Goal: Task Accomplishment & Management: Use online tool/utility

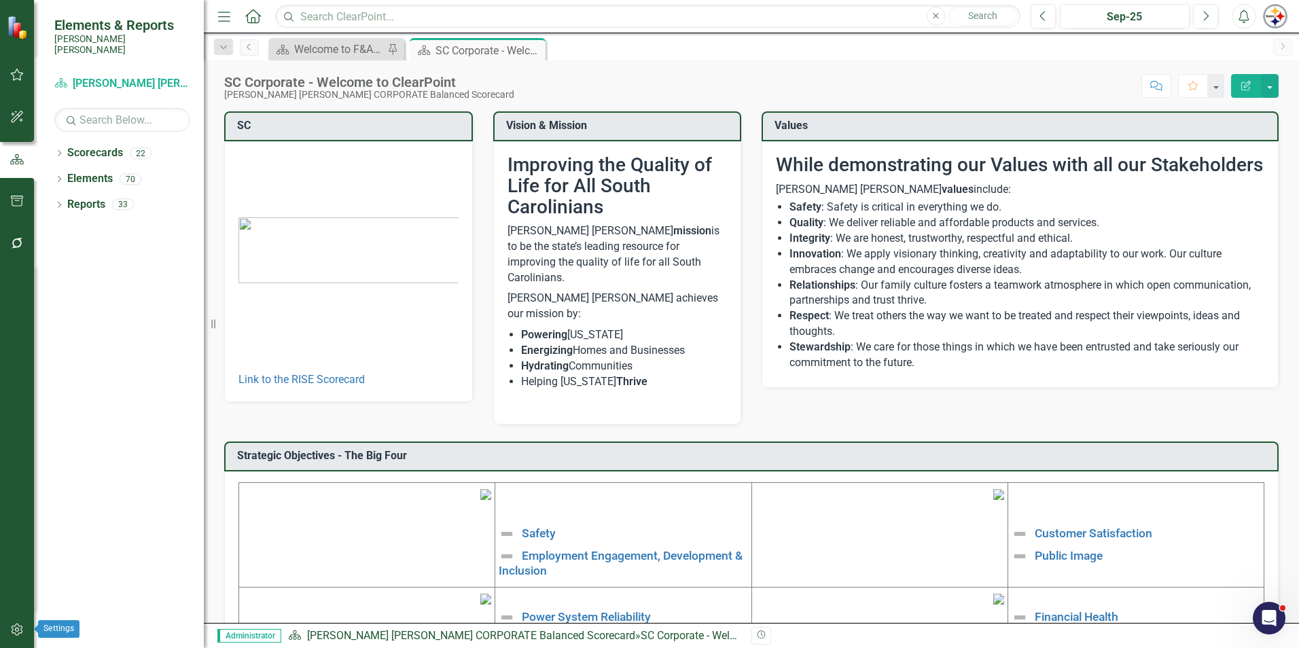
click at [20, 627] on icon "button" at bounding box center [17, 630] width 14 height 11
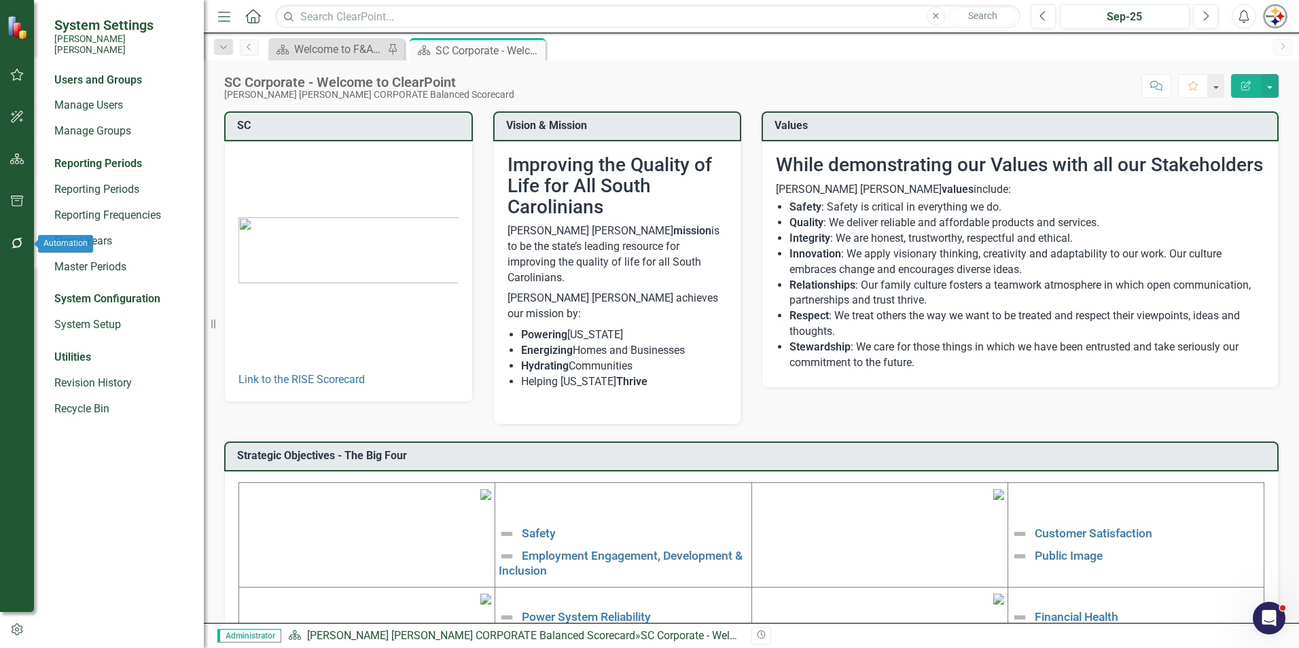
click at [12, 245] on icon "button" at bounding box center [17, 243] width 14 height 11
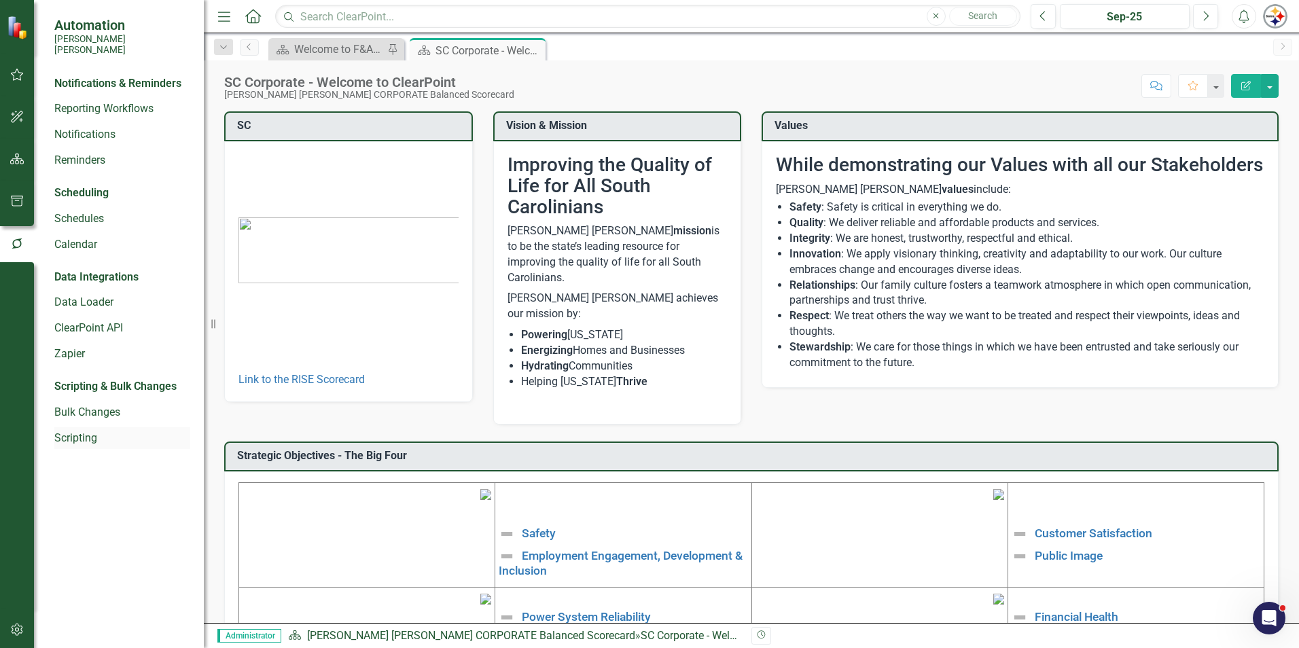
click at [86, 433] on link "Scripting" at bounding box center [122, 439] width 136 height 16
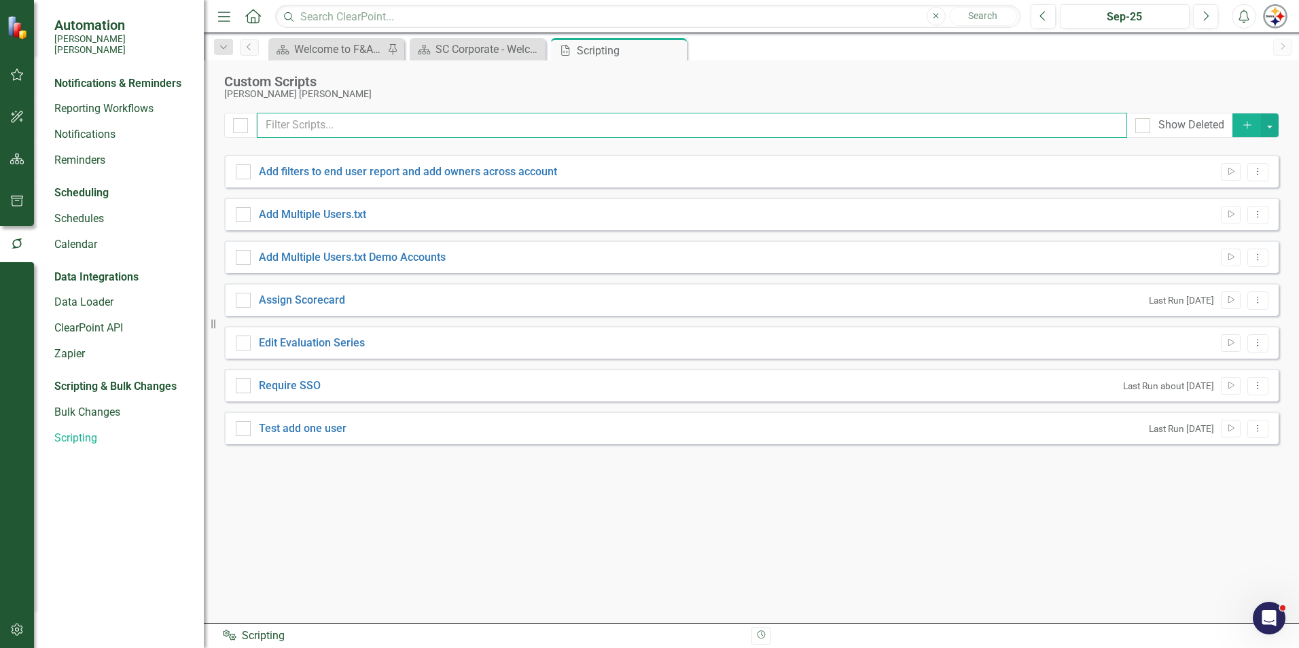
click at [326, 124] on input "text" at bounding box center [692, 125] width 871 height 25
click at [18, 626] on icon "button" at bounding box center [17, 630] width 12 height 12
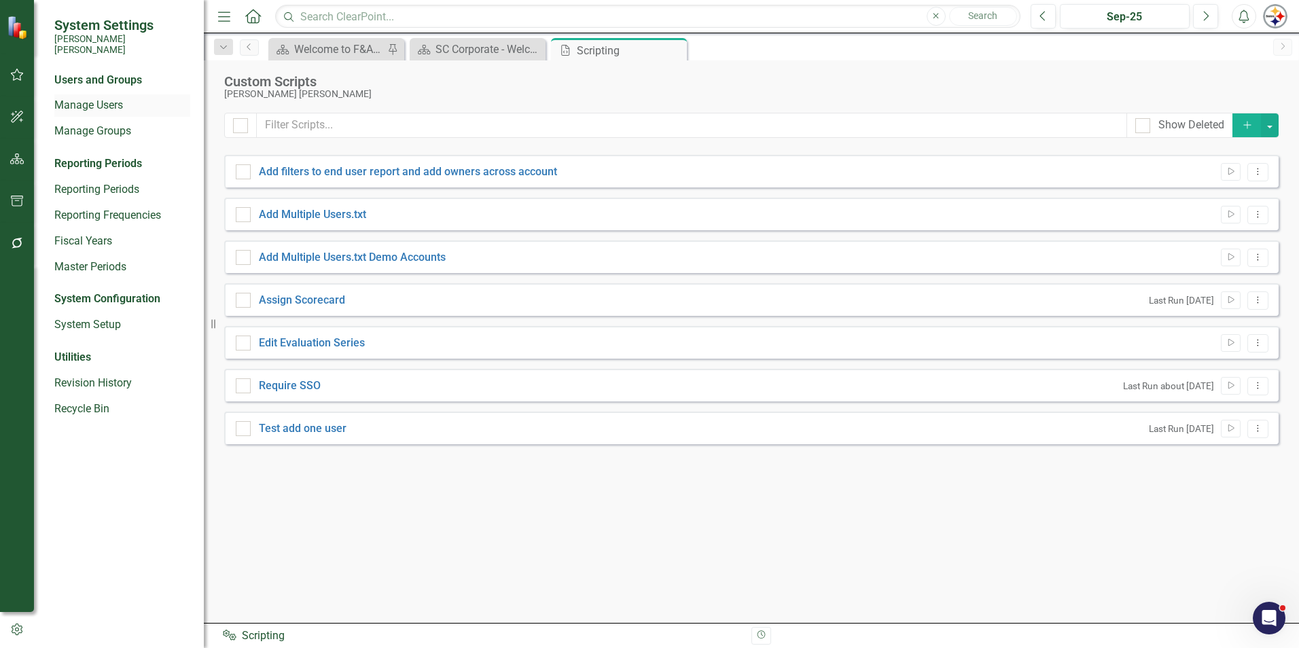
click at [113, 98] on link "Manage Users" at bounding box center [122, 106] width 136 height 16
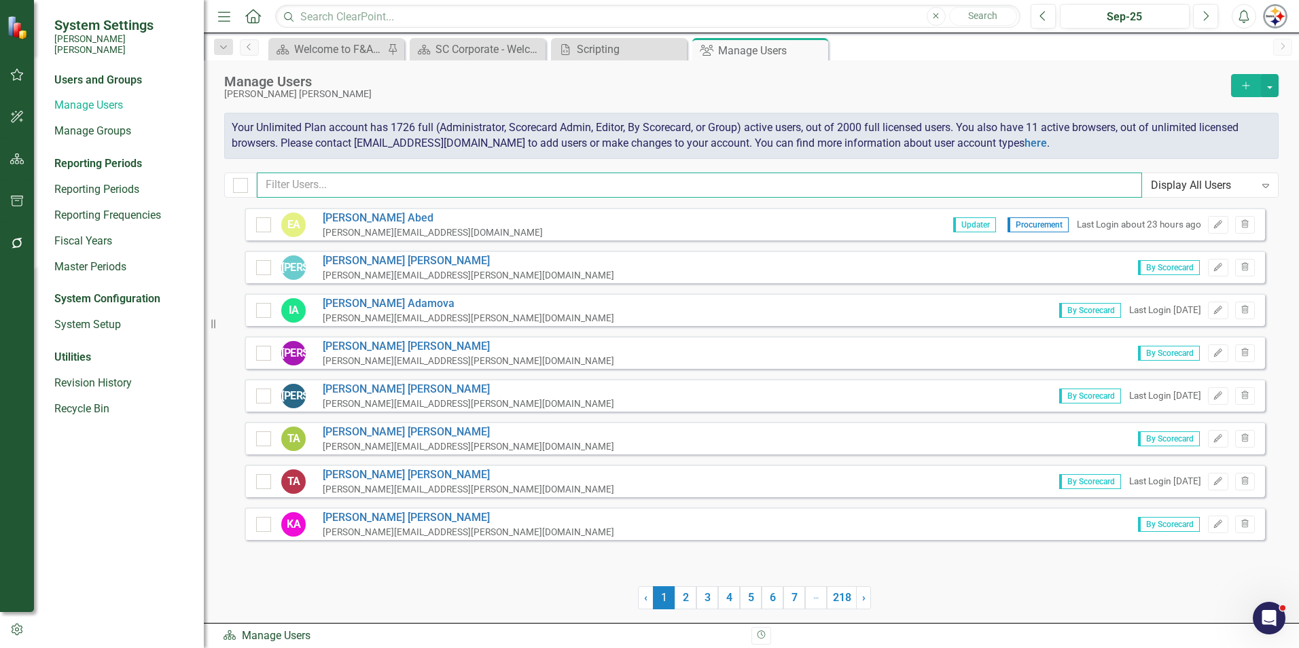
click at [400, 173] on input "text" at bounding box center [699, 185] width 885 height 25
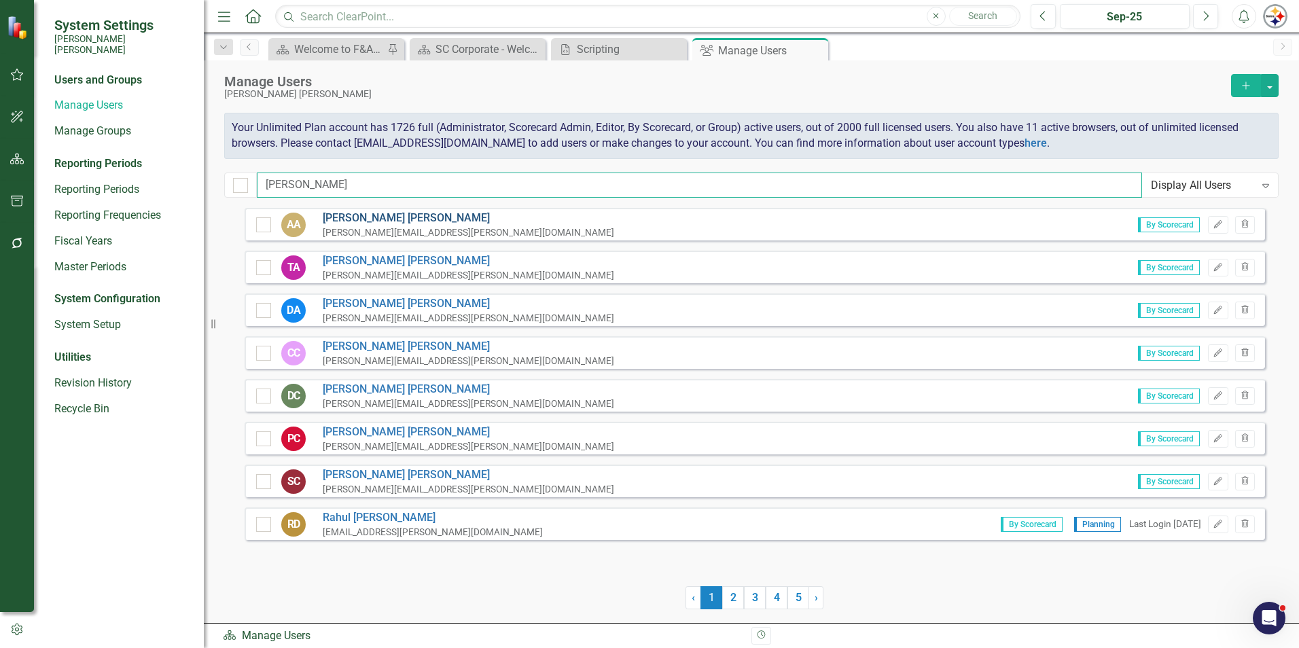
type input "[PERSON_NAME]"
click at [348, 222] on link "[PERSON_NAME]" at bounding box center [469, 219] width 292 height 16
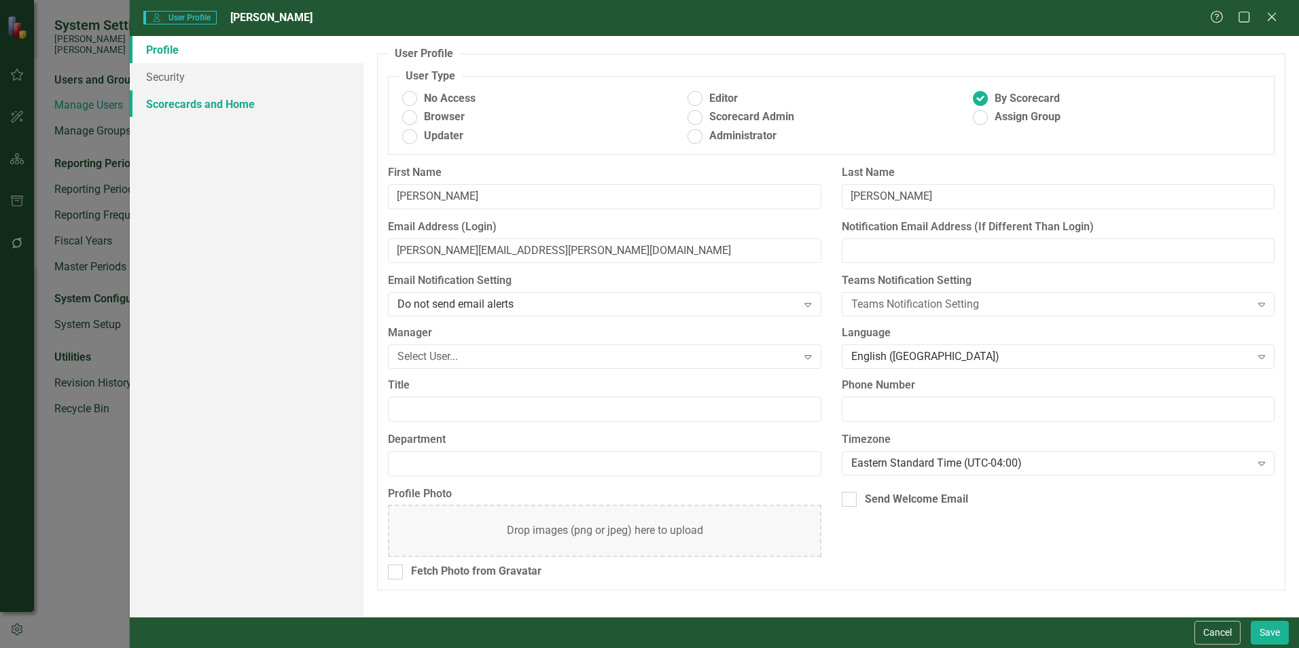
click at [235, 108] on link "Scorecards and Home" at bounding box center [247, 103] width 234 height 27
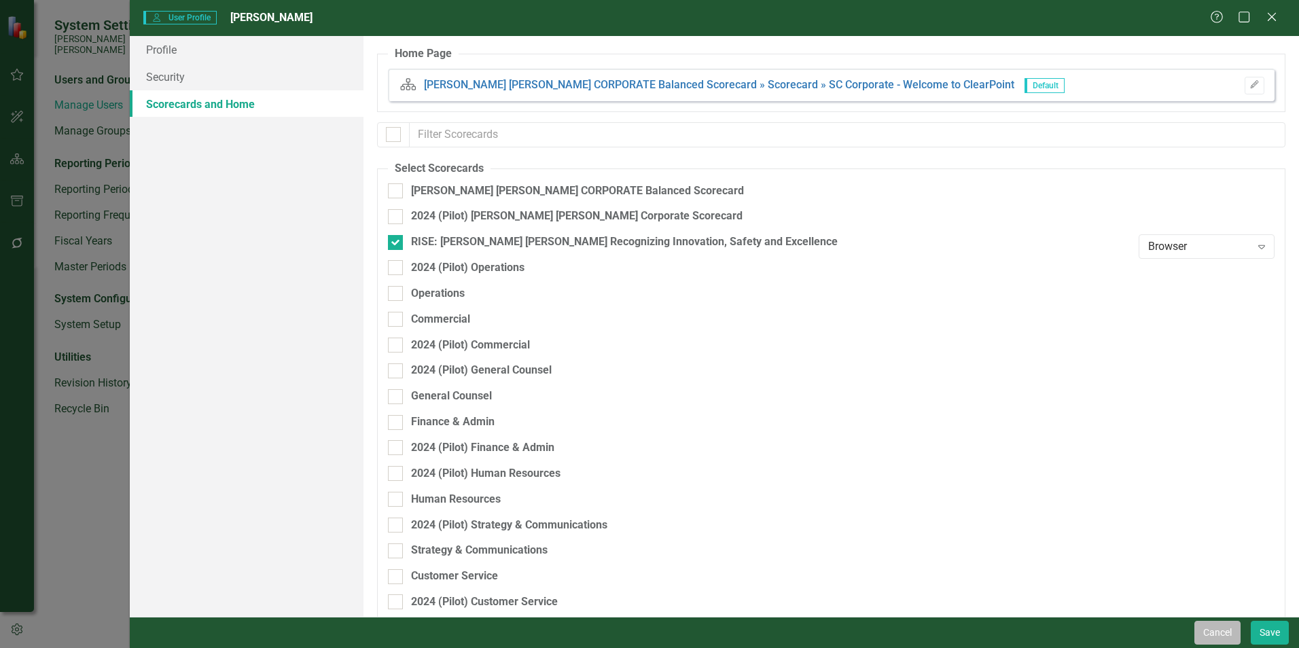
click at [1217, 632] on button "Cancel" at bounding box center [1218, 633] width 46 height 24
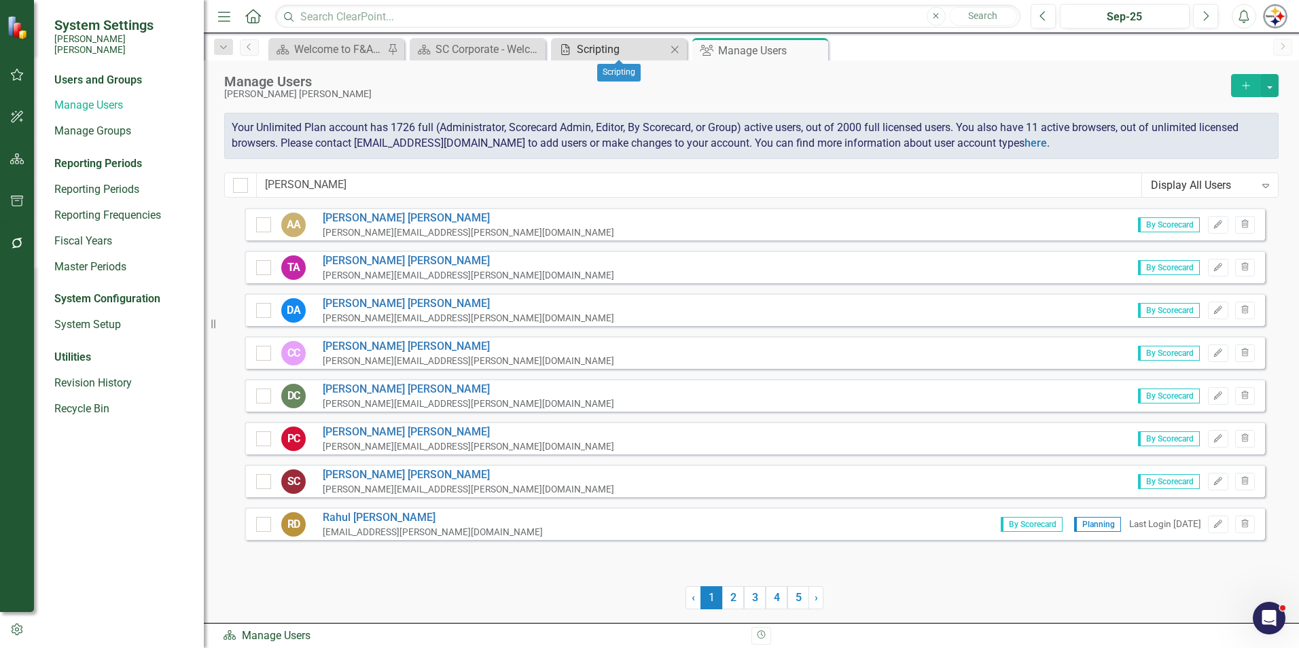
click at [572, 56] on link "Scripting Scripting" at bounding box center [611, 49] width 112 height 17
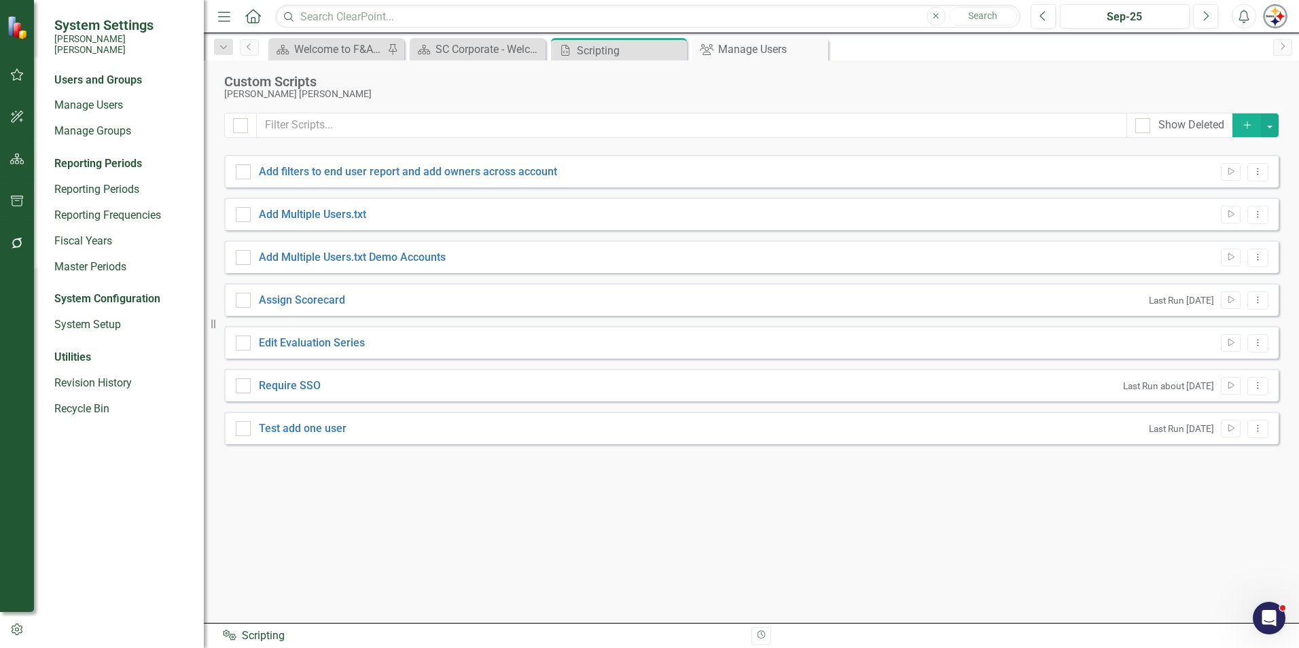
checkbox input "false"
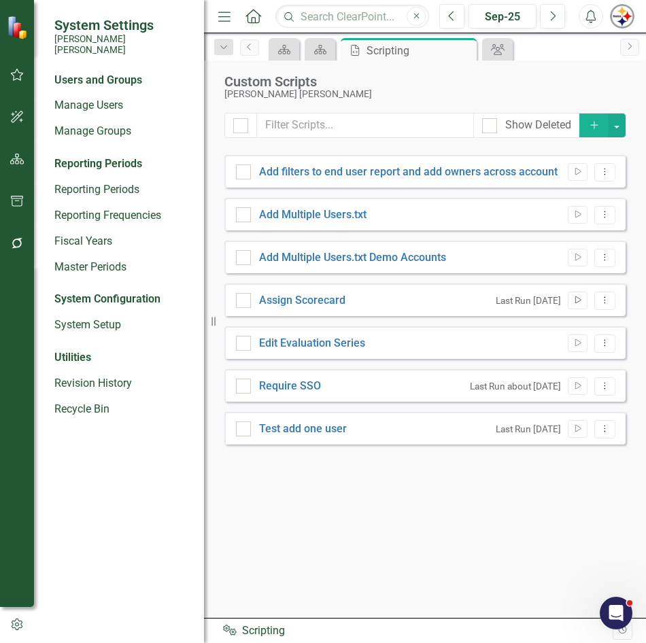
click at [576, 304] on button "Run Script" at bounding box center [577, 301] width 20 height 18
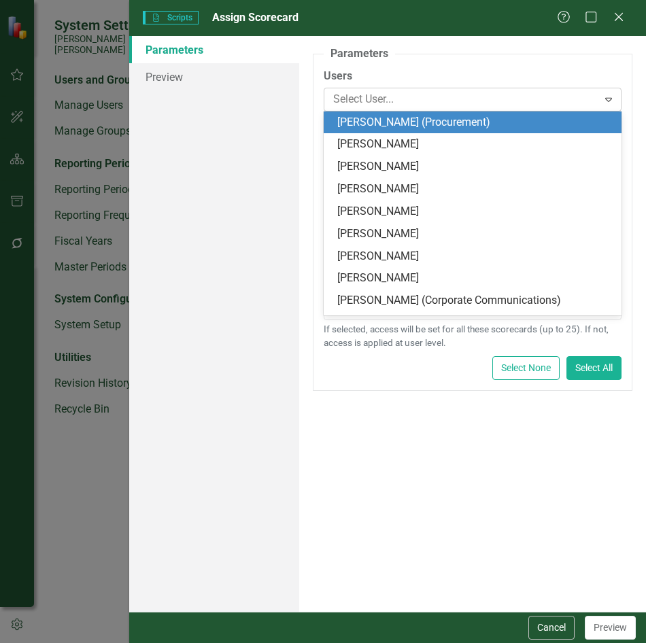
click at [609, 96] on icon "Expand" at bounding box center [608, 99] width 14 height 11
type input "[PERSON_NAME]"
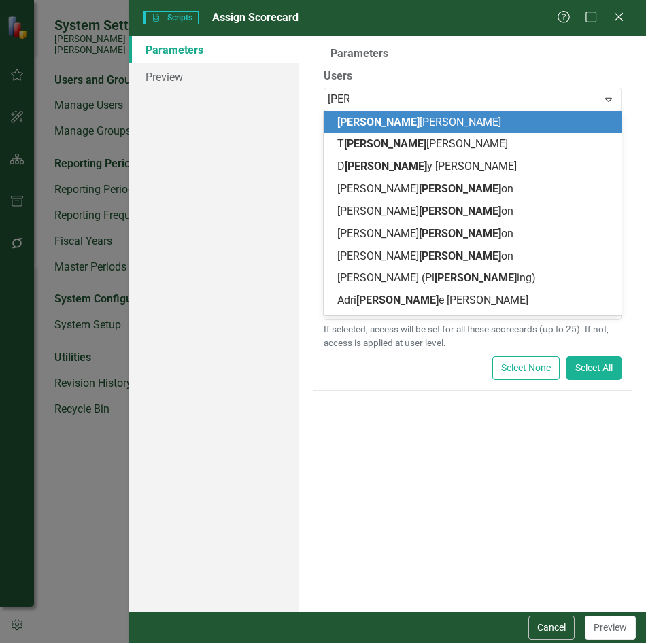
click at [400, 118] on div "[PERSON_NAME]" at bounding box center [475, 123] width 276 height 16
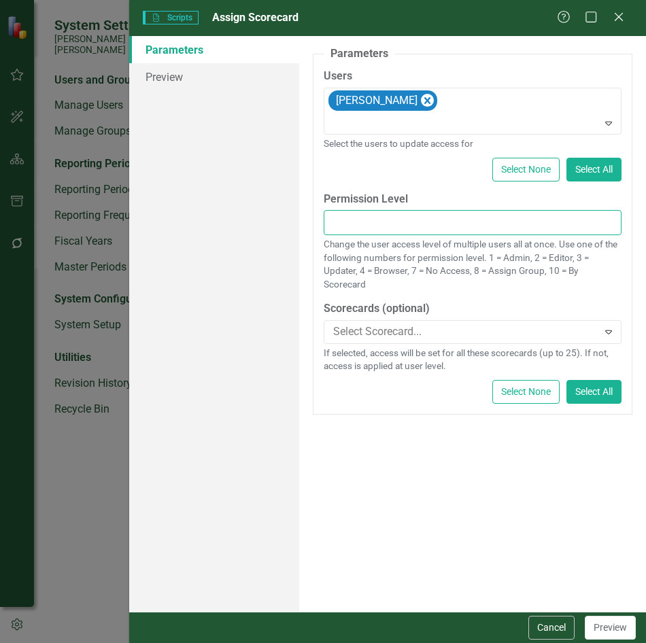
click at [608, 212] on input "text" at bounding box center [472, 222] width 298 height 25
type input "4"
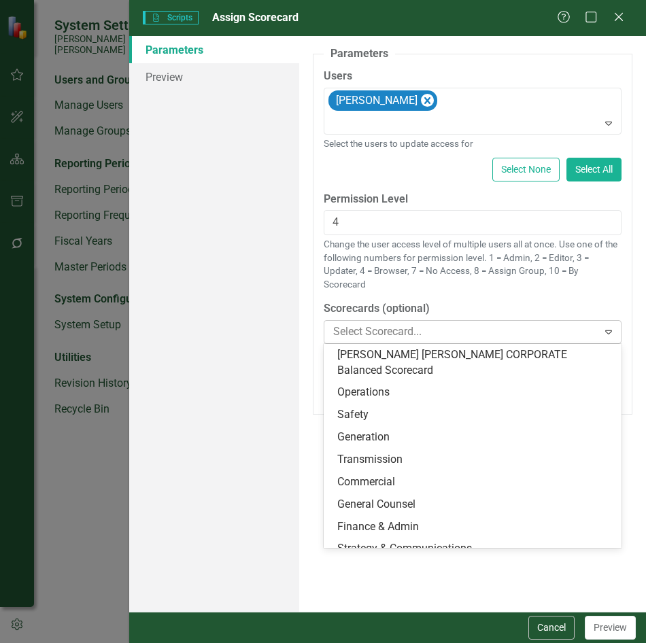
click at [615, 338] on div "Expand" at bounding box center [608, 332] width 24 height 22
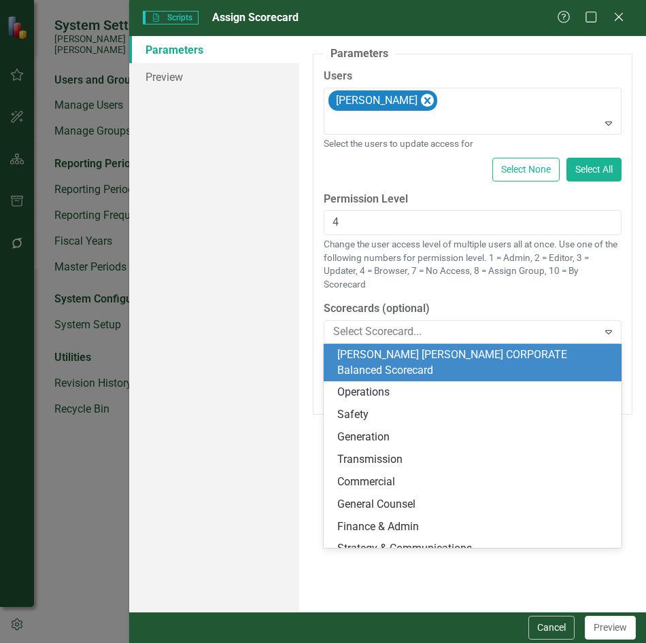
click at [503, 354] on div "[PERSON_NAME] [PERSON_NAME] CORPORATE Balanced Scorecard" at bounding box center [475, 362] width 276 height 31
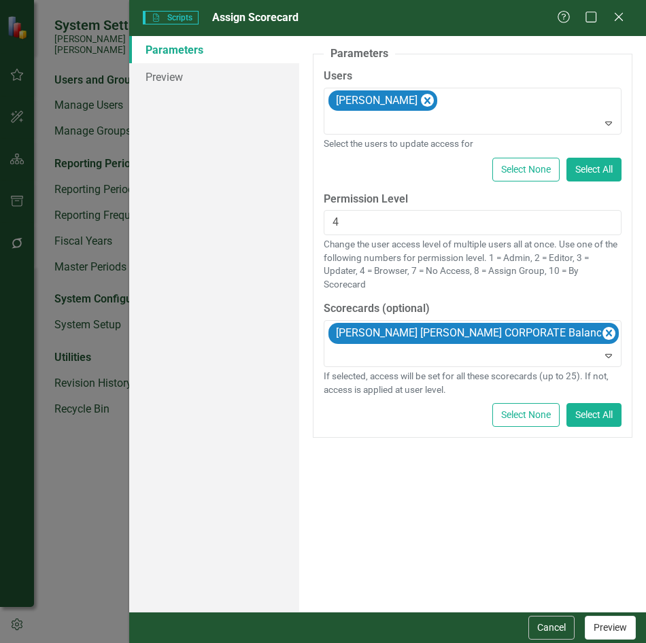
click at [610, 635] on button "Preview" at bounding box center [609, 628] width 51 height 24
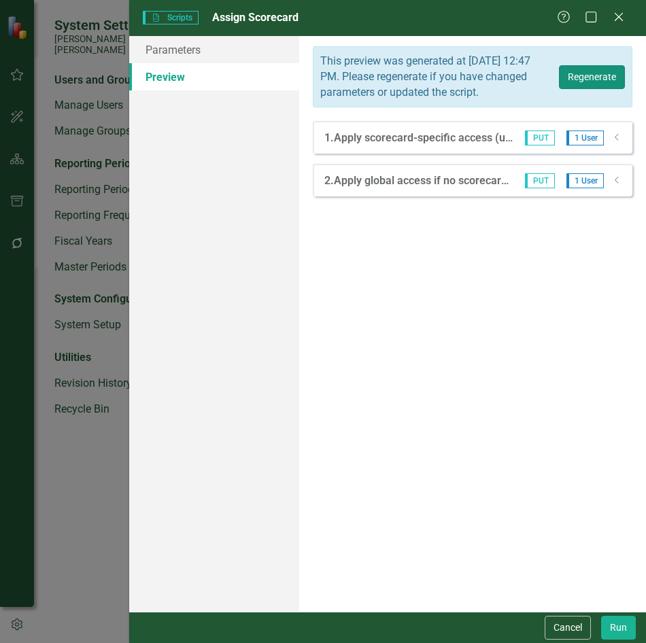
click at [593, 88] on button "Regenerate" at bounding box center [592, 77] width 66 height 24
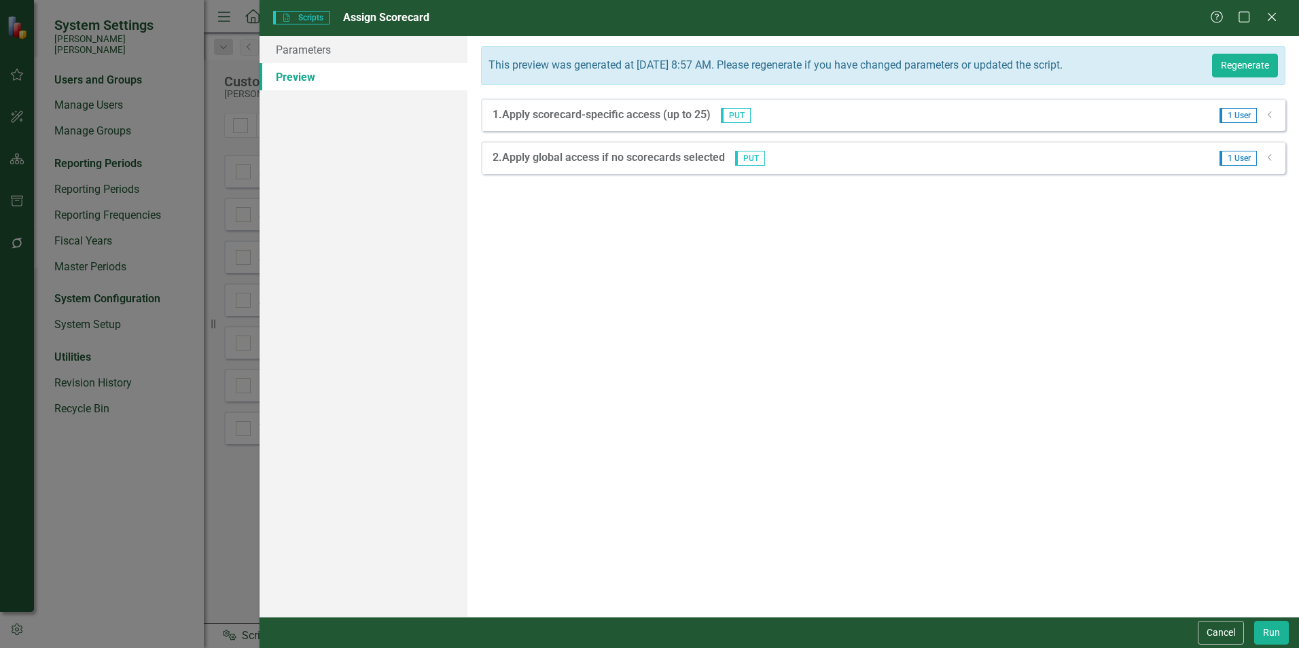
click at [1275, 116] on icon "Dropdown" at bounding box center [1270, 115] width 10 height 8
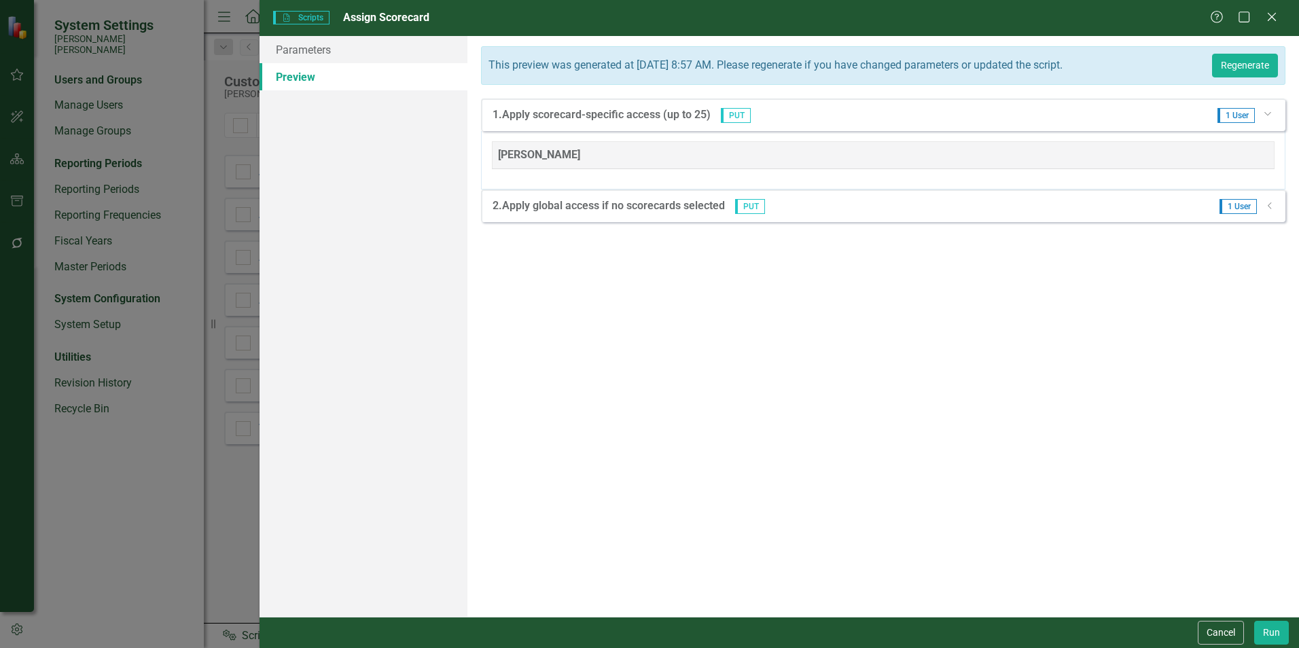
click at [1275, 116] on div "1 User Dropdown" at bounding box center [1242, 115] width 68 height 15
click at [1268, 111] on icon "Dropdown" at bounding box center [1267, 113] width 8 height 10
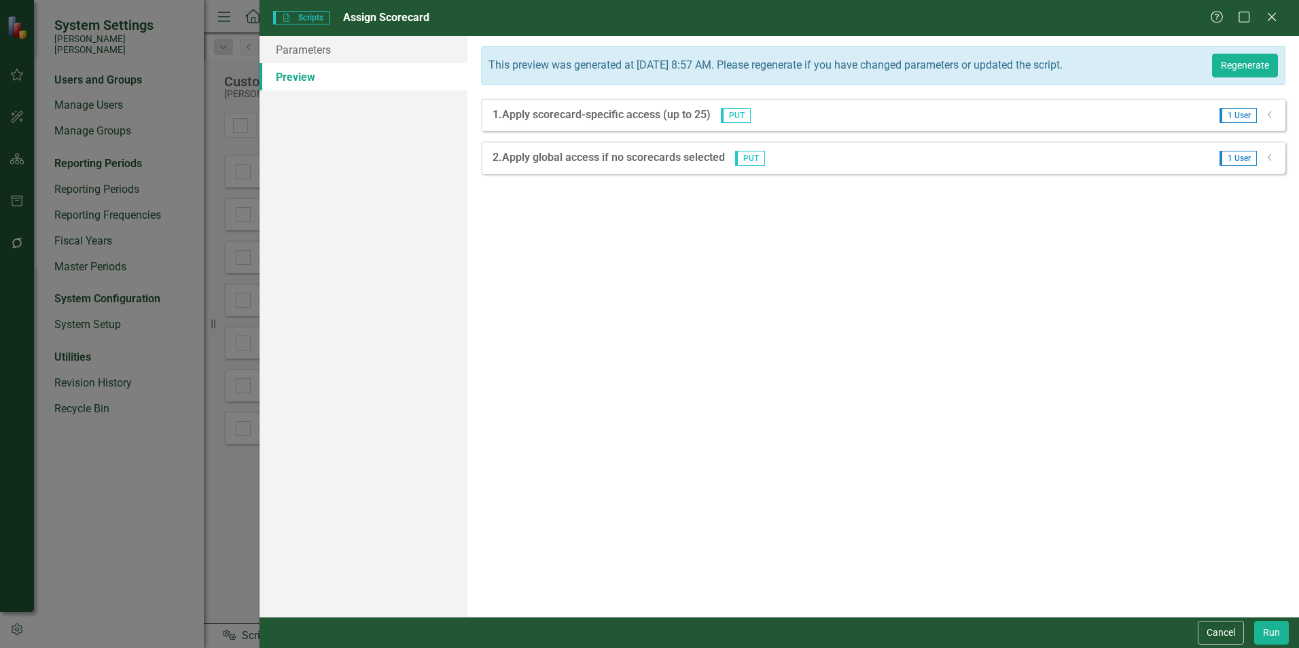
click at [1272, 156] on icon "Dropdown" at bounding box center [1270, 158] width 10 height 8
click at [1272, 156] on div "Dropdown" at bounding box center [1269, 156] width 12 height 10
click at [1278, 632] on button "Run" at bounding box center [1271, 633] width 35 height 24
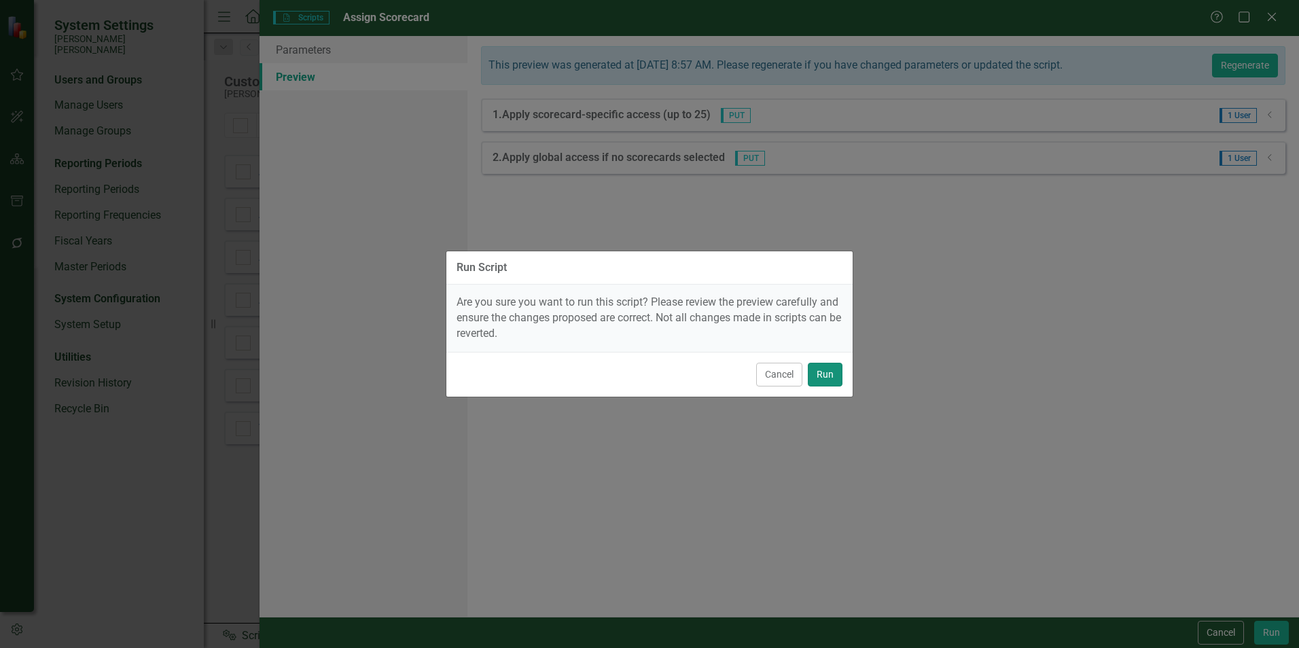
click at [823, 368] on button "Run" at bounding box center [825, 375] width 35 height 24
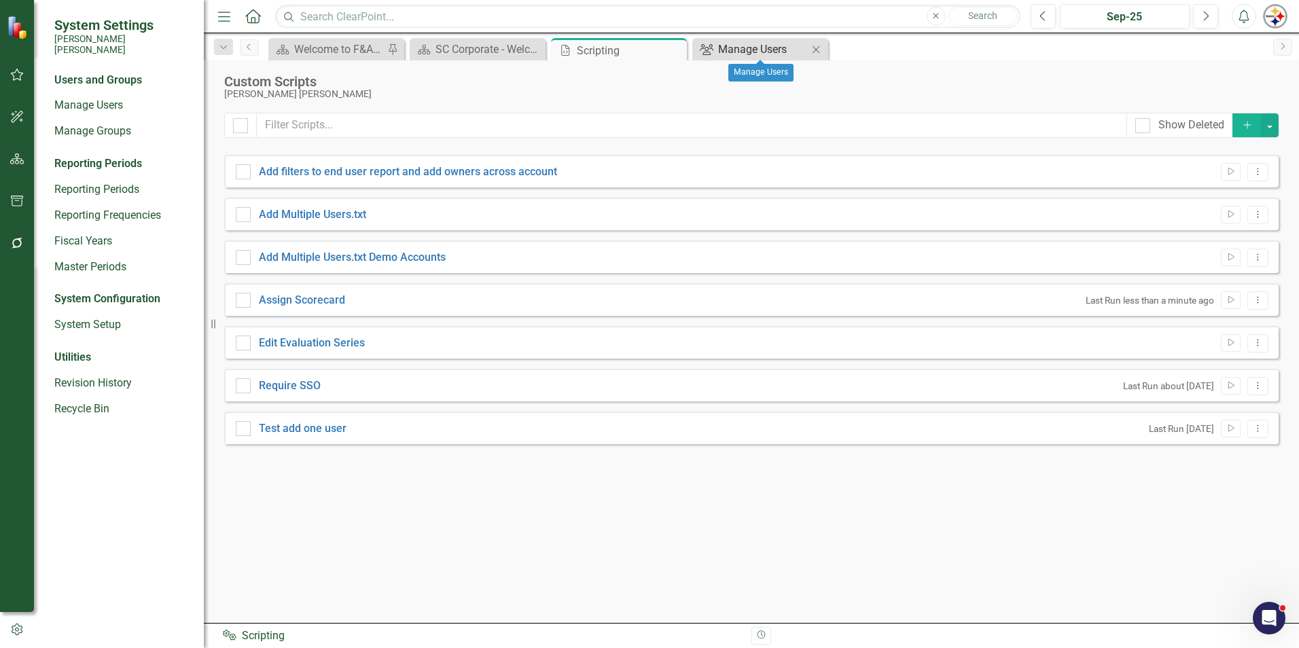
click at [739, 44] on div "Manage Users" at bounding box center [763, 49] width 90 height 17
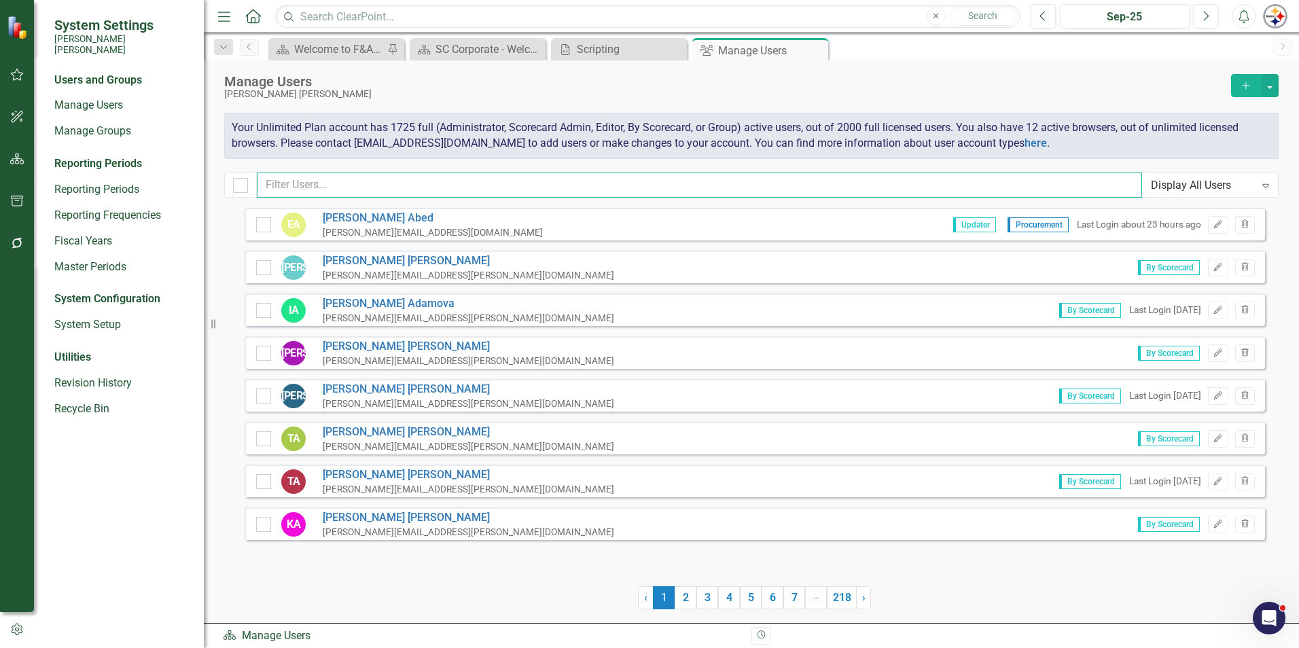
click at [321, 186] on input "text" at bounding box center [699, 185] width 885 height 25
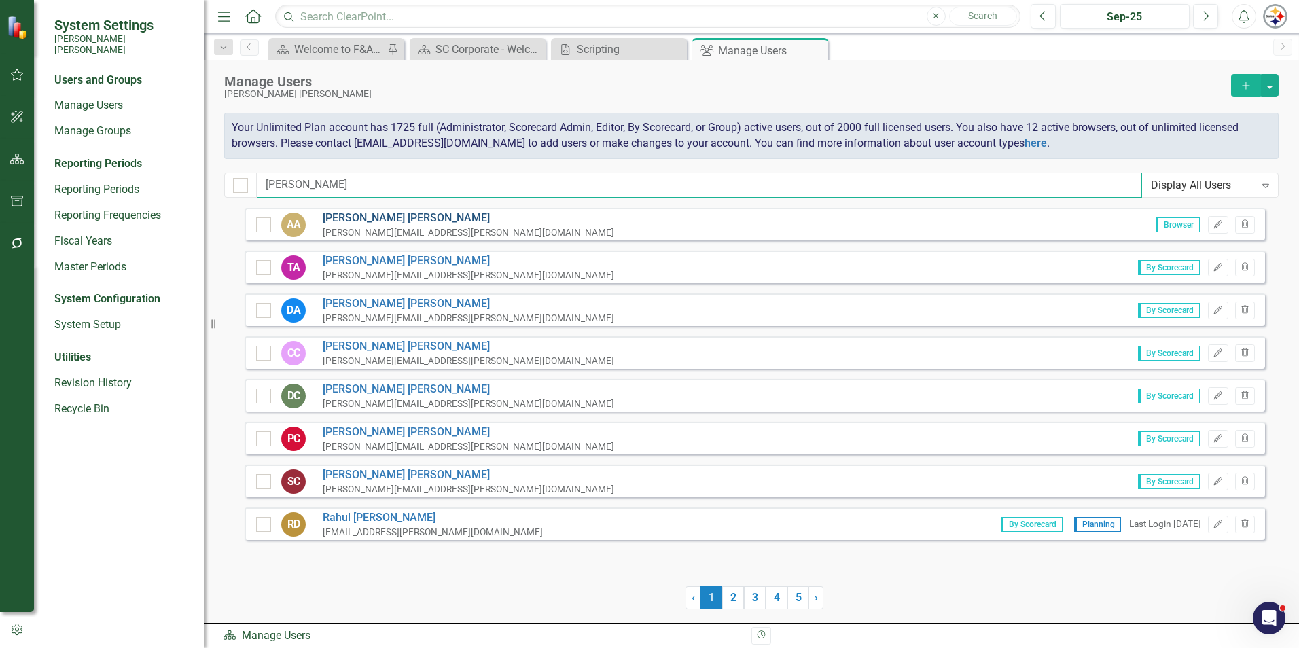
type input "[PERSON_NAME]"
click at [349, 220] on link "[PERSON_NAME]" at bounding box center [469, 219] width 292 height 16
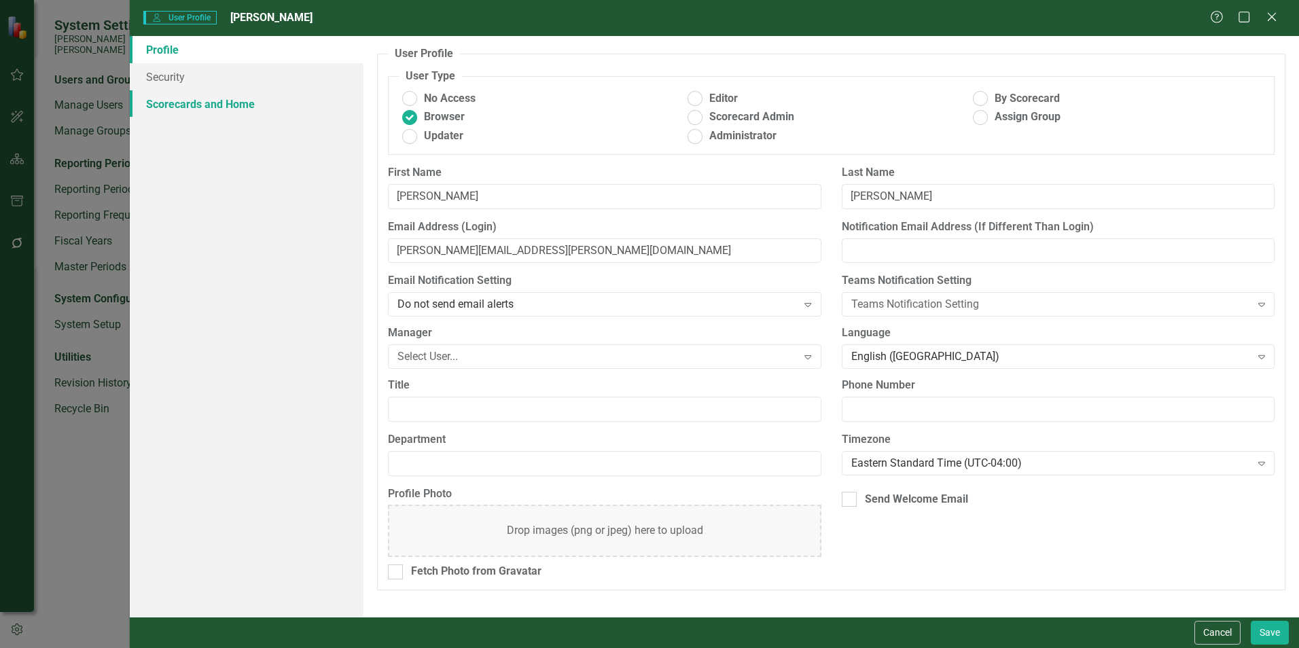
click at [222, 102] on link "Scorecards and Home" at bounding box center [247, 103] width 234 height 27
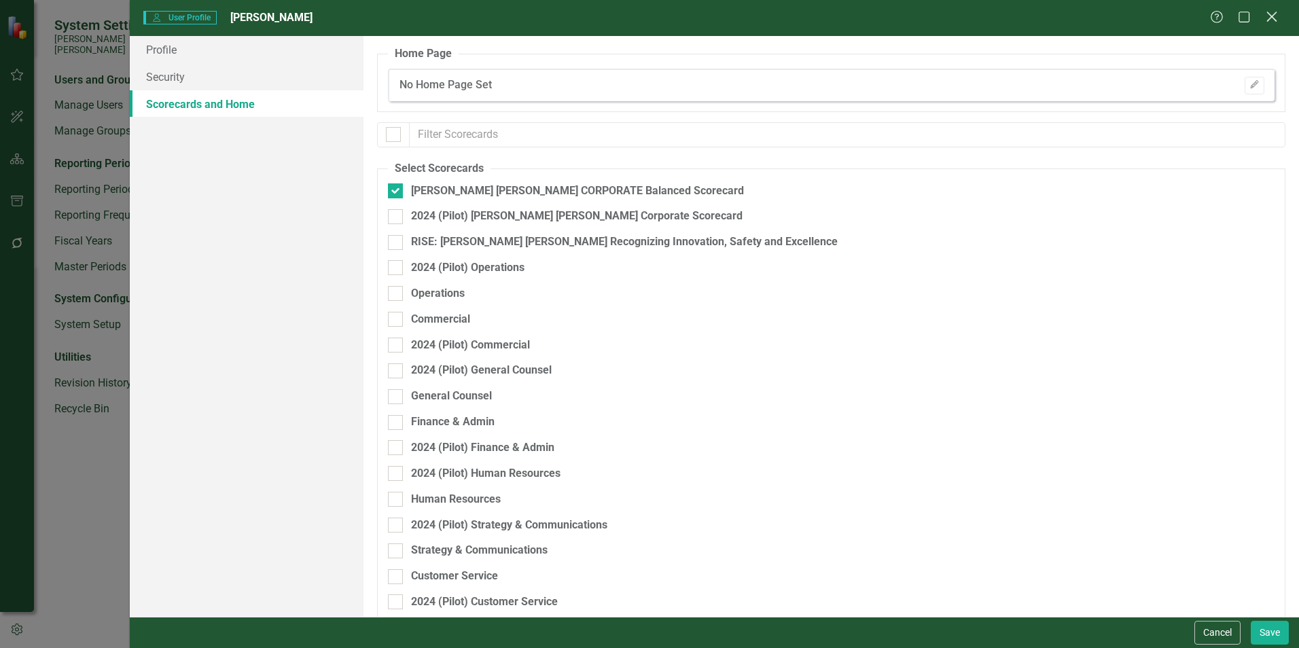
click at [1272, 18] on icon "Close" at bounding box center [1271, 16] width 17 height 13
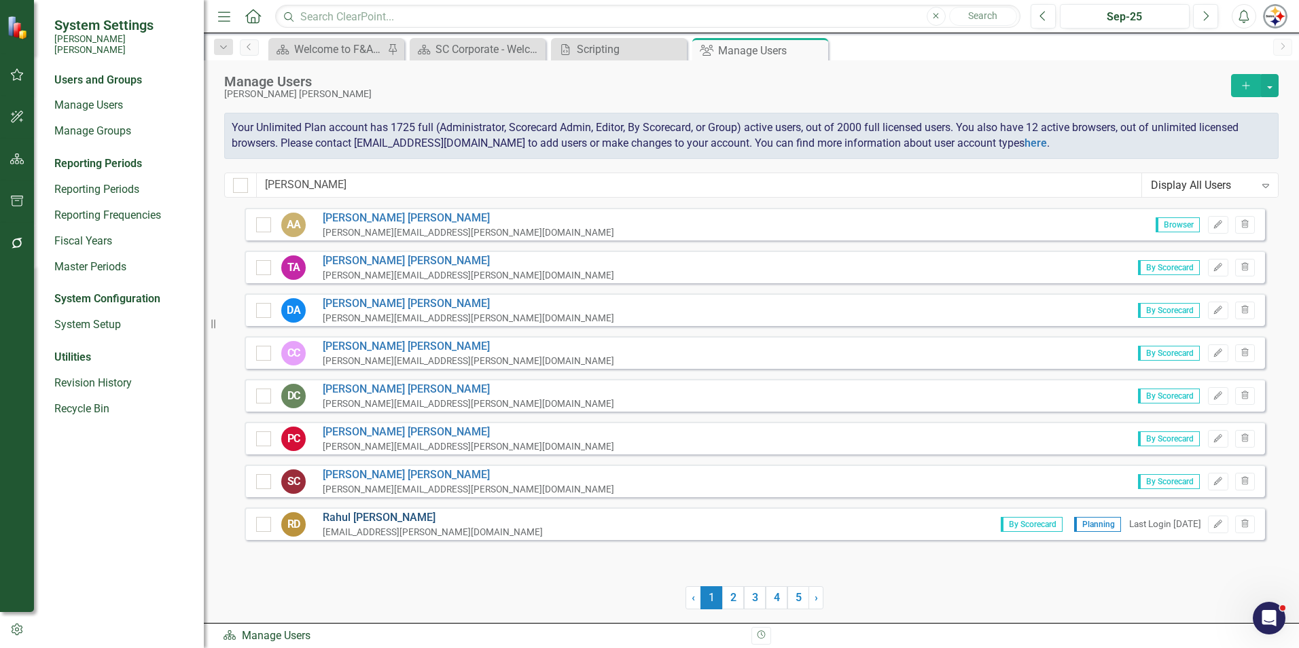
click at [366, 519] on link "[PERSON_NAME]" at bounding box center [433, 518] width 220 height 16
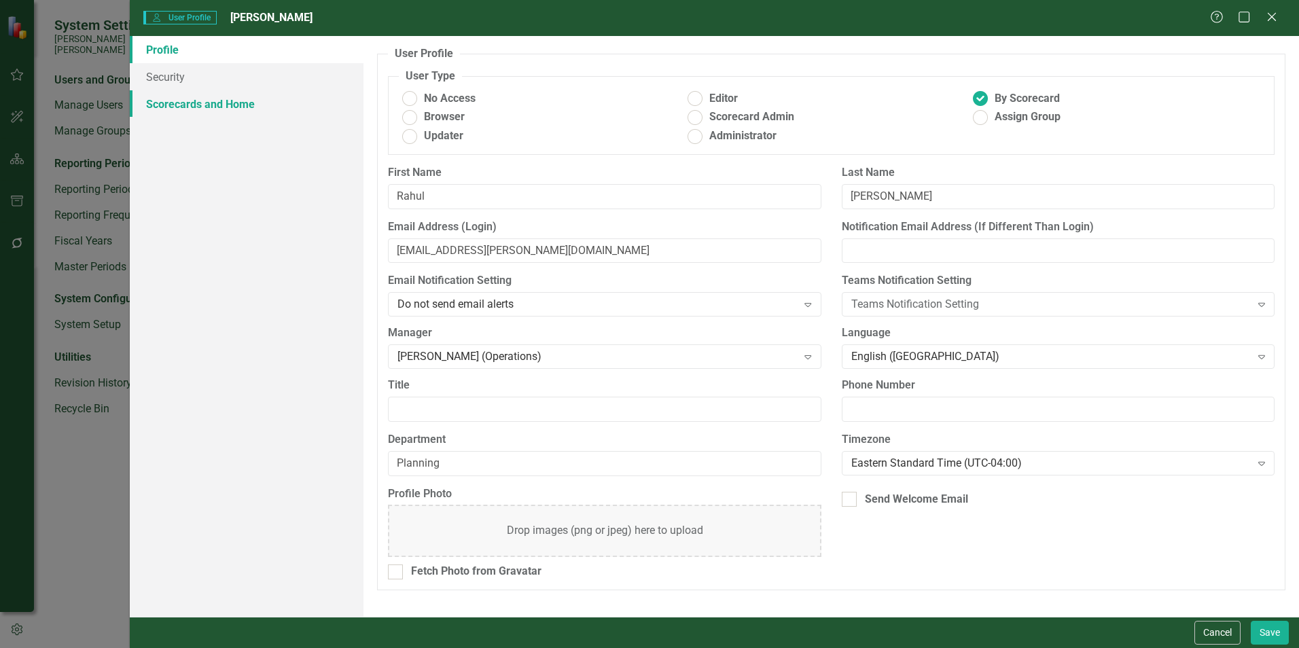
click at [199, 101] on link "Scorecards and Home" at bounding box center [247, 103] width 234 height 27
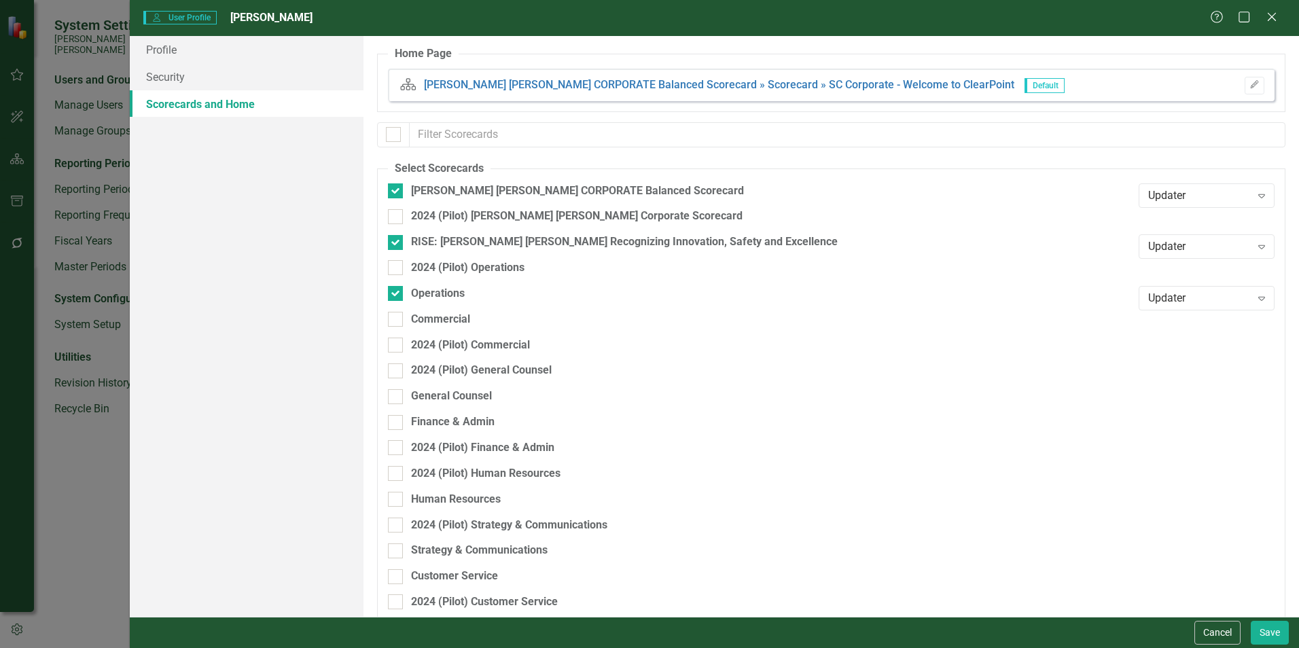
checkbox input "false"
click at [1221, 627] on button "Cancel" at bounding box center [1218, 633] width 46 height 24
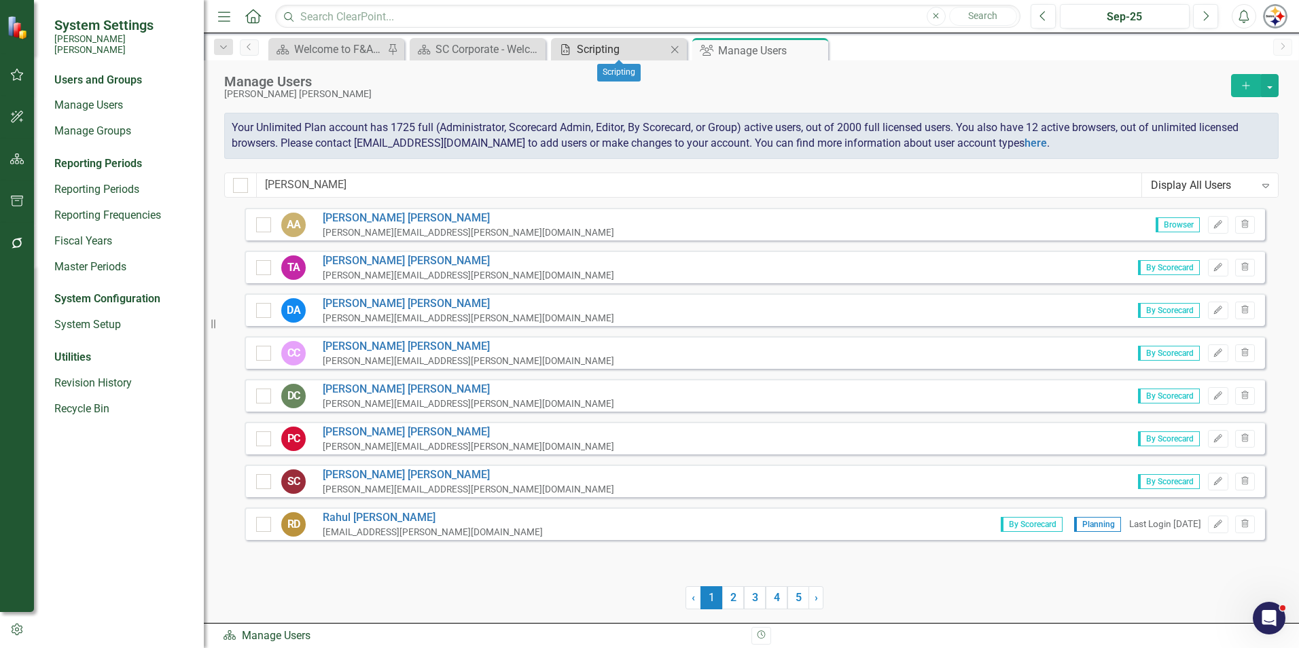
click at [654, 51] on div "Scripting" at bounding box center [622, 49] width 90 height 17
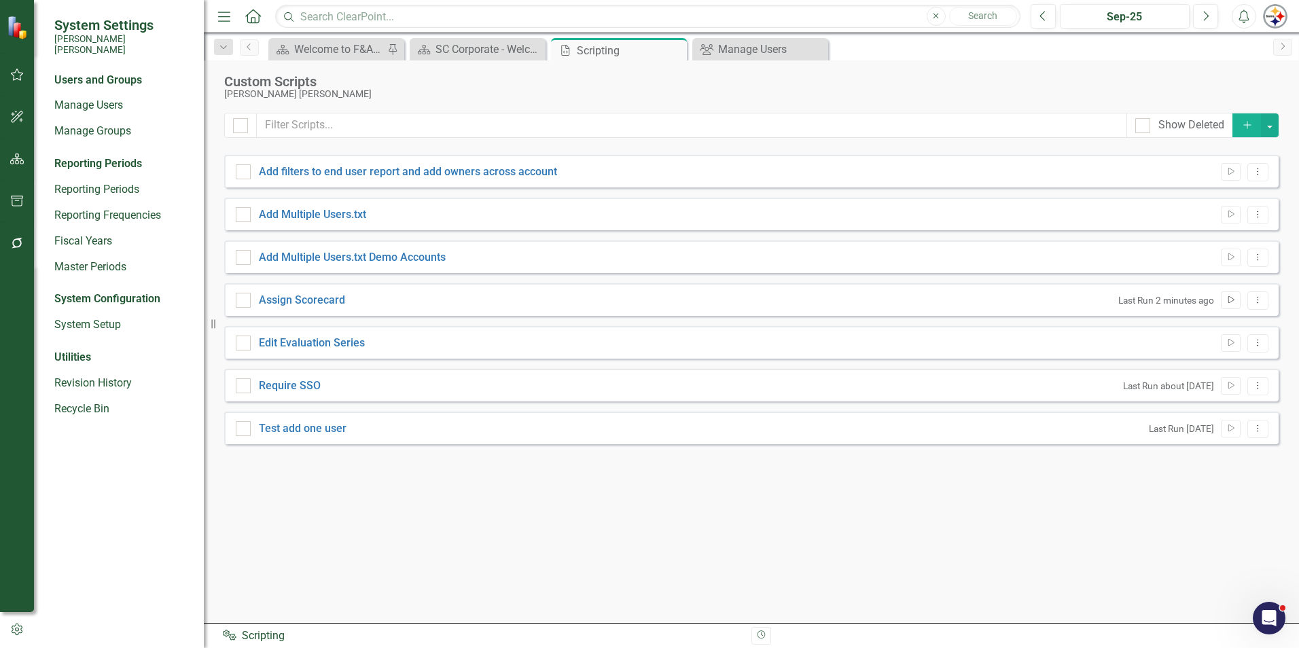
click at [1231, 303] on icon "Run Script" at bounding box center [1231, 300] width 10 height 8
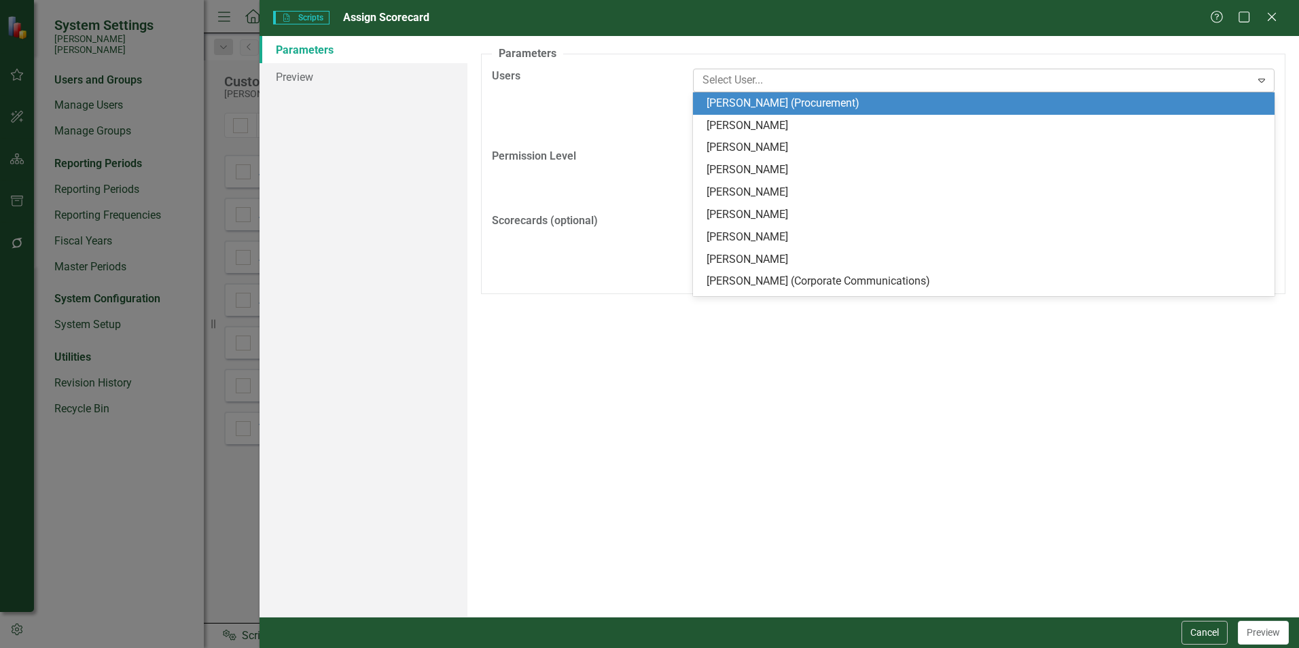
click at [1193, 78] on div at bounding box center [974, 80] width 554 height 18
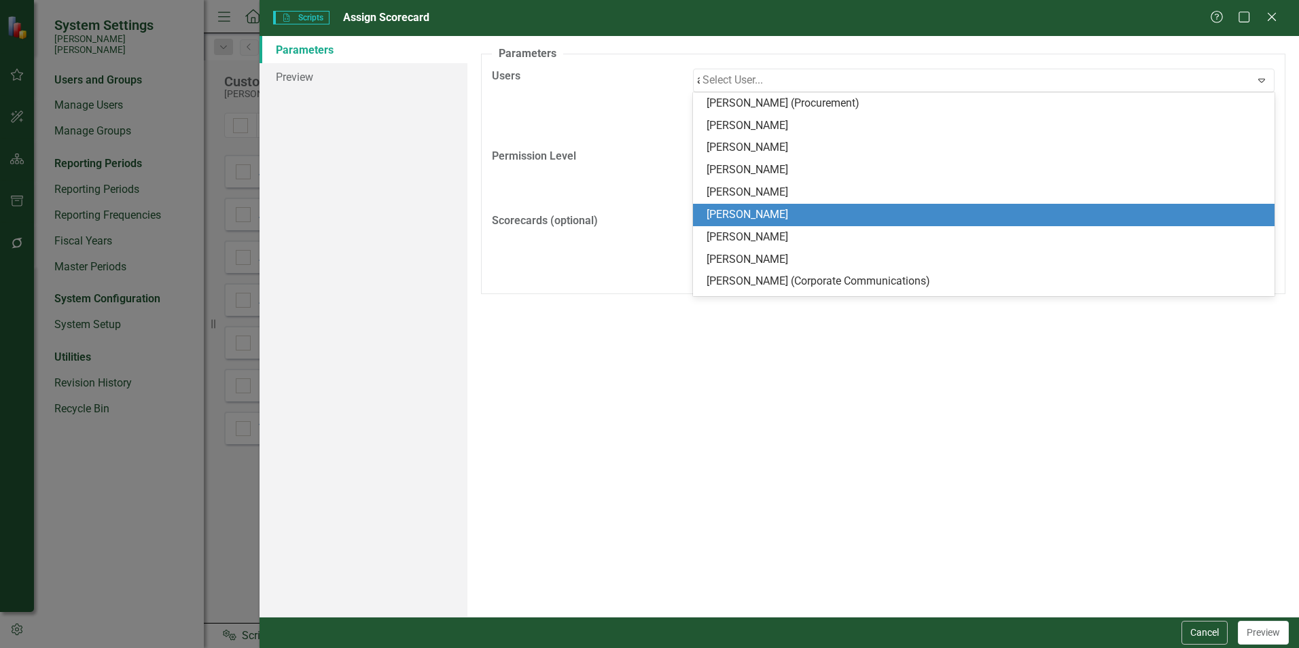
type input "[PERSON_NAME]"
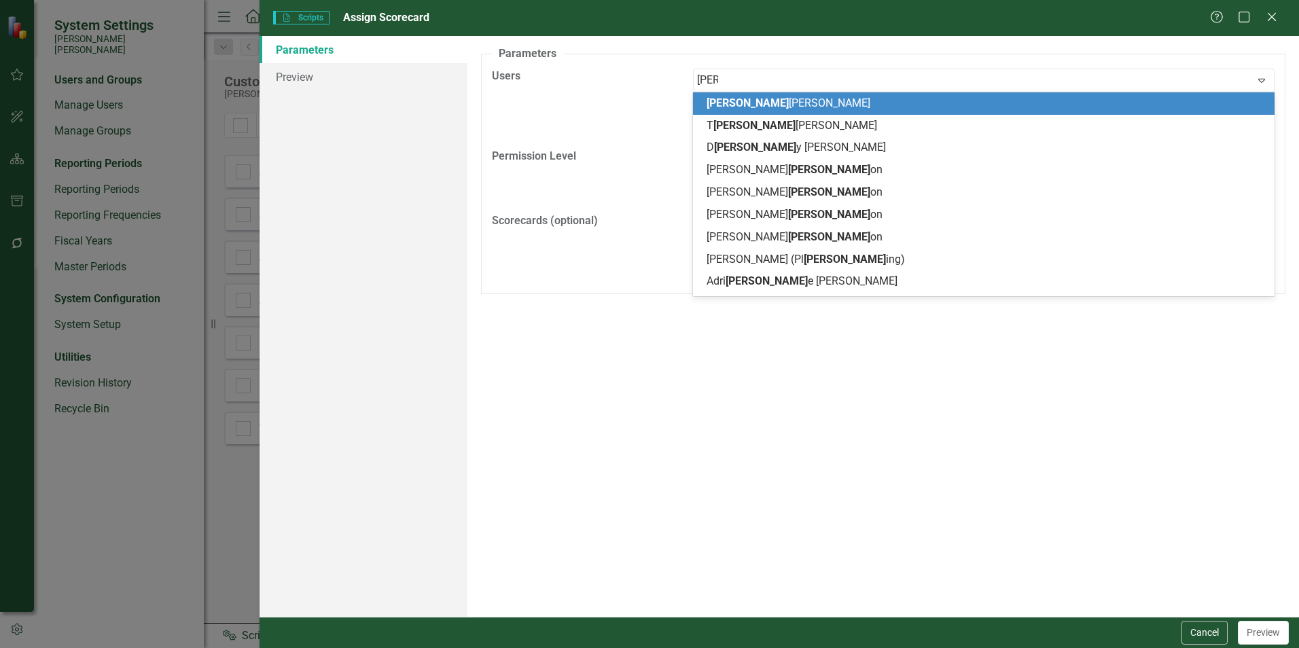
click at [732, 103] on span "[PERSON_NAME]" at bounding box center [789, 102] width 164 height 13
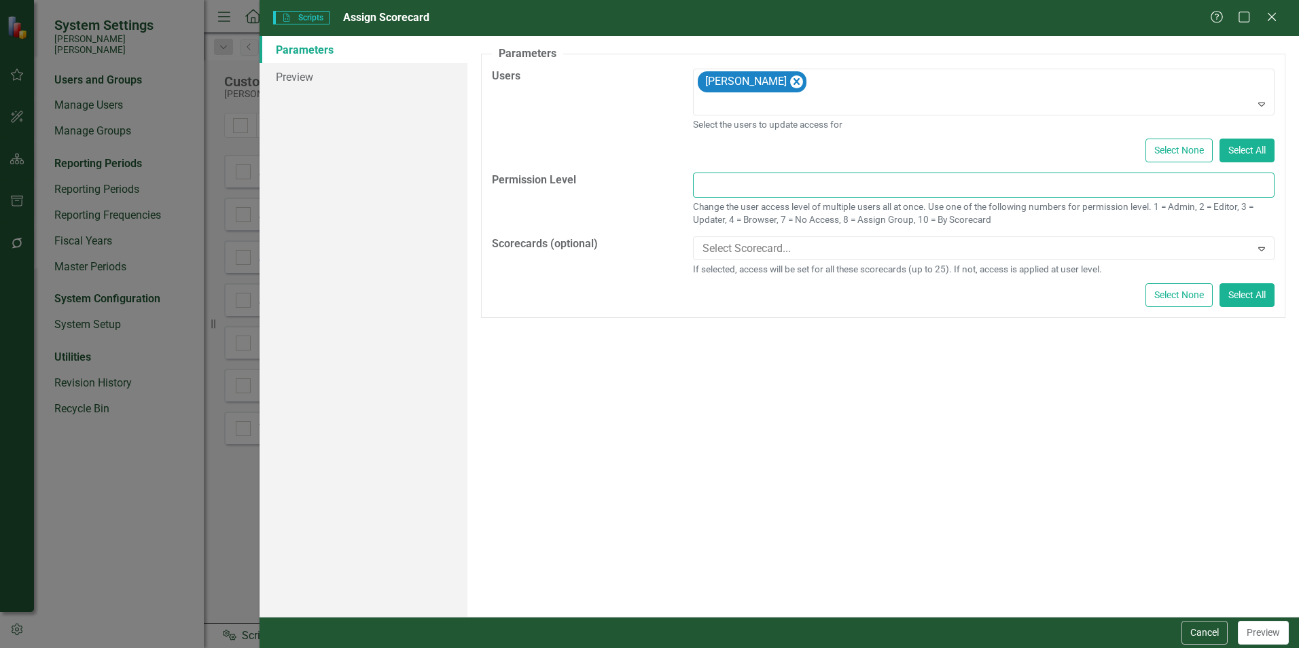
click at [1158, 183] on input "text" at bounding box center [984, 185] width 582 height 25
type input "4"
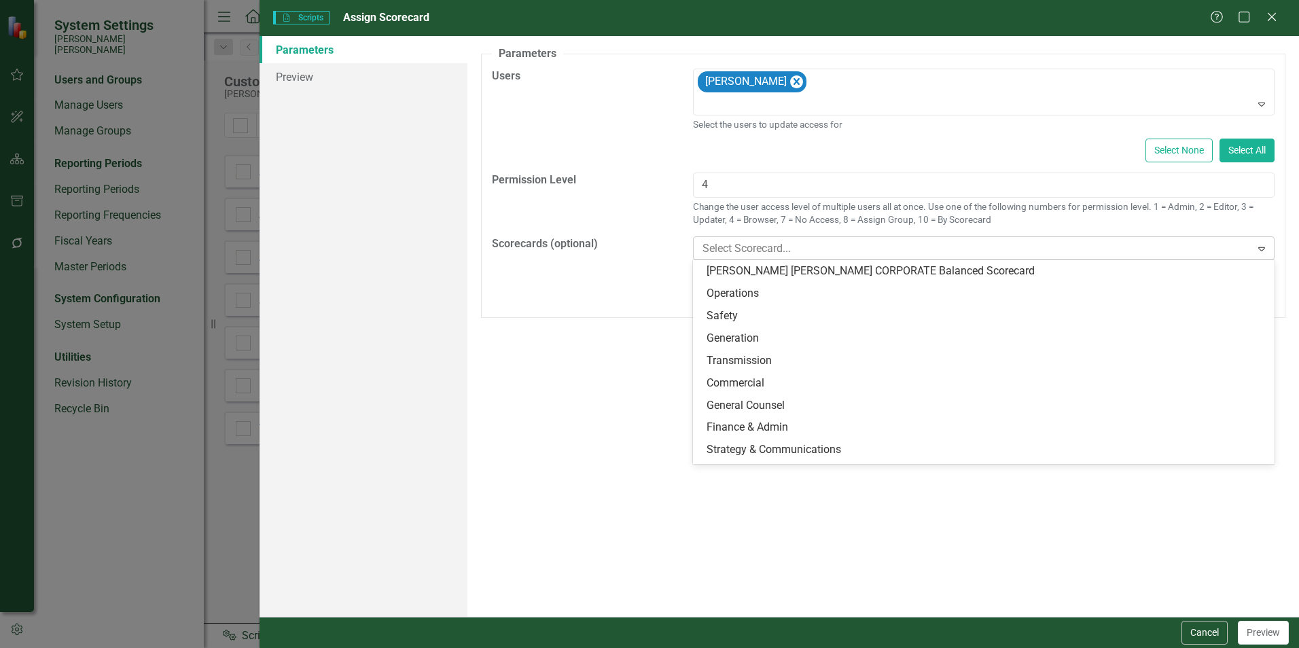
click at [1259, 247] on icon at bounding box center [1262, 249] width 7 height 4
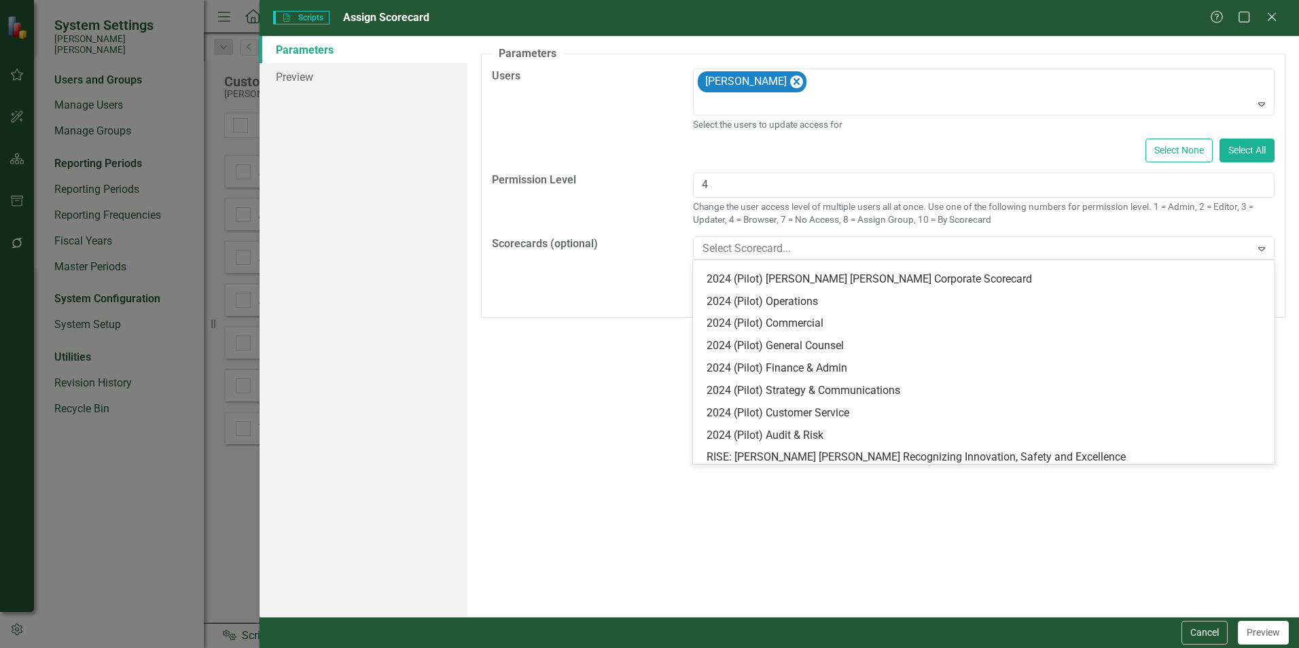
scroll to position [287, 0]
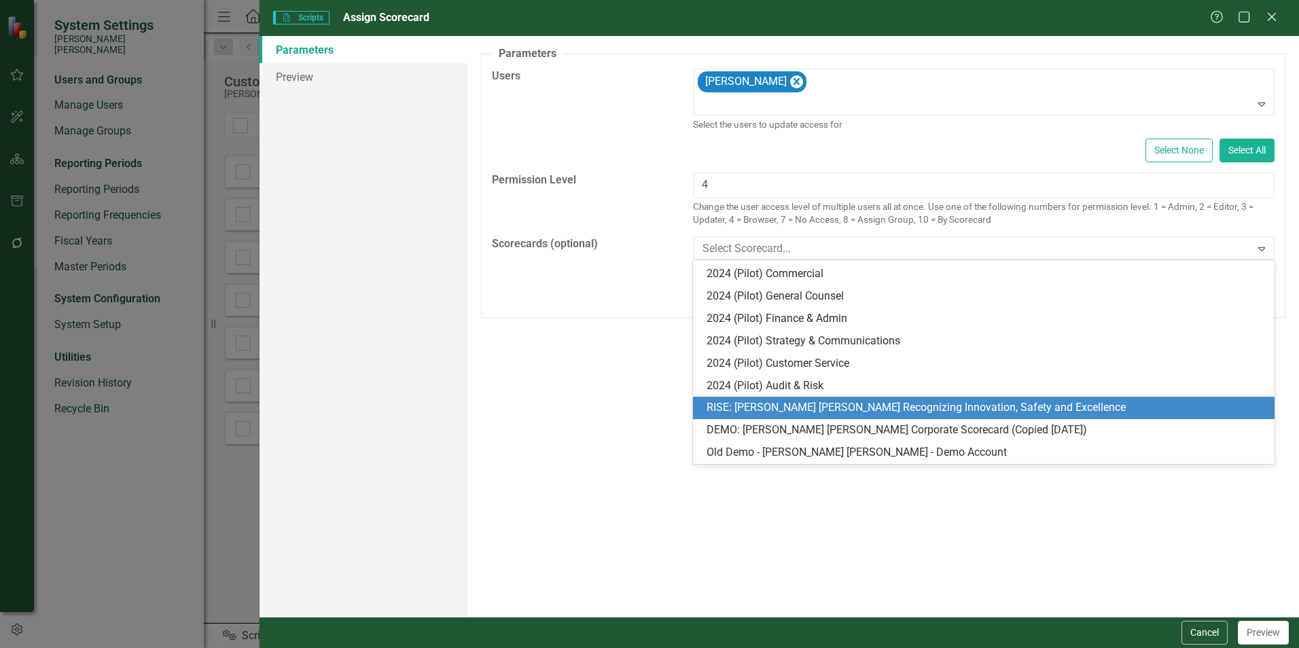
click at [992, 405] on div "RISE: [PERSON_NAME] [PERSON_NAME] Recognizing Innovation, Safety and Excellence" at bounding box center [987, 408] width 560 height 16
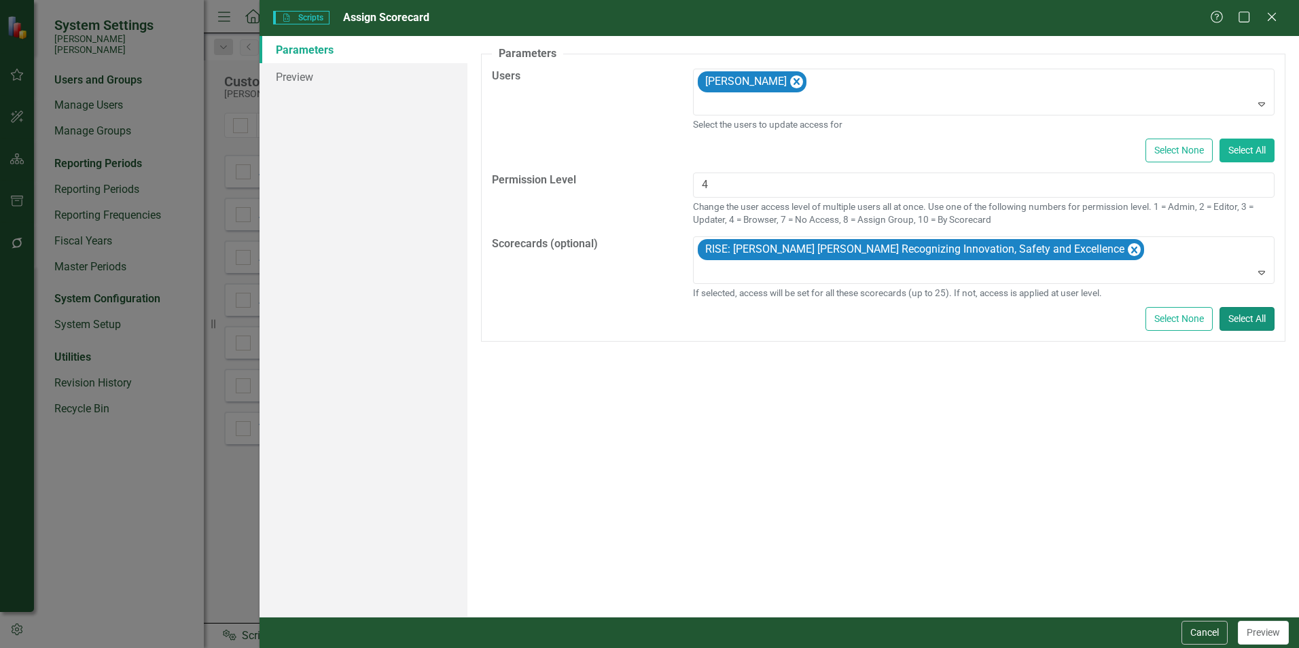
click at [1235, 313] on button "Select All" at bounding box center [1247, 319] width 55 height 24
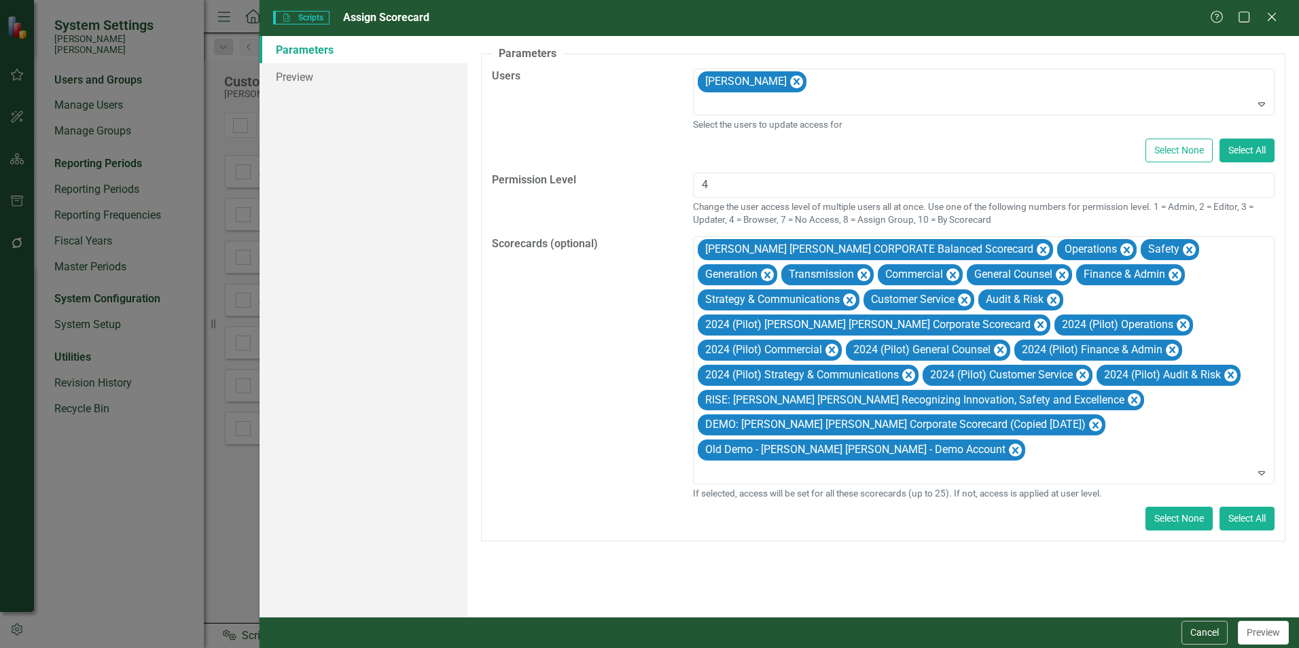
click at [1176, 507] on button "Select None" at bounding box center [1179, 519] width 67 height 24
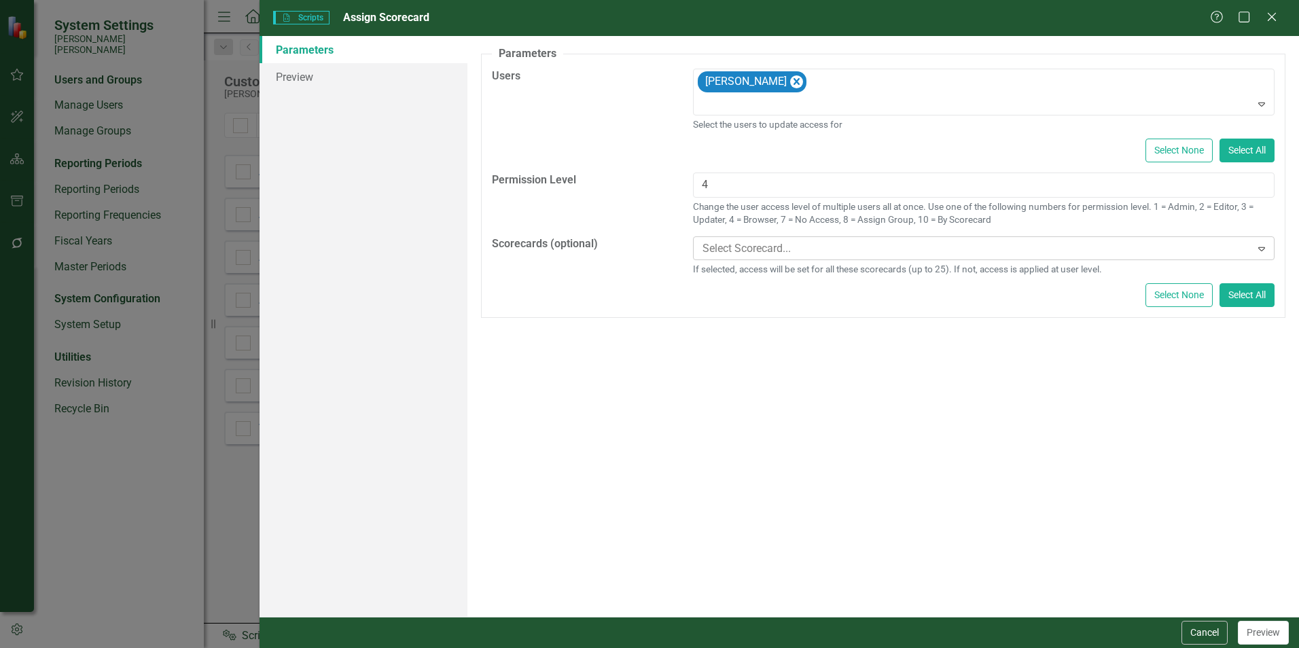
click at [1263, 250] on icon at bounding box center [1262, 249] width 7 height 4
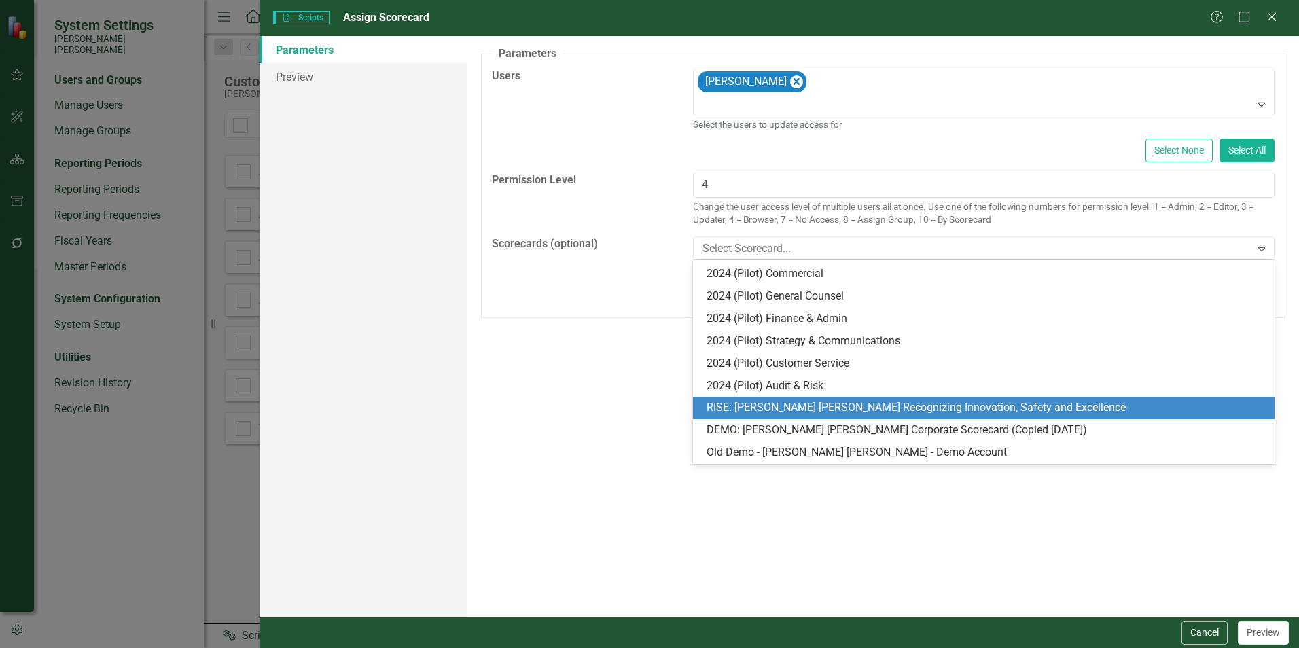
click at [1012, 402] on div "RISE: [PERSON_NAME] [PERSON_NAME] Recognizing Innovation, Safety and Excellence" at bounding box center [987, 408] width 560 height 16
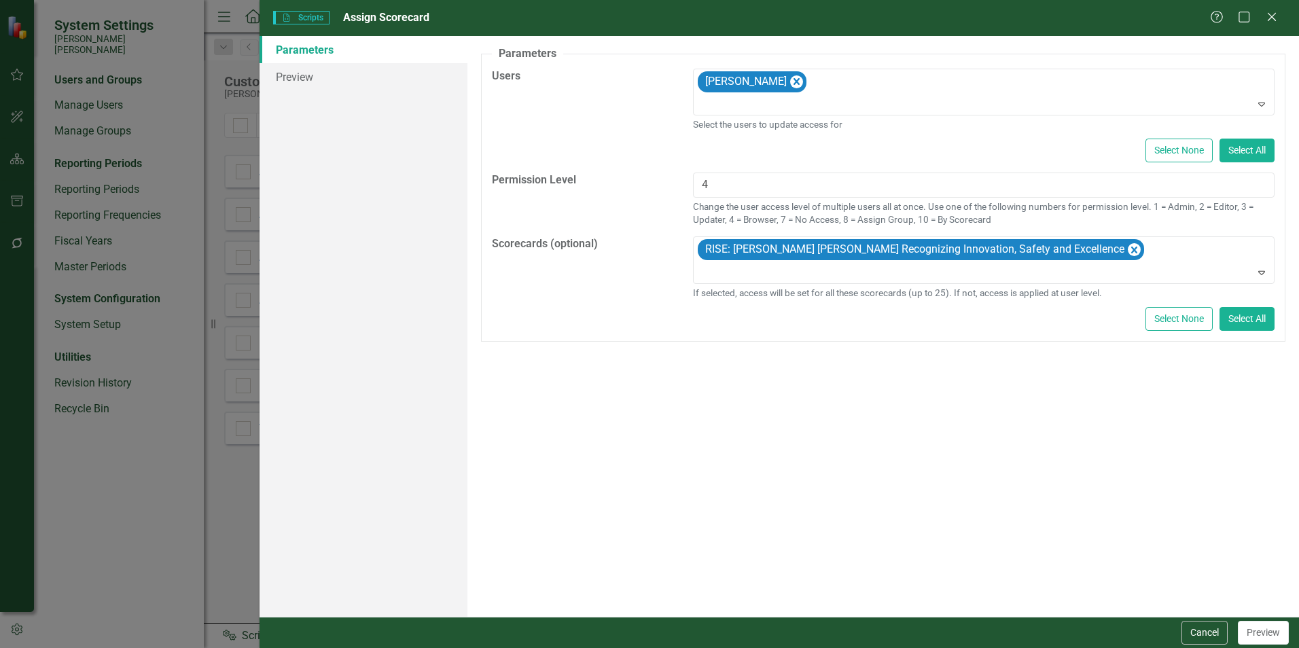
click at [1012, 402] on div "A preview of the parameters (i.e., the changes you can make at runtime) for thi…" at bounding box center [884, 326] width 832 height 581
click at [1257, 633] on button "Preview" at bounding box center [1263, 633] width 51 height 24
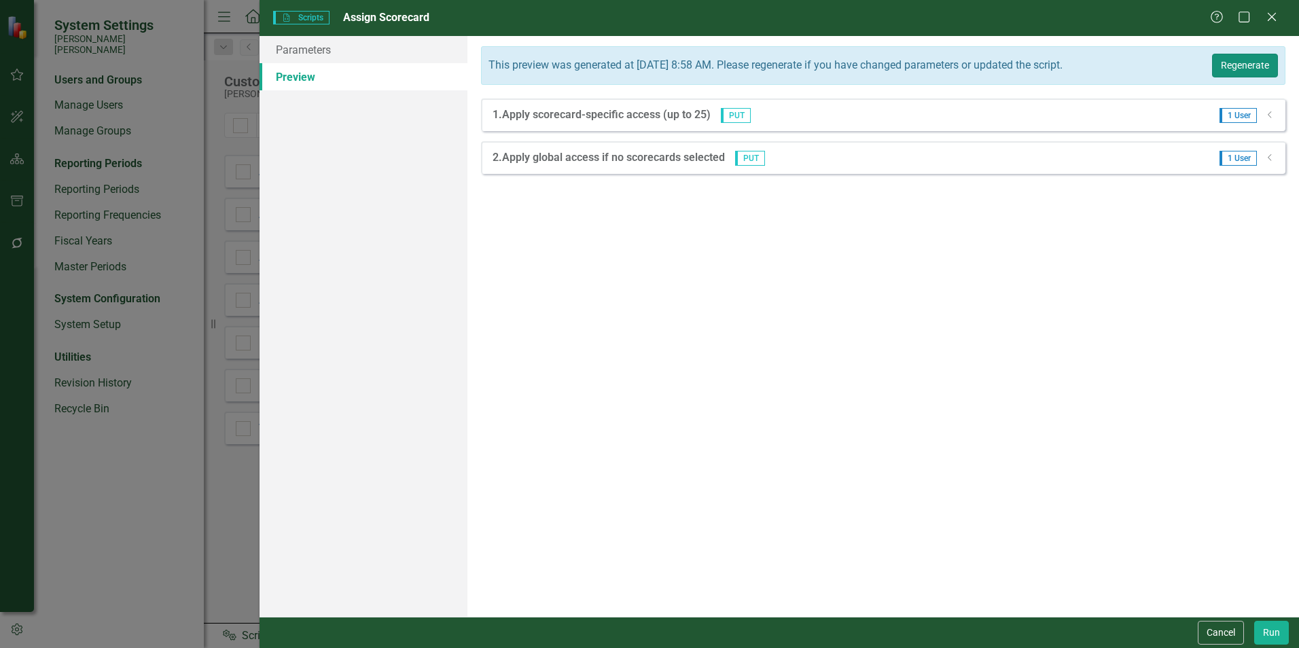
click at [1246, 72] on button "Regenerate" at bounding box center [1245, 66] width 66 height 24
click at [1272, 639] on button "Run" at bounding box center [1271, 633] width 35 height 24
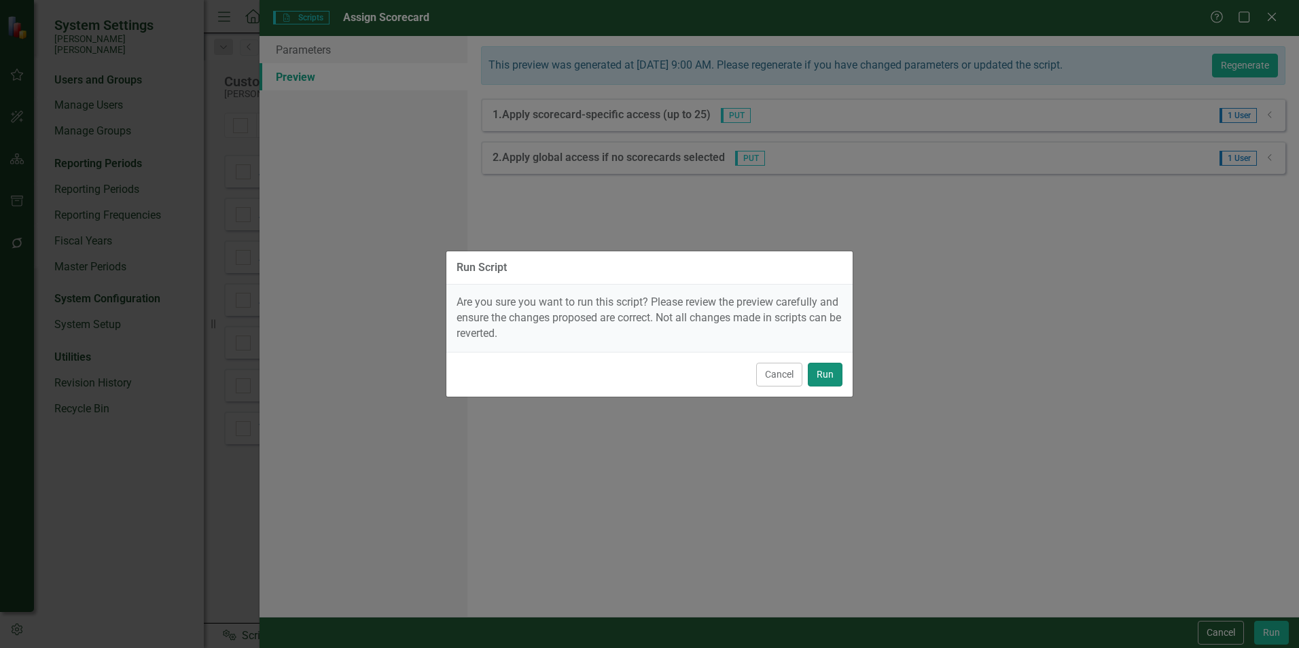
click at [833, 371] on button "Run" at bounding box center [825, 375] width 35 height 24
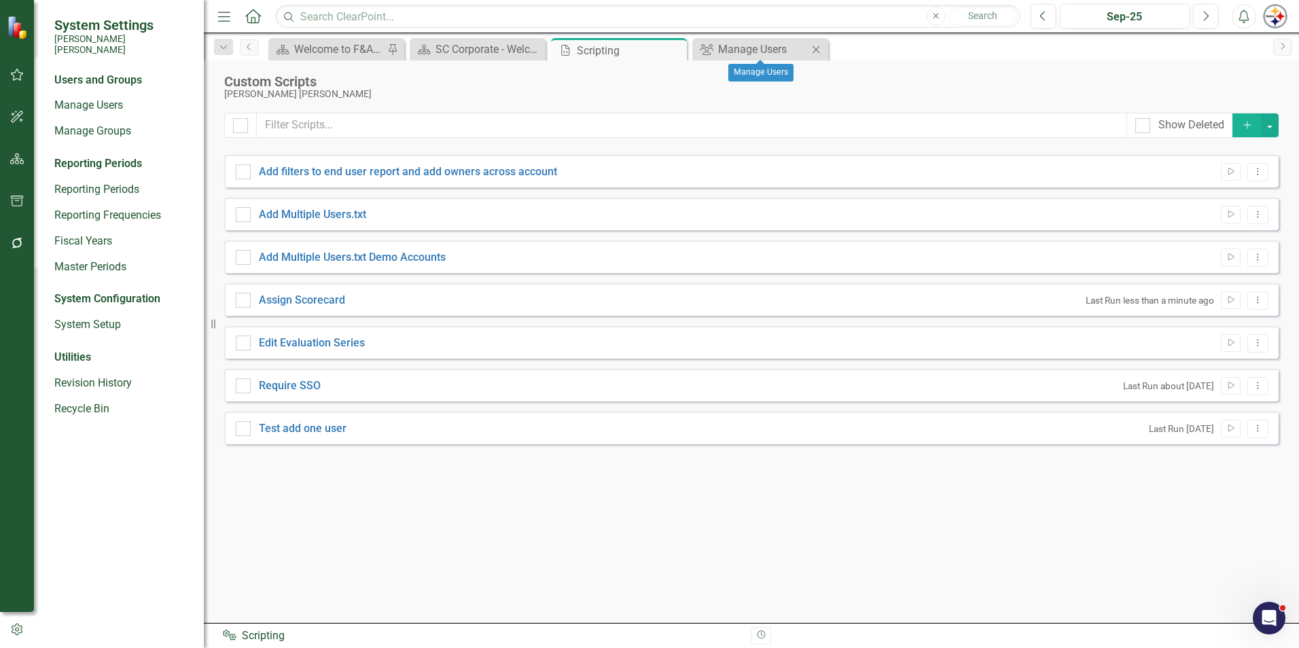
click at [775, 38] on div "Group Manage Users Close" at bounding box center [760, 49] width 136 height 22
click at [773, 41] on div "Manage Users" at bounding box center [763, 49] width 90 height 17
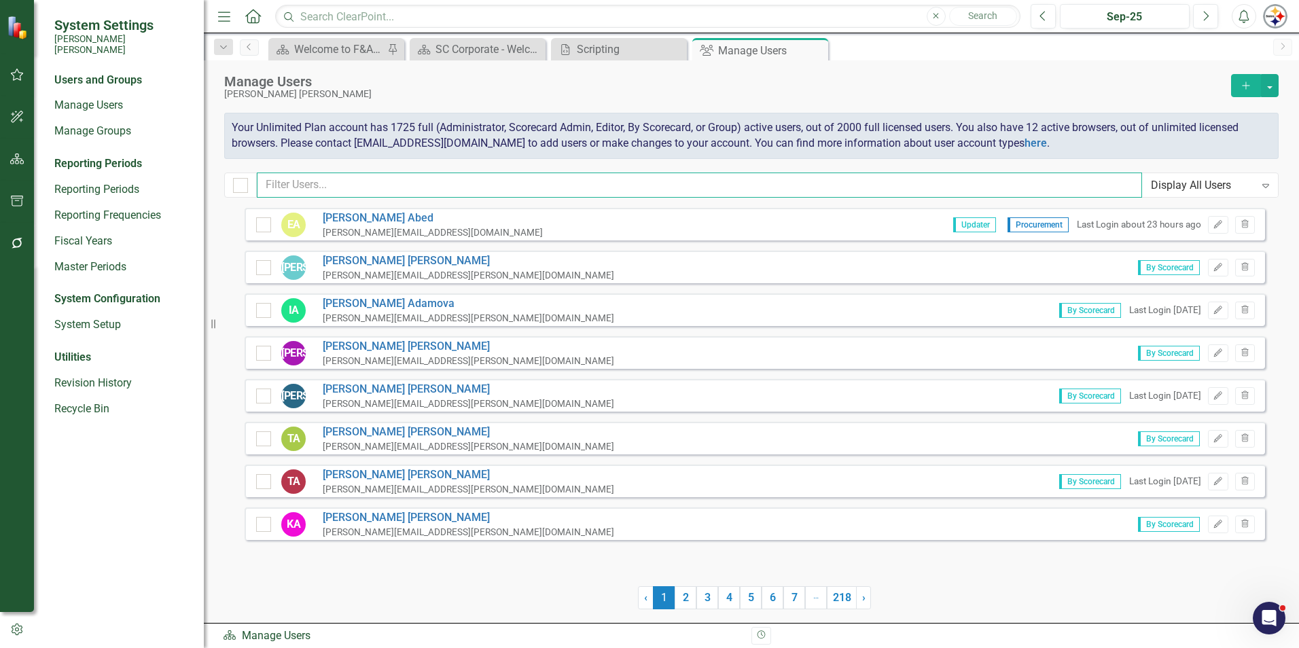
click at [338, 189] on input "text" at bounding box center [699, 185] width 885 height 25
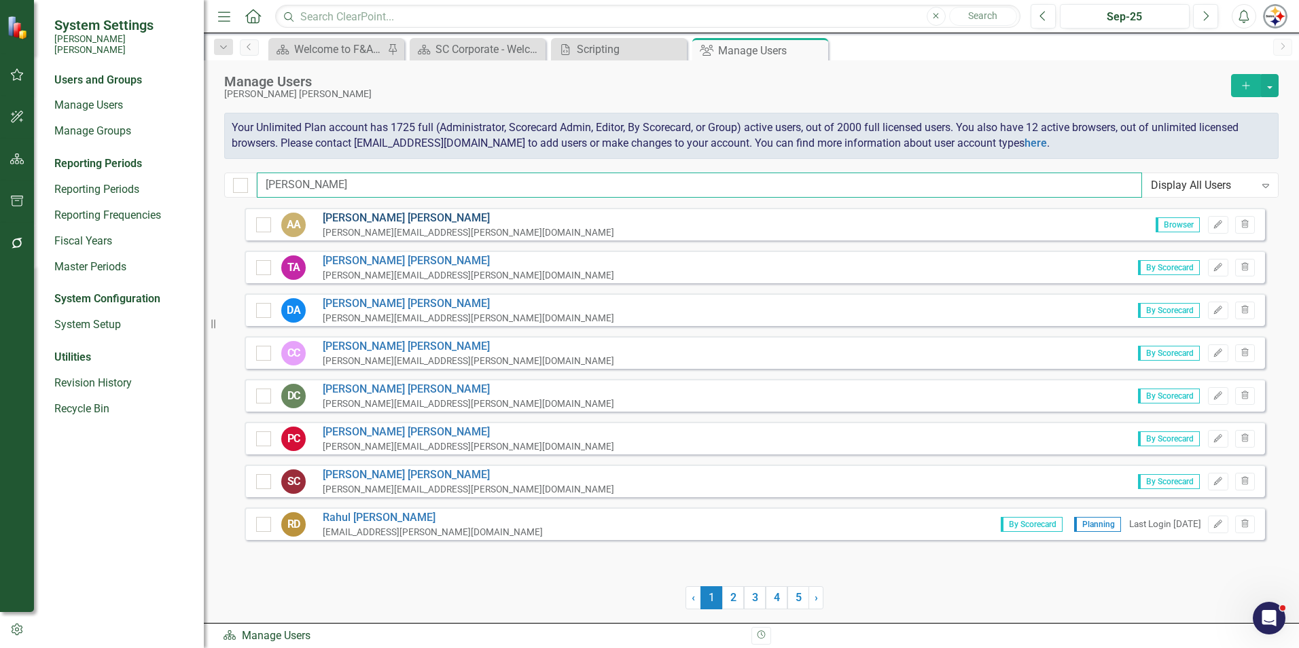
type input "[PERSON_NAME]"
click at [353, 216] on link "[PERSON_NAME]" at bounding box center [469, 219] width 292 height 16
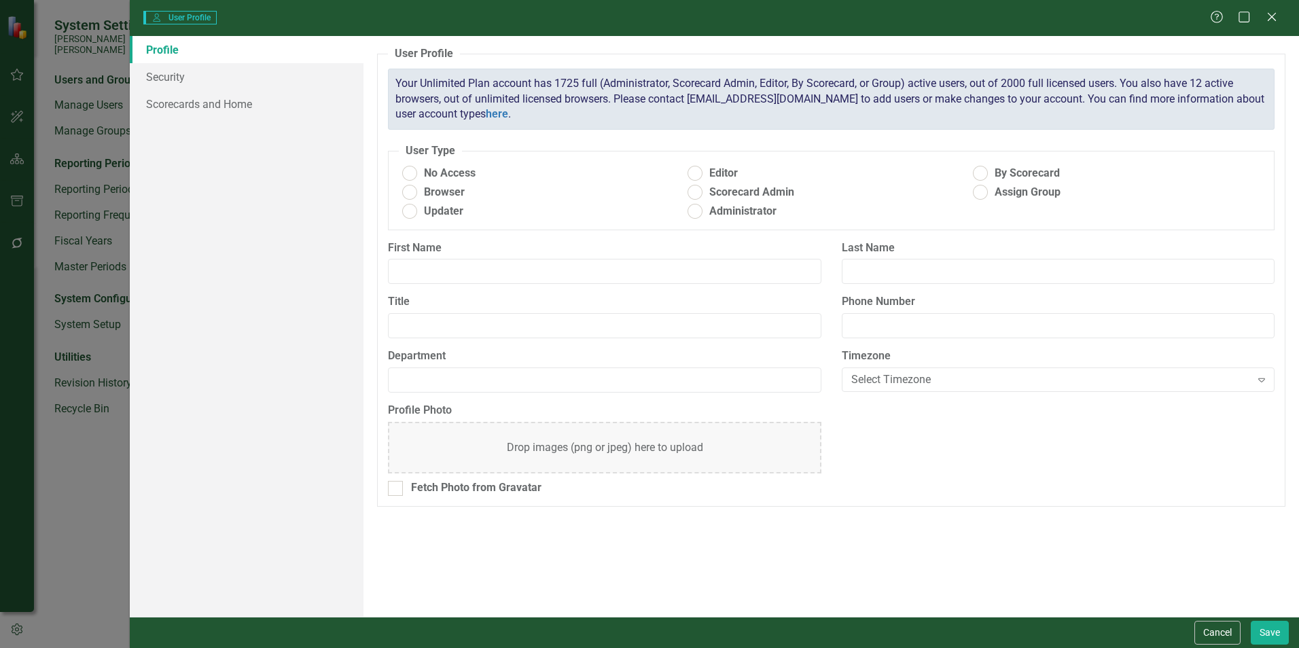
radio input "true"
type input "[PERSON_NAME]"
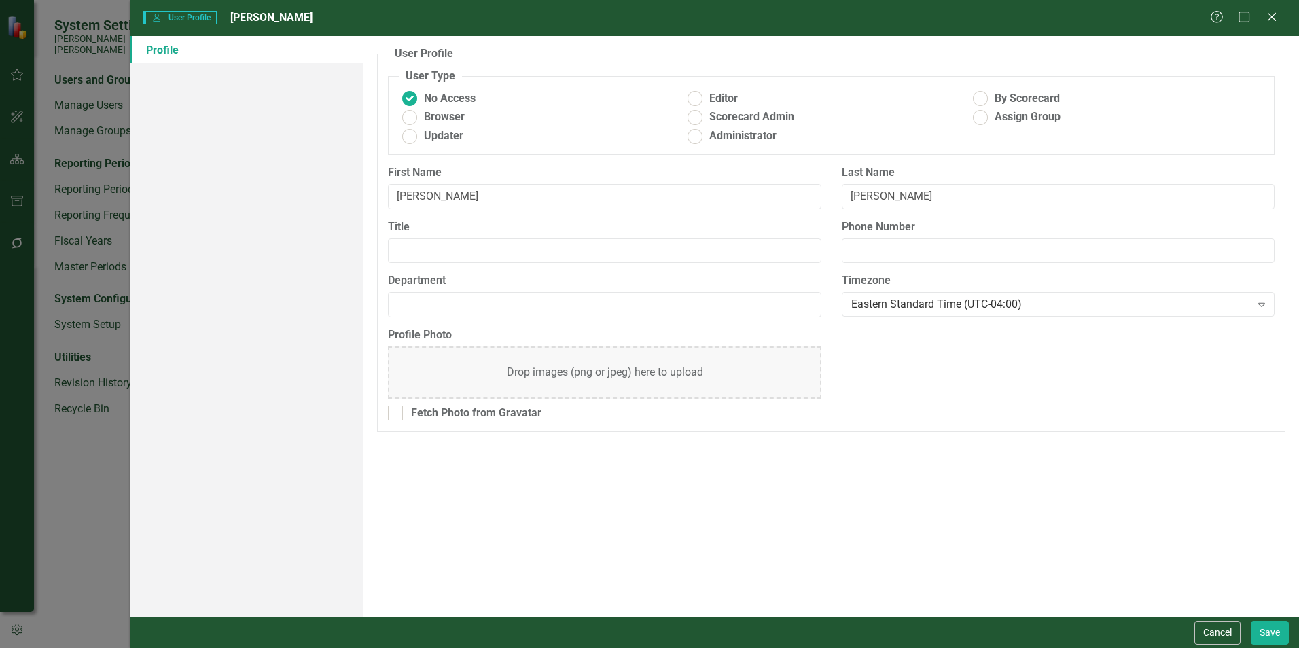
radio input "false"
radio input "true"
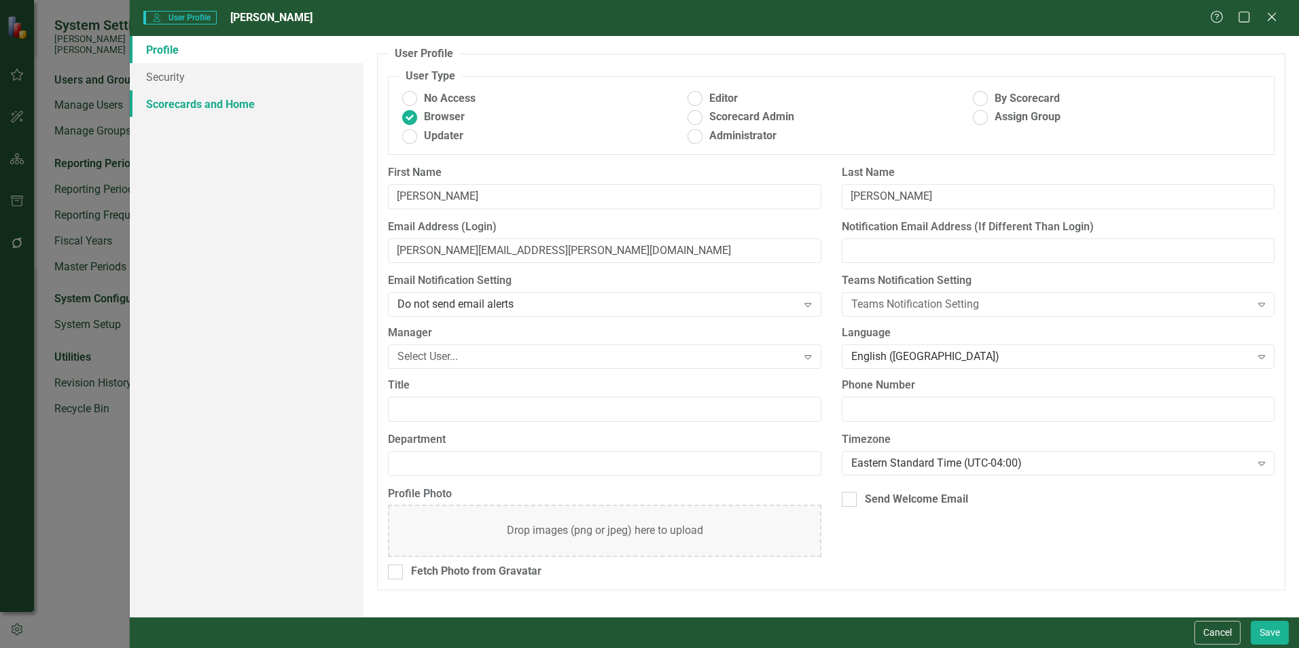
click at [216, 96] on link "Scorecards and Home" at bounding box center [247, 103] width 234 height 27
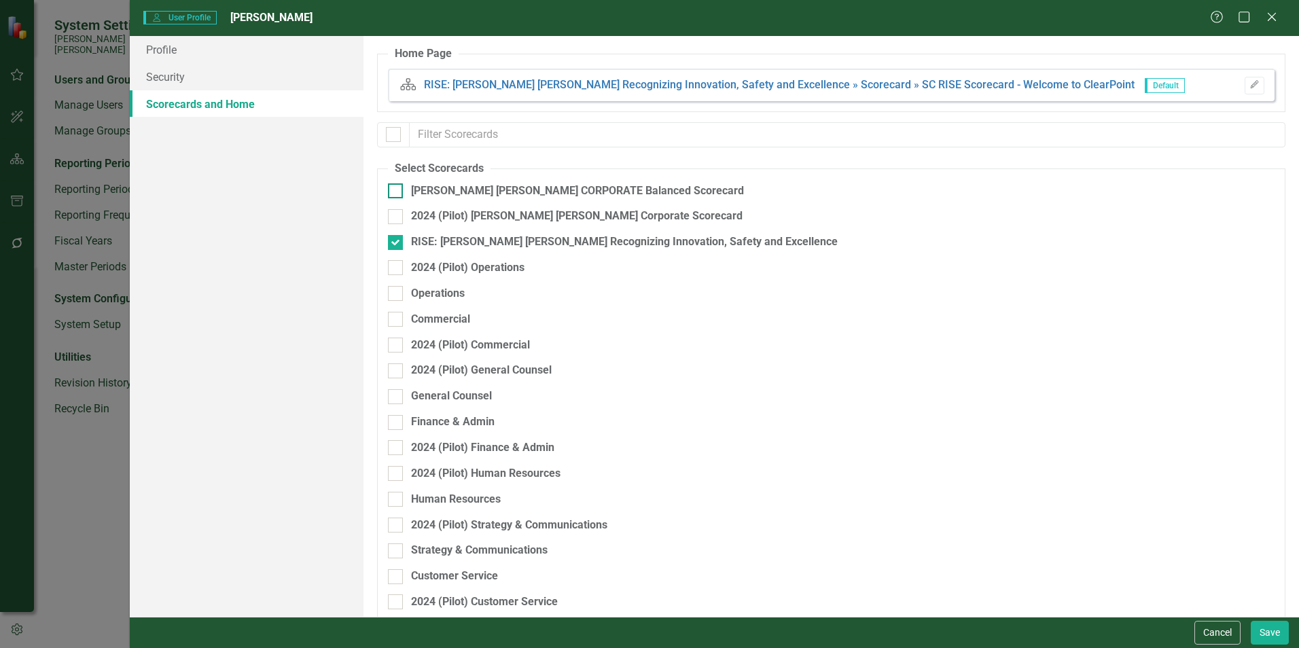
click at [391, 193] on div at bounding box center [395, 190] width 15 height 15
click at [391, 192] on input "[PERSON_NAME] [PERSON_NAME] CORPORATE Balanced Scorecard" at bounding box center [392, 187] width 9 height 9
checkbox input "true"
click at [149, 55] on link "Profile" at bounding box center [247, 49] width 234 height 27
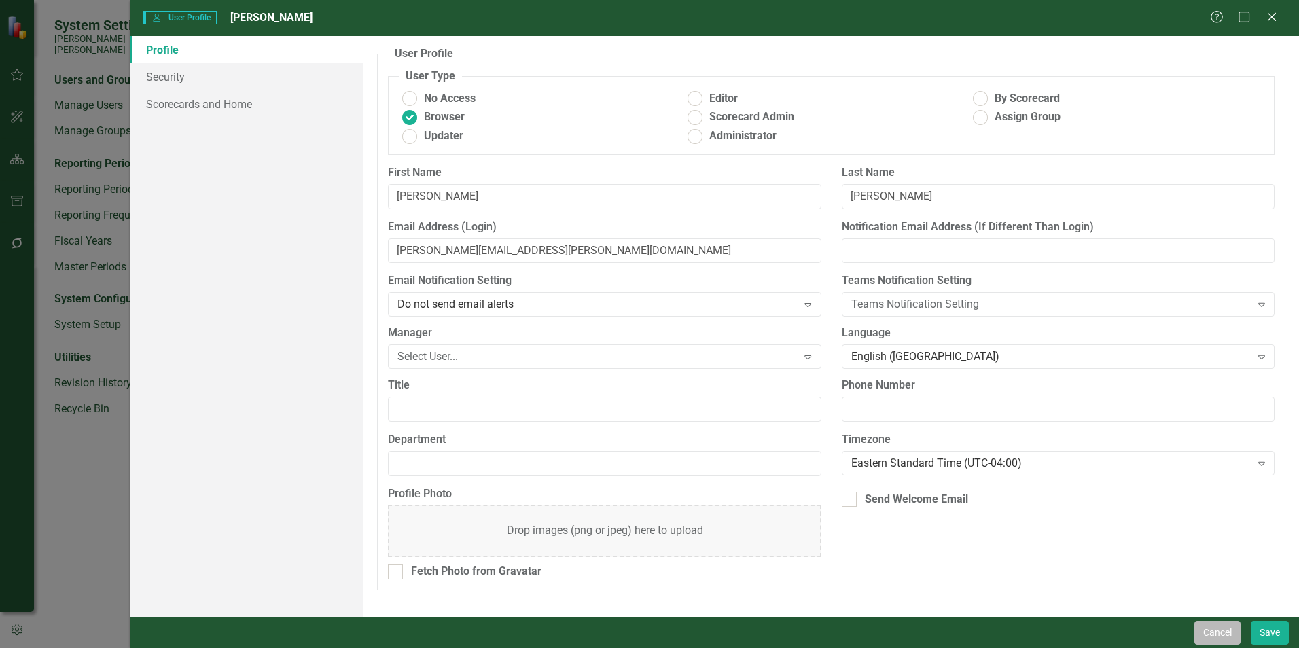
click at [1225, 637] on button "Cancel" at bounding box center [1218, 633] width 46 height 24
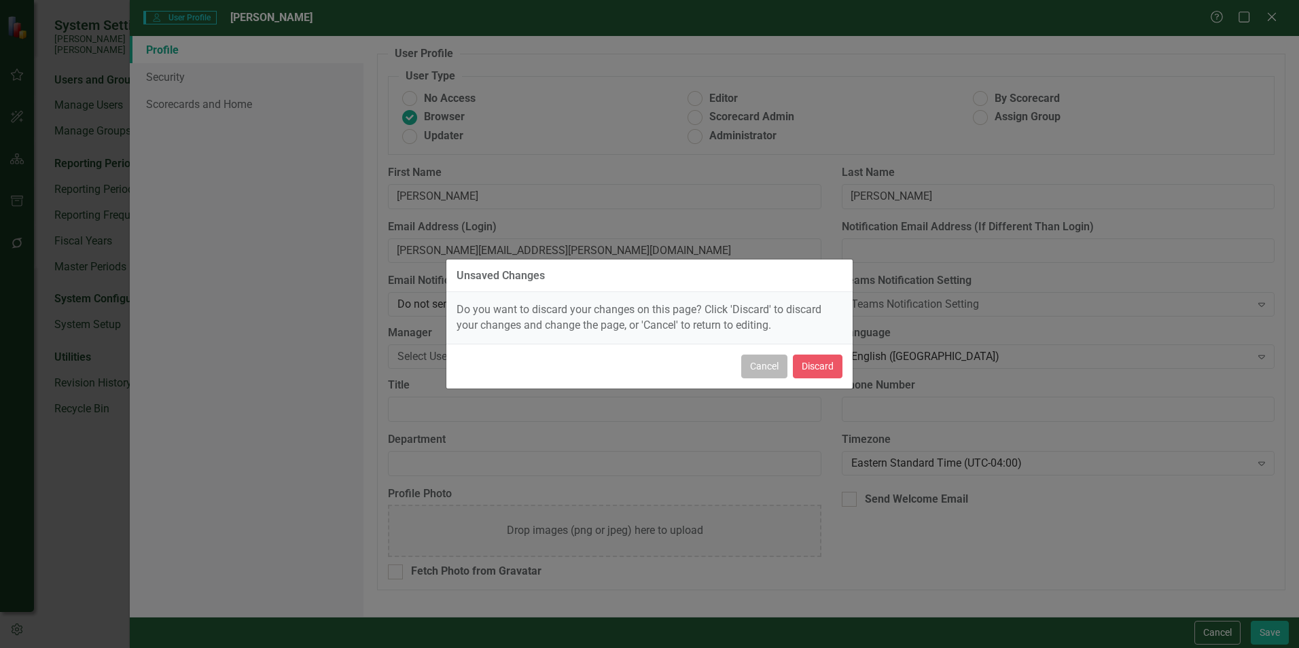
click at [781, 366] on button "Cancel" at bounding box center [764, 367] width 46 height 24
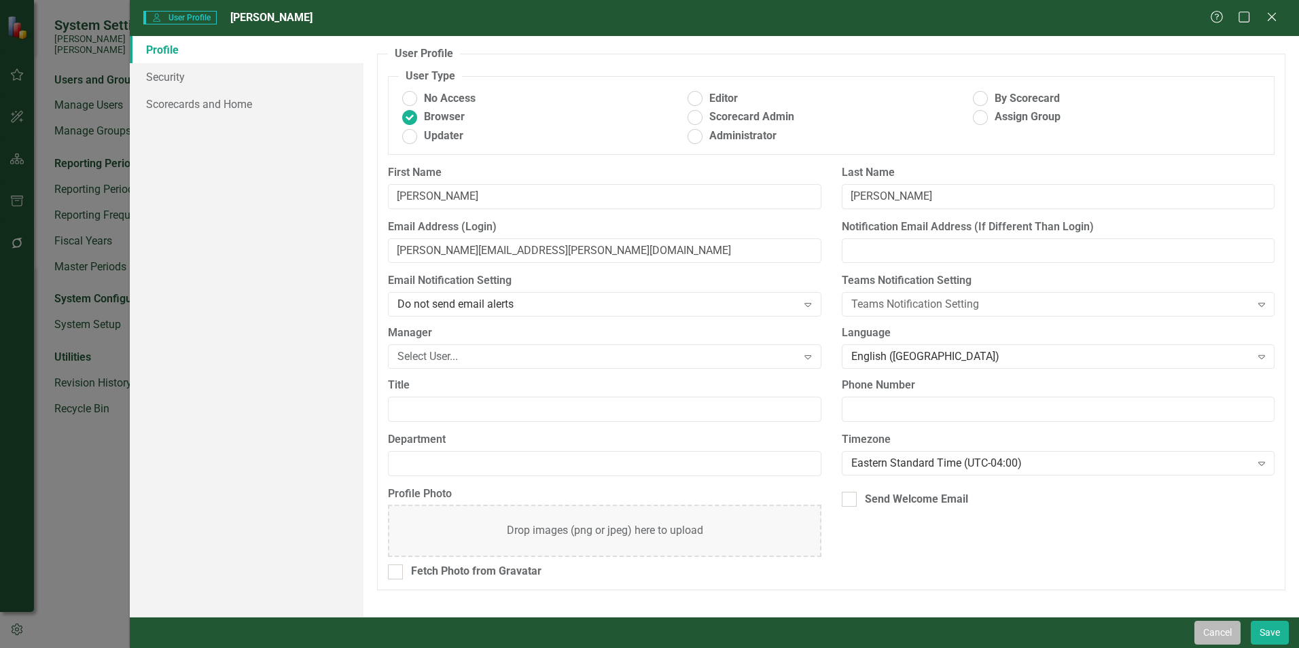
click at [1222, 635] on button "Cancel" at bounding box center [1218, 633] width 46 height 24
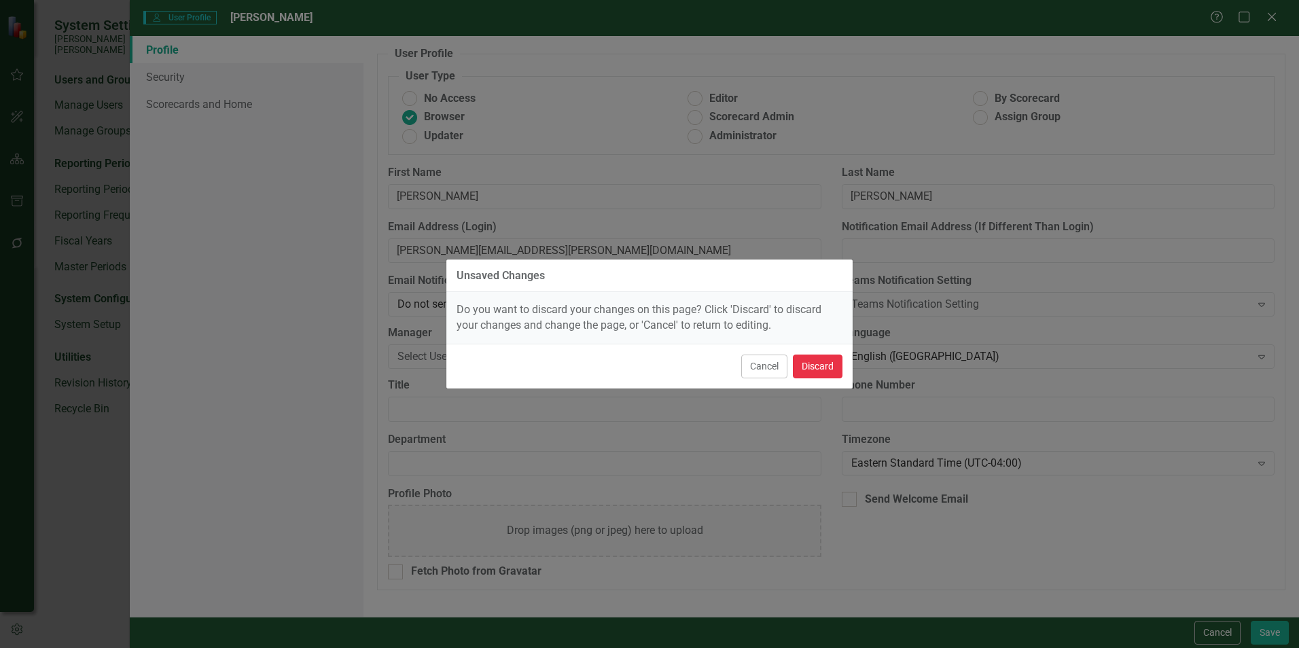
click at [820, 364] on button "Discard" at bounding box center [818, 367] width 50 height 24
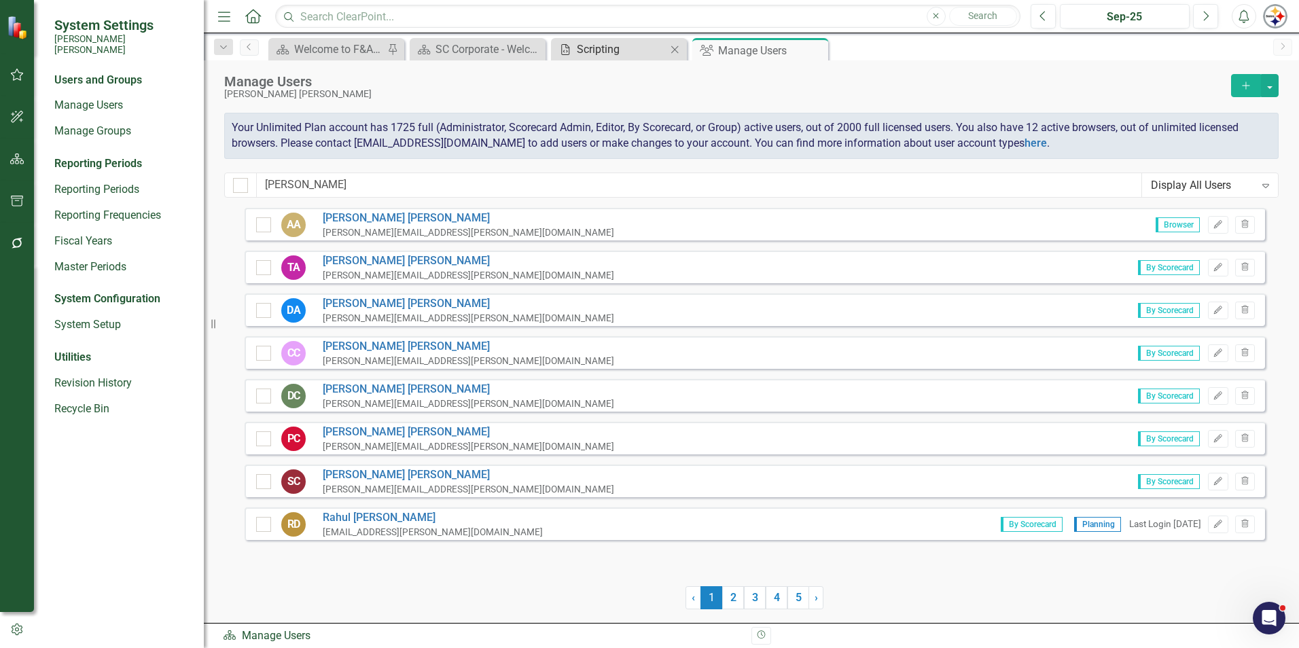
click at [627, 46] on div "Scripting" at bounding box center [622, 49] width 90 height 17
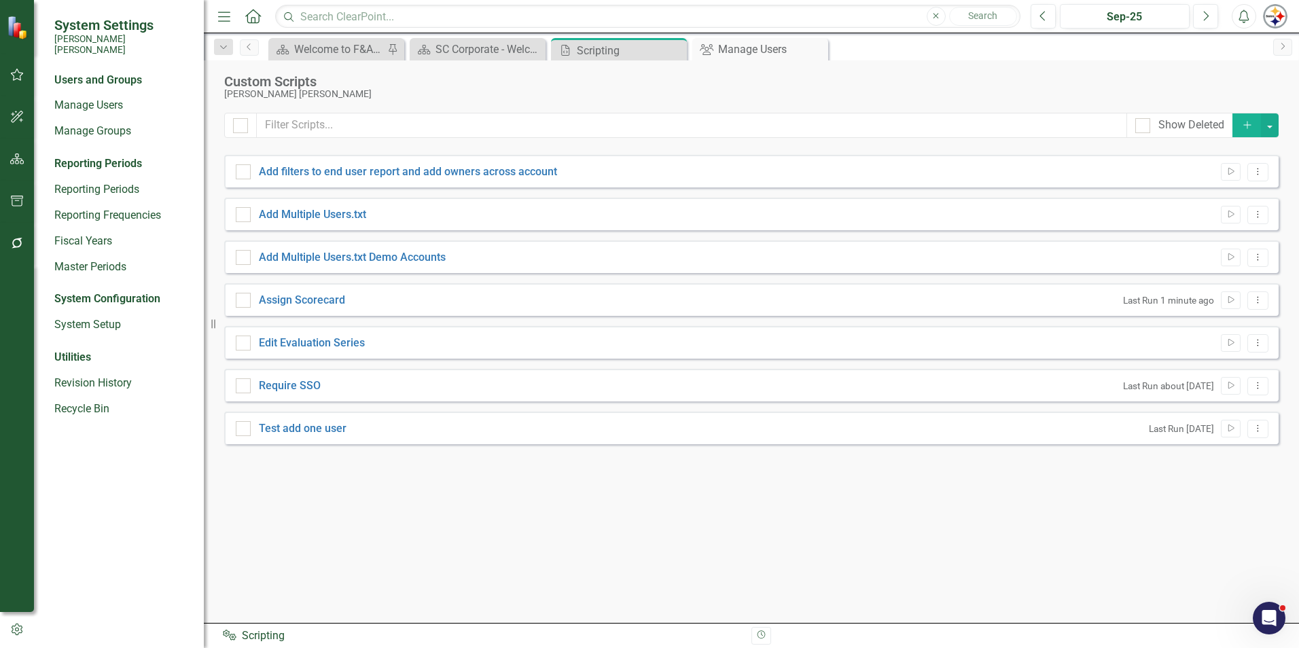
checkbox input "false"
click at [1234, 300] on icon "button" at bounding box center [1232, 299] width 6 height 7
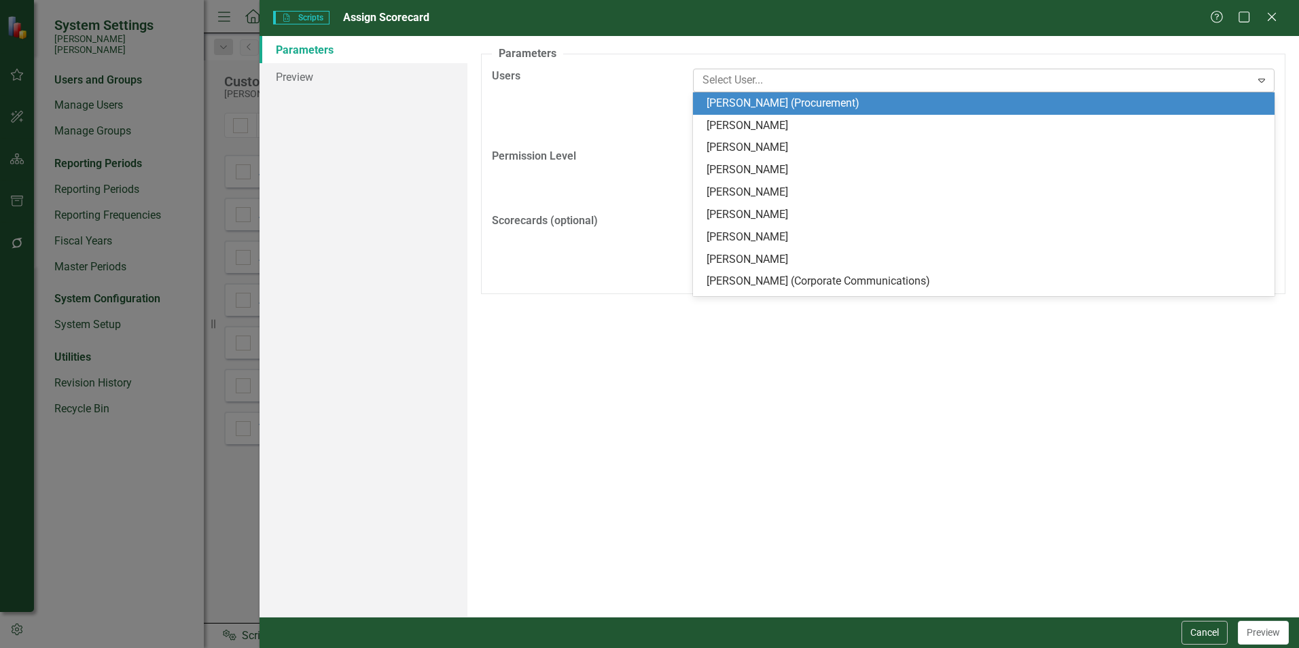
click at [793, 88] on div at bounding box center [974, 80] width 554 height 18
type input "[PERSON_NAME]"
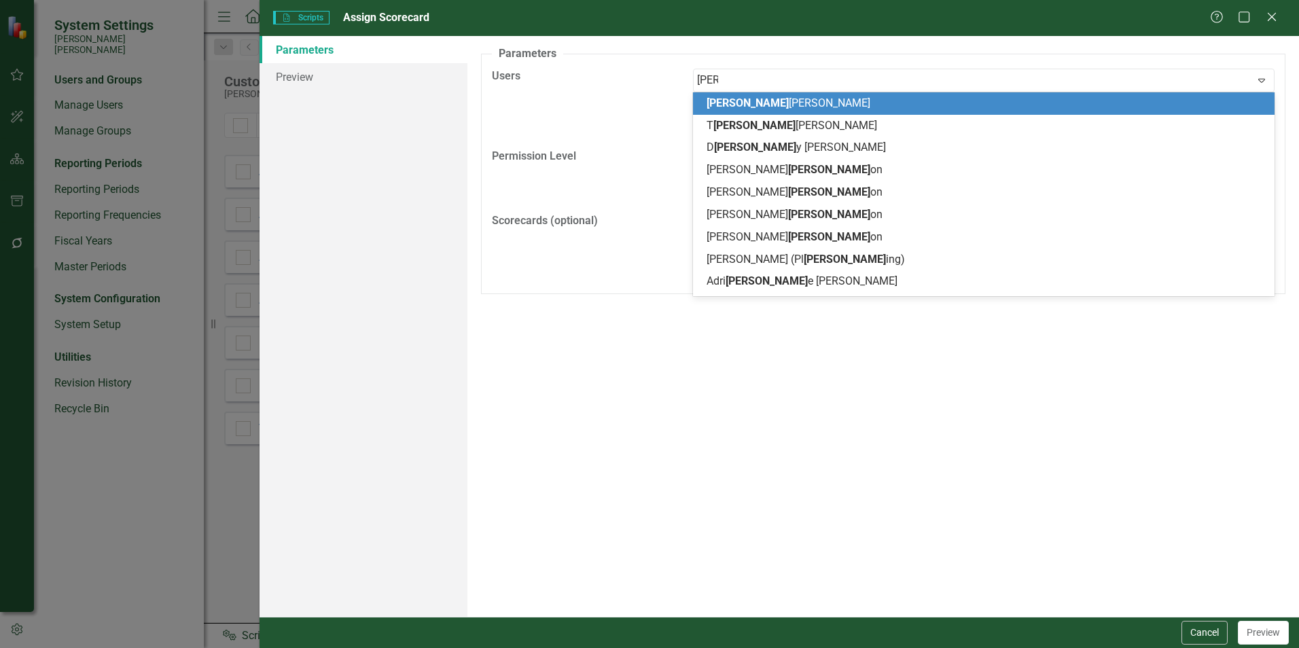
click at [767, 99] on div "[PERSON_NAME]" at bounding box center [987, 104] width 560 height 16
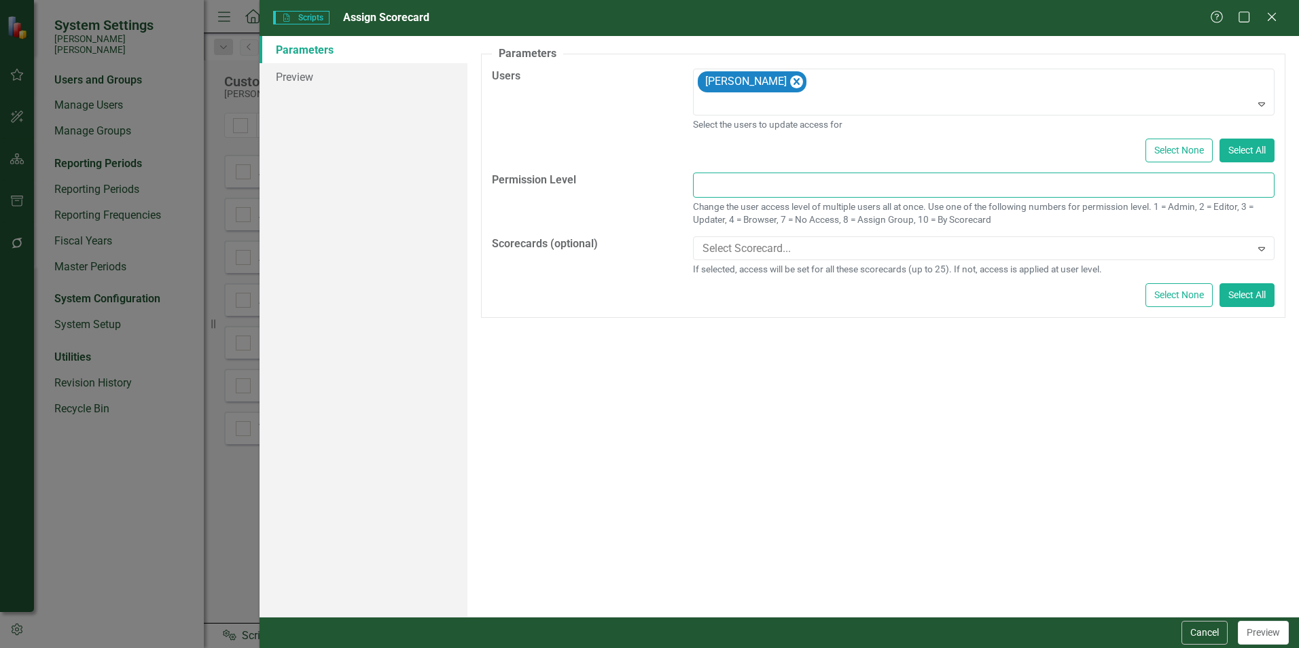
click at [1087, 186] on input "text" at bounding box center [984, 185] width 582 height 25
type input "10"
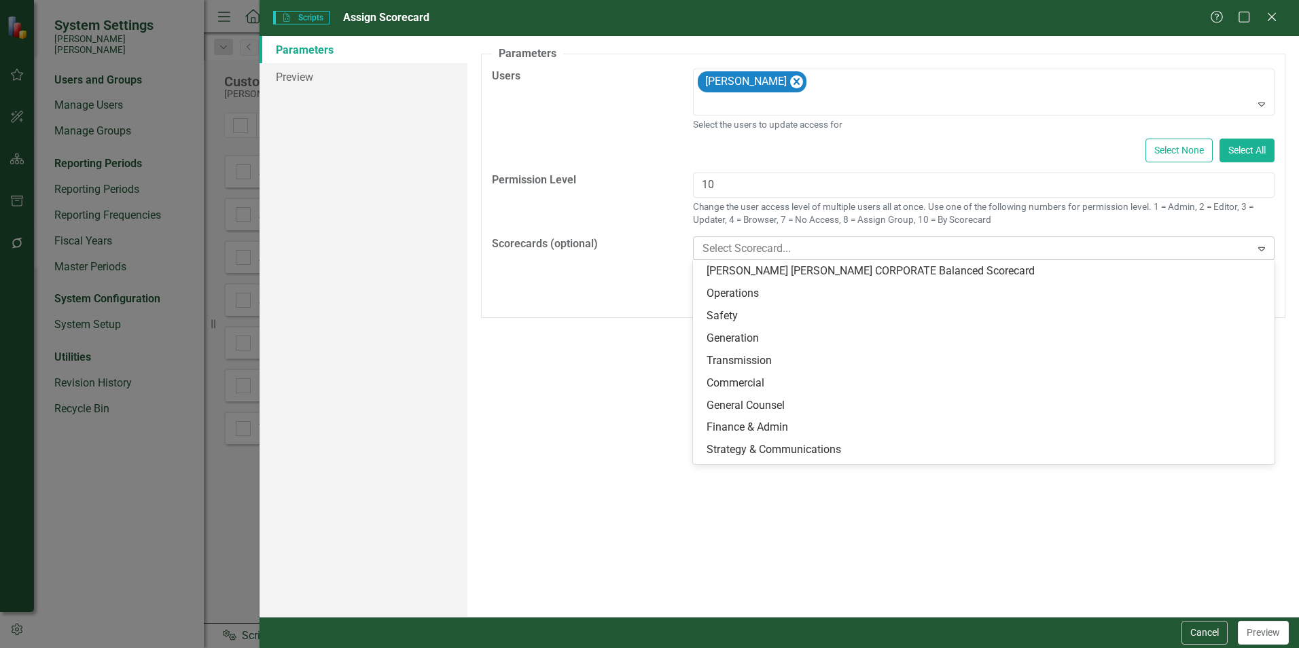
click at [1155, 254] on div at bounding box center [974, 249] width 554 height 18
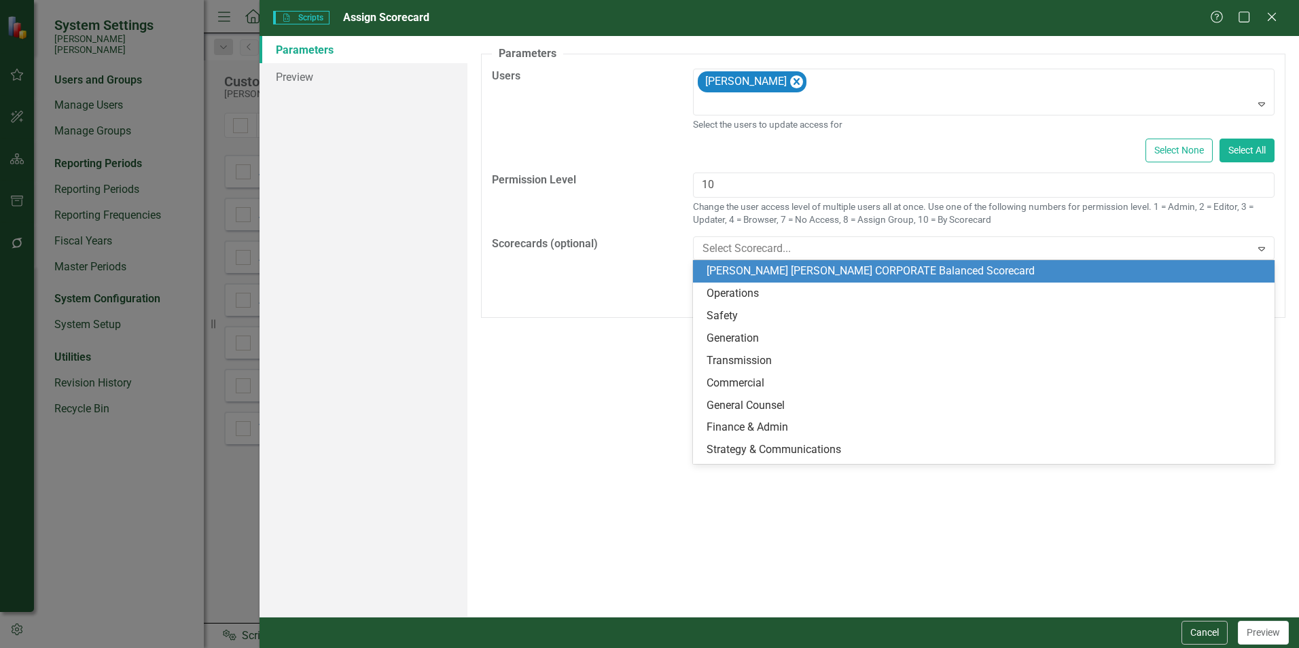
click at [929, 266] on div "[PERSON_NAME] [PERSON_NAME] CORPORATE Balanced Scorecard" at bounding box center [987, 272] width 560 height 16
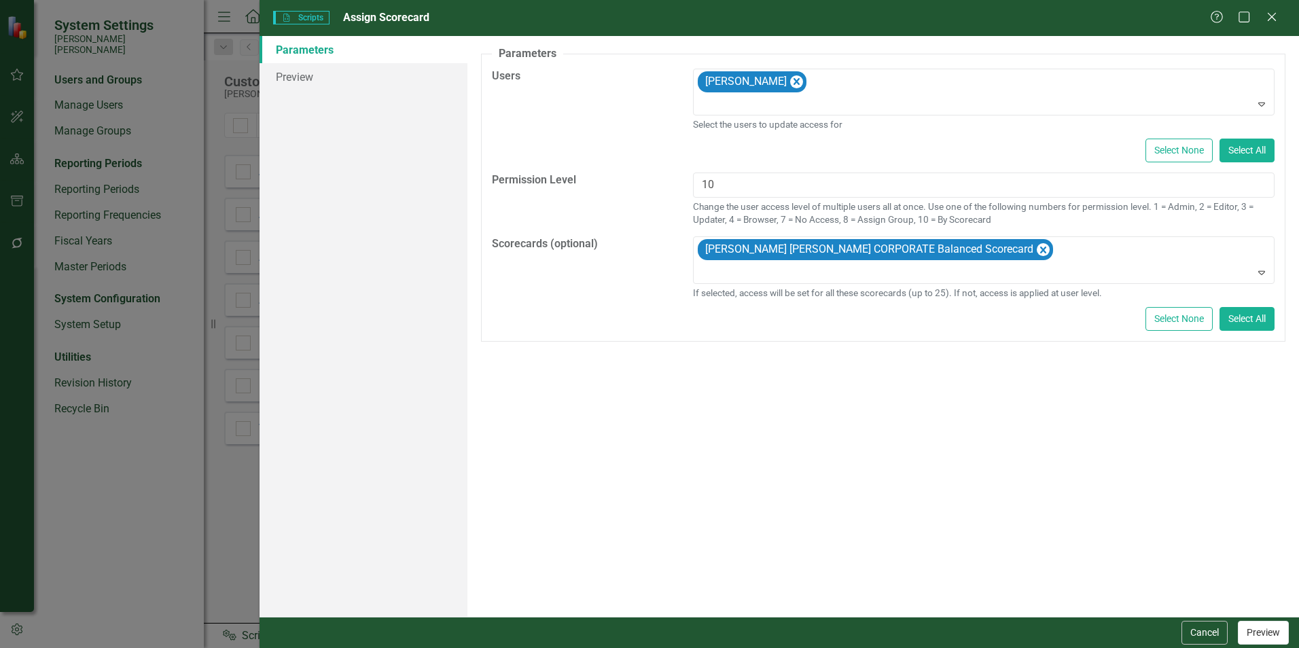
click at [1263, 634] on button "Preview" at bounding box center [1263, 633] width 51 height 24
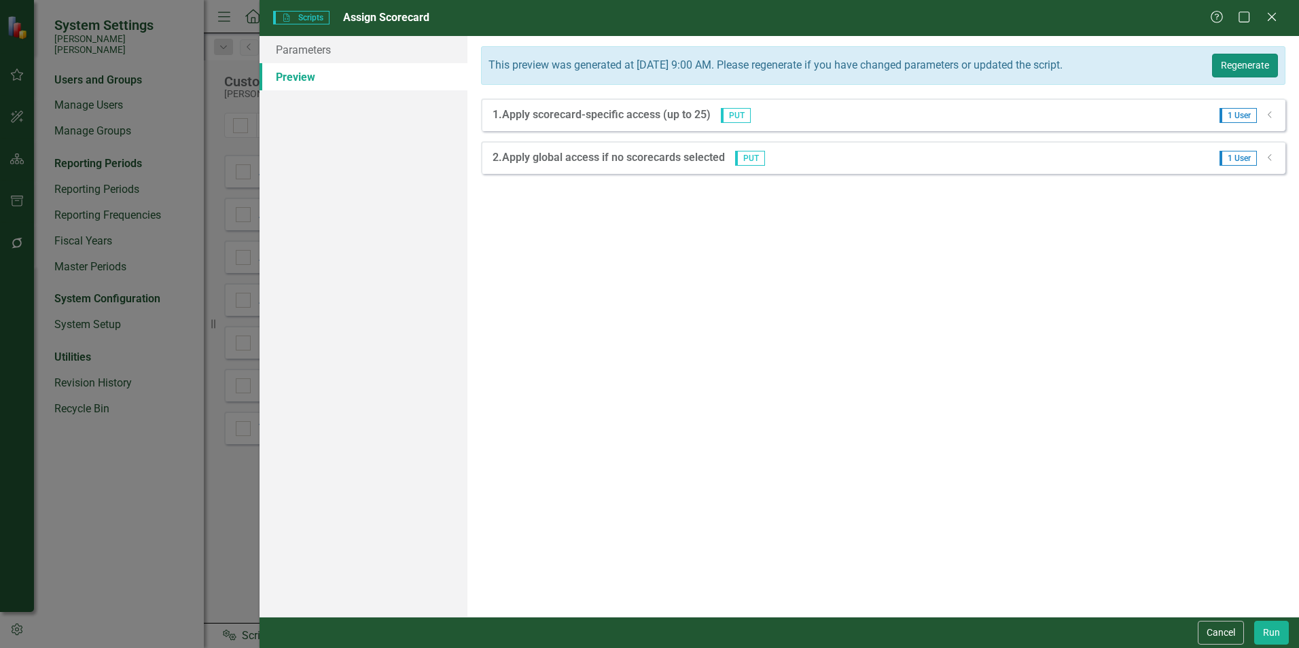
click at [1245, 69] on button "Regenerate" at bounding box center [1245, 66] width 66 height 24
click at [1269, 109] on div "1 User Dropdown" at bounding box center [1243, 115] width 66 height 15
click at [1269, 113] on icon "Dropdown" at bounding box center [1270, 115] width 10 height 8
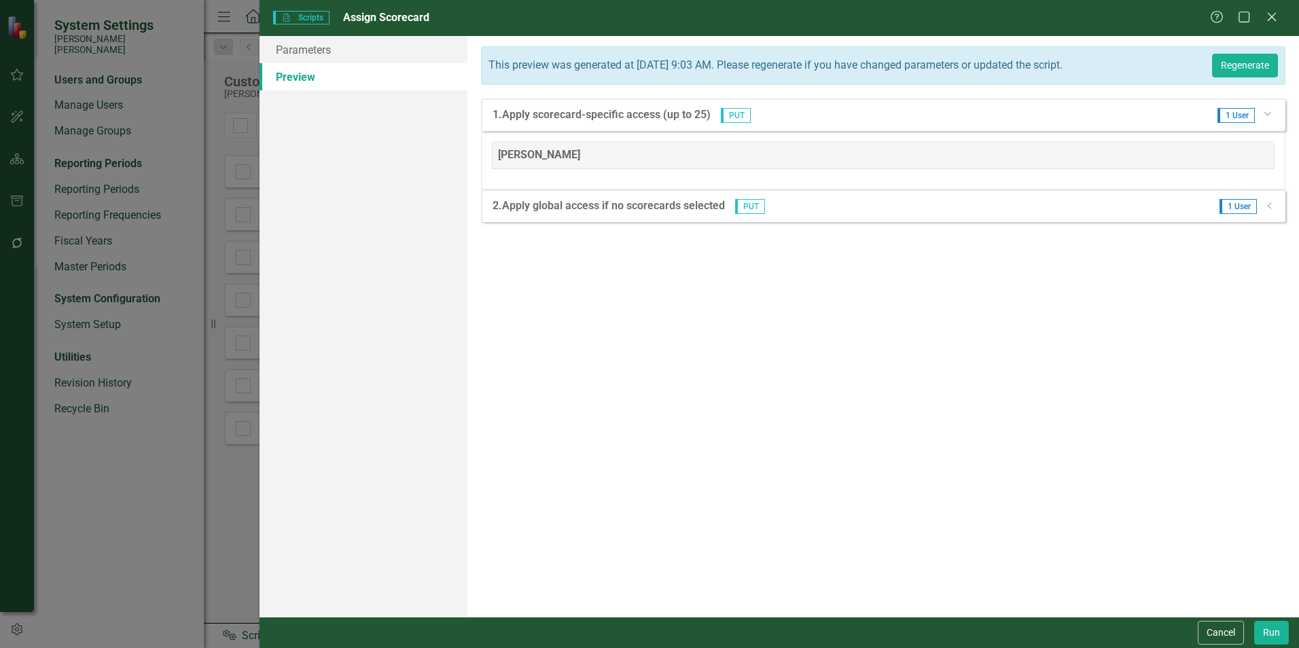
click at [1269, 113] on icon "Dropdown" at bounding box center [1267, 113] width 8 height 10
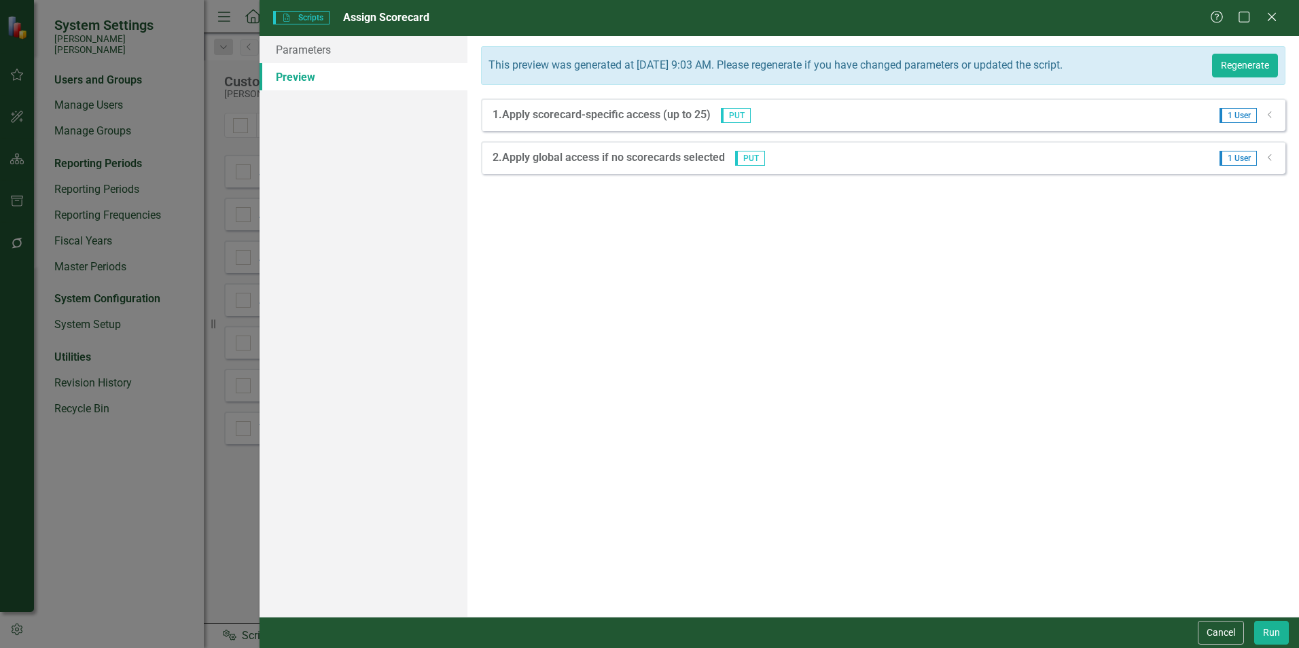
click at [1269, 155] on icon "Dropdown" at bounding box center [1270, 158] width 10 height 8
click at [1269, 155] on icon "Dropdown" at bounding box center [1267, 156] width 8 height 10
click at [1269, 121] on div "Dropdown" at bounding box center [1270, 115] width 10 height 12
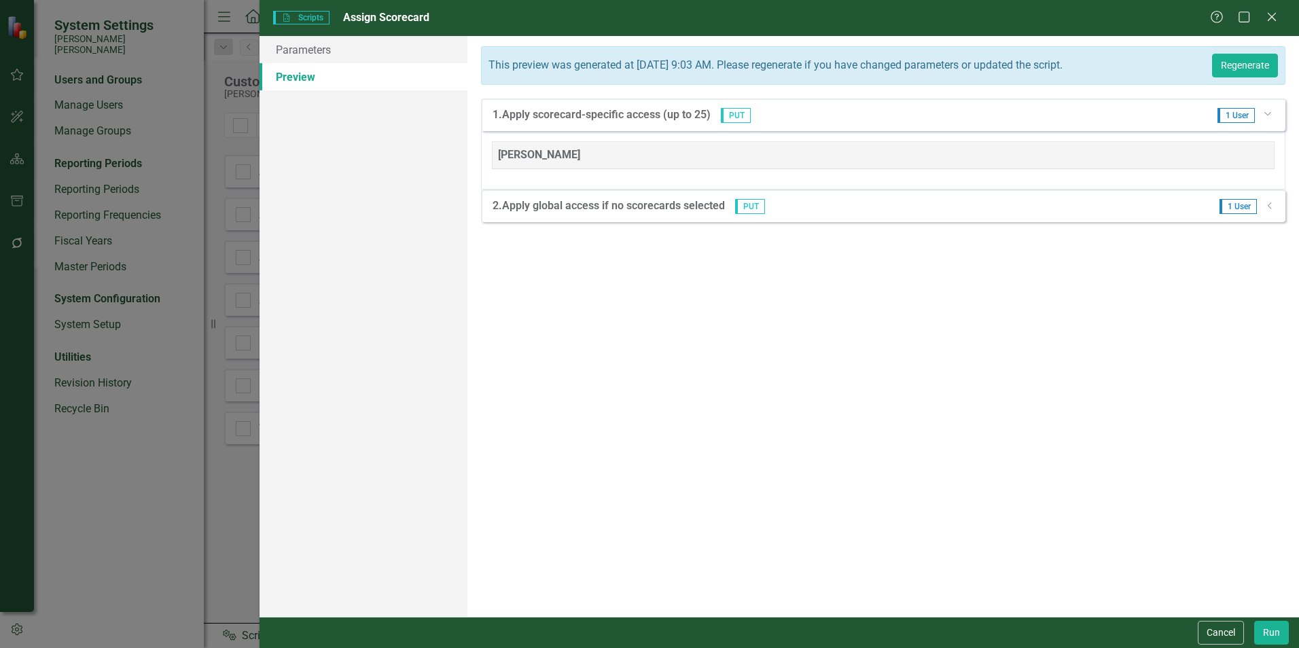
click at [1269, 121] on div "1 User Dropdown" at bounding box center [1242, 115] width 68 height 15
click at [1267, 203] on icon "Dropdown" at bounding box center [1270, 206] width 10 height 8
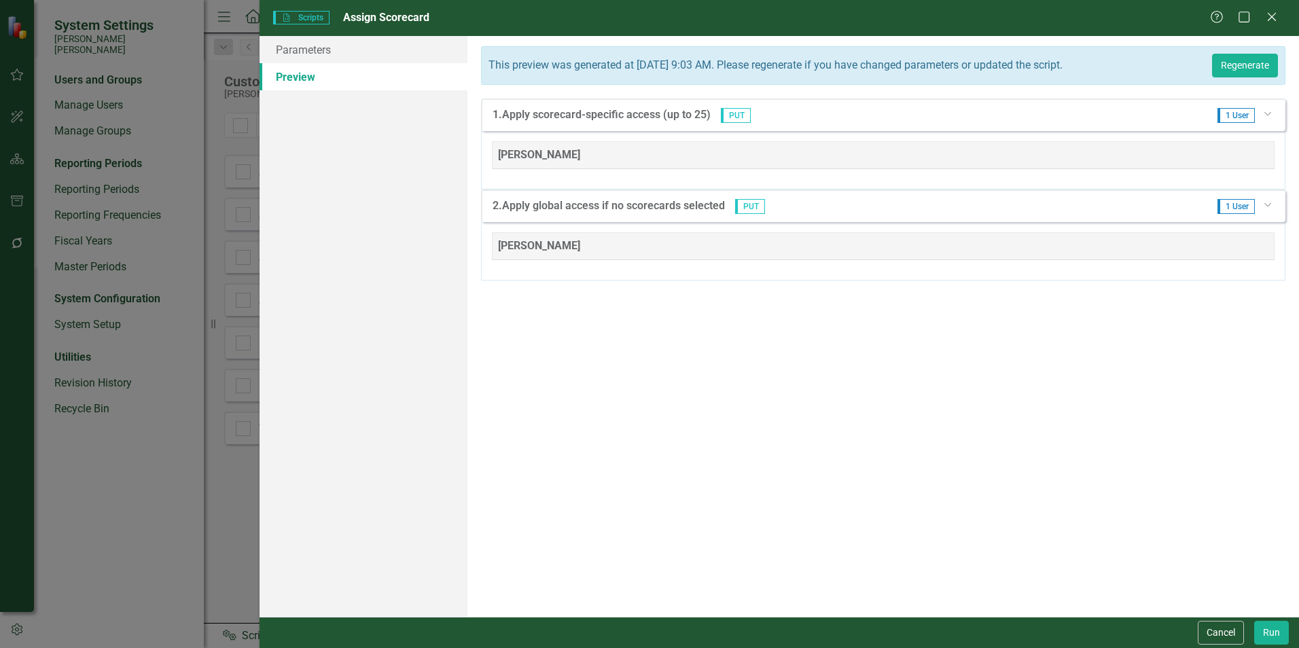
click at [1267, 203] on icon "Dropdown" at bounding box center [1267, 204] width 8 height 10
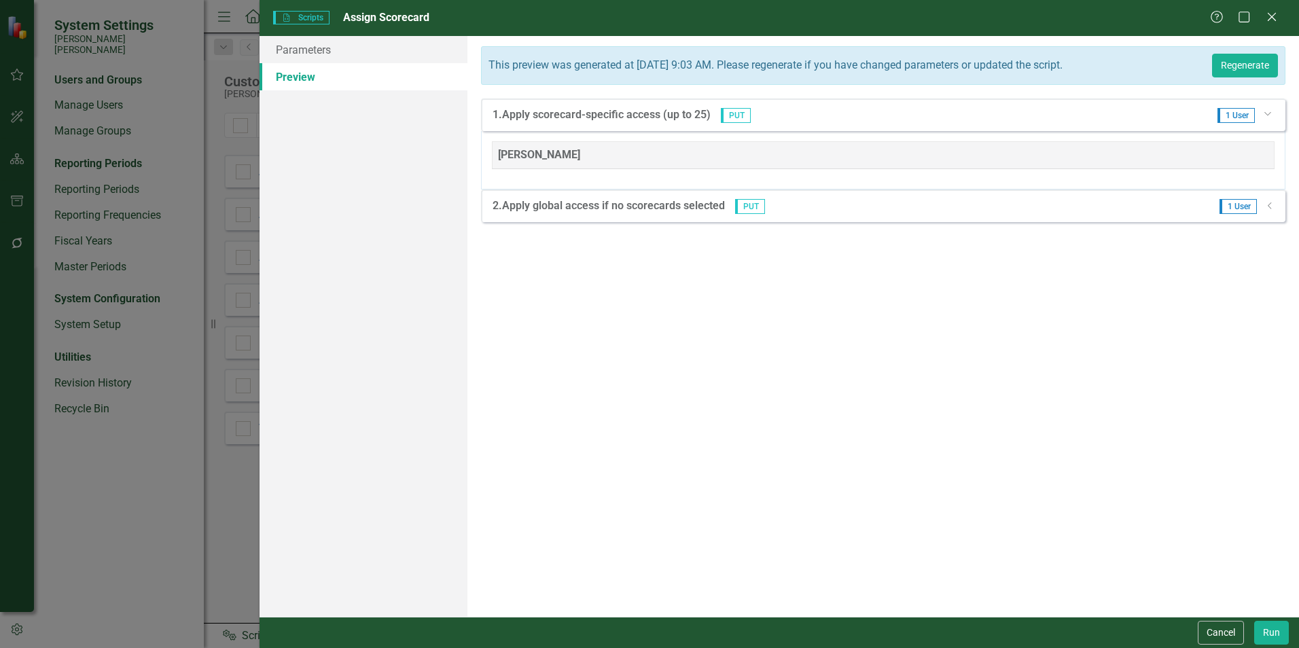
click at [1271, 113] on icon "Dropdown" at bounding box center [1267, 113] width 8 height 10
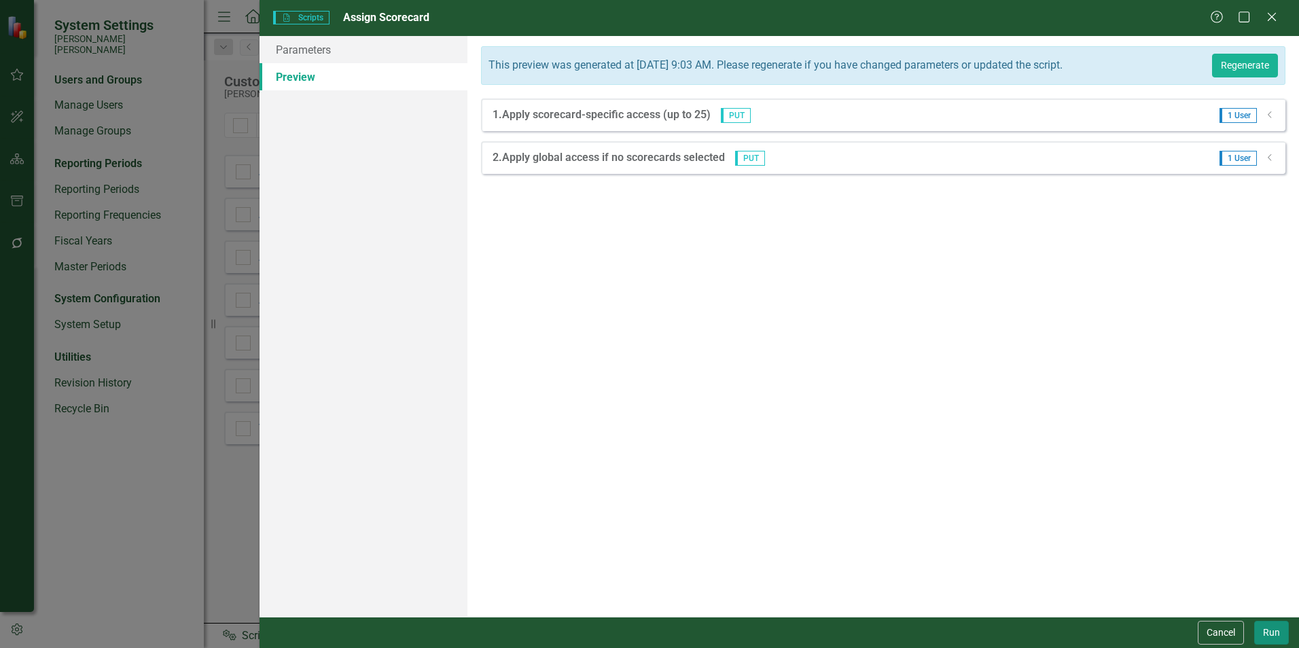
click at [1278, 628] on button "Run" at bounding box center [1271, 633] width 35 height 24
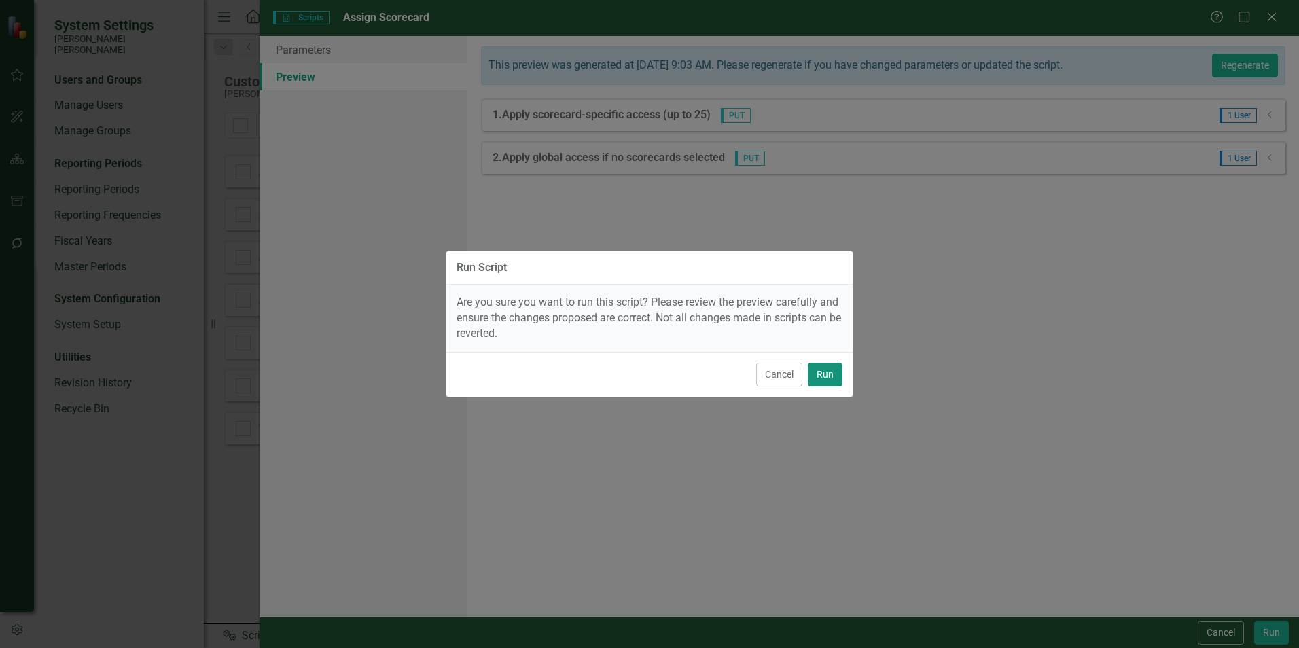
click at [820, 378] on button "Run" at bounding box center [825, 375] width 35 height 24
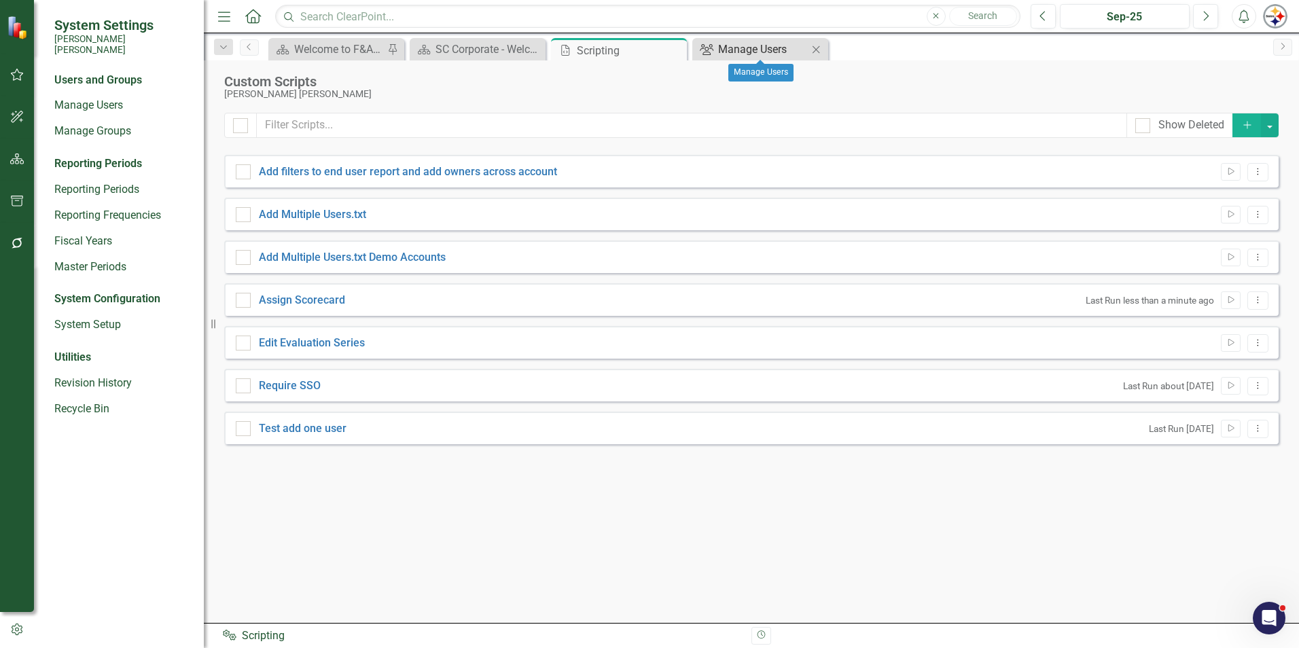
click at [741, 56] on div "Manage Users" at bounding box center [763, 49] width 90 height 17
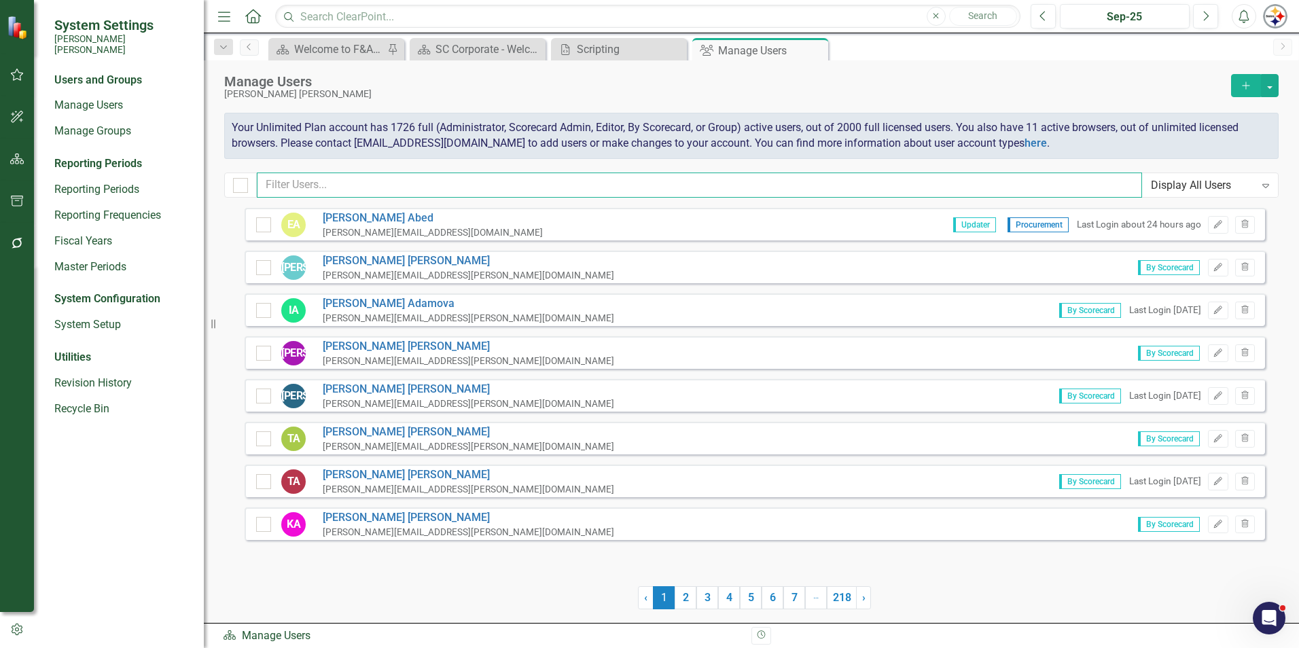
click at [340, 186] on input "text" at bounding box center [699, 185] width 885 height 25
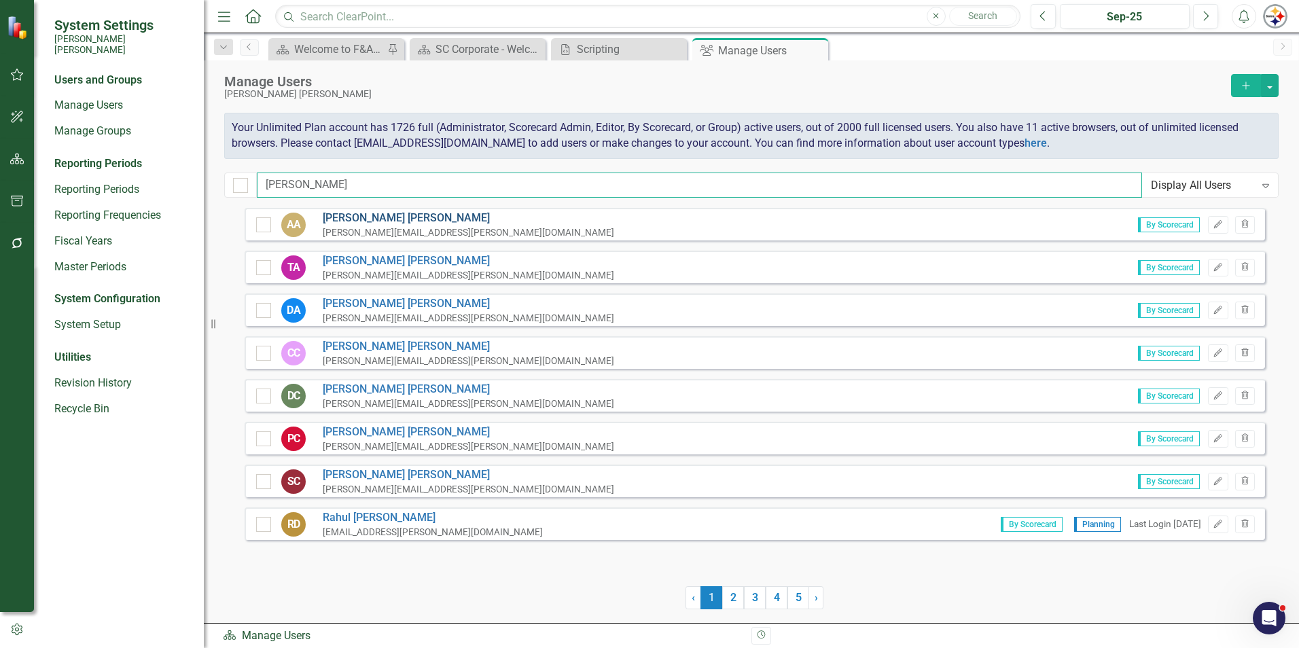
type input "[PERSON_NAME]"
click at [349, 223] on link "[PERSON_NAME]" at bounding box center [469, 219] width 292 height 16
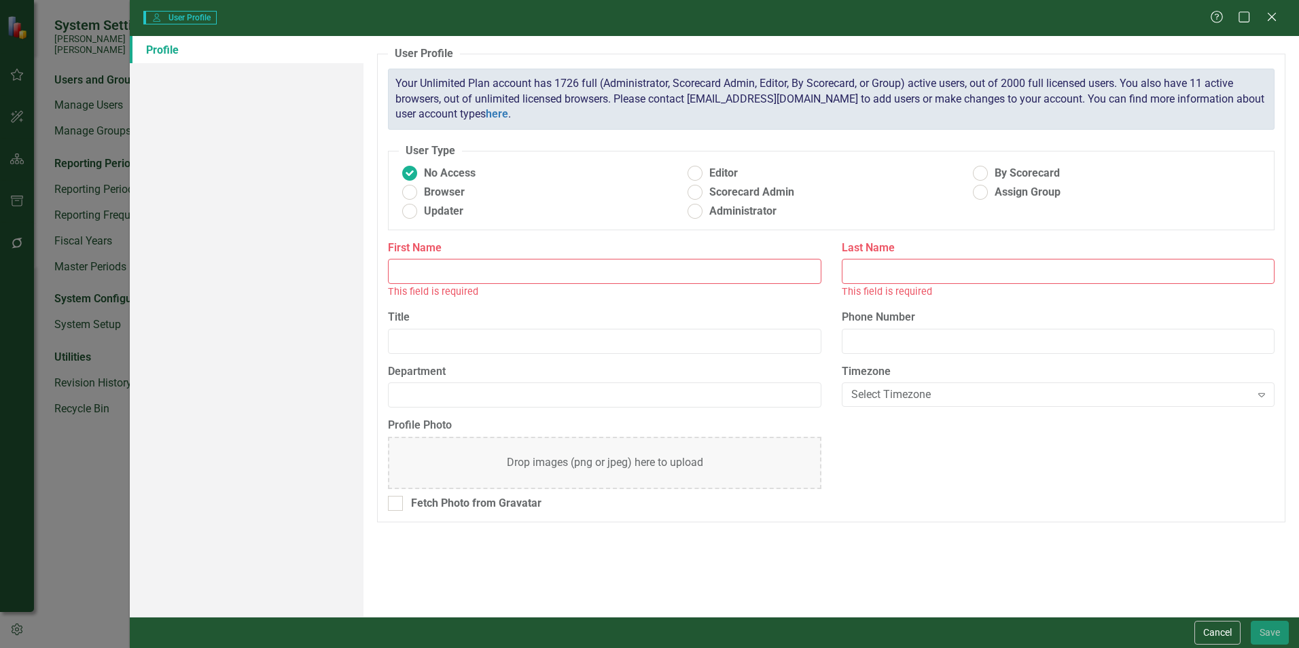
type input "[PERSON_NAME]"
radio input "false"
radio input "true"
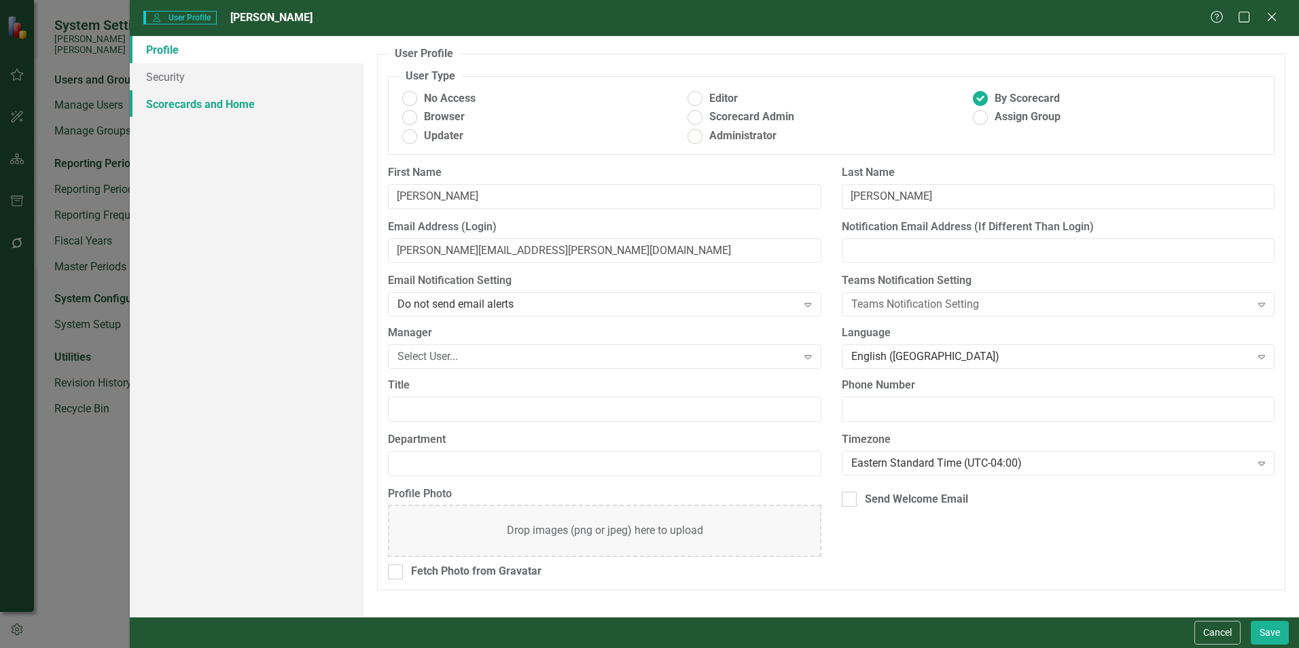
click at [215, 105] on link "Scorecards and Home" at bounding box center [247, 103] width 234 height 27
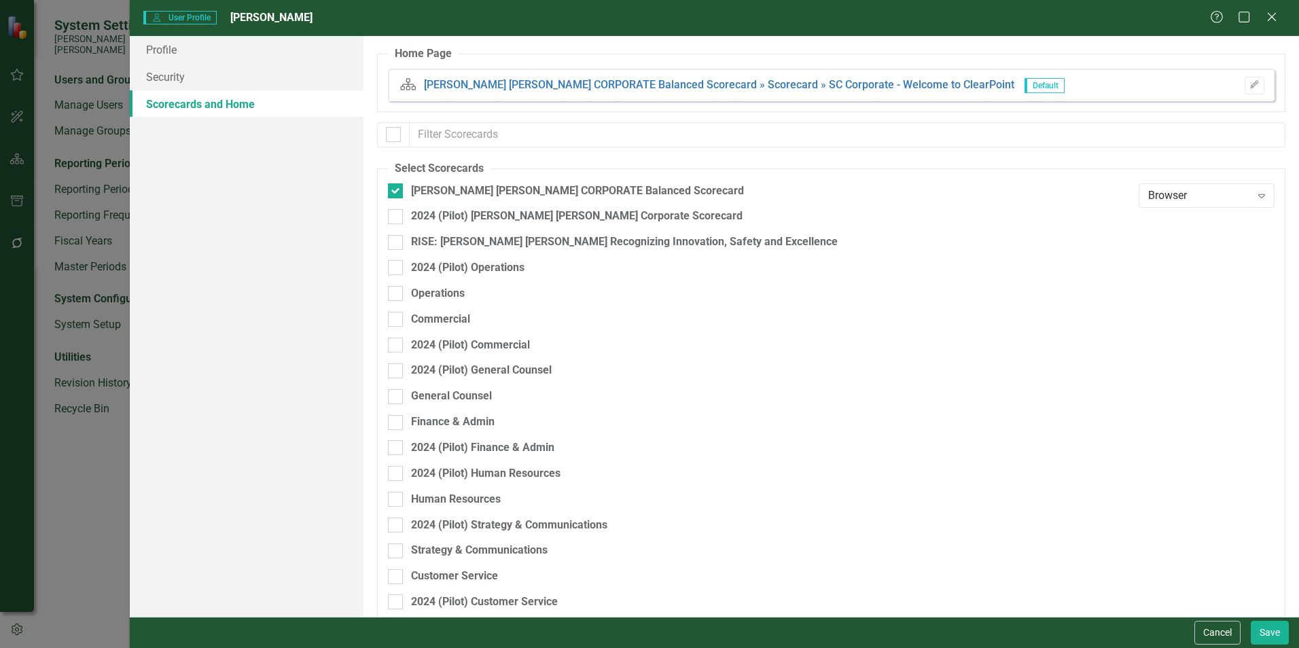
checkbox input "false"
click at [1215, 637] on button "Cancel" at bounding box center [1218, 633] width 46 height 24
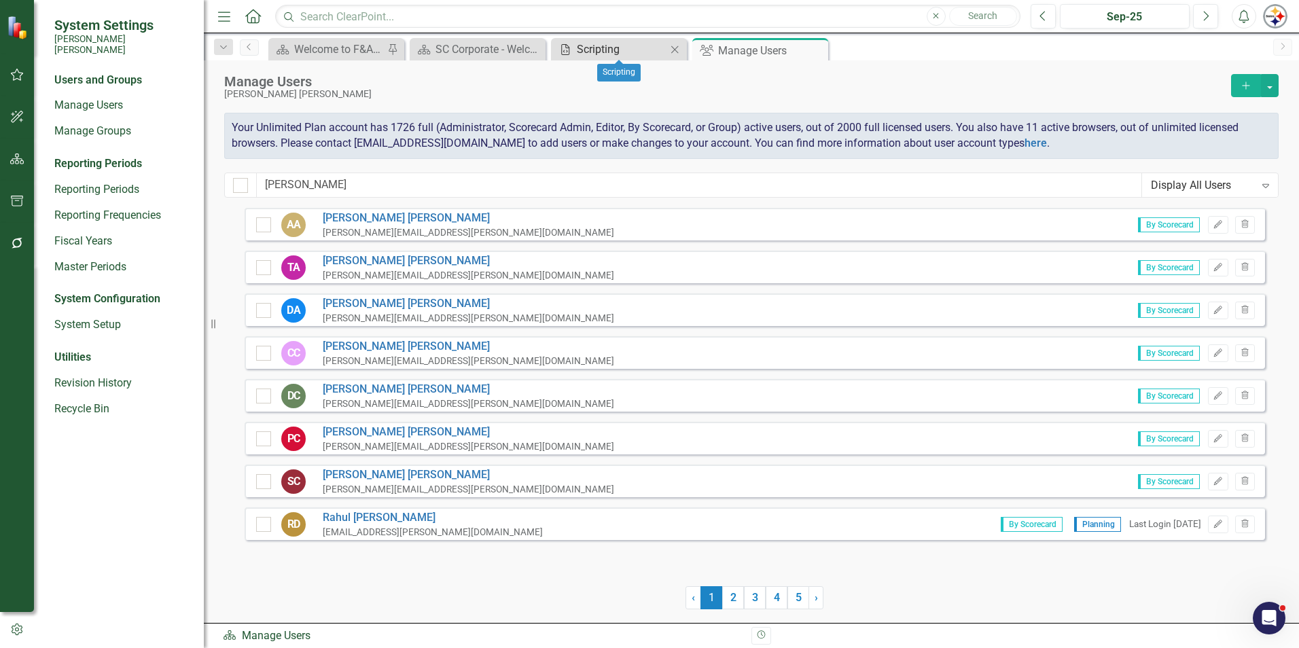
click at [630, 42] on div "Scripting" at bounding box center [622, 49] width 90 height 17
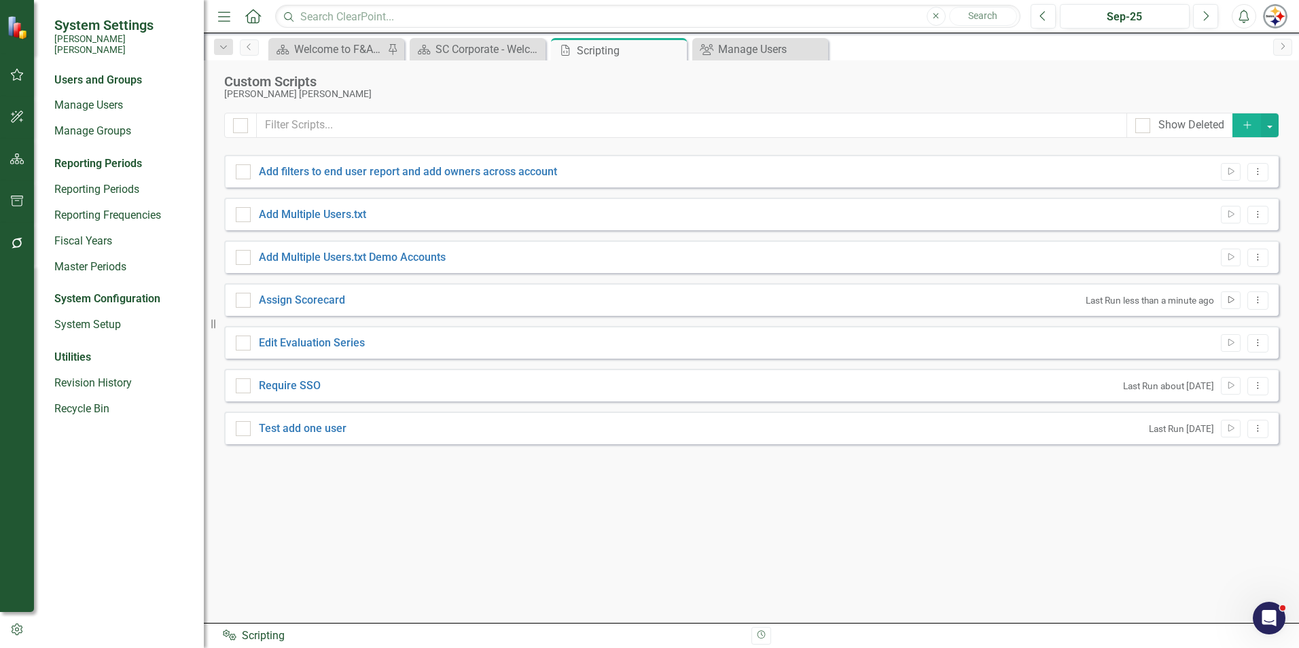
click at [1235, 305] on button "Run Script" at bounding box center [1231, 301] width 20 height 18
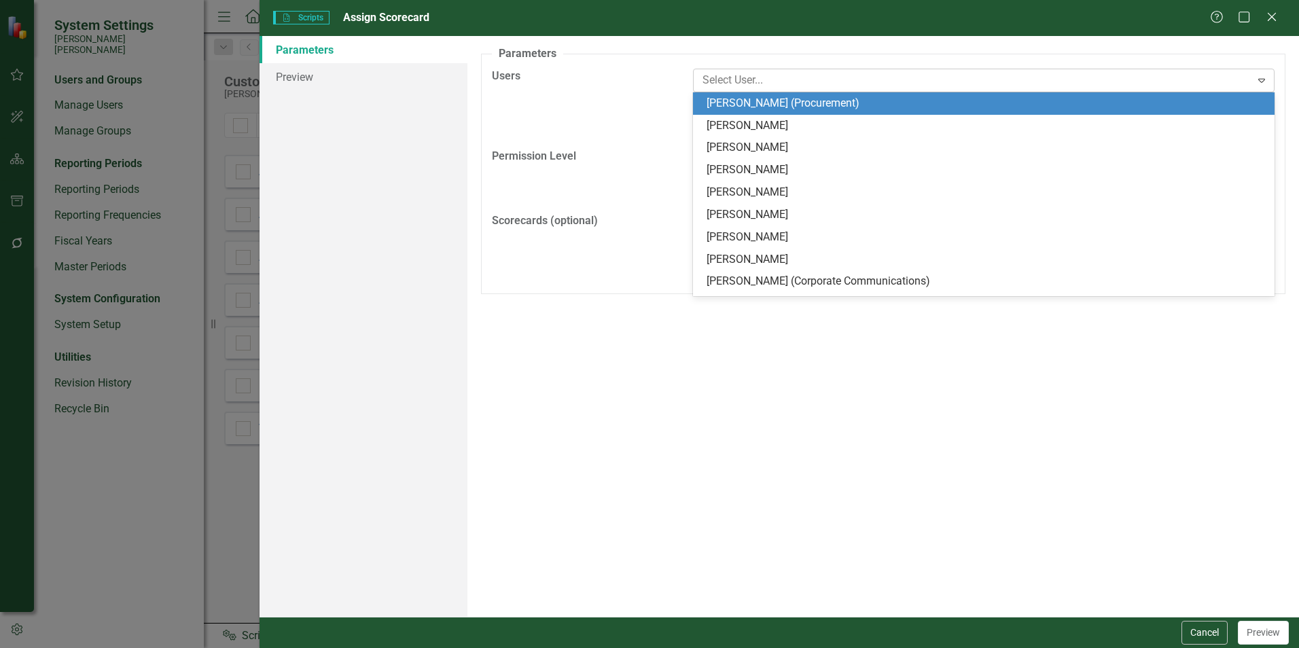
click at [894, 82] on div at bounding box center [974, 80] width 554 height 18
type input "[PERSON_NAME]"
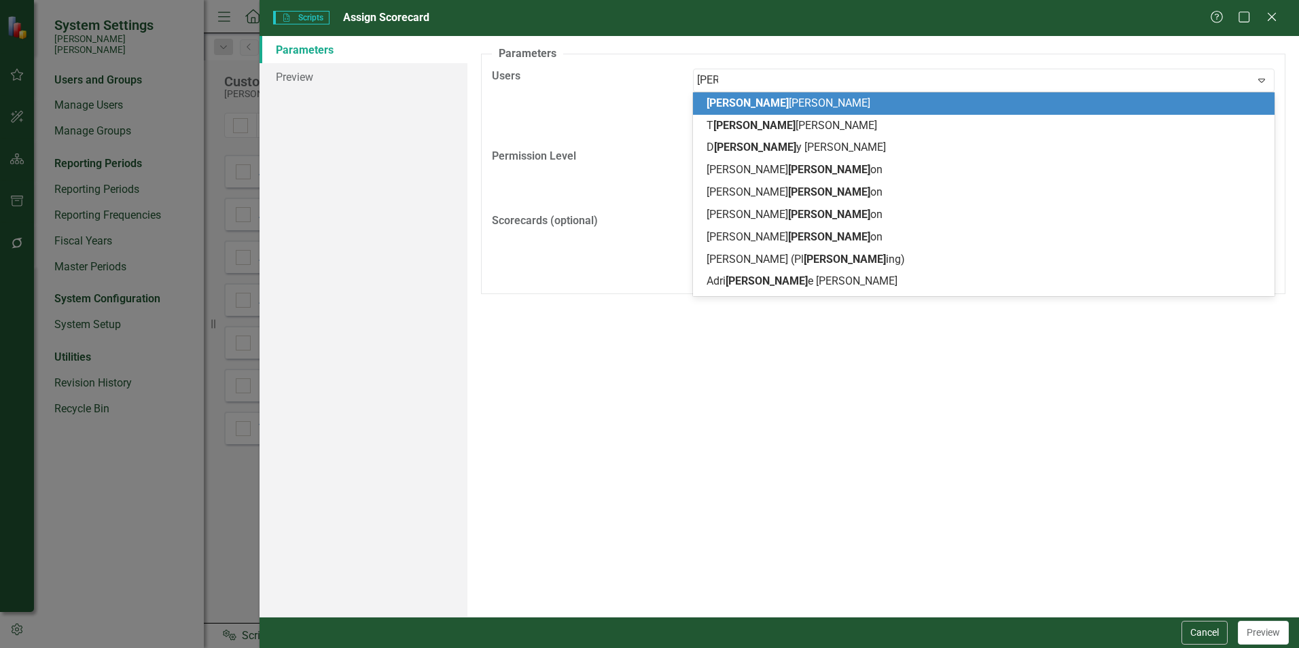
click at [750, 105] on span "[PERSON_NAME]" at bounding box center [789, 102] width 164 height 13
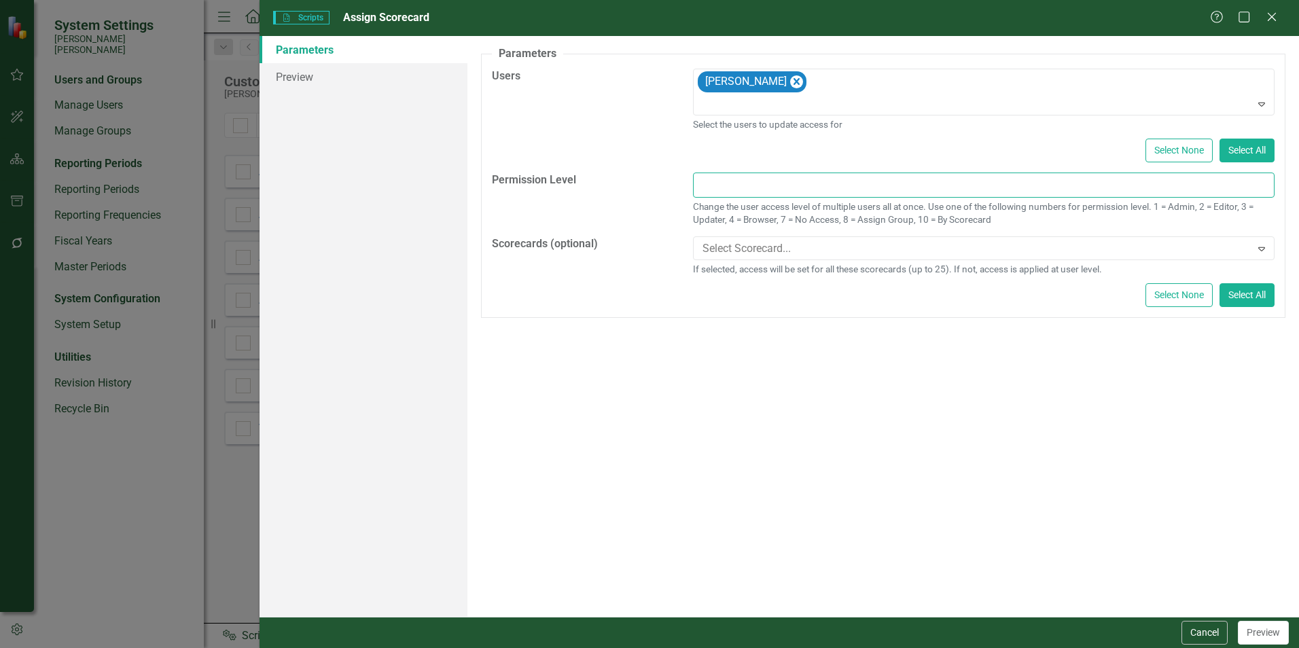
click at [752, 188] on input "text" at bounding box center [984, 185] width 582 height 25
type input "10"
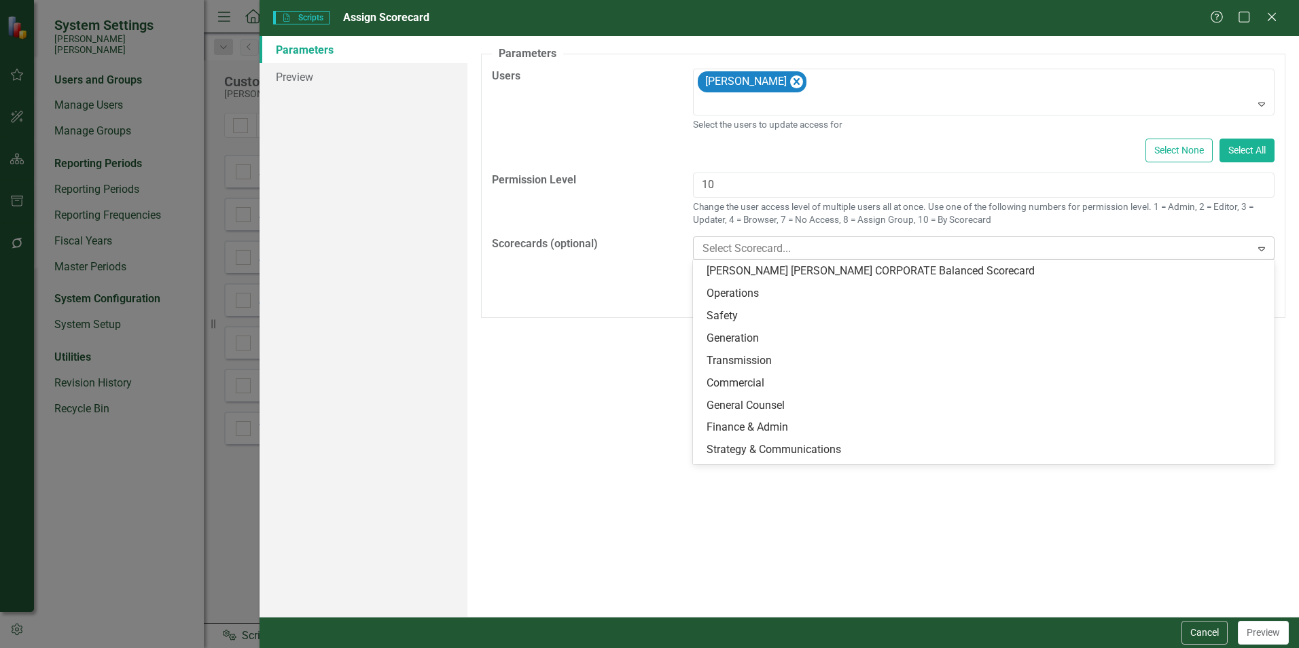
click at [748, 239] on div "Select Scorecard..." at bounding box center [973, 249] width 554 height 21
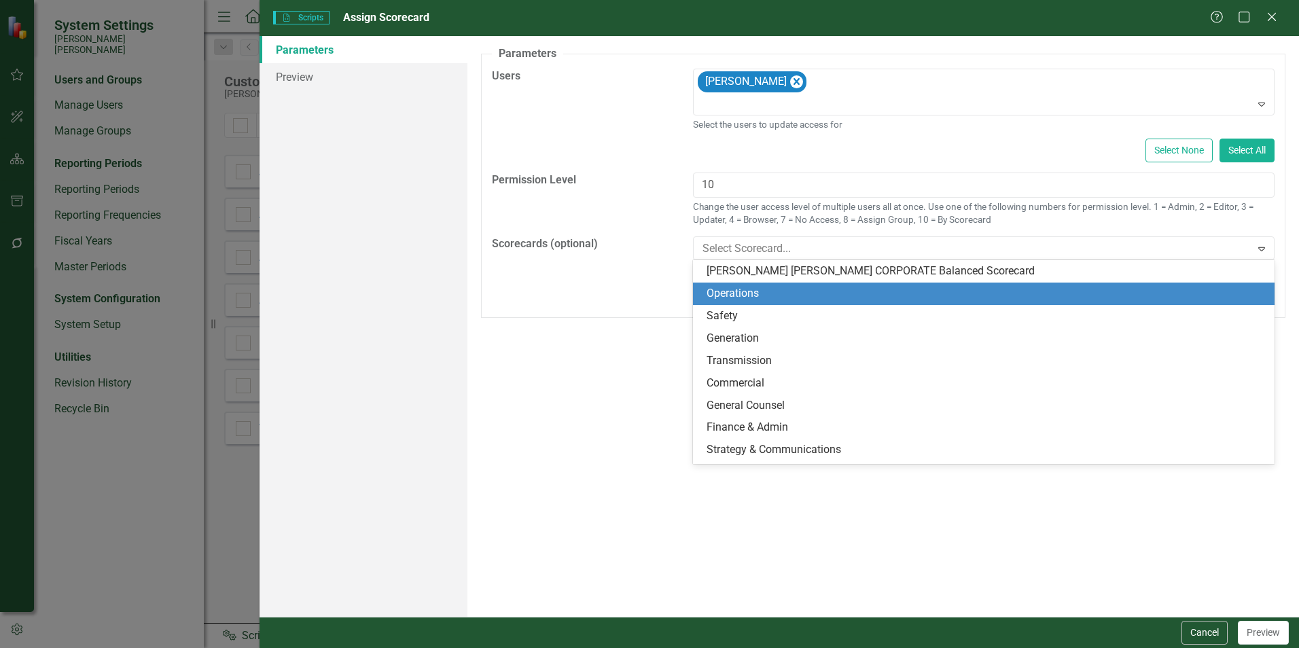
scroll to position [287, 0]
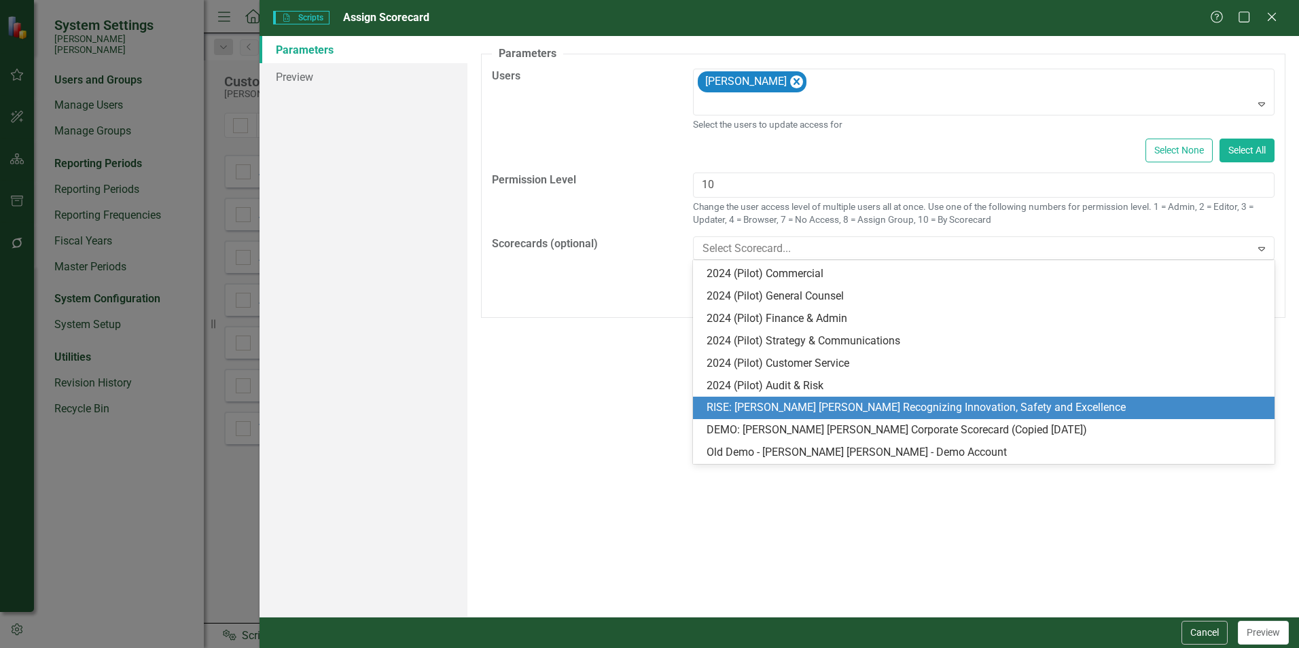
click at [918, 409] on div "RISE: [PERSON_NAME] [PERSON_NAME] Recognizing Innovation, Safety and Excellence" at bounding box center [987, 408] width 560 height 16
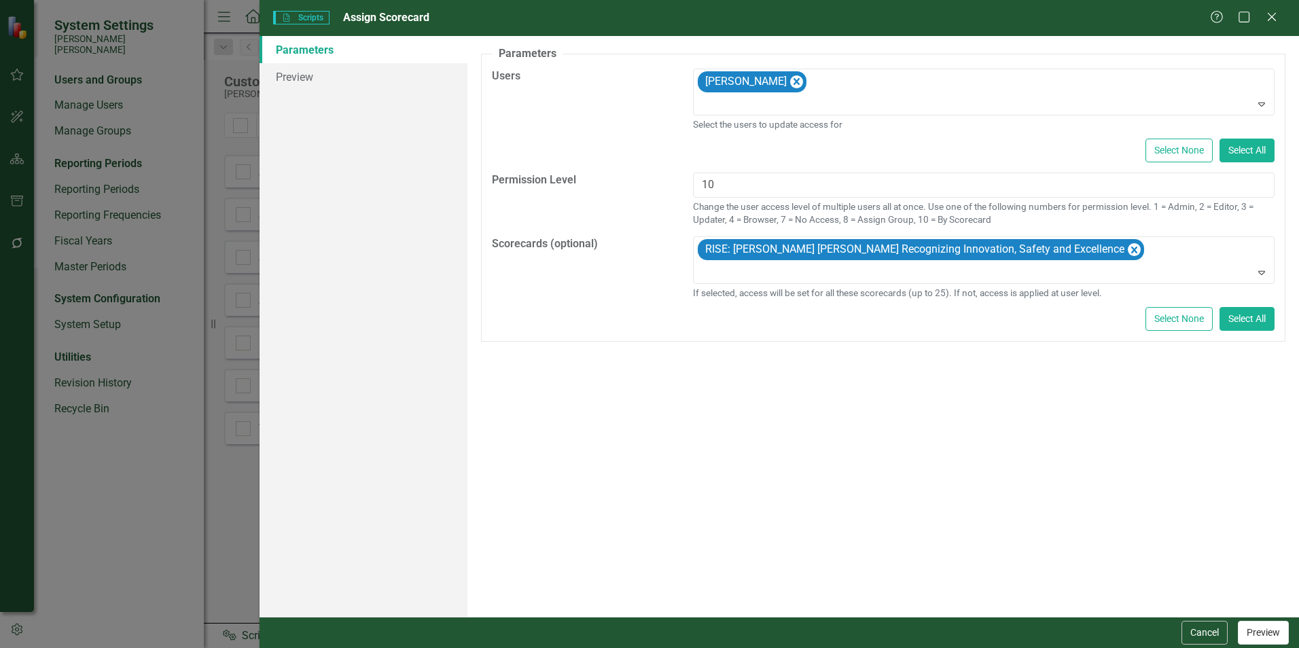
click at [1263, 642] on button "Preview" at bounding box center [1263, 633] width 51 height 24
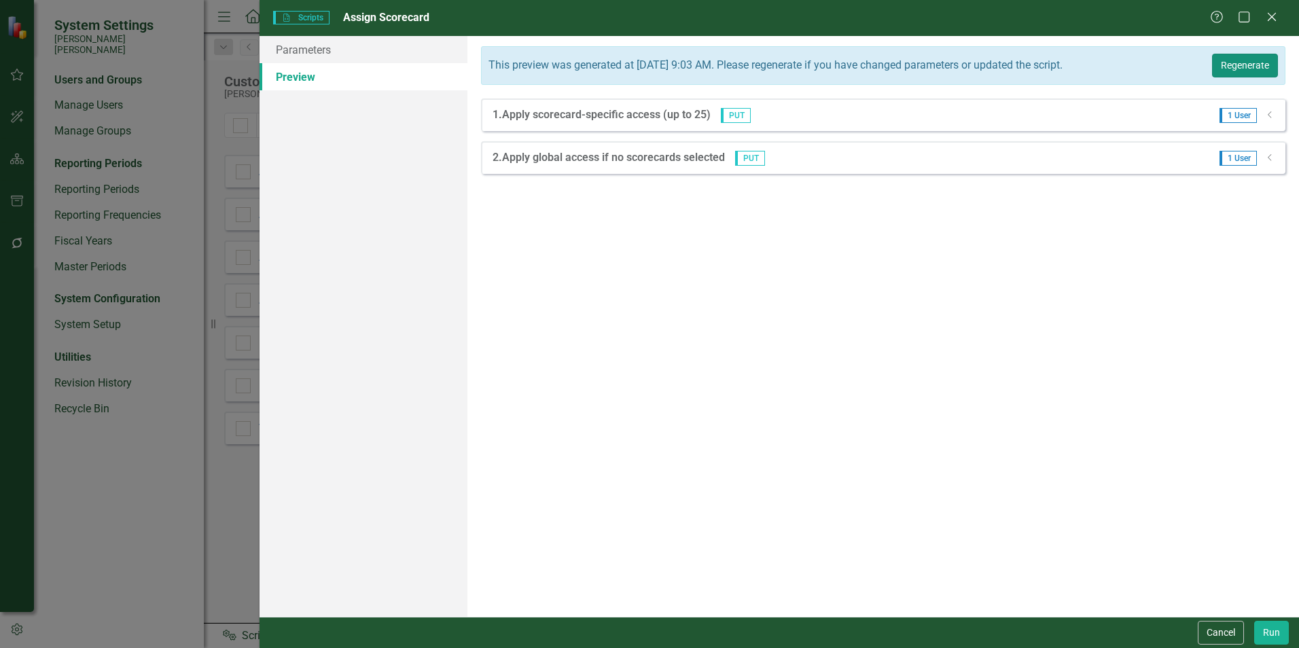
click at [1251, 66] on button "Regenerate" at bounding box center [1245, 66] width 66 height 24
click at [1267, 115] on icon "Dropdown" at bounding box center [1270, 115] width 10 height 8
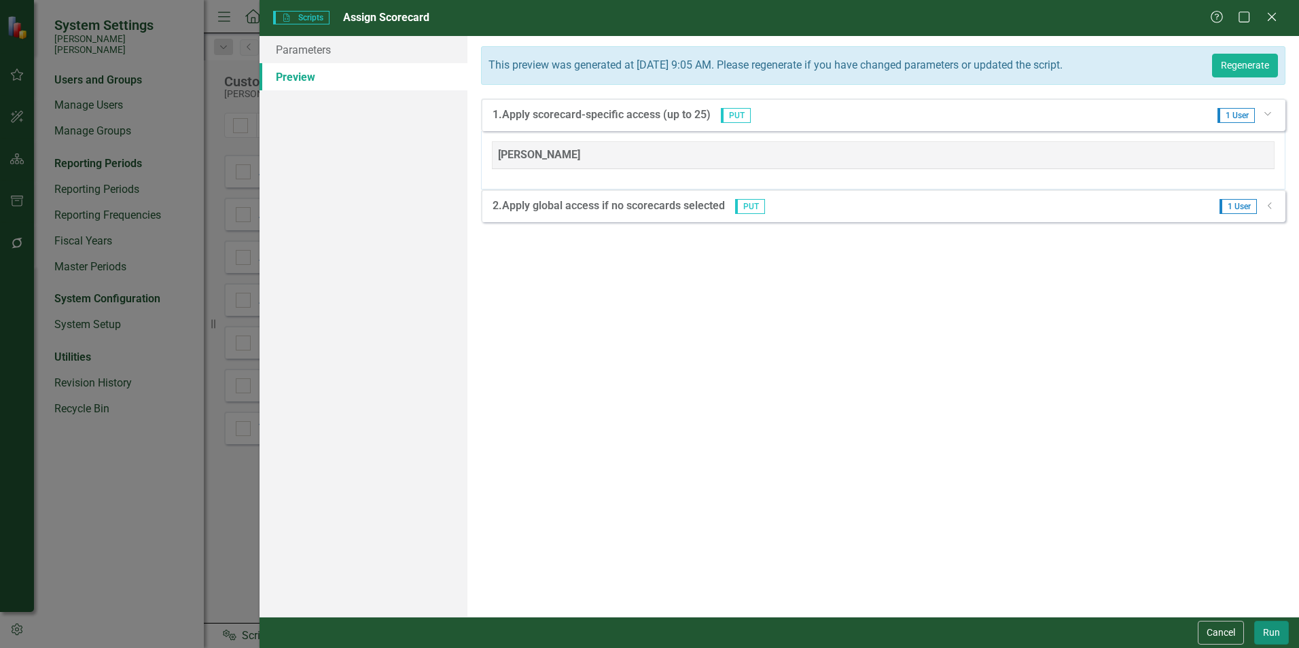
click at [1270, 635] on button "Run" at bounding box center [1271, 633] width 35 height 24
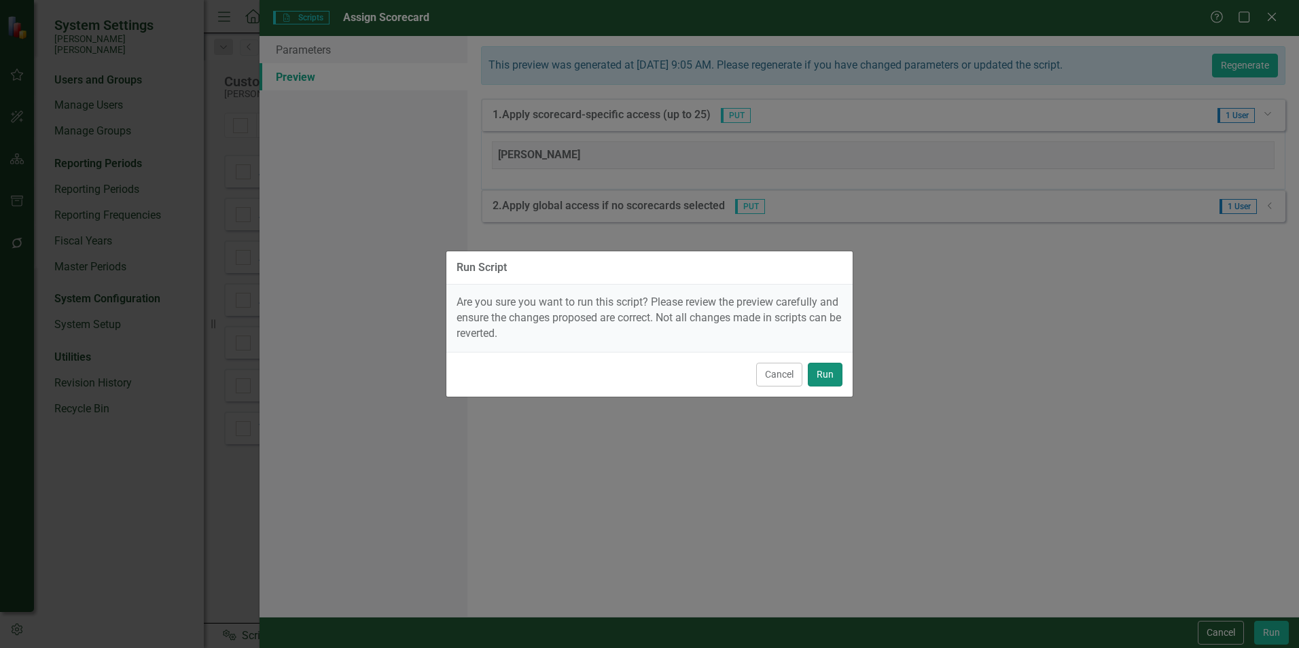
click at [825, 379] on button "Run" at bounding box center [825, 375] width 35 height 24
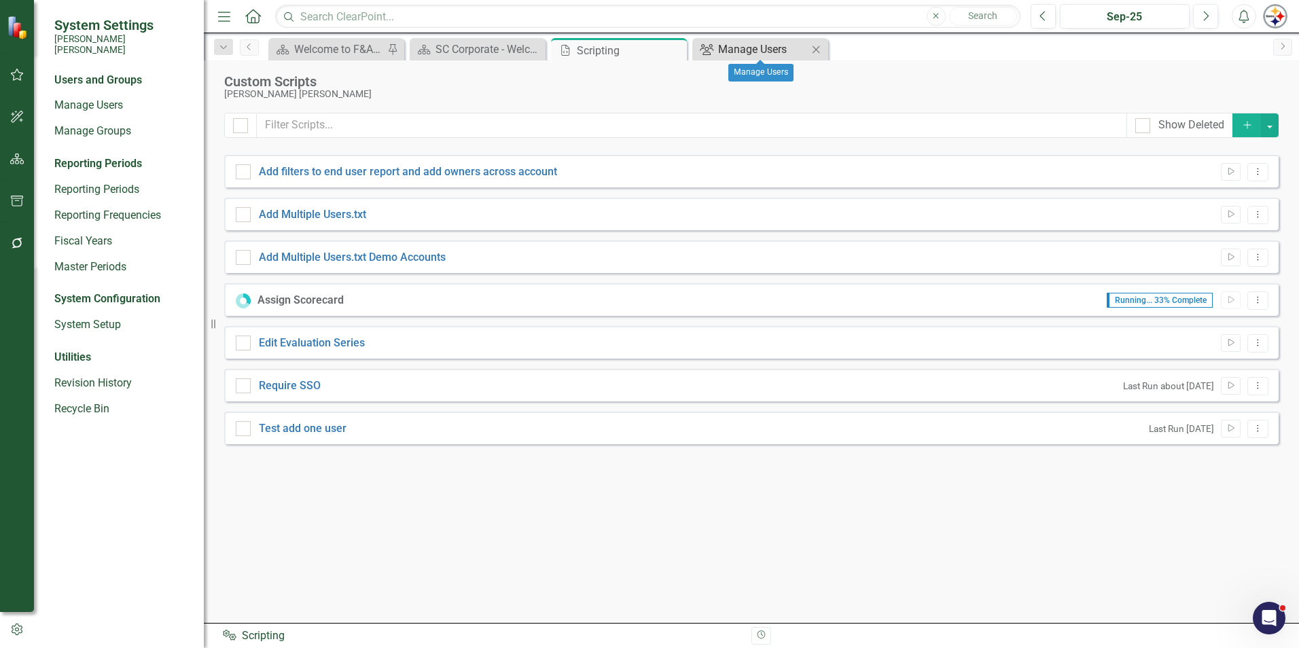
click at [743, 47] on div "Manage Users" at bounding box center [763, 49] width 90 height 17
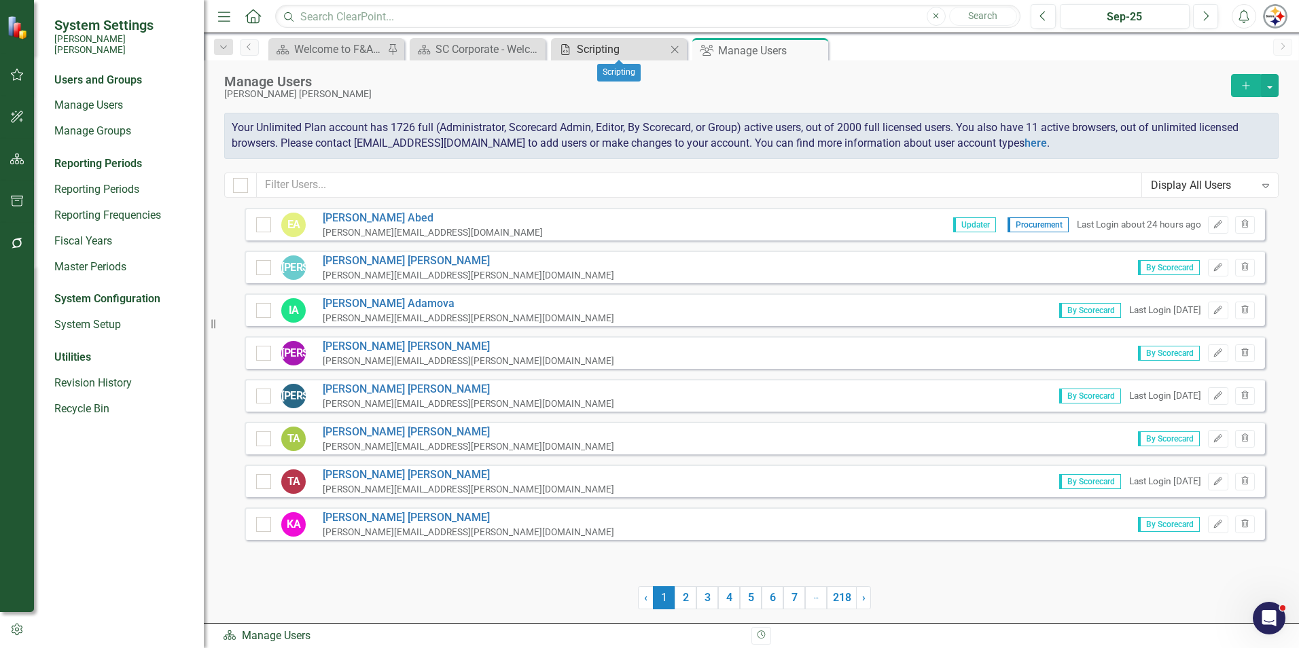
click at [637, 42] on div "Scripting" at bounding box center [622, 49] width 90 height 17
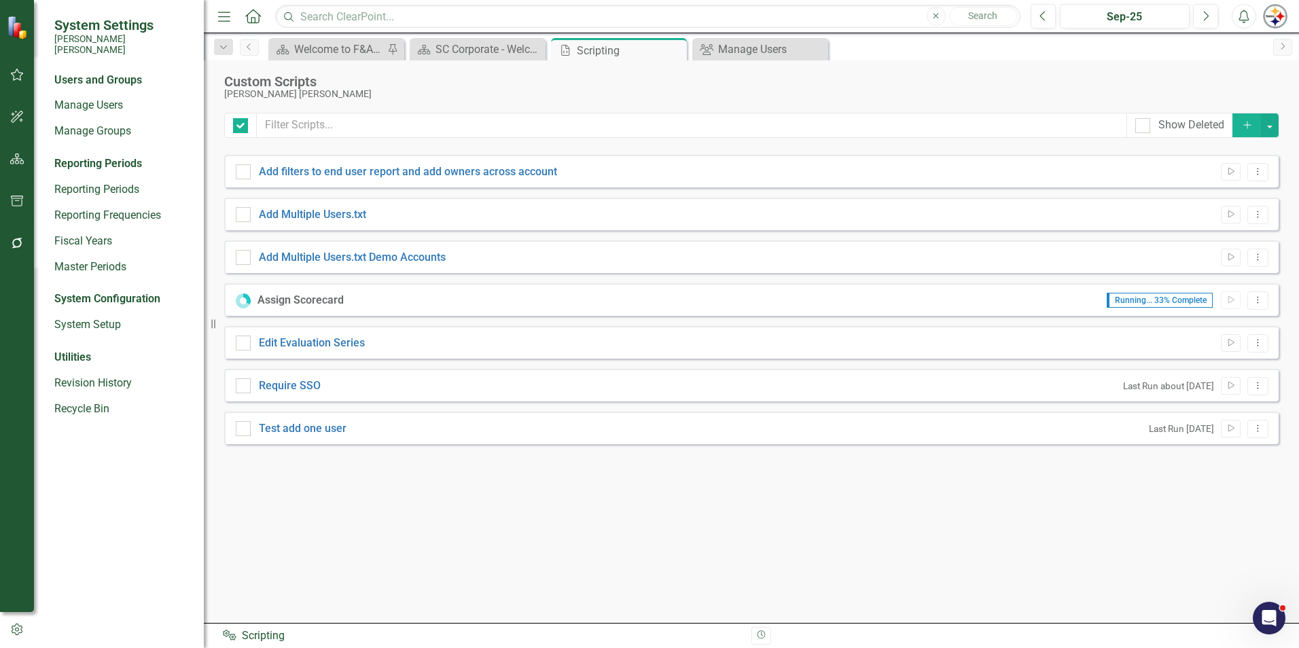
checkbox input "false"
click at [718, 57] on div "Manage Users" at bounding box center [763, 49] width 90 height 17
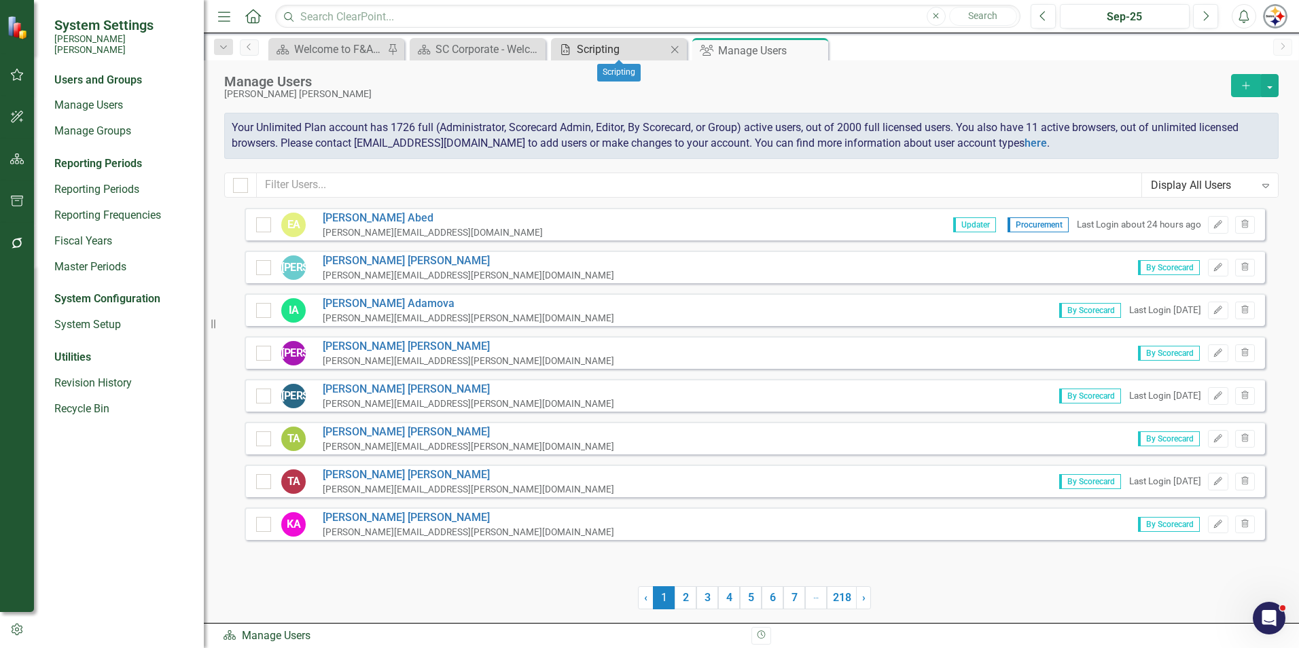
click at [616, 45] on div "Scripting" at bounding box center [622, 49] width 90 height 17
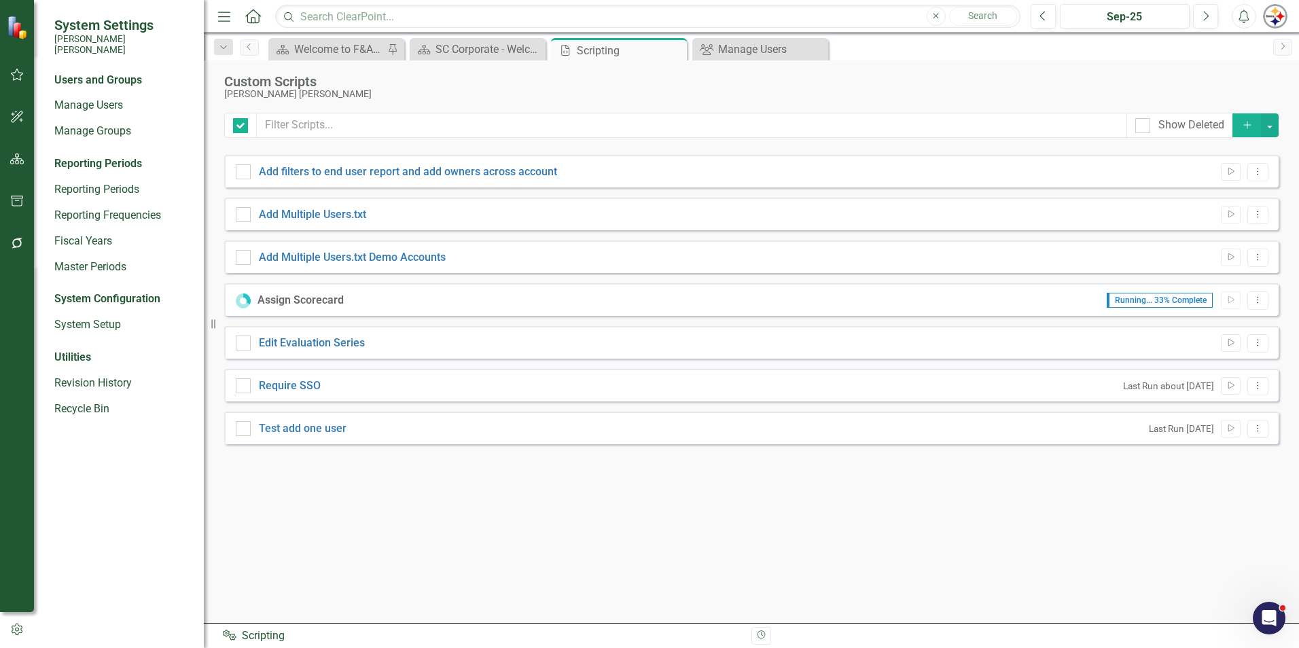
checkbox input "false"
click at [716, 52] on link "Group Manage Users" at bounding box center [752, 49] width 112 height 17
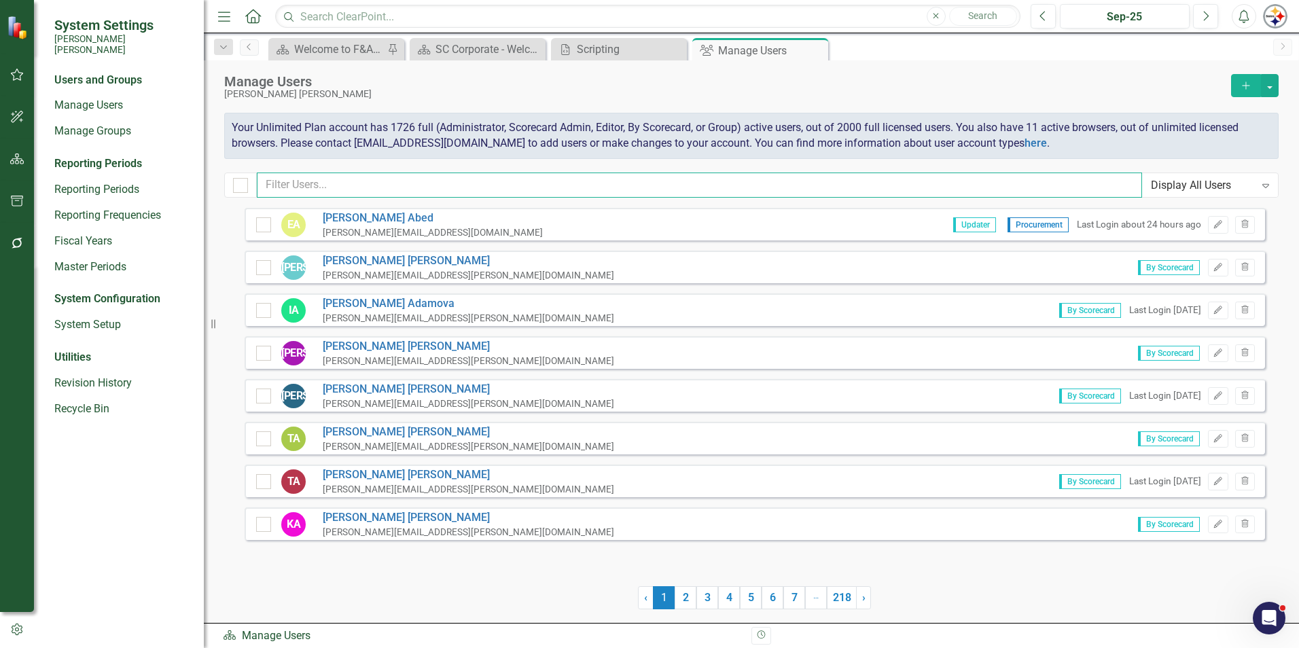
click at [361, 198] on input "text" at bounding box center [699, 185] width 885 height 25
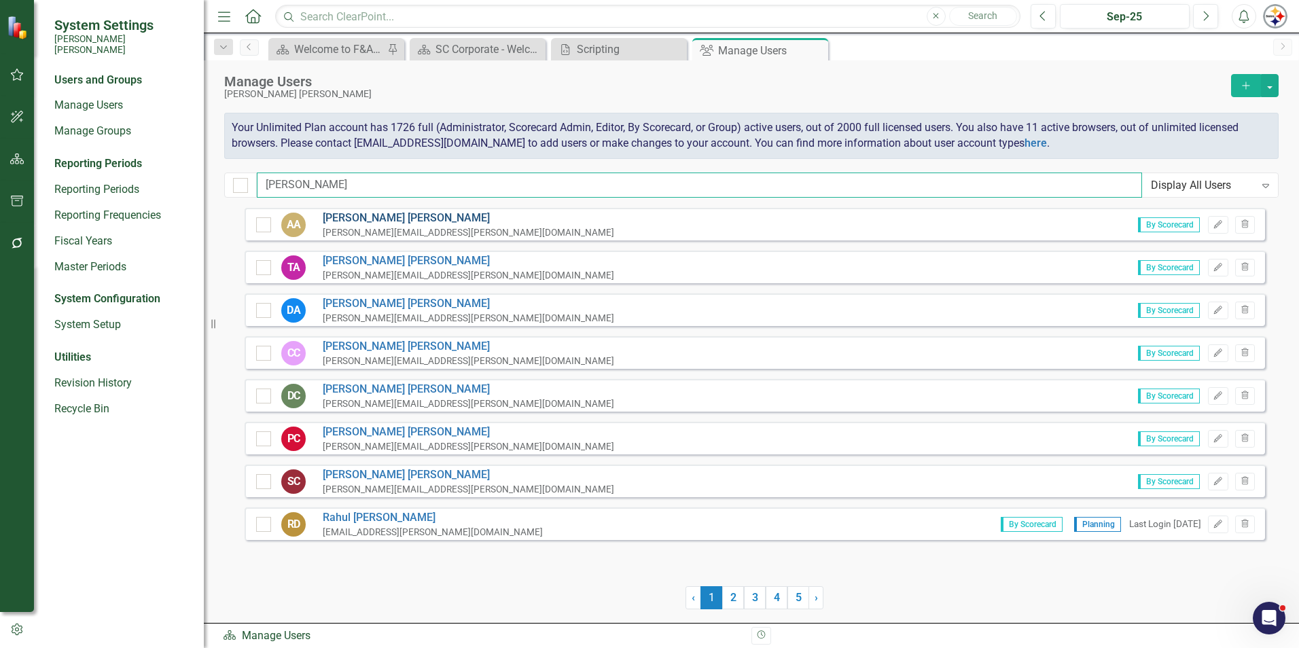
type input "[PERSON_NAME]"
click at [360, 218] on link "[PERSON_NAME]" at bounding box center [469, 219] width 292 height 16
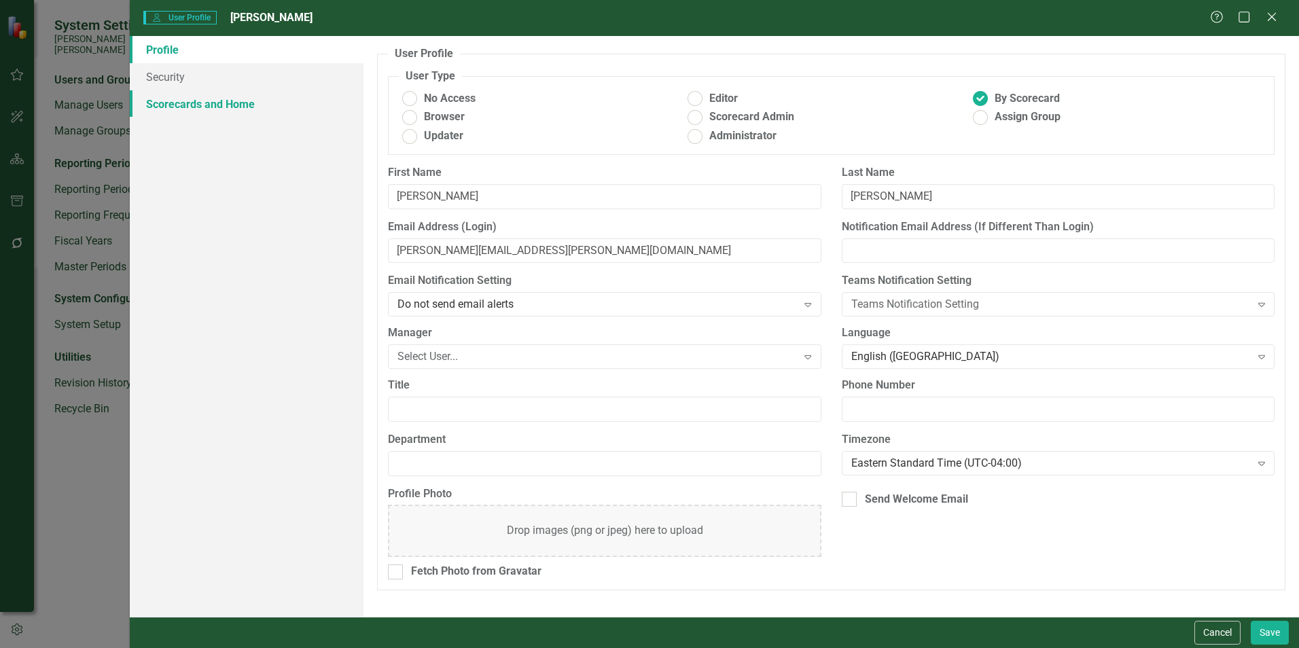
click at [173, 105] on link "Scorecards and Home" at bounding box center [247, 103] width 234 height 27
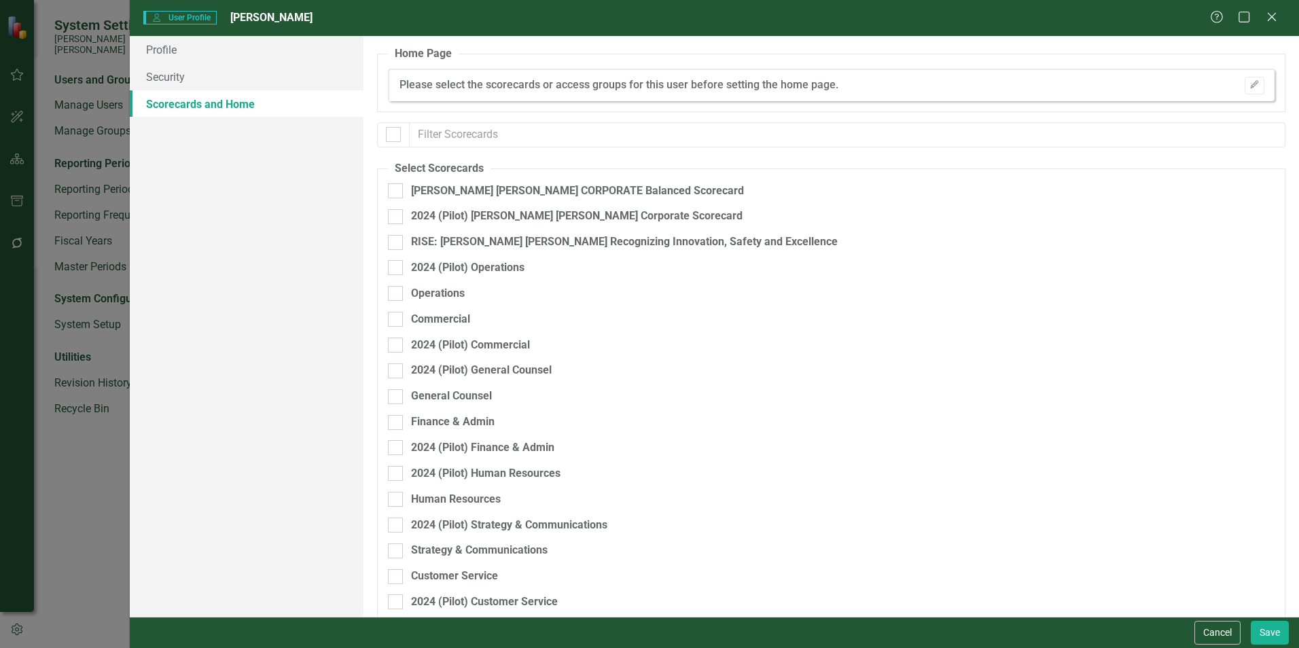
checkbox input "false"
click at [175, 50] on link "Profile" at bounding box center [247, 49] width 234 height 27
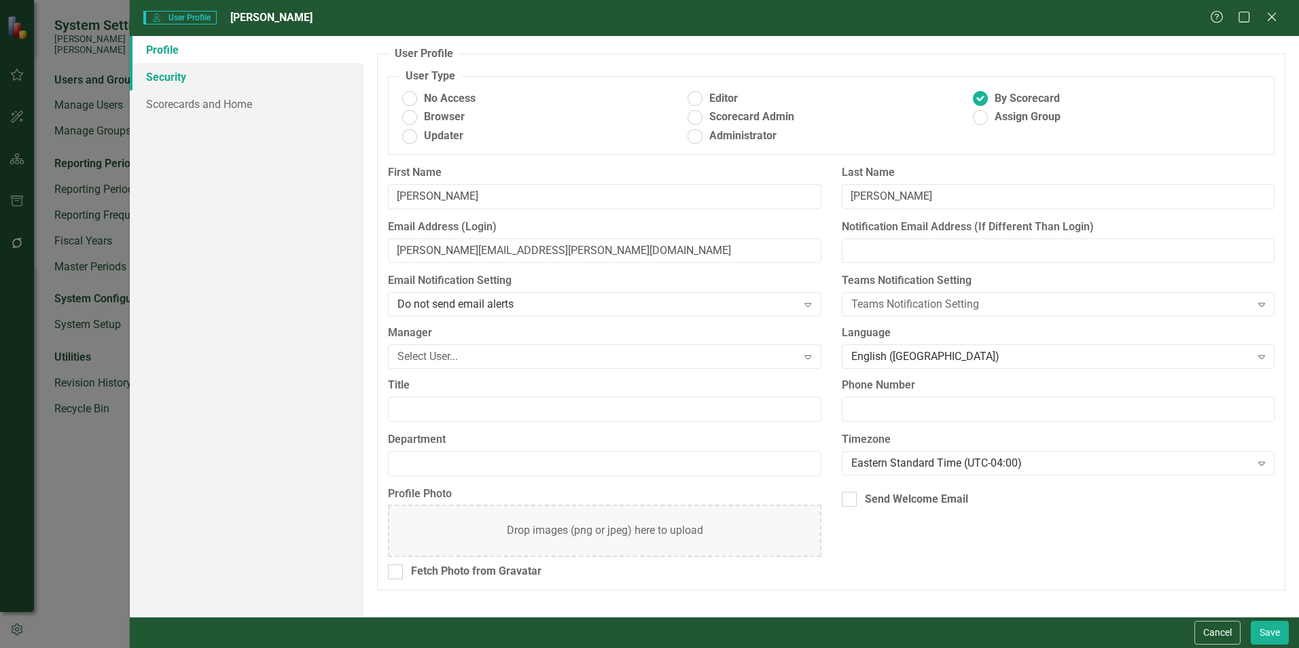
click at [167, 70] on link "Security" at bounding box center [247, 76] width 234 height 27
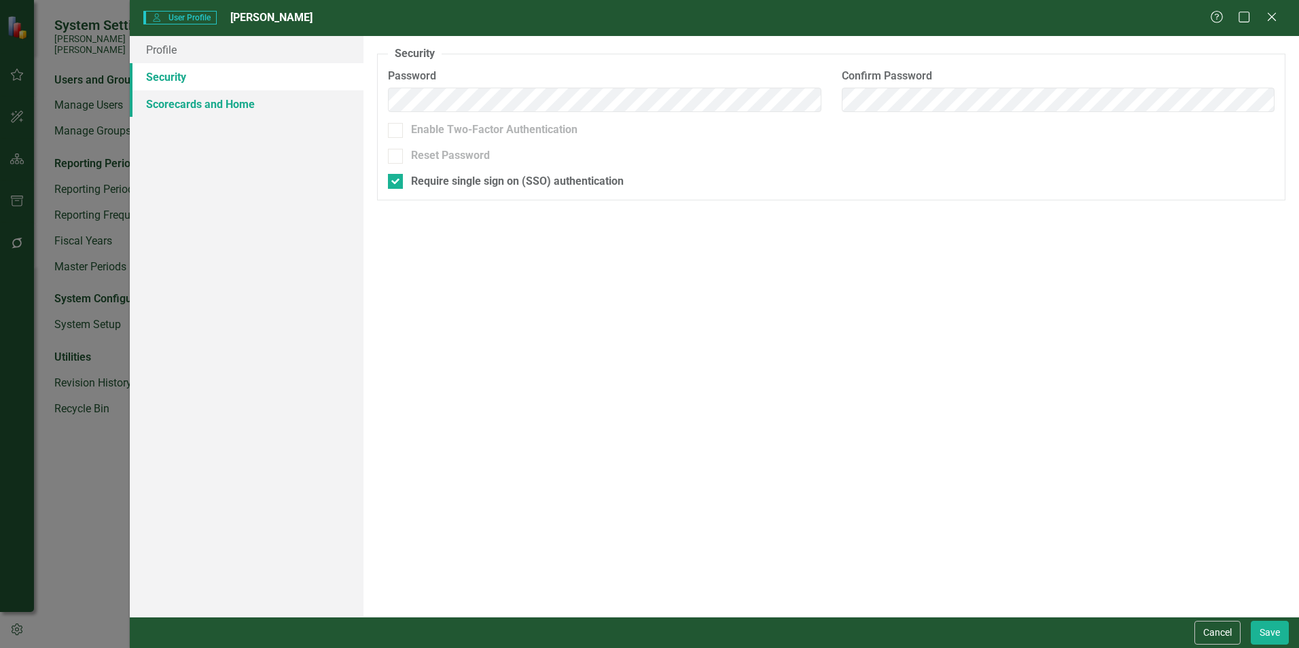
click at [183, 106] on link "Scorecards and Home" at bounding box center [247, 103] width 234 height 27
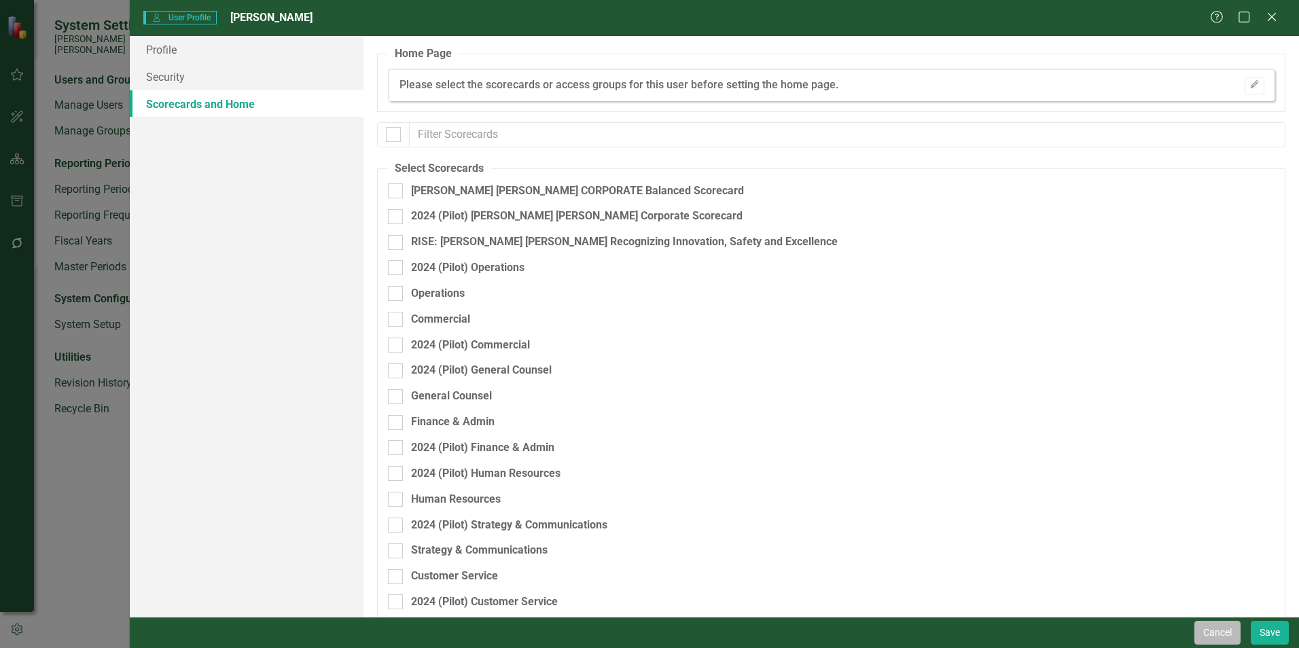
click at [1225, 629] on button "Cancel" at bounding box center [1218, 633] width 46 height 24
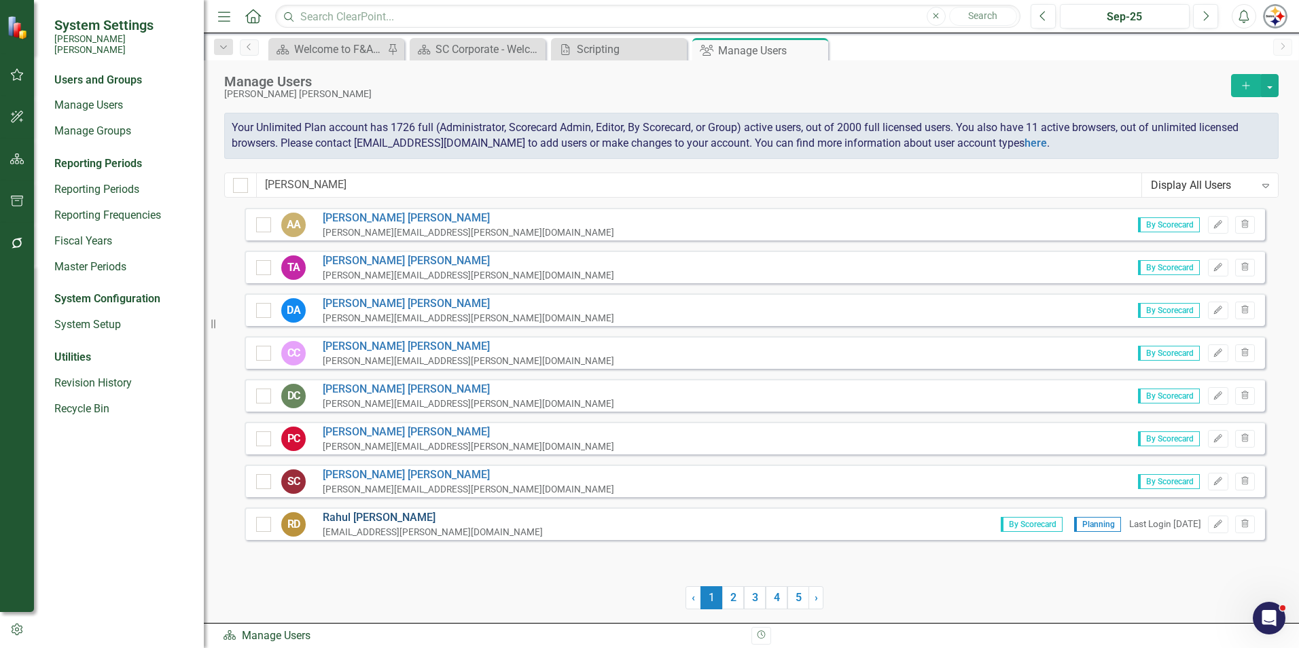
click at [357, 519] on link "Rahul Dembla" at bounding box center [433, 518] width 220 height 16
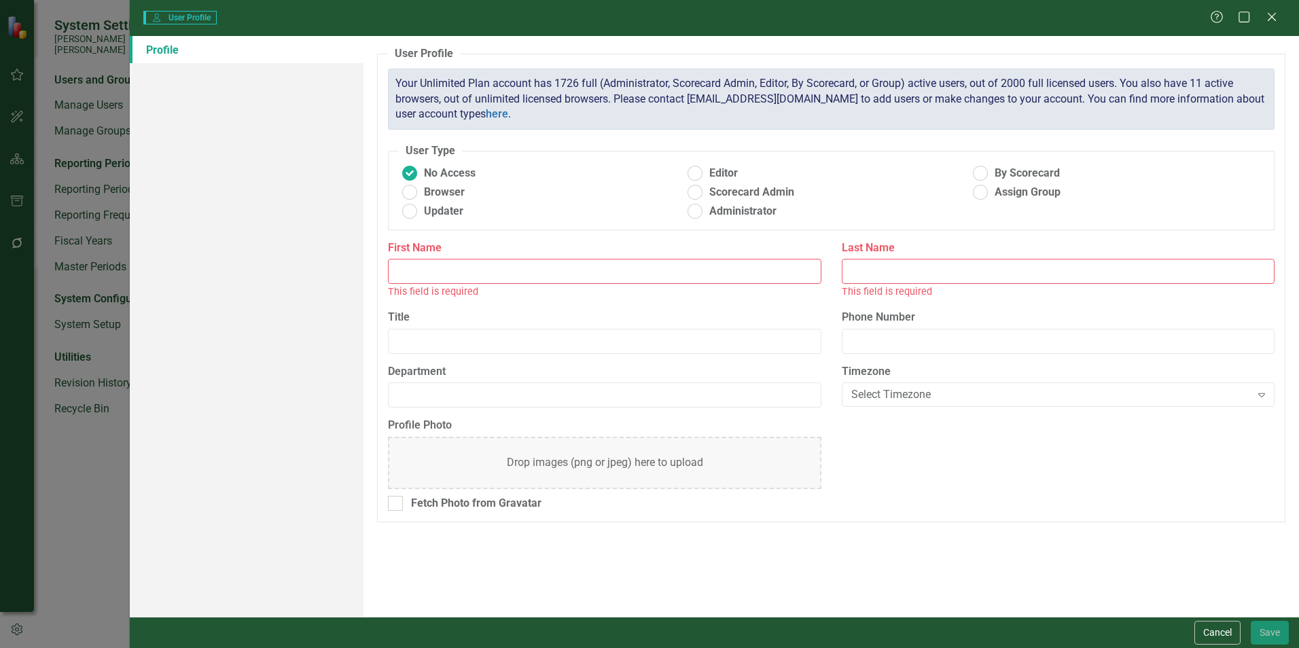
type input "Rahul"
type input "[PERSON_NAME]"
type input "Planning"
radio input "false"
radio input "true"
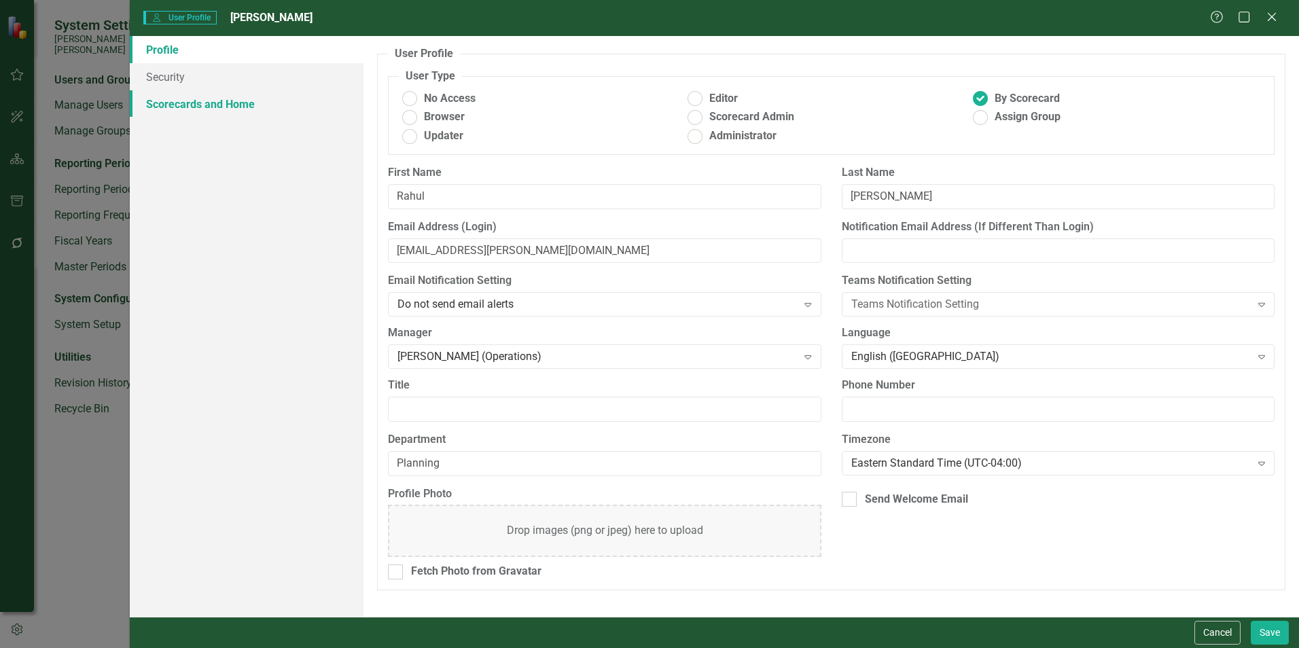
click at [208, 99] on link "Scorecards and Home" at bounding box center [247, 103] width 234 height 27
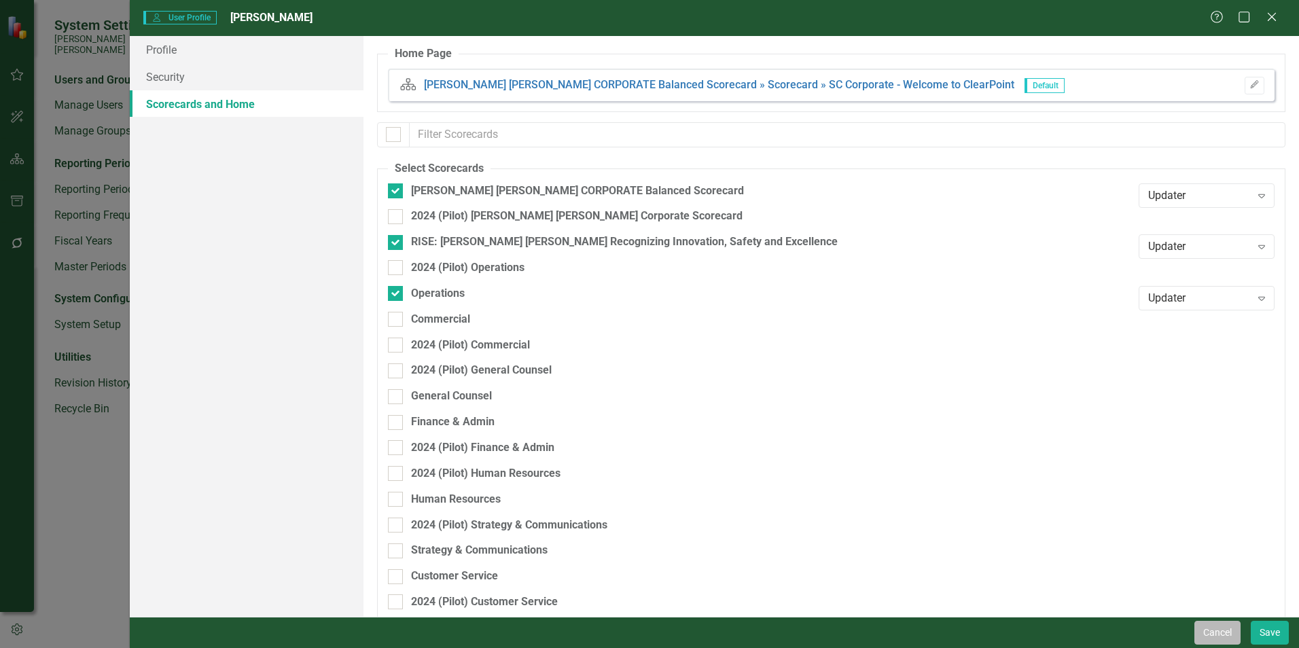
click at [1204, 636] on button "Cancel" at bounding box center [1218, 633] width 46 height 24
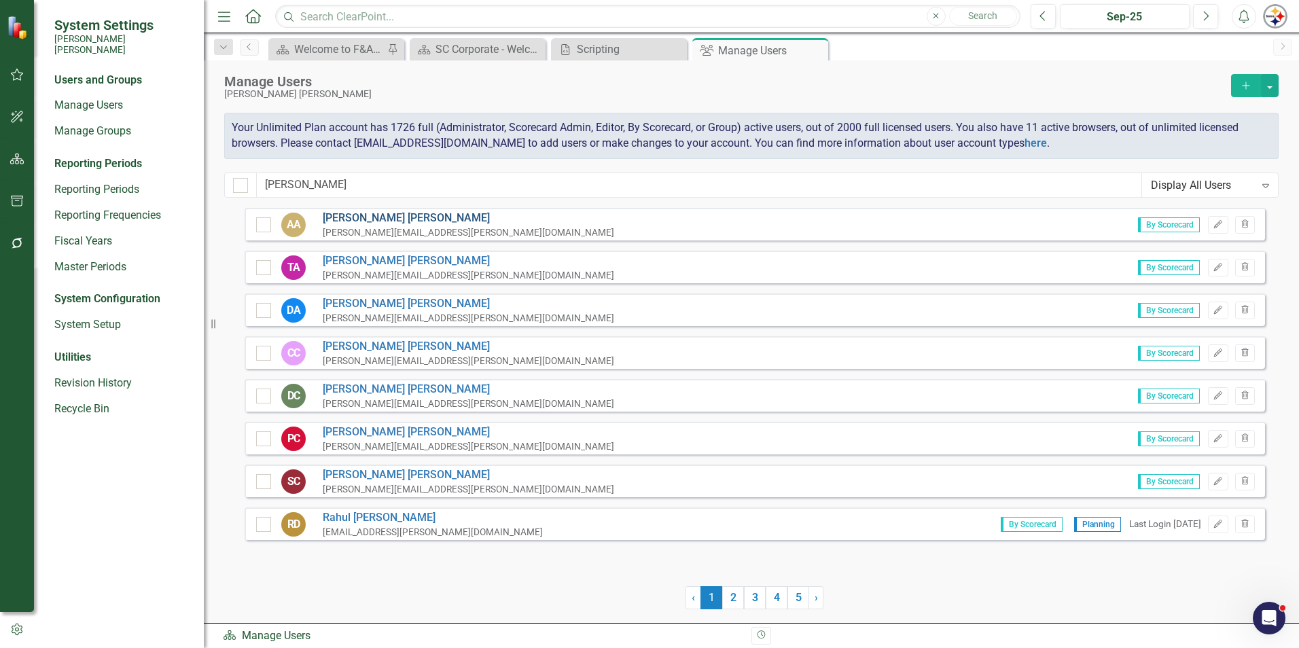
click at [350, 214] on link "[PERSON_NAME]" at bounding box center [469, 219] width 292 height 16
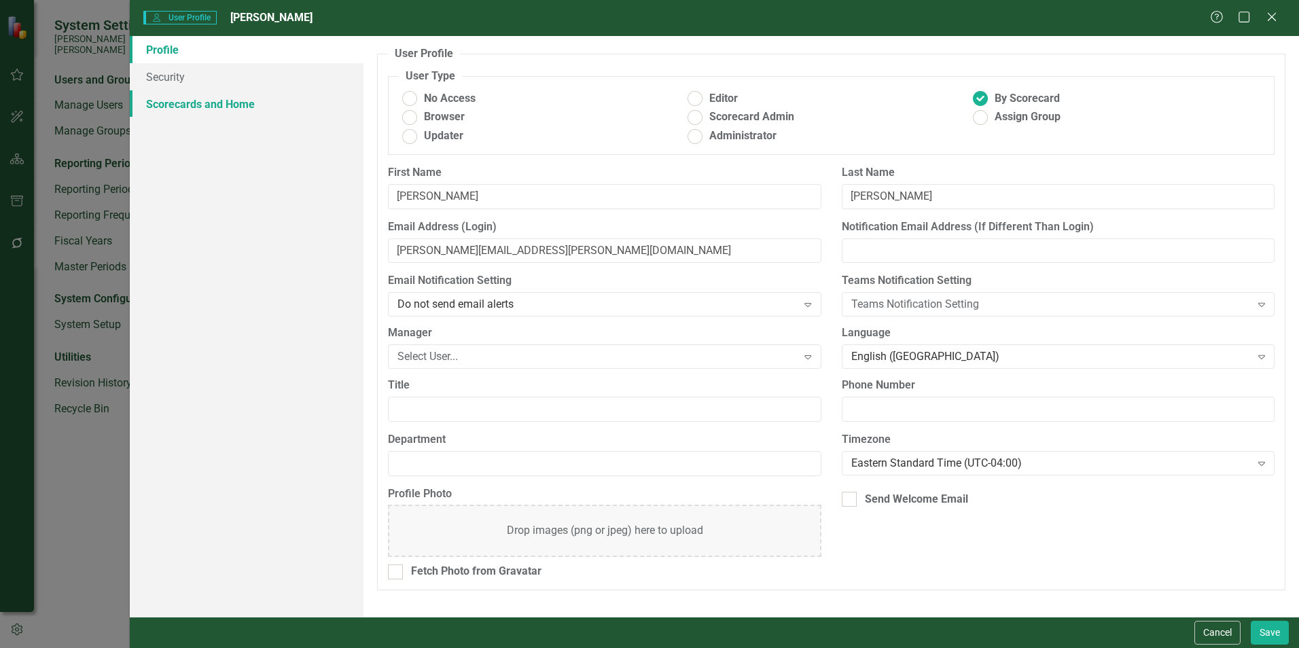
click at [232, 104] on link "Scorecards and Home" at bounding box center [247, 103] width 234 height 27
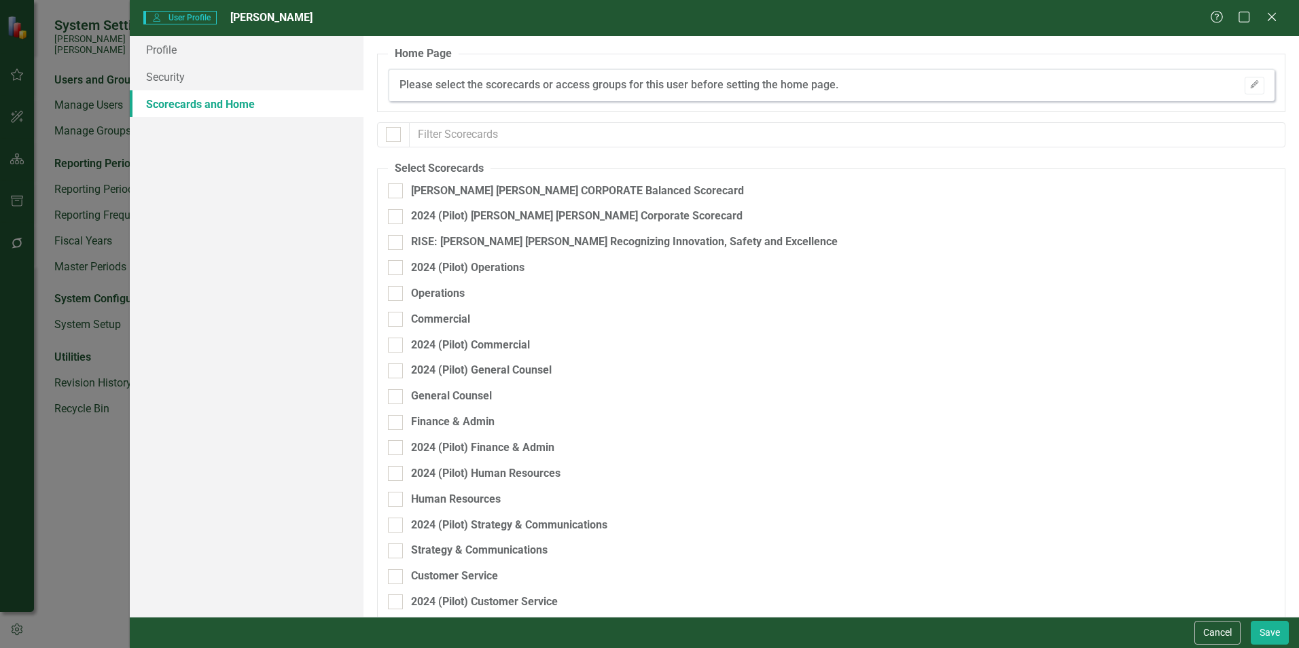
checkbox input "false"
click at [1227, 638] on button "Cancel" at bounding box center [1218, 633] width 46 height 24
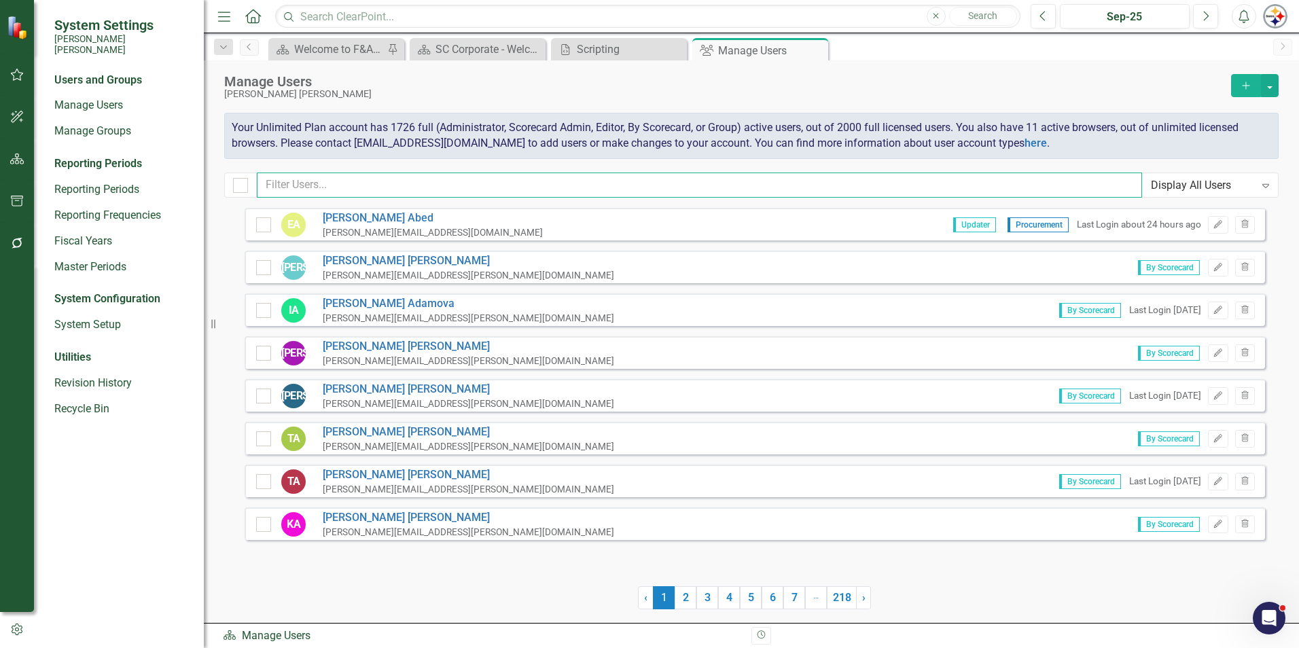
click at [333, 182] on input "text" at bounding box center [699, 185] width 885 height 25
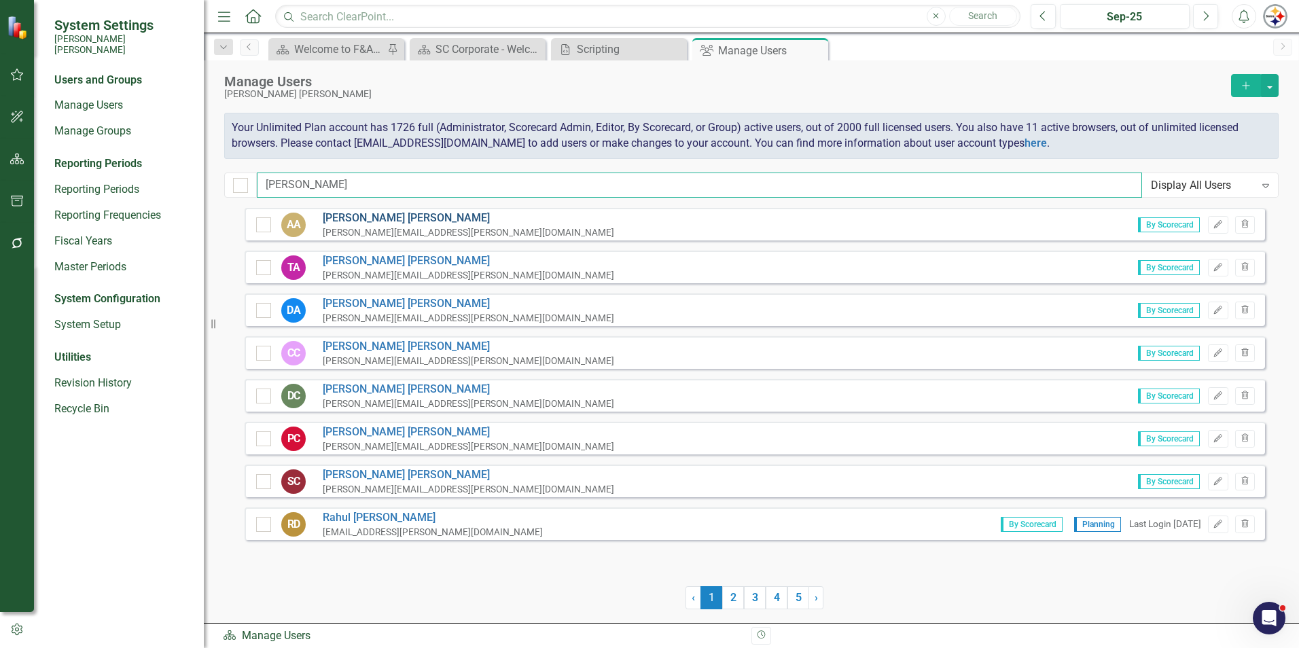
type input "[PERSON_NAME]"
click at [342, 218] on link "[PERSON_NAME]" at bounding box center [469, 219] width 292 height 16
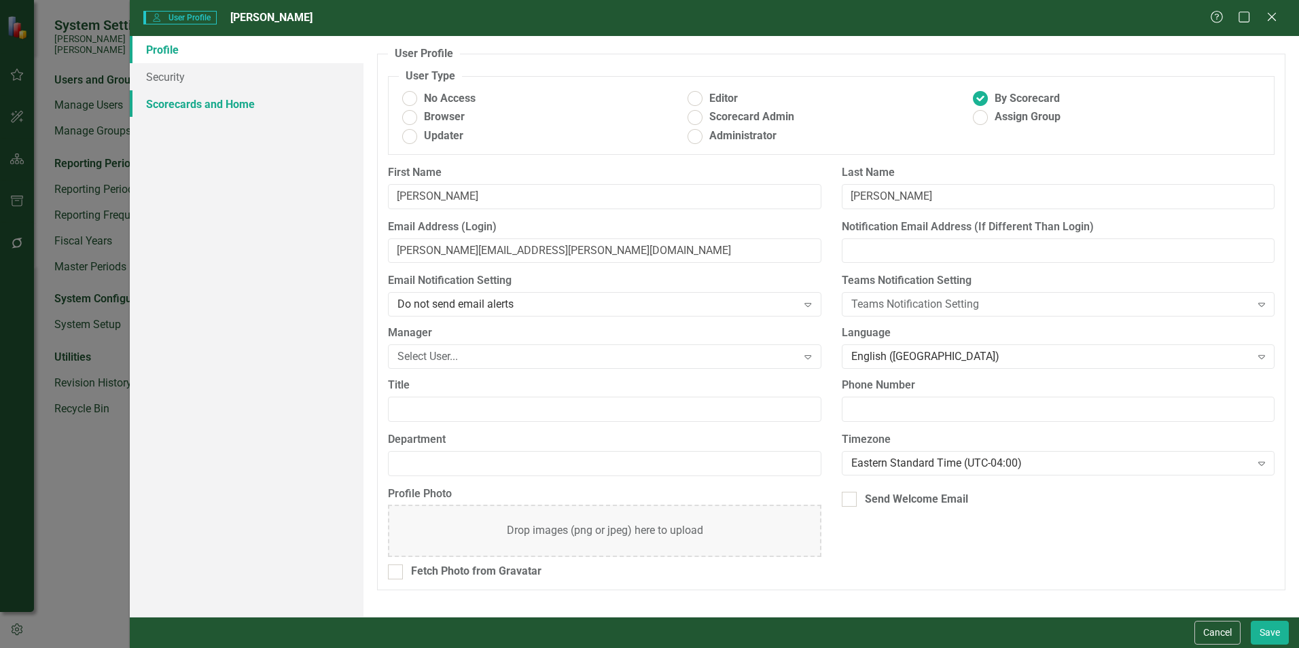
click at [186, 109] on link "Scorecards and Home" at bounding box center [247, 103] width 234 height 27
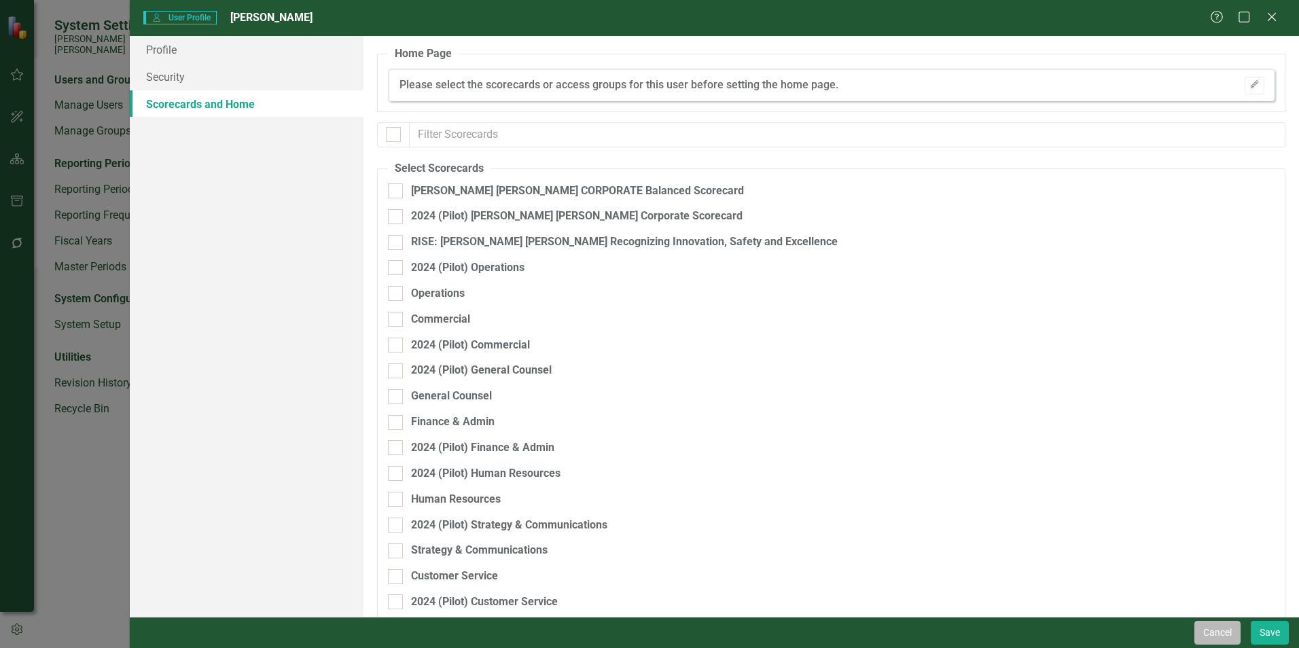
click at [1222, 634] on button "Cancel" at bounding box center [1218, 633] width 46 height 24
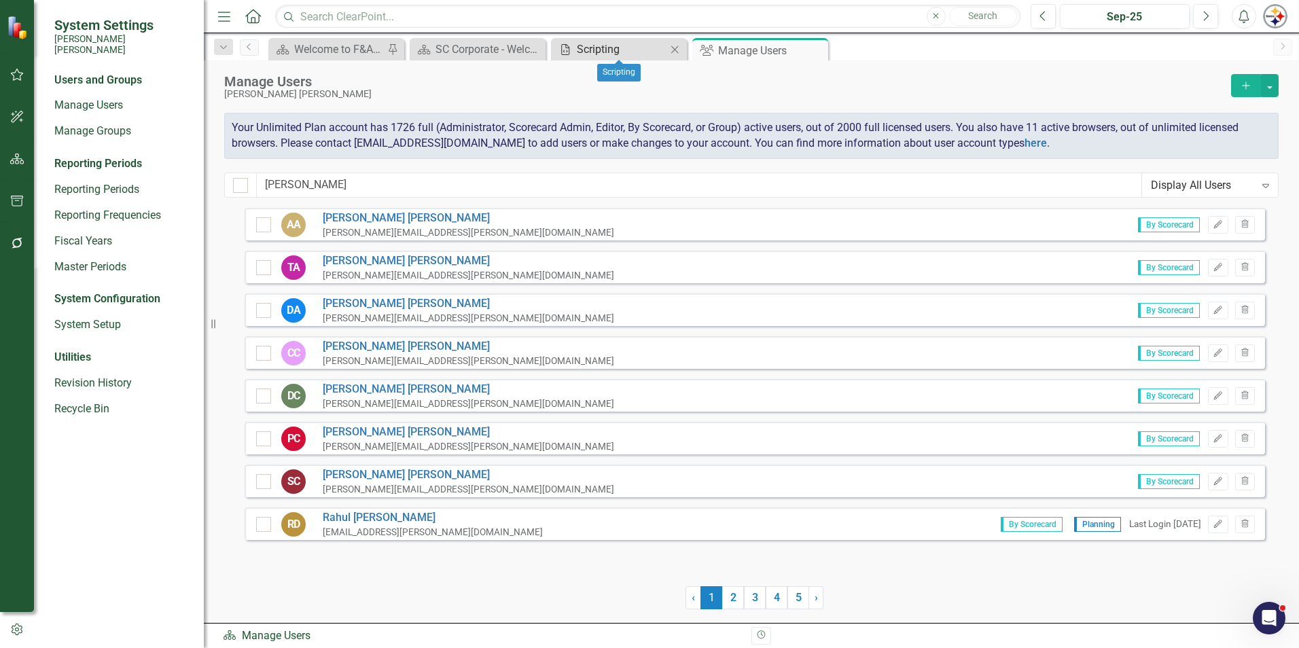
click at [563, 44] on icon "Scripting" at bounding box center [566, 49] width 14 height 11
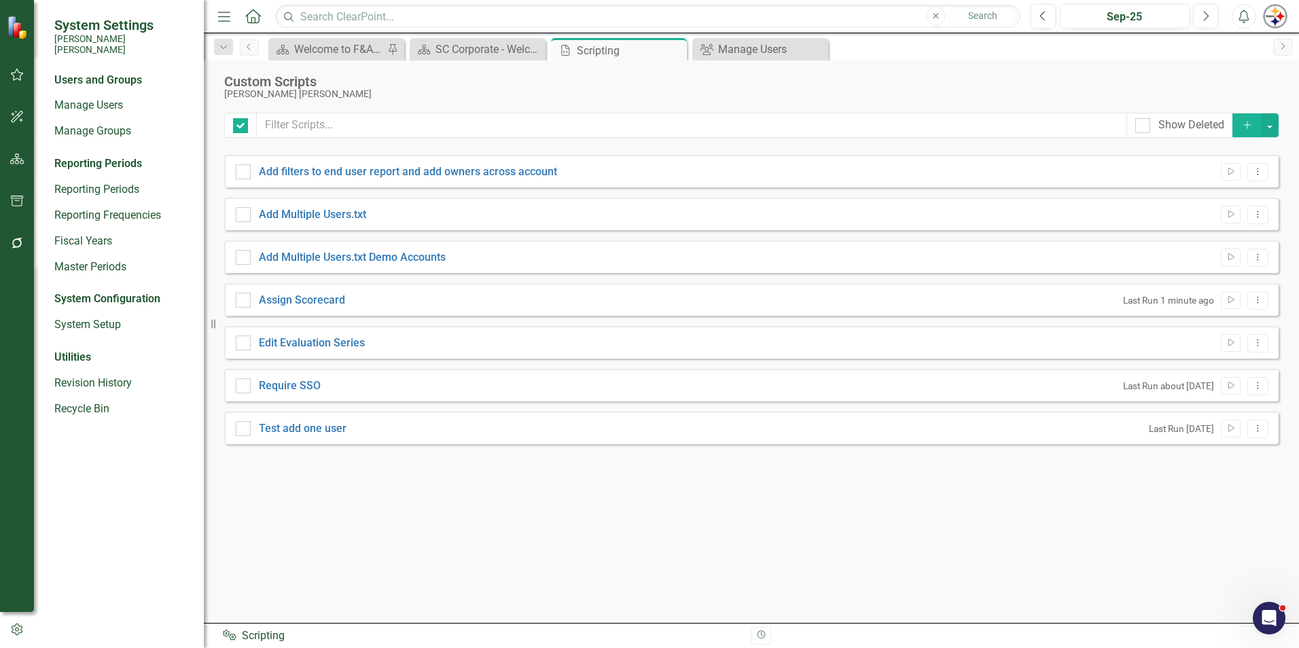
checkbox input "false"
click at [1231, 300] on icon "Run Script" at bounding box center [1231, 300] width 10 height 8
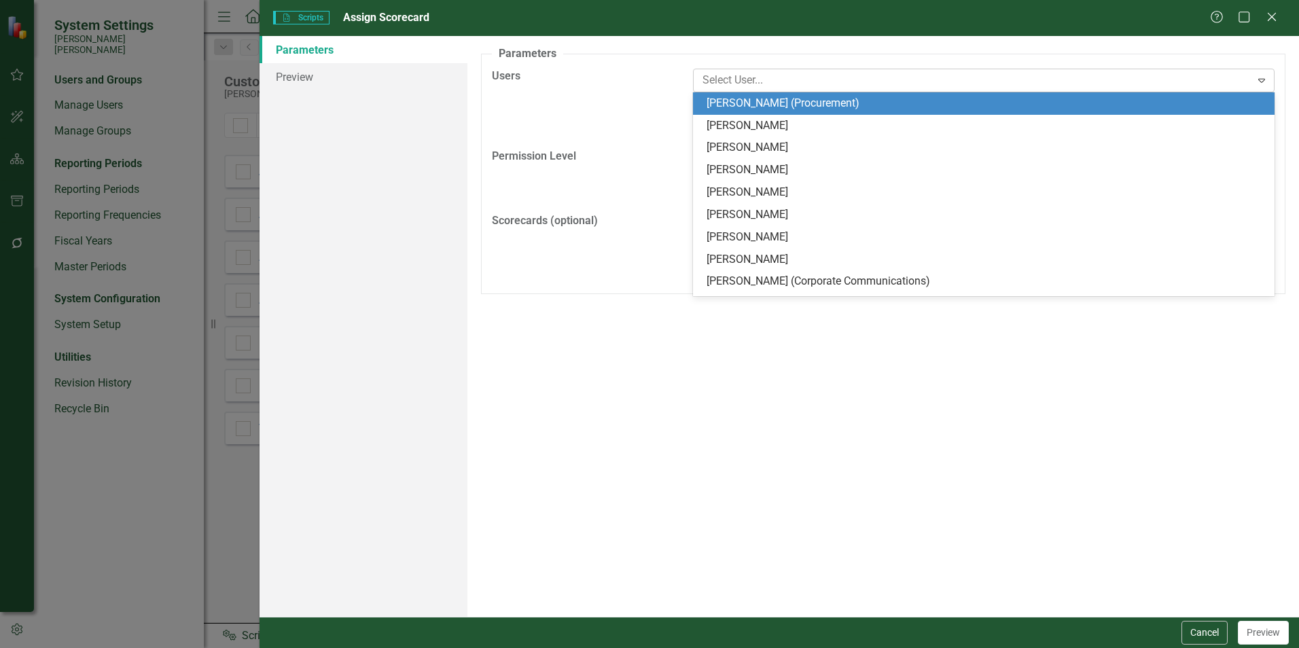
click at [735, 84] on div at bounding box center [974, 80] width 554 height 18
type input "[PERSON_NAME]"
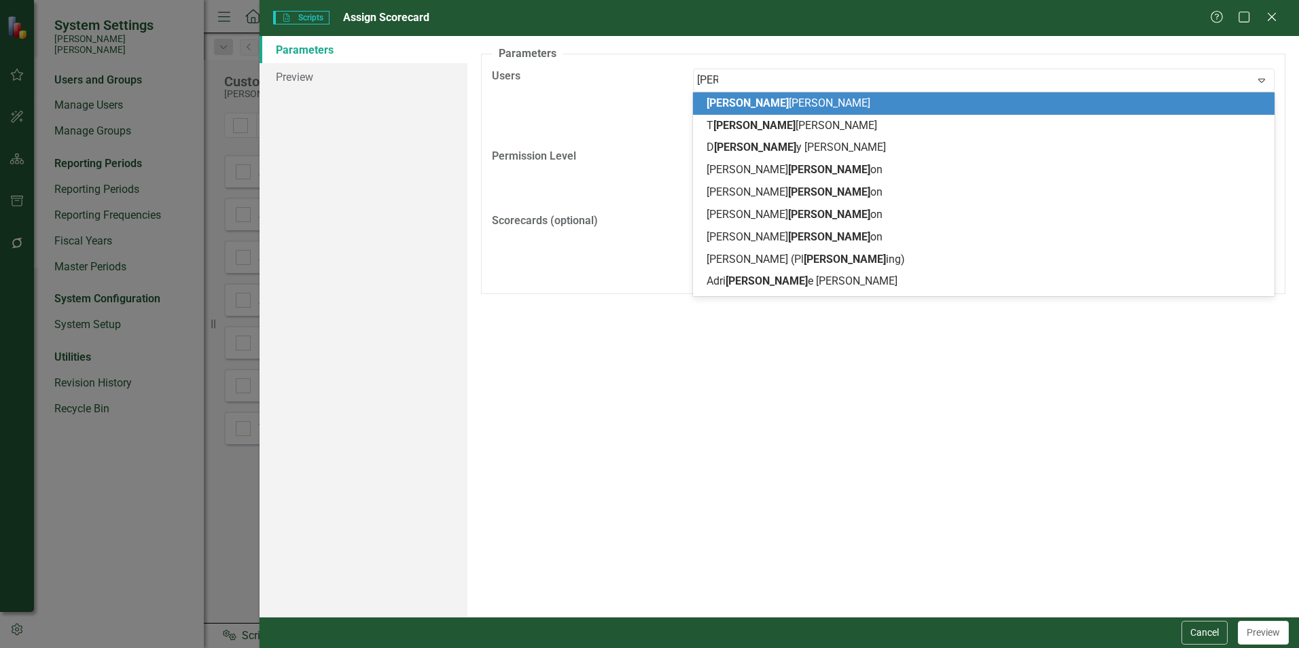
click at [732, 98] on span "[PERSON_NAME]" at bounding box center [789, 102] width 164 height 13
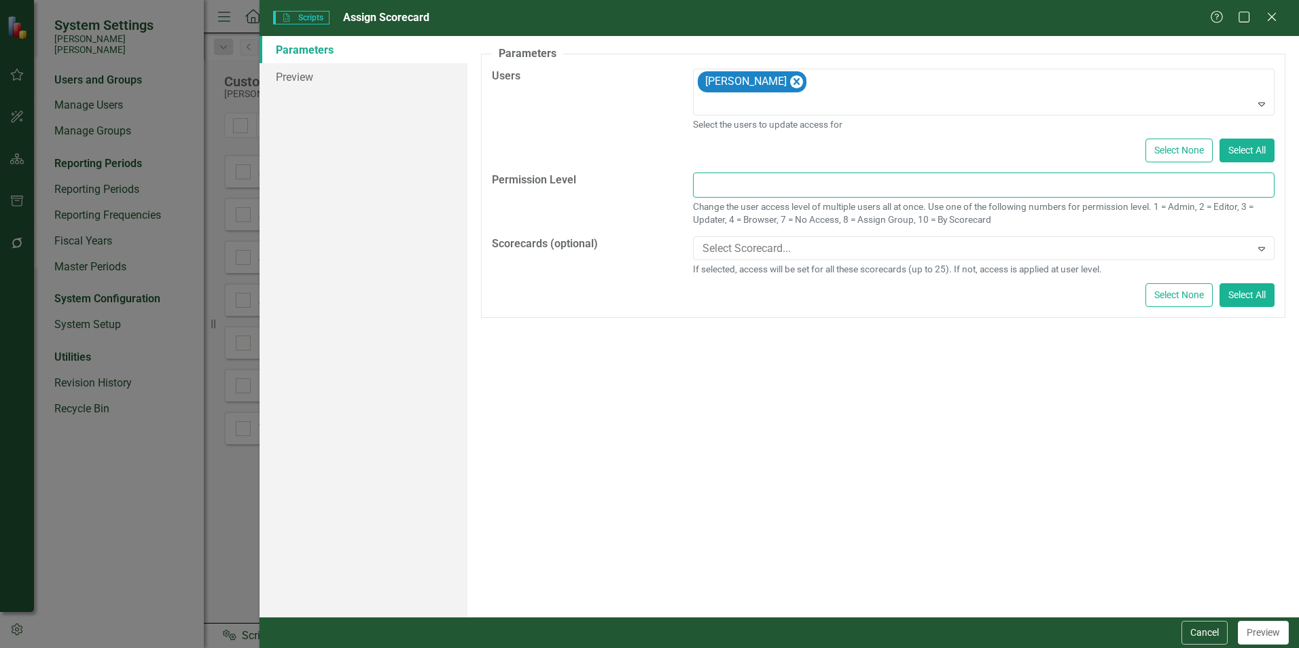
click at [765, 182] on input "text" at bounding box center [984, 185] width 582 height 25
type input "10"
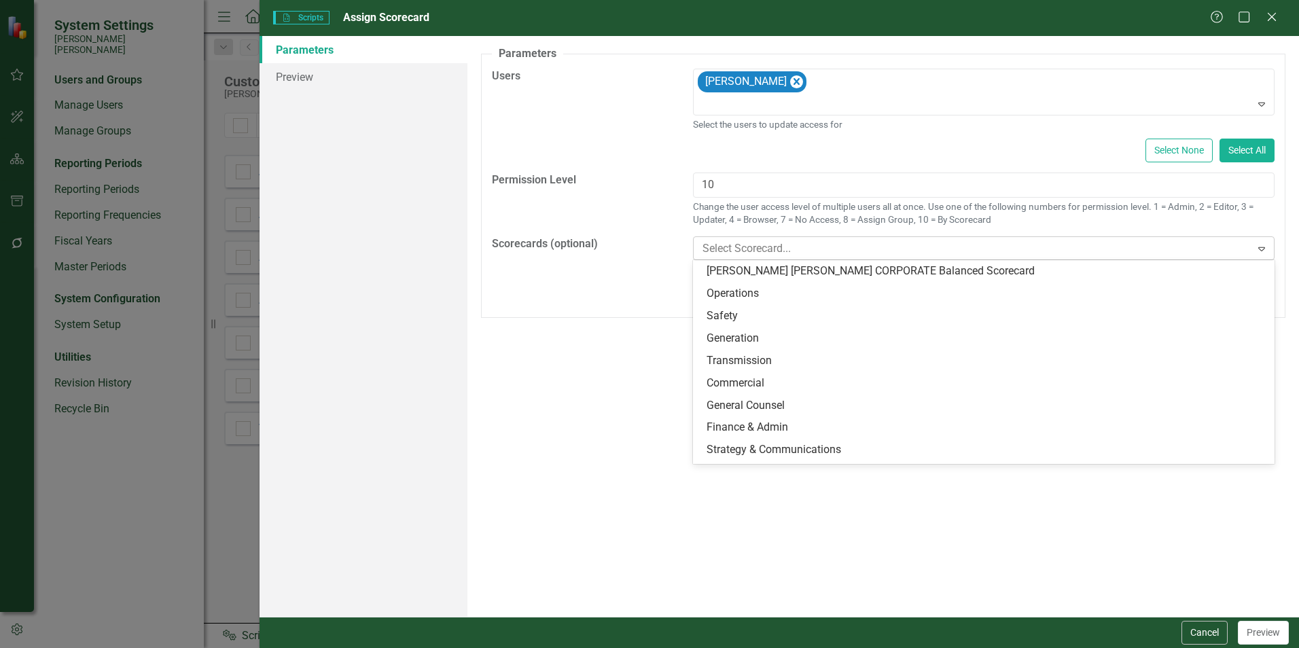
click at [775, 253] on div at bounding box center [974, 249] width 554 height 18
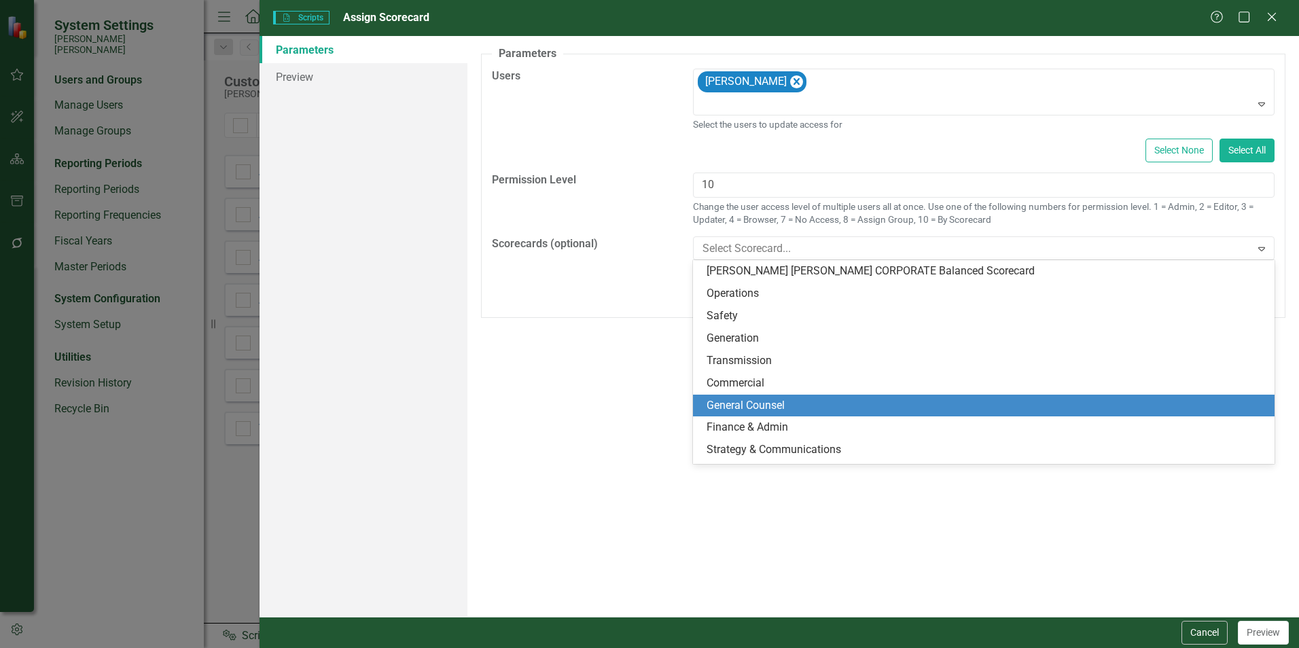
scroll to position [287, 0]
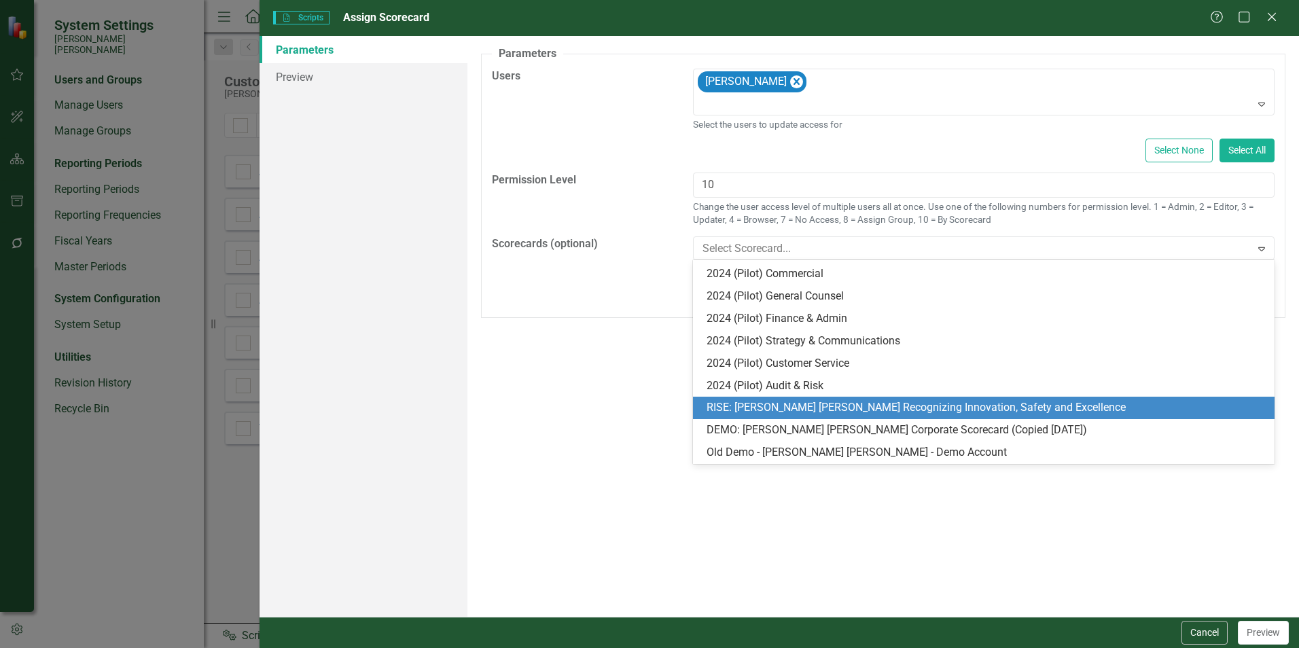
click at [1000, 404] on div "RISE: [PERSON_NAME] [PERSON_NAME] Recognizing Innovation, Safety and Excellence" at bounding box center [987, 408] width 560 height 16
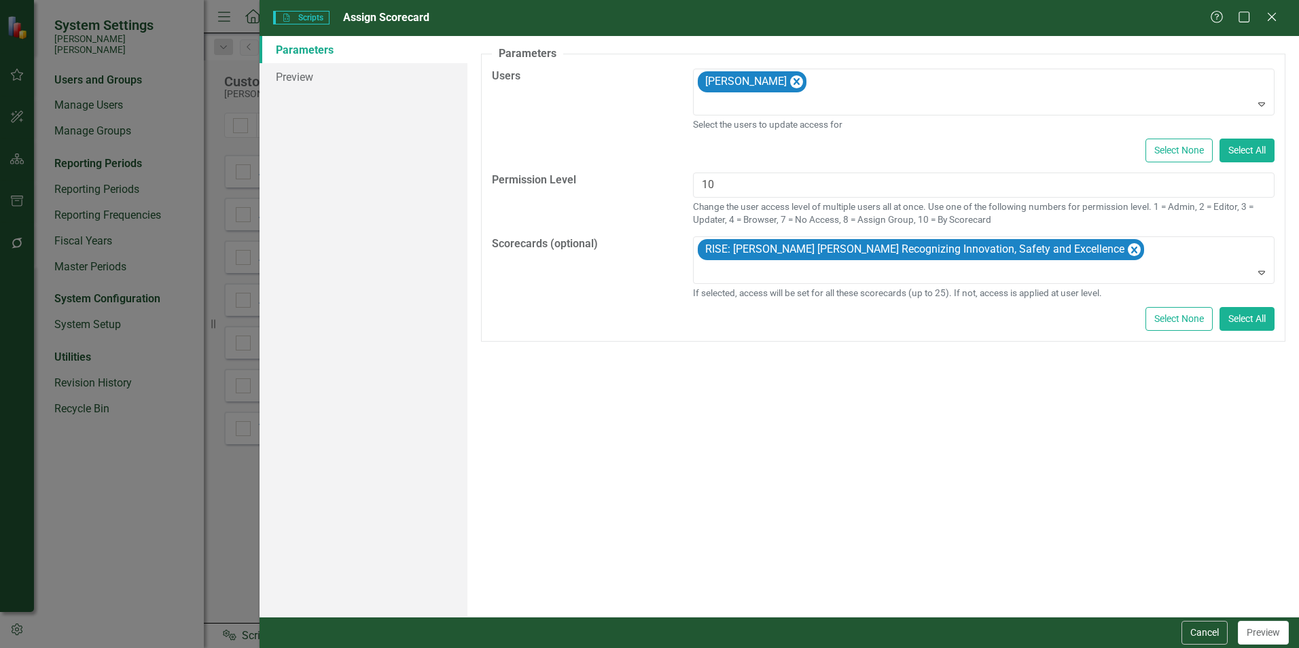
click at [993, 423] on div "A preview of the parameters (i.e., the changes you can make at runtime) for thi…" at bounding box center [884, 326] width 832 height 581
click at [1270, 637] on button "Preview" at bounding box center [1263, 633] width 51 height 24
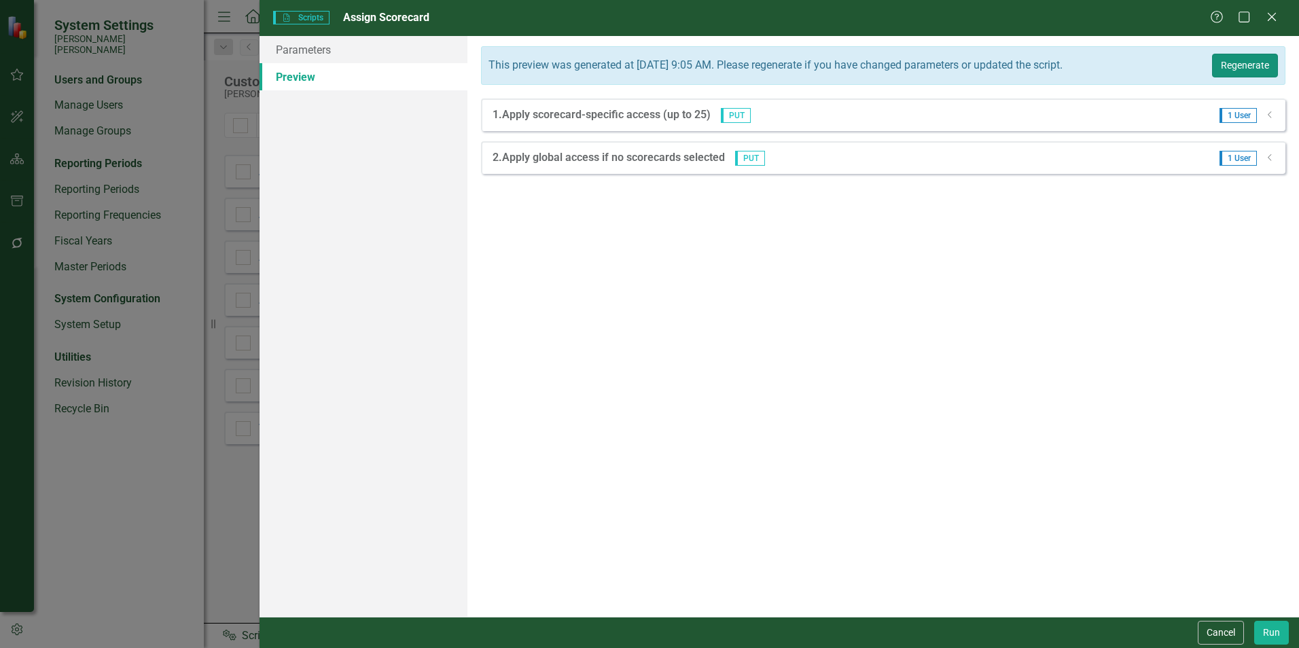
click at [1251, 75] on button "Regenerate" at bounding box center [1245, 66] width 66 height 24
click at [1249, 65] on button "Regenerate" at bounding box center [1245, 66] width 66 height 24
click at [1267, 113] on icon "Dropdown" at bounding box center [1270, 115] width 10 height 8
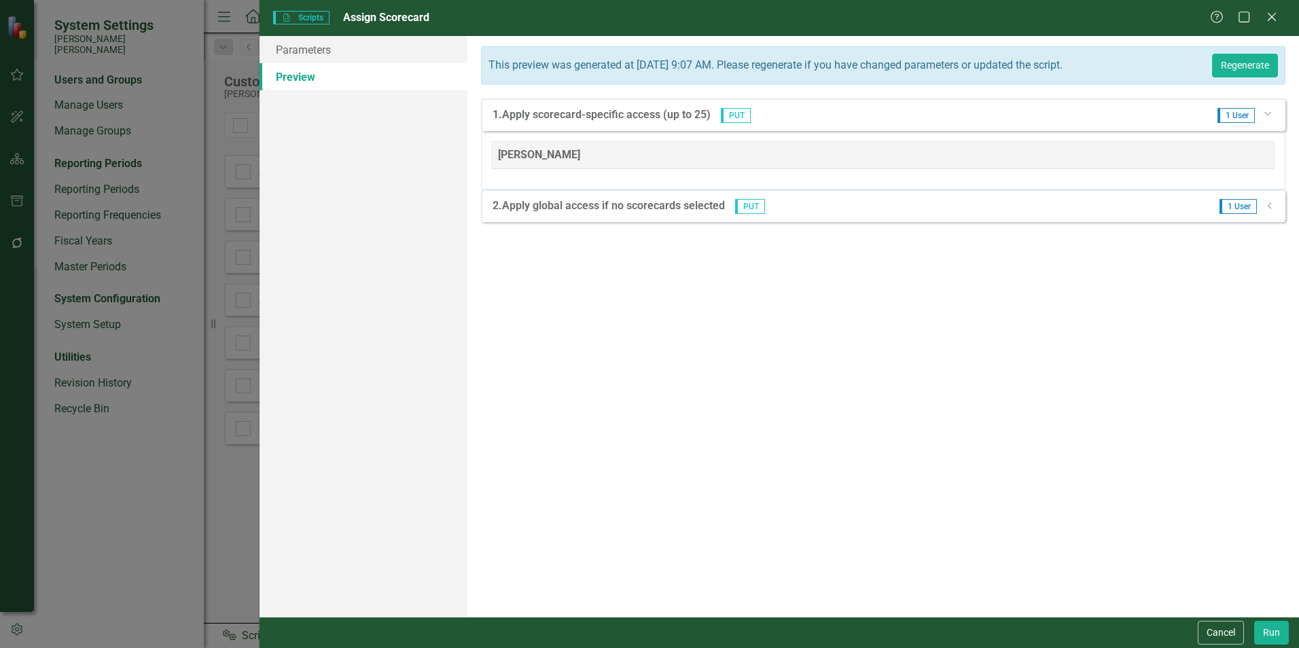
click at [1271, 206] on icon "Dropdown" at bounding box center [1270, 206] width 10 height 8
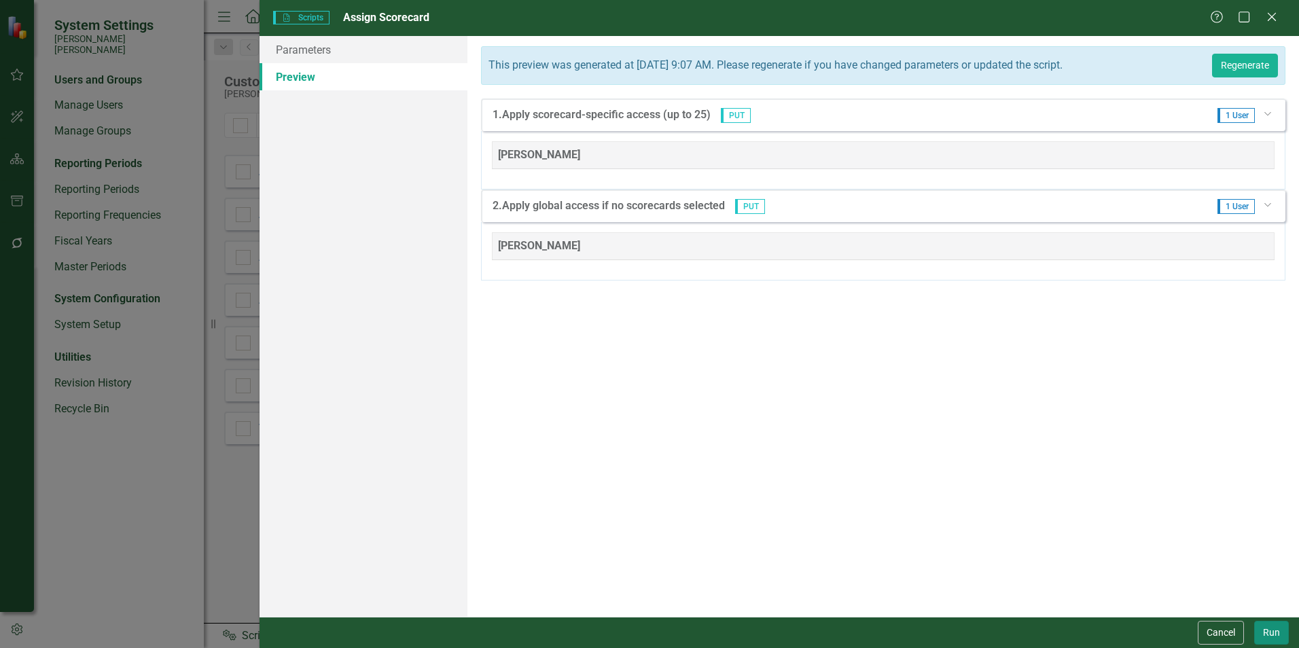
click at [1269, 635] on button "Run" at bounding box center [1271, 633] width 35 height 24
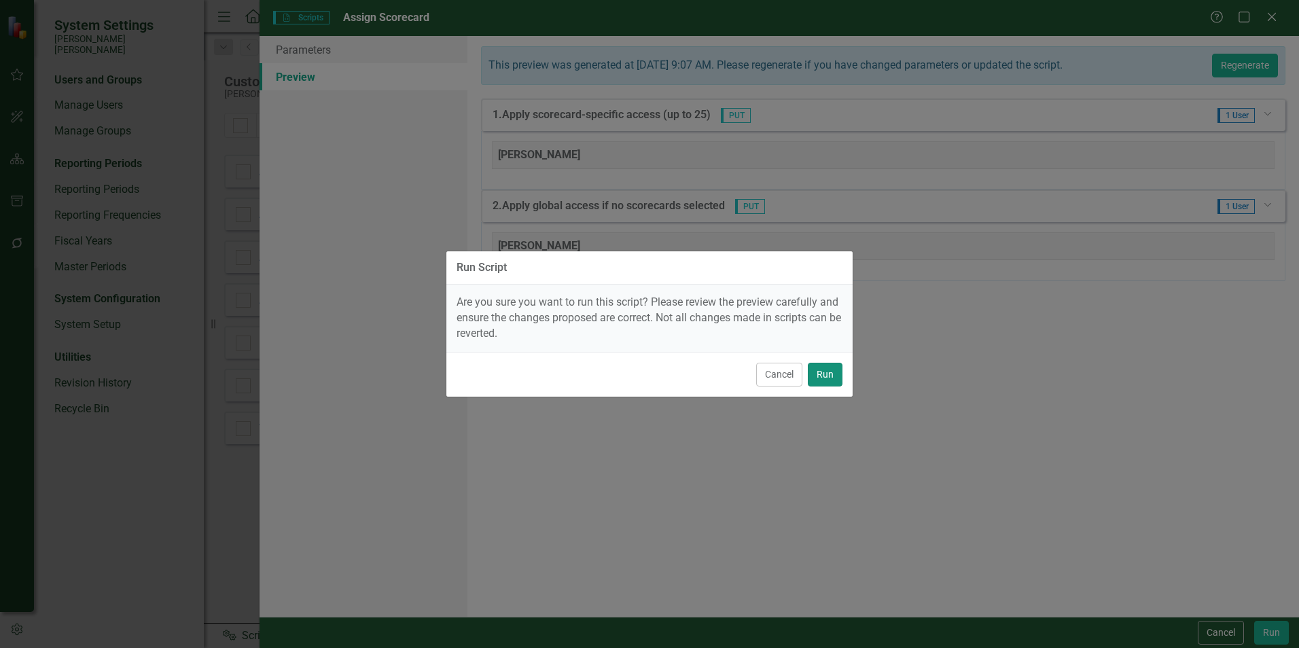
click at [832, 381] on button "Run" at bounding box center [825, 375] width 35 height 24
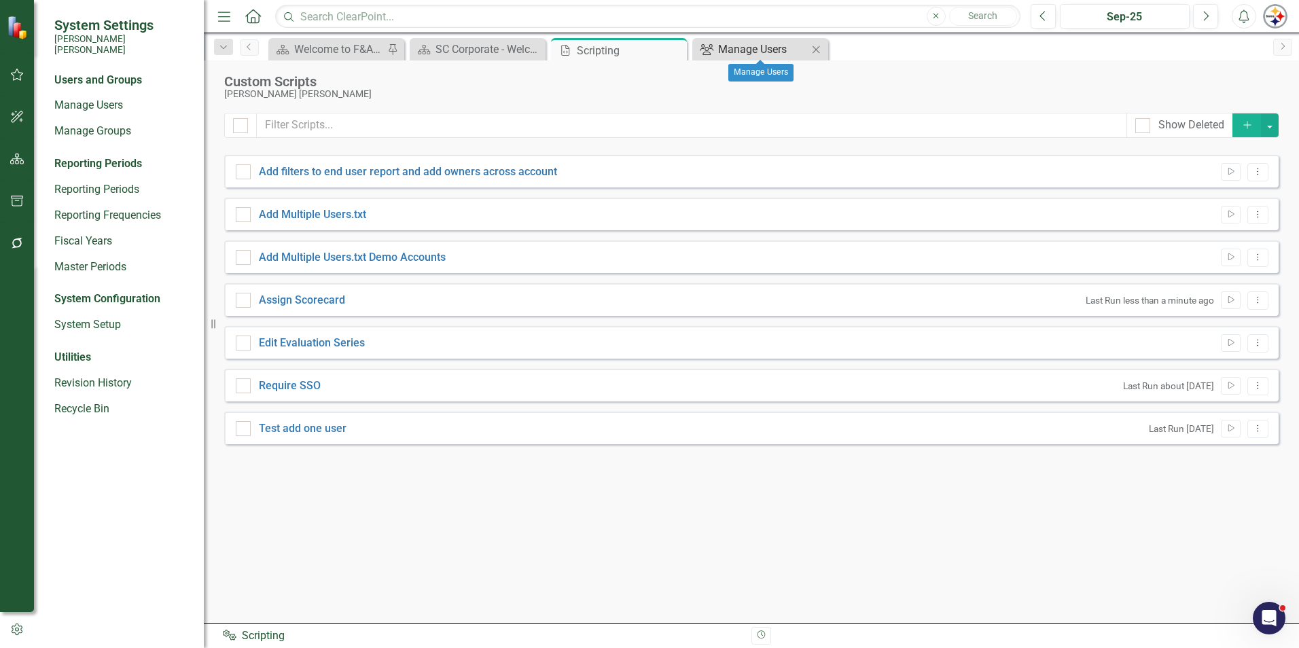
click at [748, 49] on div "Manage Users" at bounding box center [763, 49] width 90 height 17
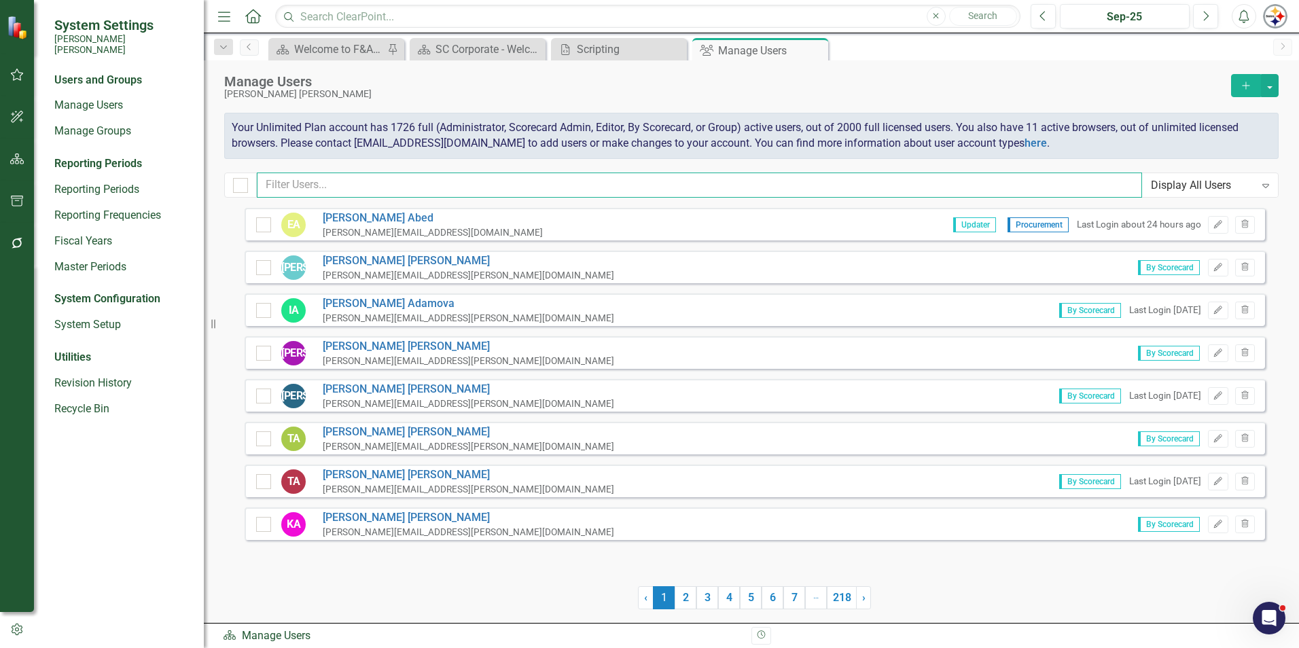
click at [347, 186] on input "text" at bounding box center [699, 185] width 885 height 25
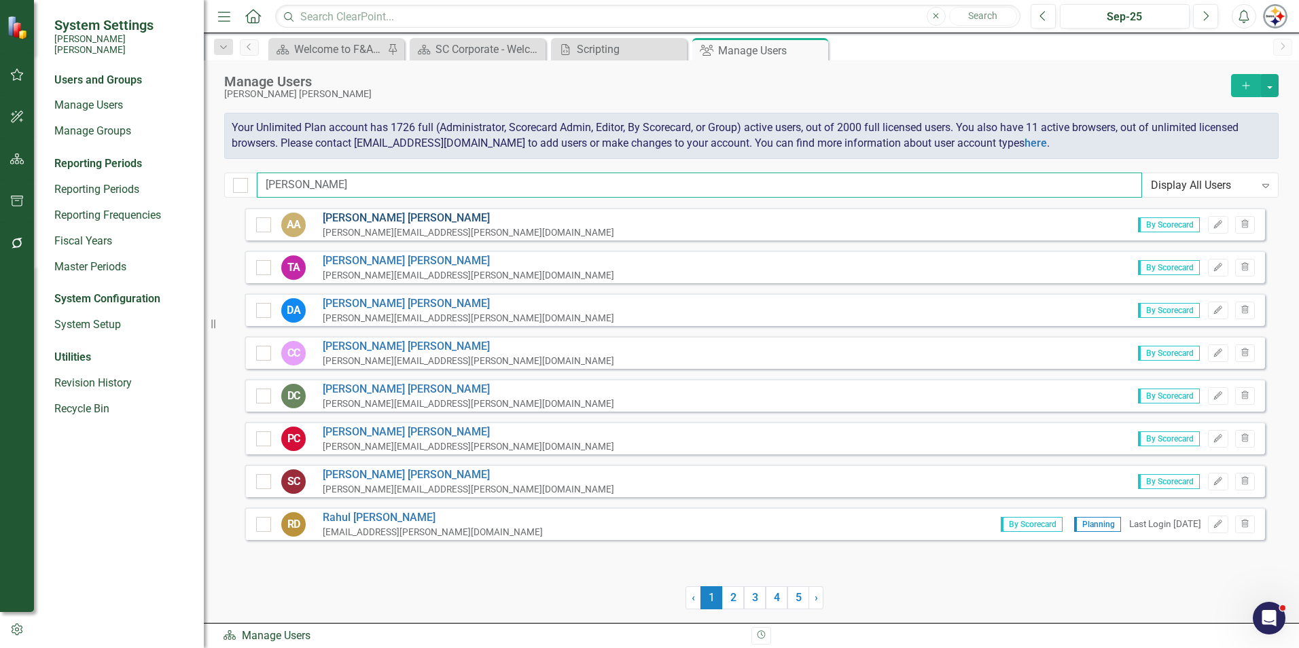
type input "[PERSON_NAME]"
click at [350, 223] on link "[PERSON_NAME]" at bounding box center [469, 219] width 292 height 16
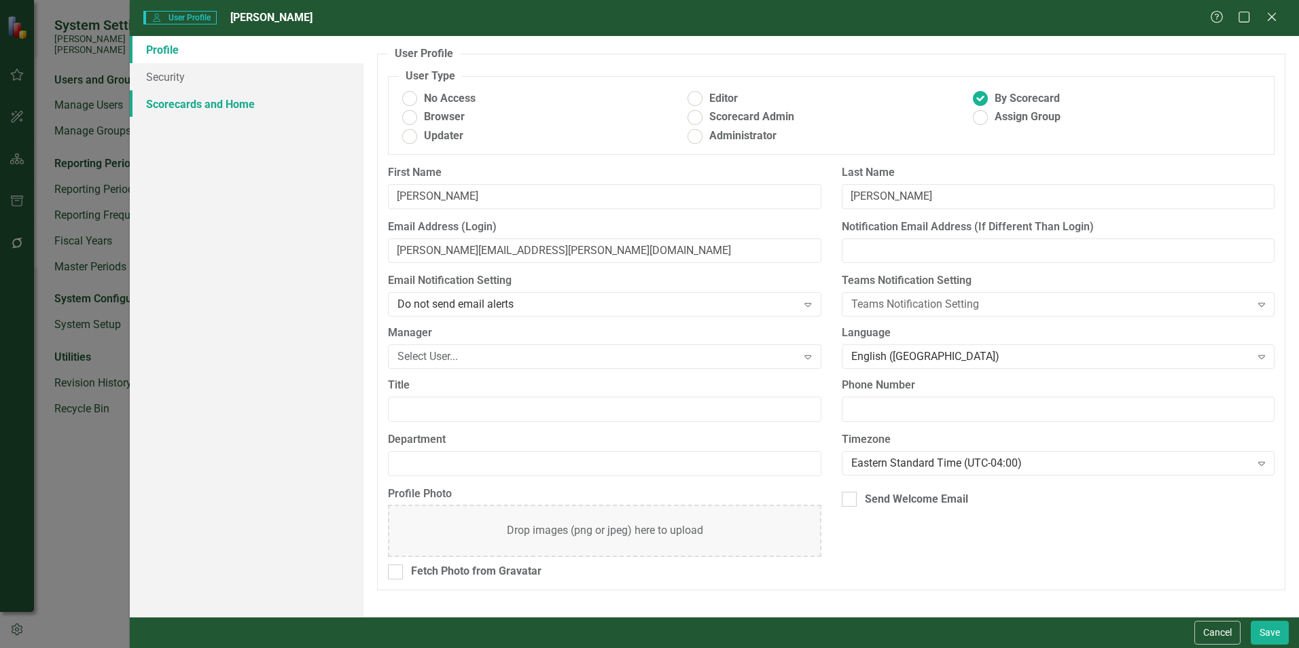
click at [247, 114] on link "Scorecards and Home" at bounding box center [247, 103] width 234 height 27
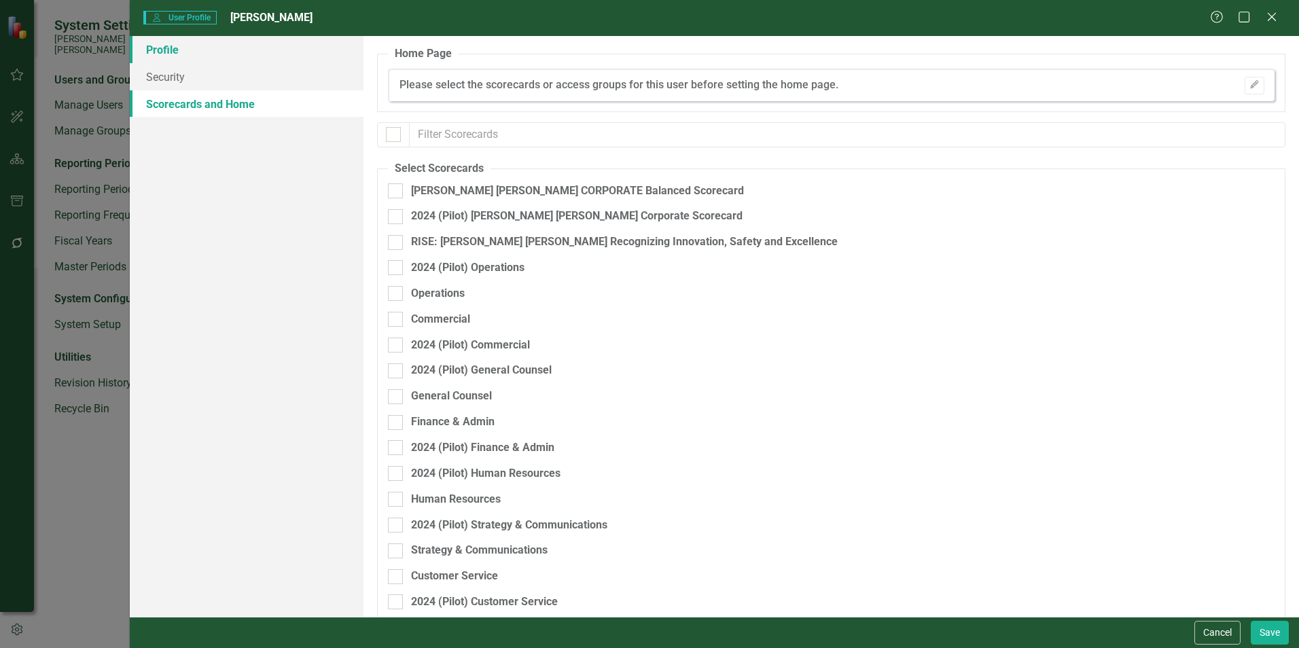
click at [159, 54] on link "Profile" at bounding box center [247, 49] width 234 height 27
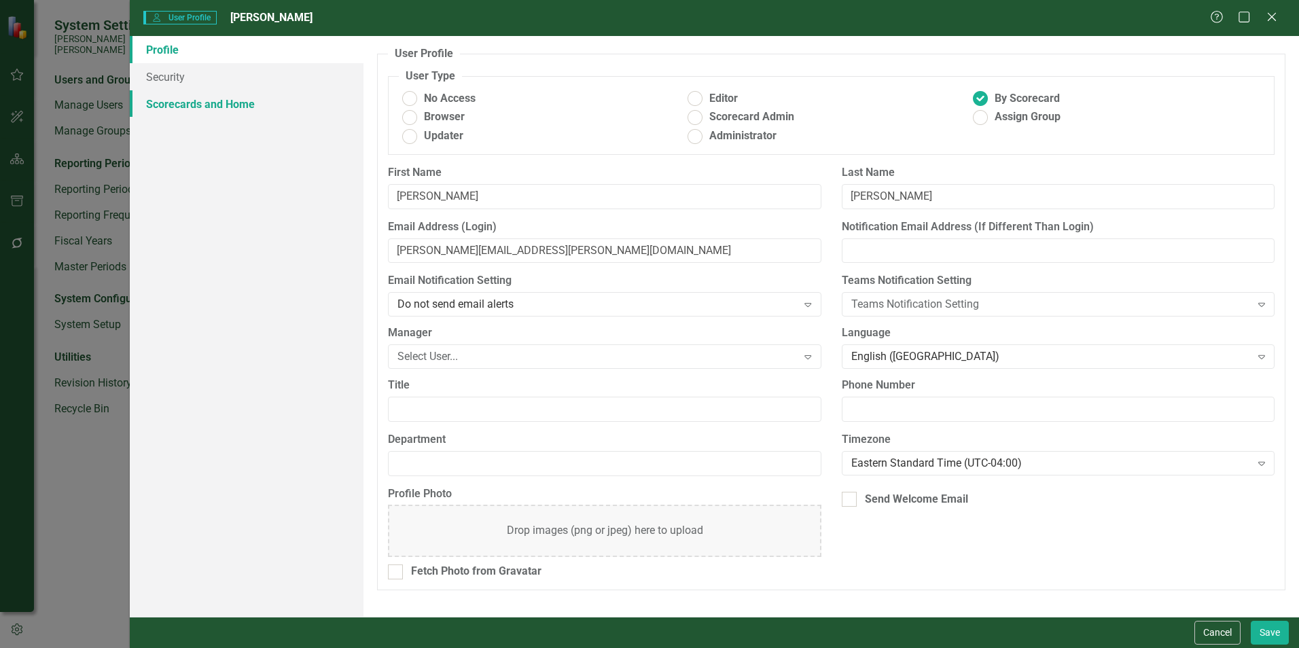
click at [194, 109] on link "Scorecards and Home" at bounding box center [247, 103] width 234 height 27
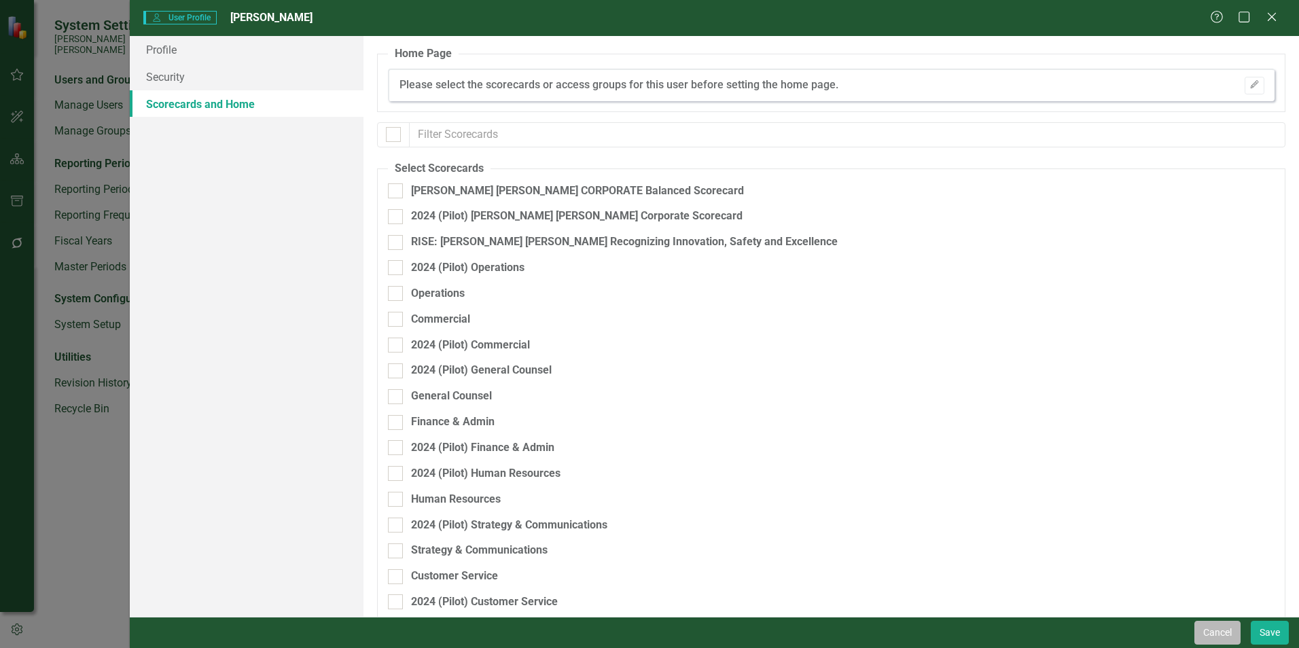
click at [1212, 629] on button "Cancel" at bounding box center [1218, 633] width 46 height 24
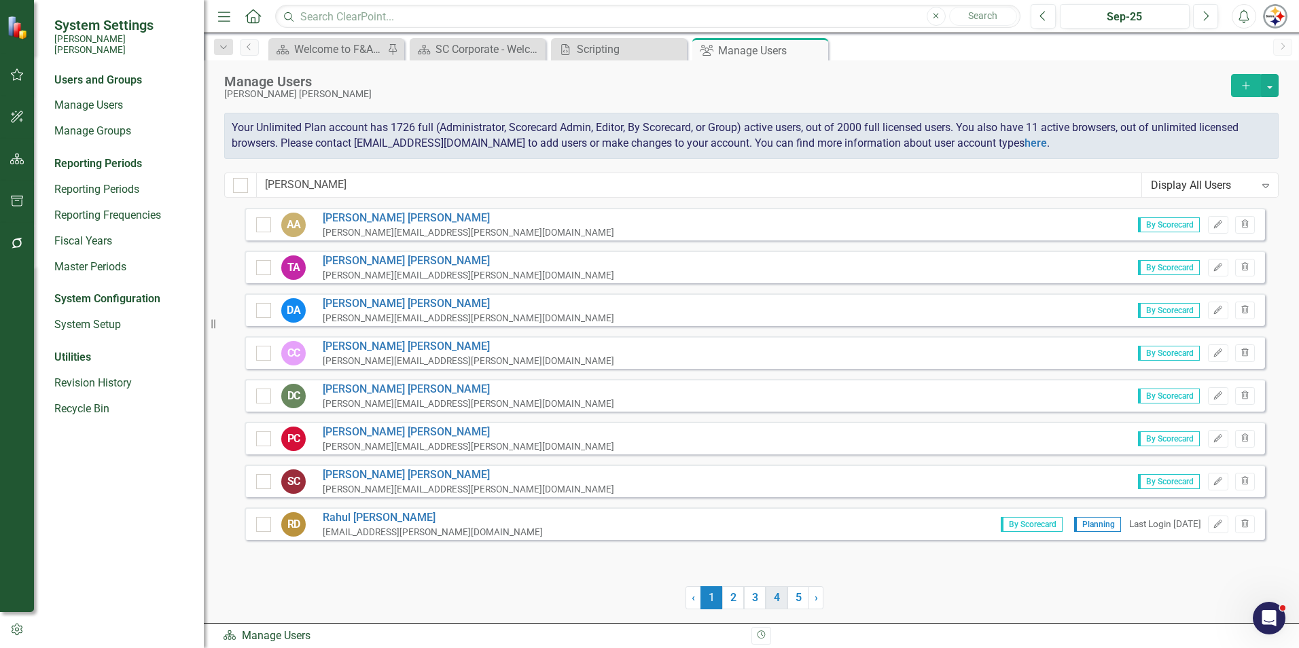
click at [785, 591] on link "4" at bounding box center [777, 597] width 22 height 23
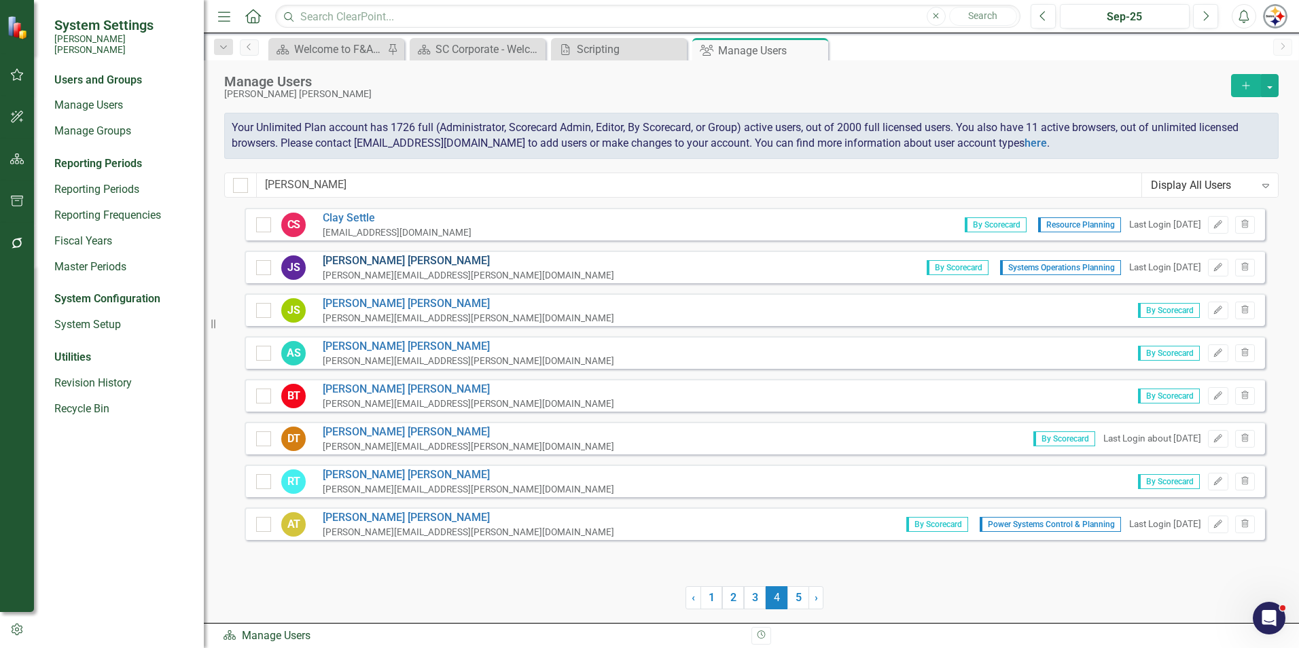
click at [349, 260] on link "Jason Smith" at bounding box center [469, 261] width 292 height 16
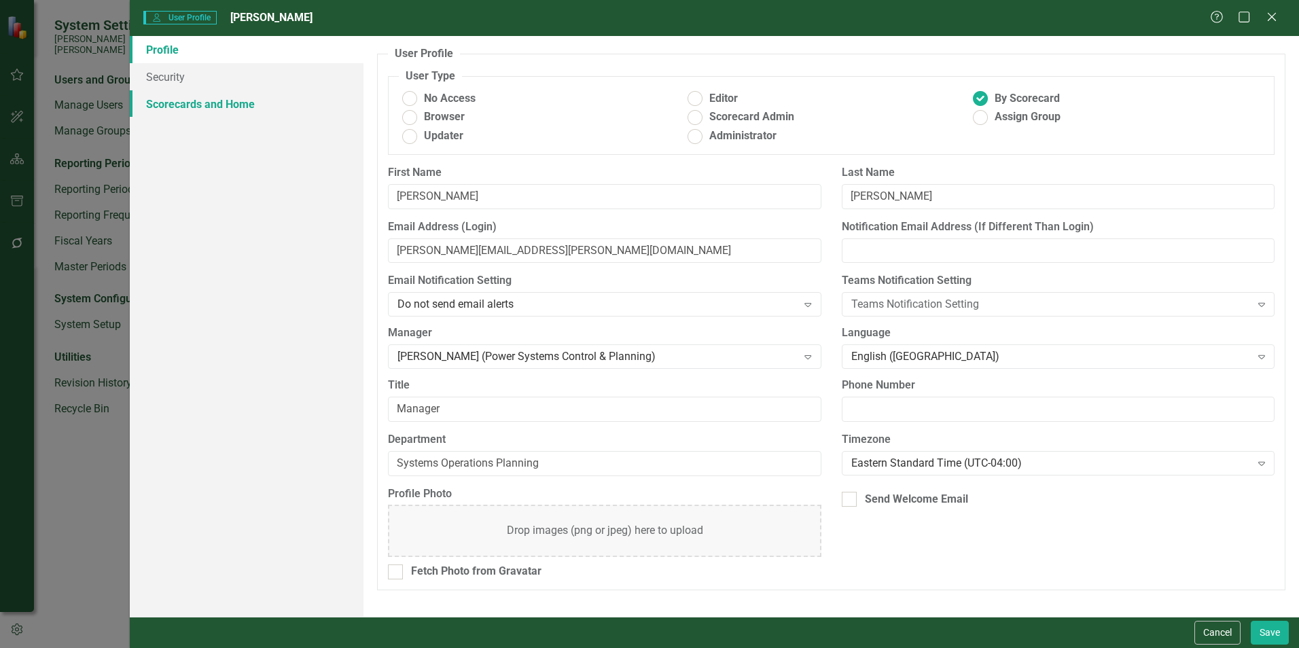
click at [207, 108] on link "Scorecards and Home" at bounding box center [247, 103] width 234 height 27
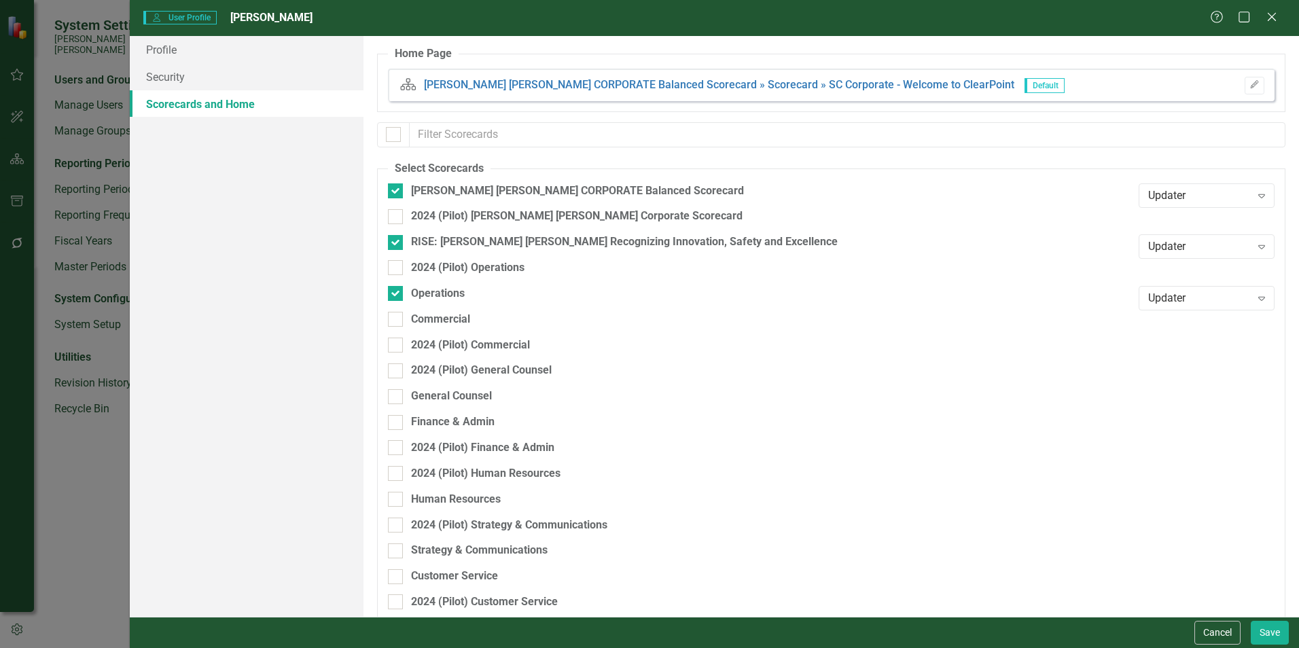
checkbox input "false"
click at [1216, 642] on button "Cancel" at bounding box center [1218, 633] width 46 height 24
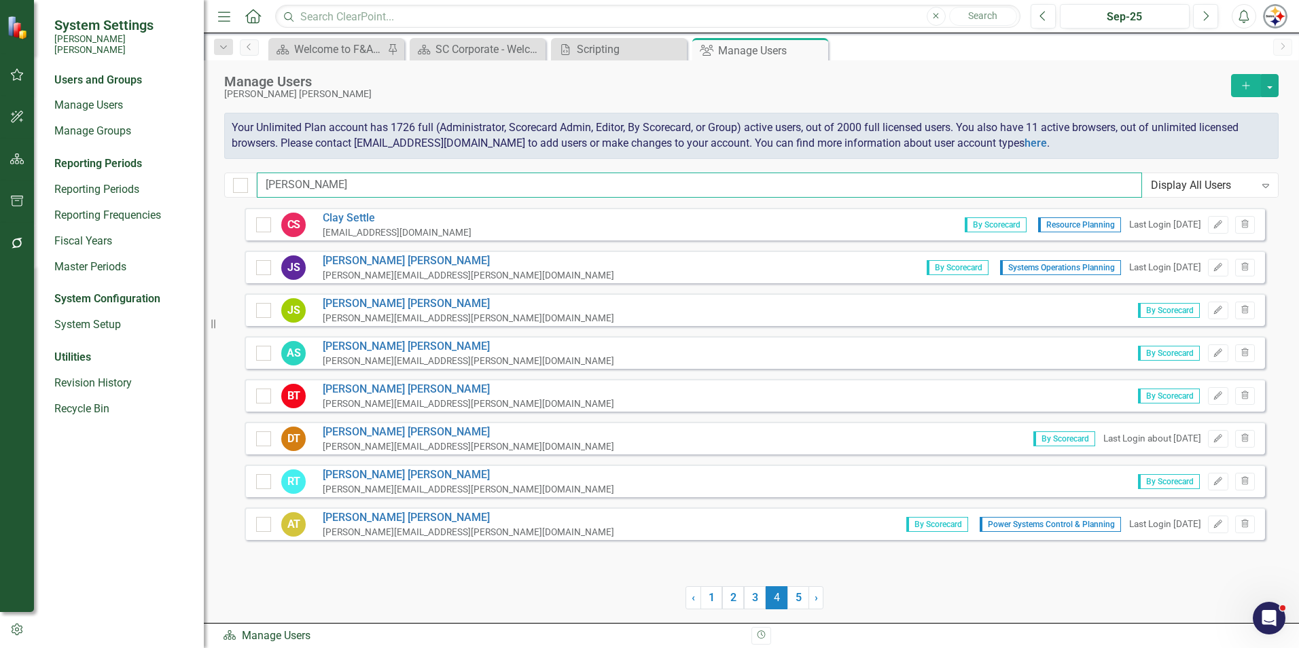
drag, startPoint x: 319, startPoint y: 176, endPoint x: 230, endPoint y: 177, distance: 88.3
click at [230, 177] on div "ann Display All Users Expand" at bounding box center [751, 185] width 1055 height 25
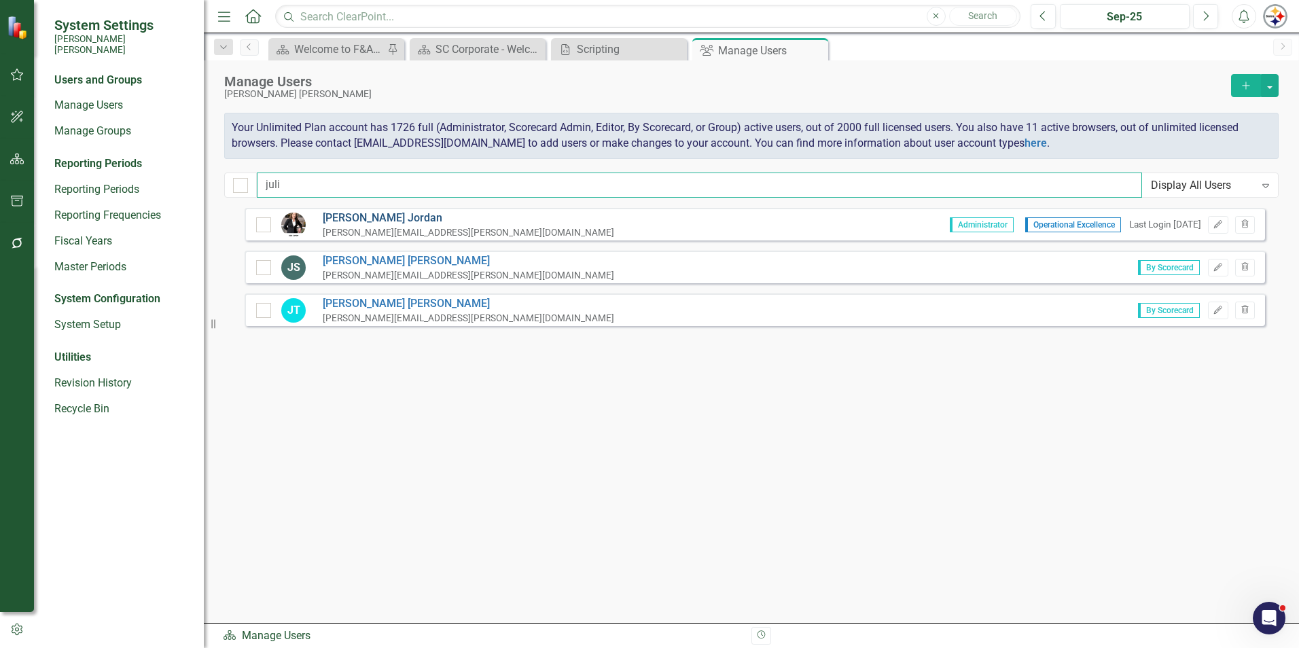
type input "juli"
click at [368, 222] on link "Julie Jordan" at bounding box center [469, 219] width 292 height 16
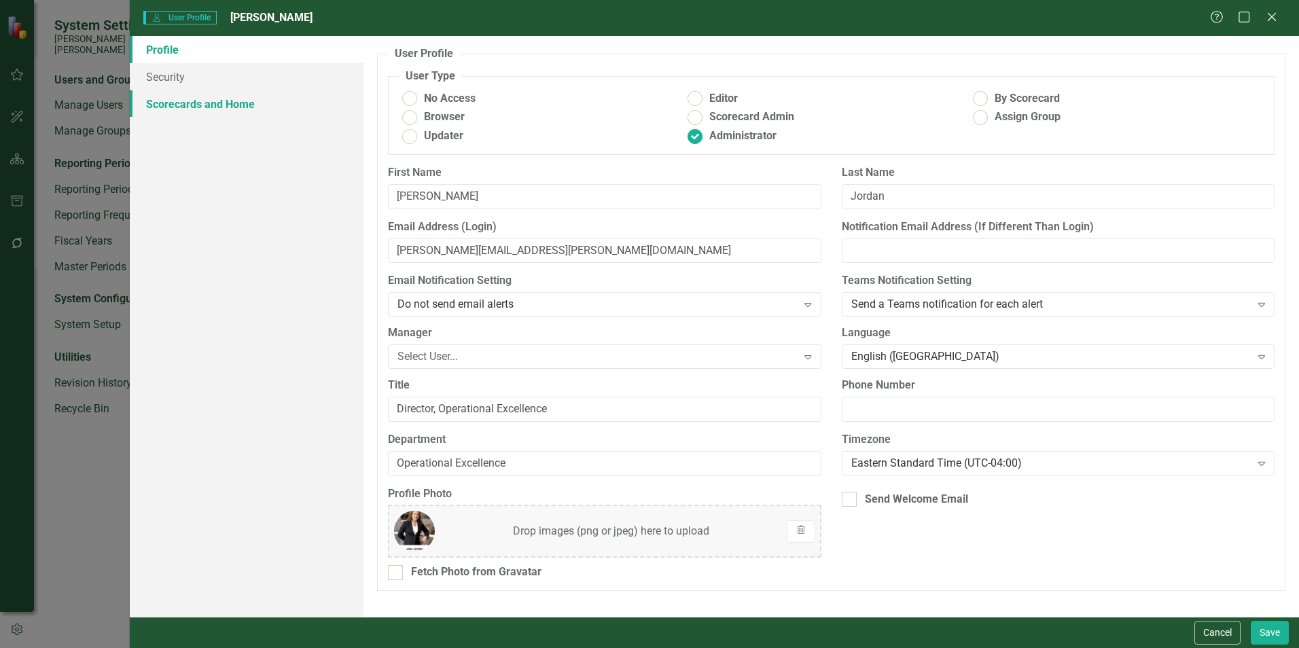
click at [221, 107] on link "Scorecards and Home" at bounding box center [247, 103] width 234 height 27
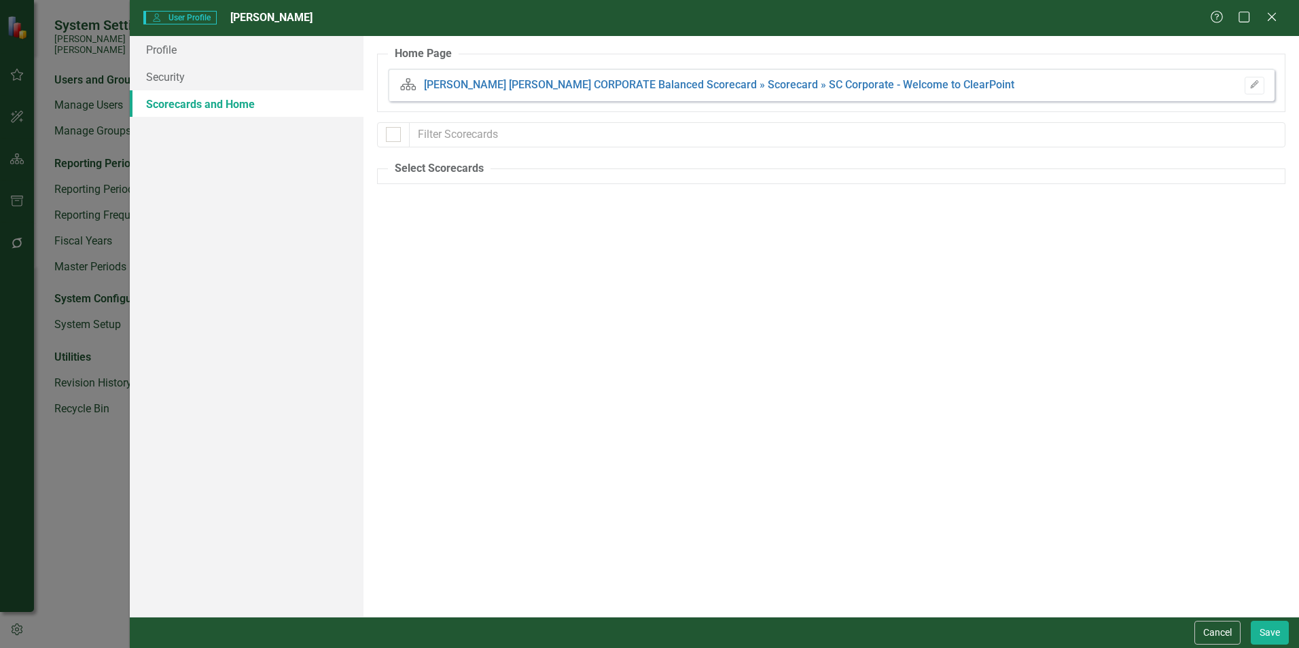
checkbox input "false"
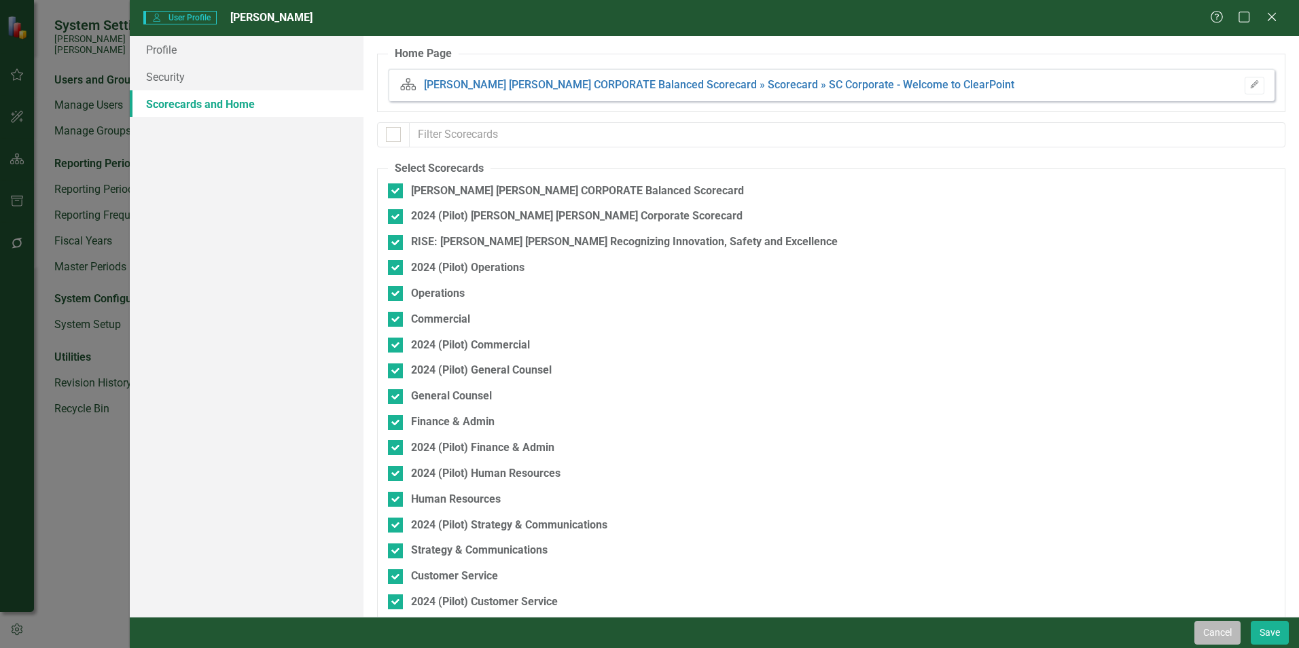
click at [1209, 631] on button "Cancel" at bounding box center [1218, 633] width 46 height 24
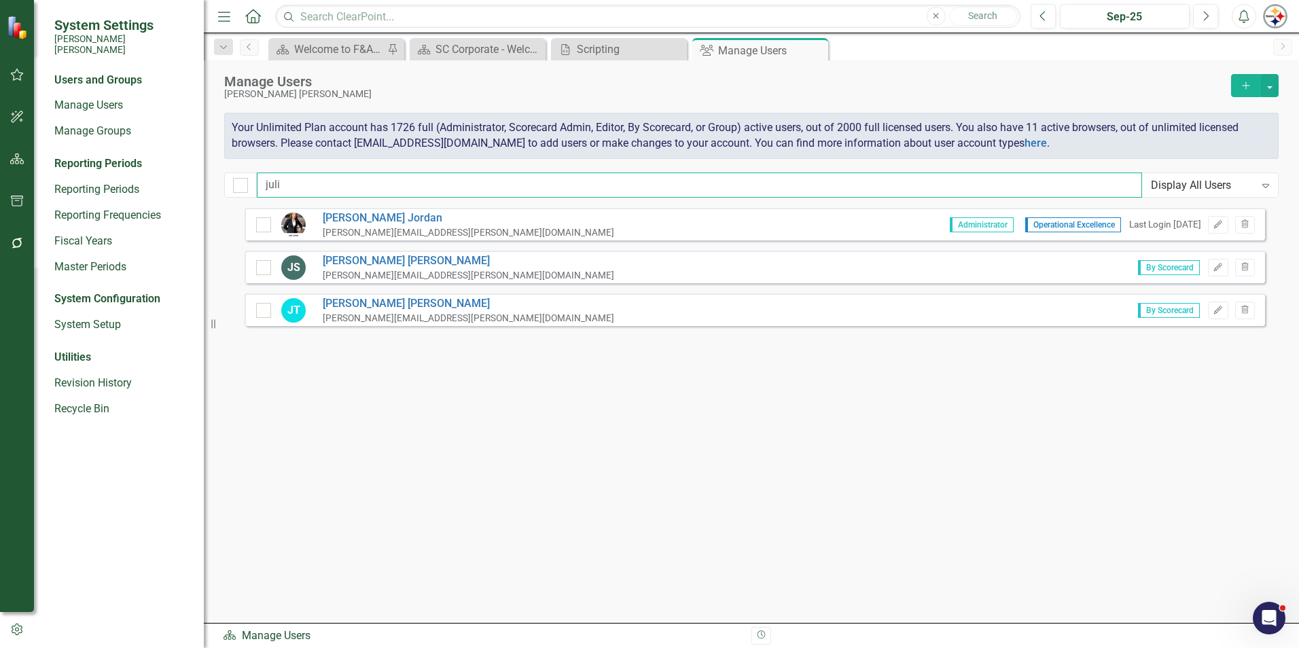
drag, startPoint x: 301, startPoint y: 182, endPoint x: 228, endPoint y: 184, distance: 73.4
click at [228, 184] on div "juli Display All Users Expand" at bounding box center [751, 185] width 1055 height 25
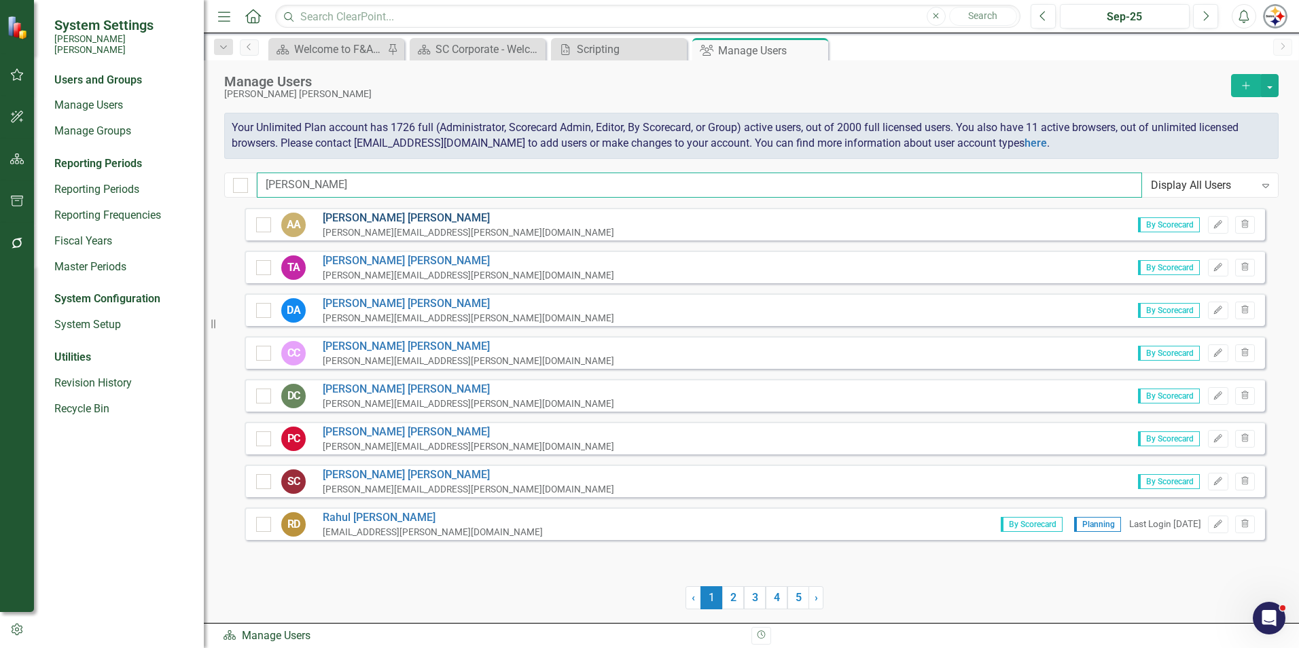
type input "[PERSON_NAME]"
click at [348, 222] on link "[PERSON_NAME]" at bounding box center [469, 219] width 292 height 16
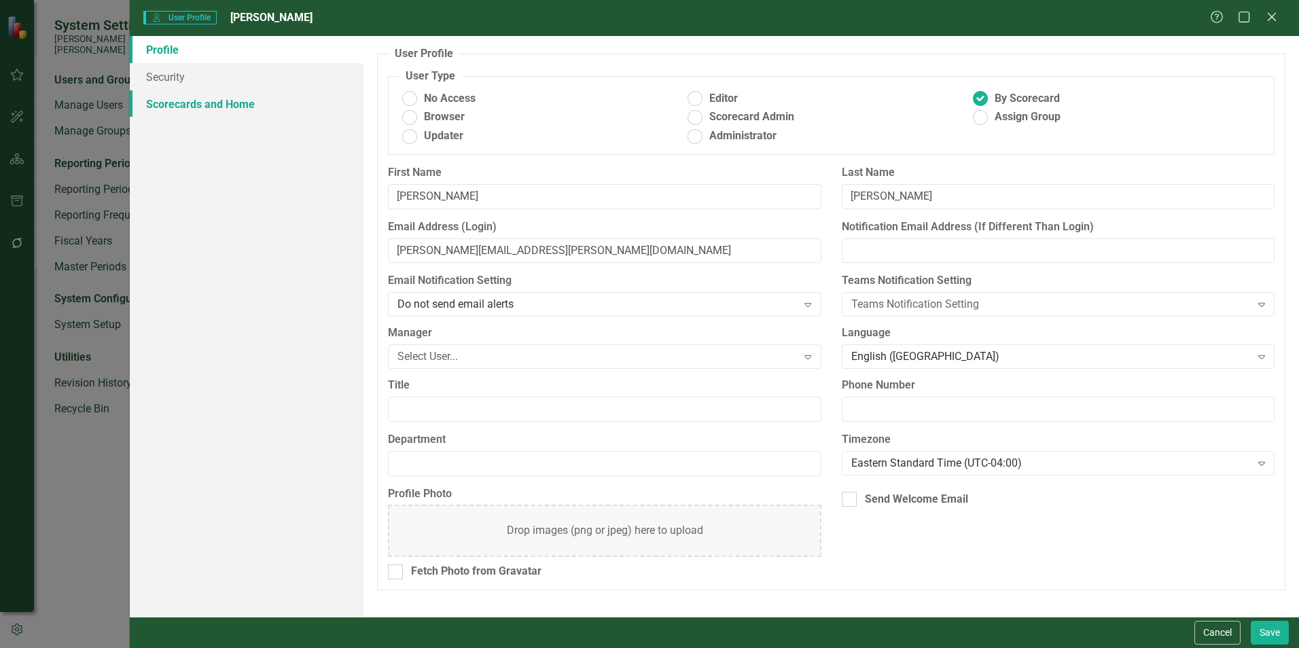
click at [233, 105] on link "Scorecards and Home" at bounding box center [247, 103] width 234 height 27
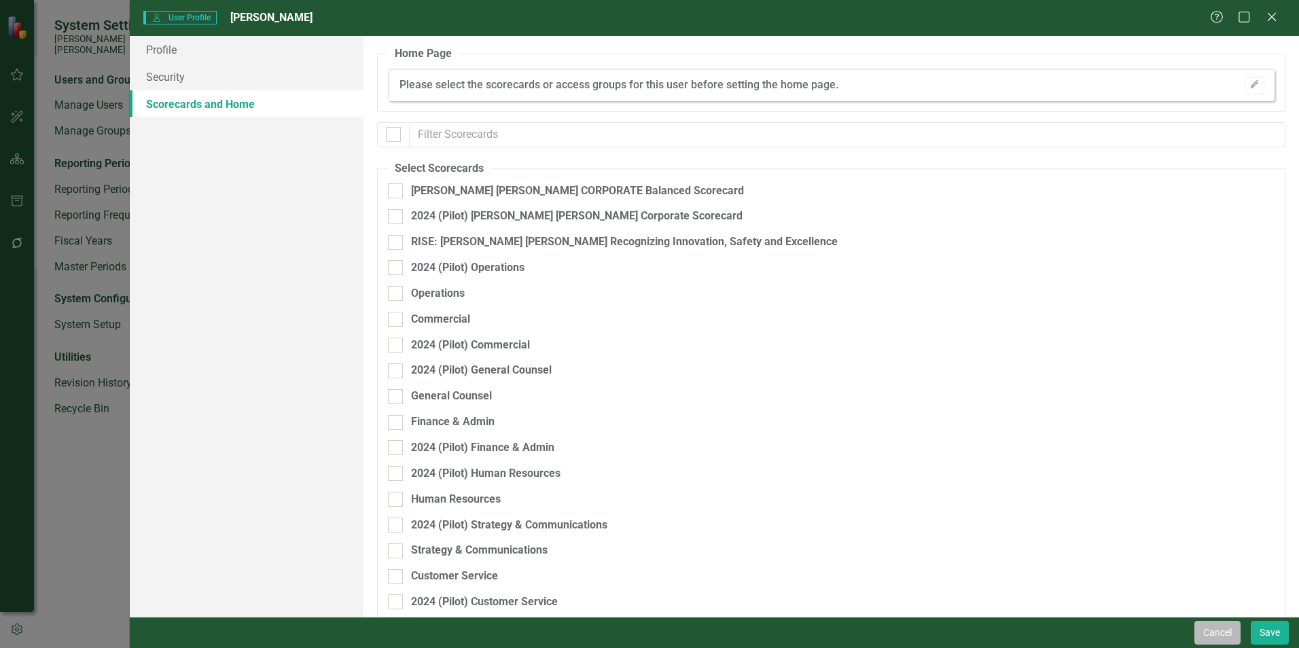
click at [1207, 631] on button "Cancel" at bounding box center [1218, 633] width 46 height 24
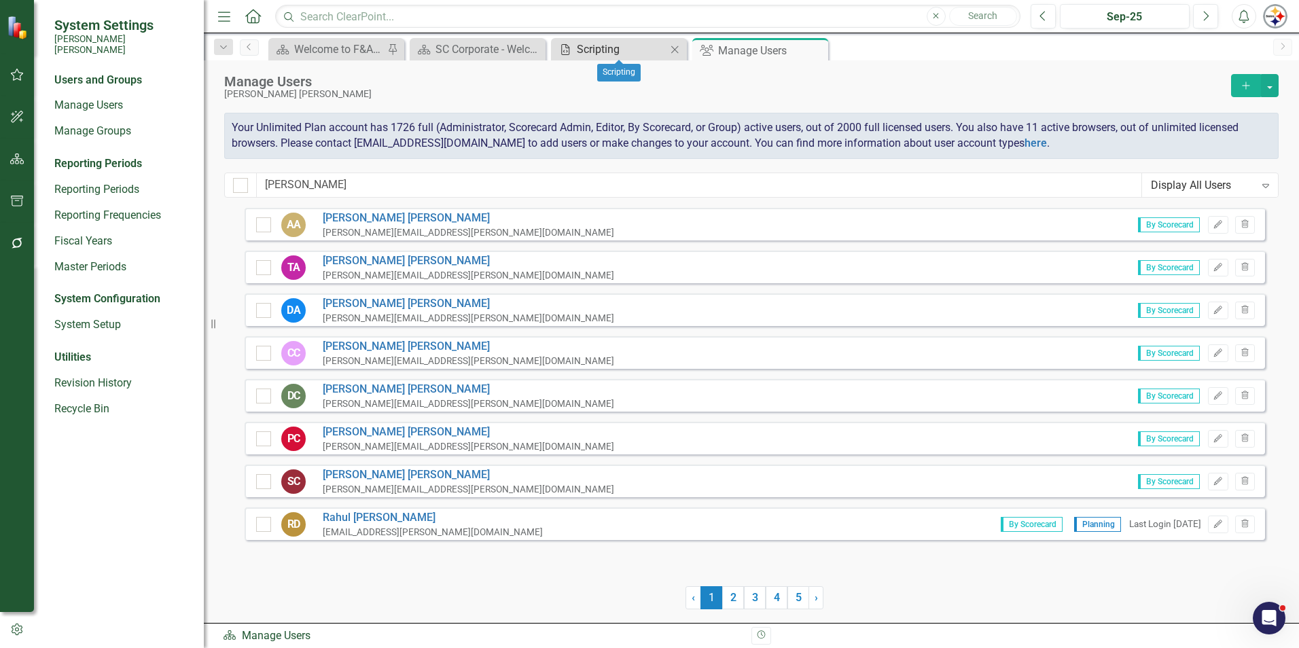
click at [576, 53] on link "Scripting Scripting" at bounding box center [611, 49] width 112 height 17
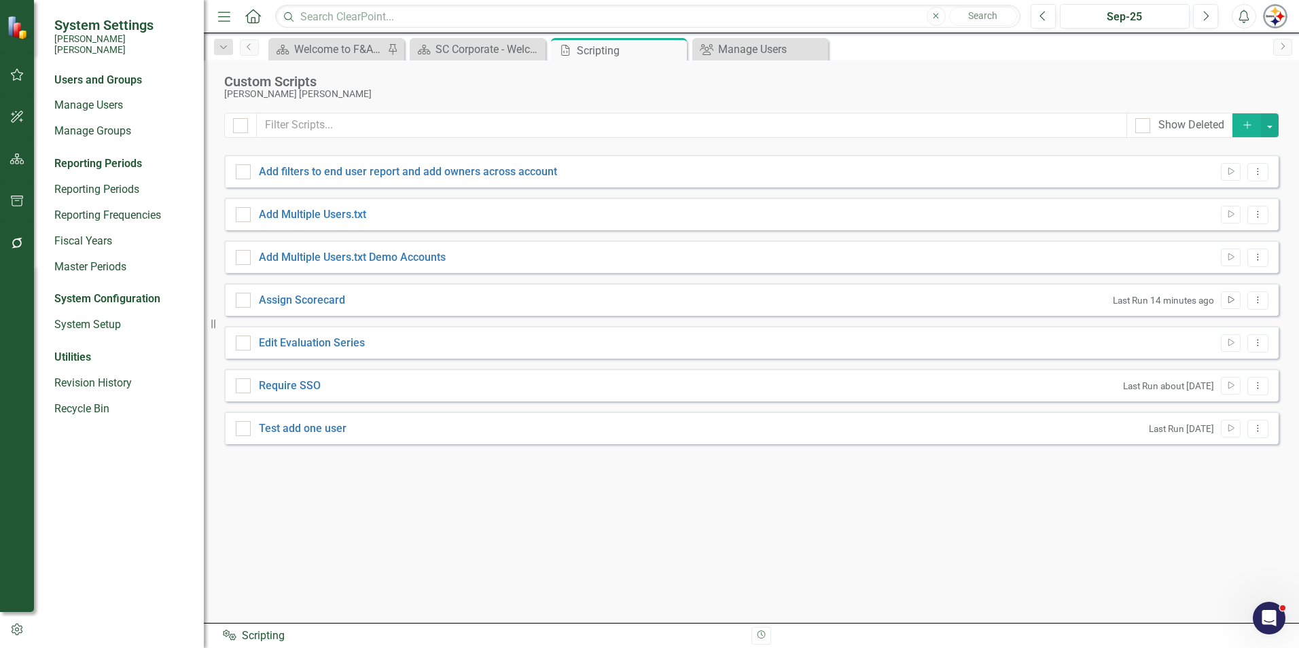
click at [1226, 302] on icon "Run Script" at bounding box center [1231, 300] width 10 height 8
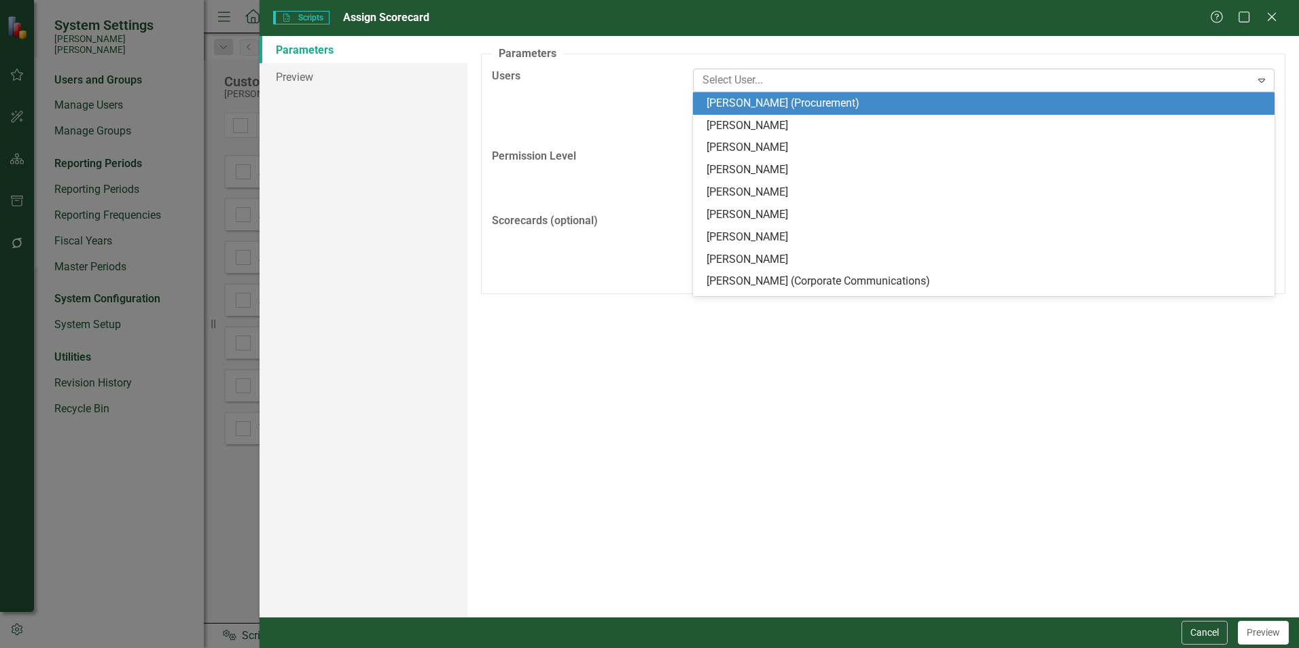
click at [867, 83] on div at bounding box center [974, 80] width 554 height 18
type input "[PERSON_NAME]"
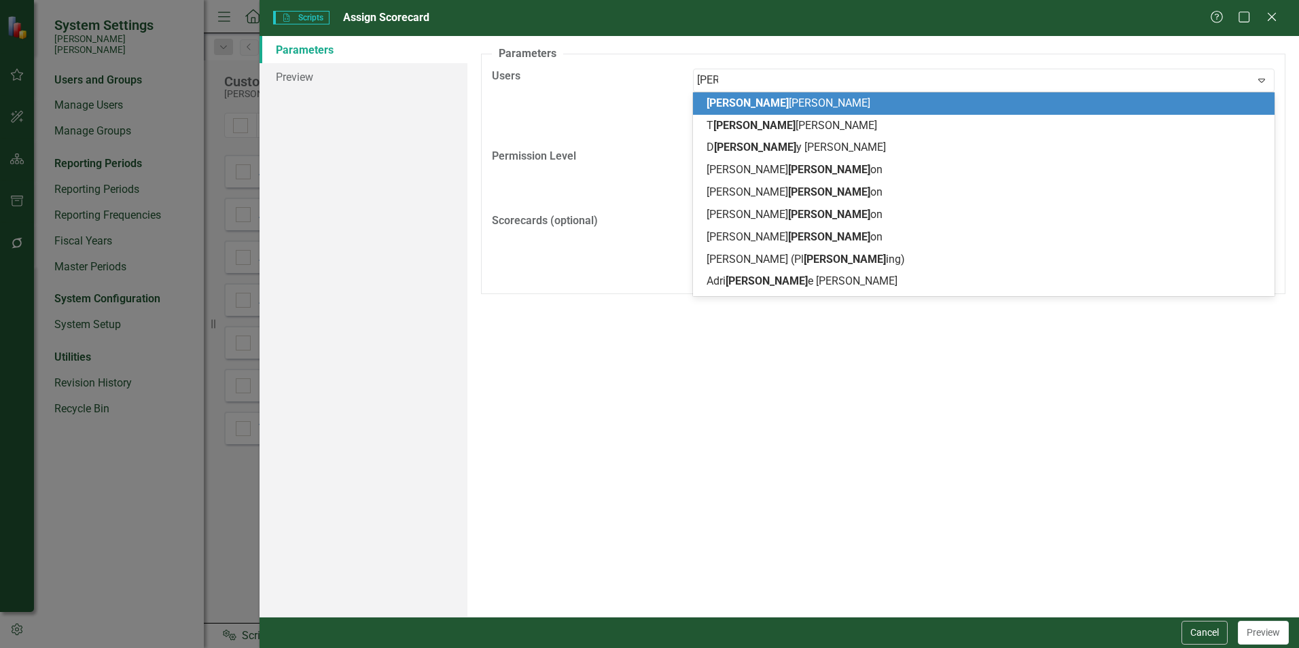
click at [755, 99] on div "[PERSON_NAME]" at bounding box center [987, 104] width 560 height 16
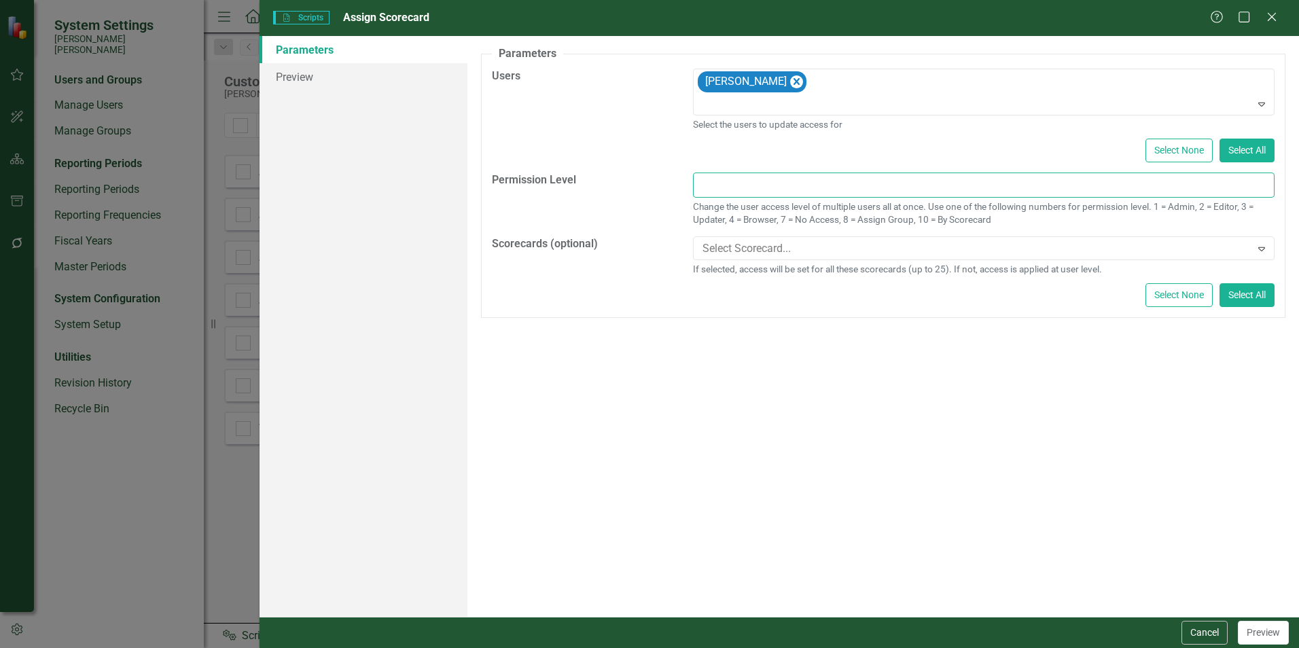
click at [858, 189] on input "text" at bounding box center [984, 185] width 582 height 25
type input "10"
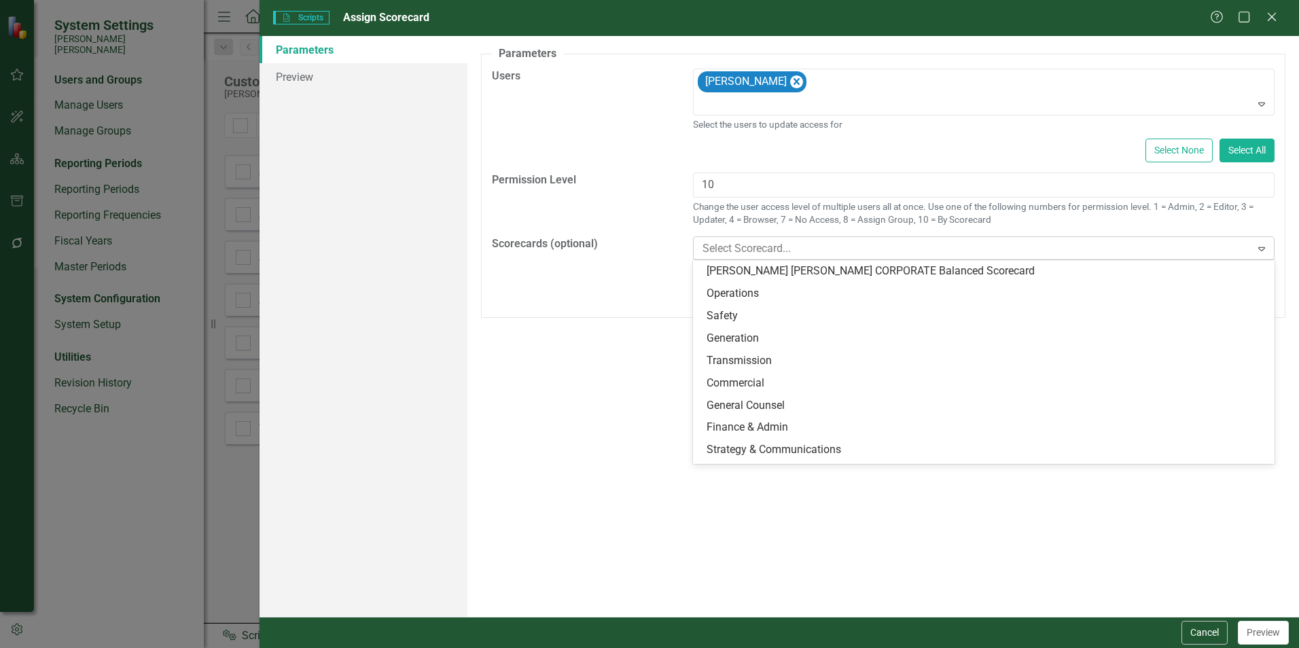
click at [768, 253] on div at bounding box center [974, 249] width 554 height 18
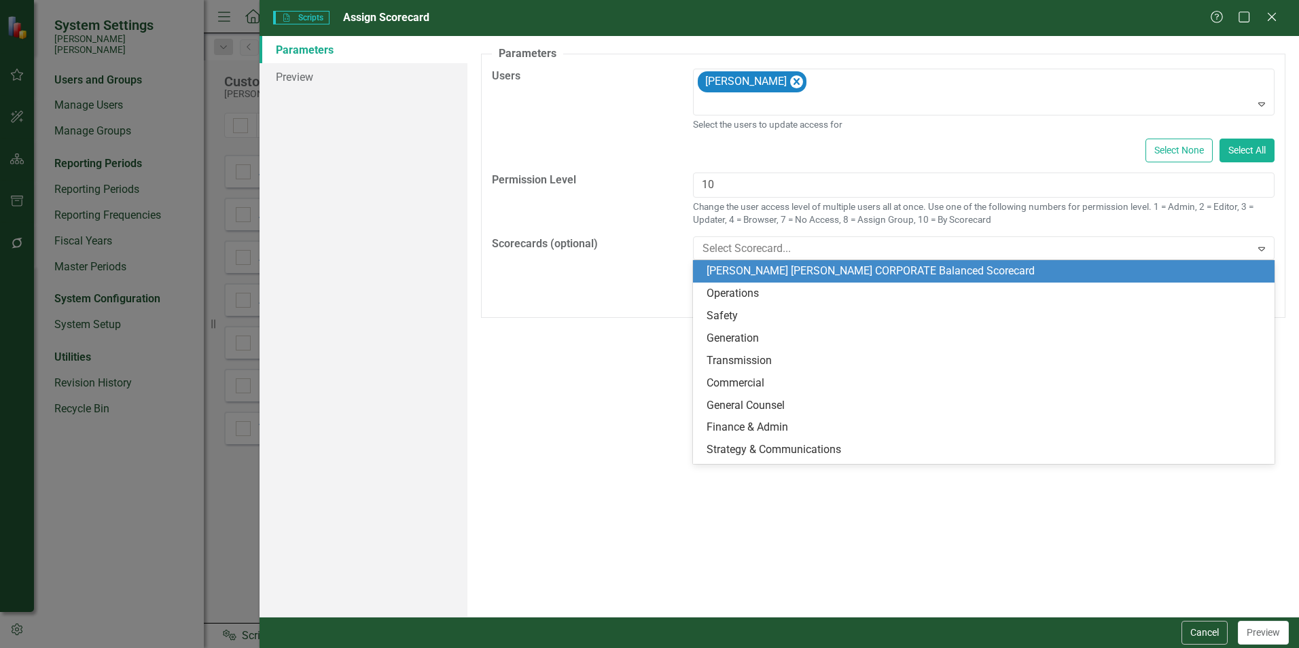
click at [920, 265] on div "[PERSON_NAME] [PERSON_NAME] CORPORATE Balanced Scorecard" at bounding box center [987, 272] width 560 height 16
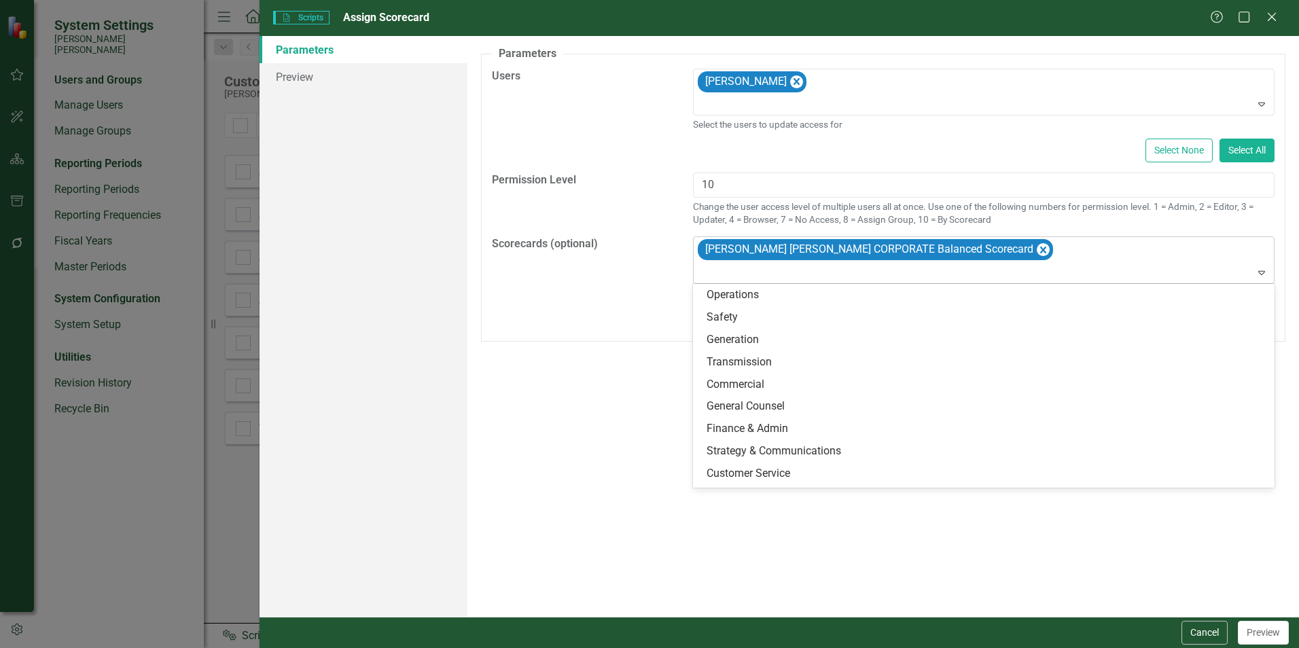
click at [1263, 275] on icon "Expand" at bounding box center [1262, 272] width 14 height 11
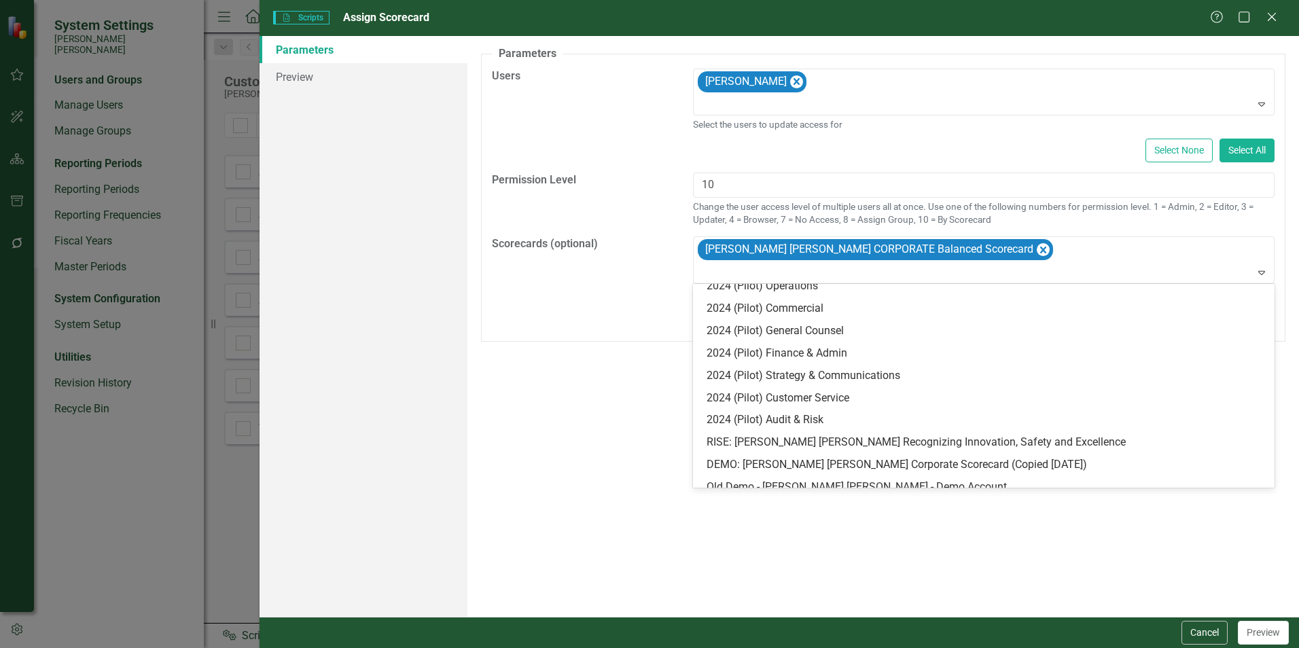
scroll to position [265, 0]
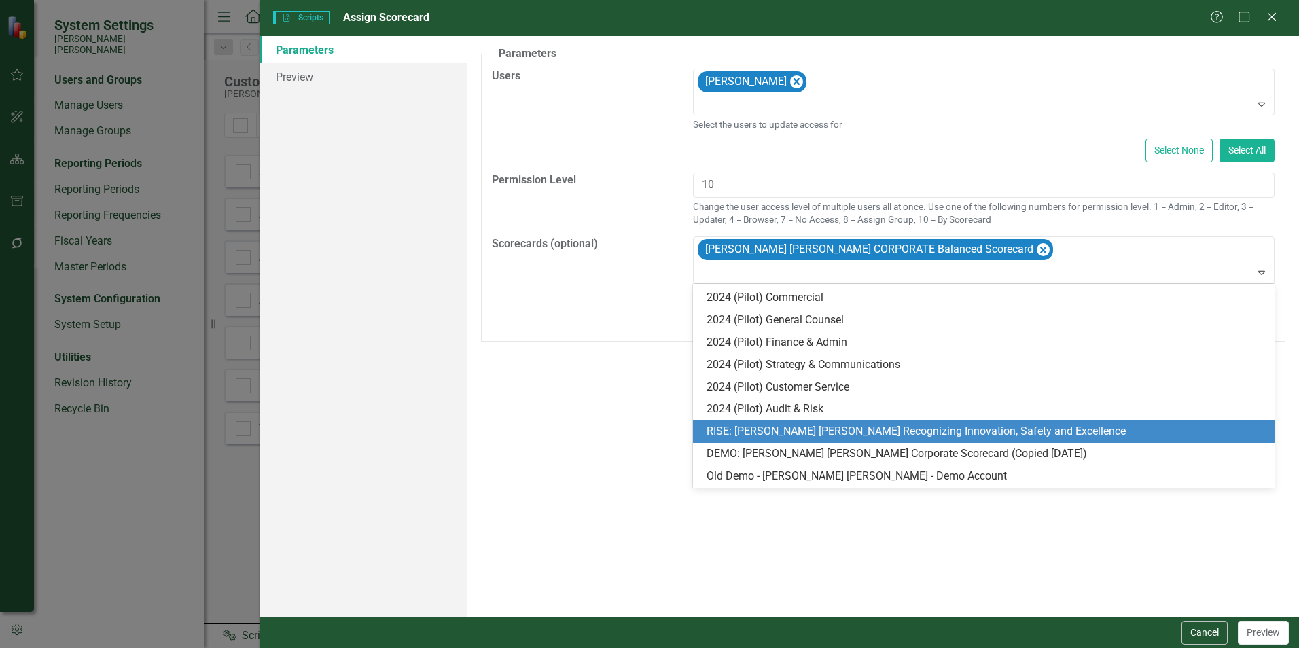
click at [1024, 428] on div "RISE: [PERSON_NAME] [PERSON_NAME] Recognizing Innovation, Safety and Excellence" at bounding box center [987, 432] width 560 height 16
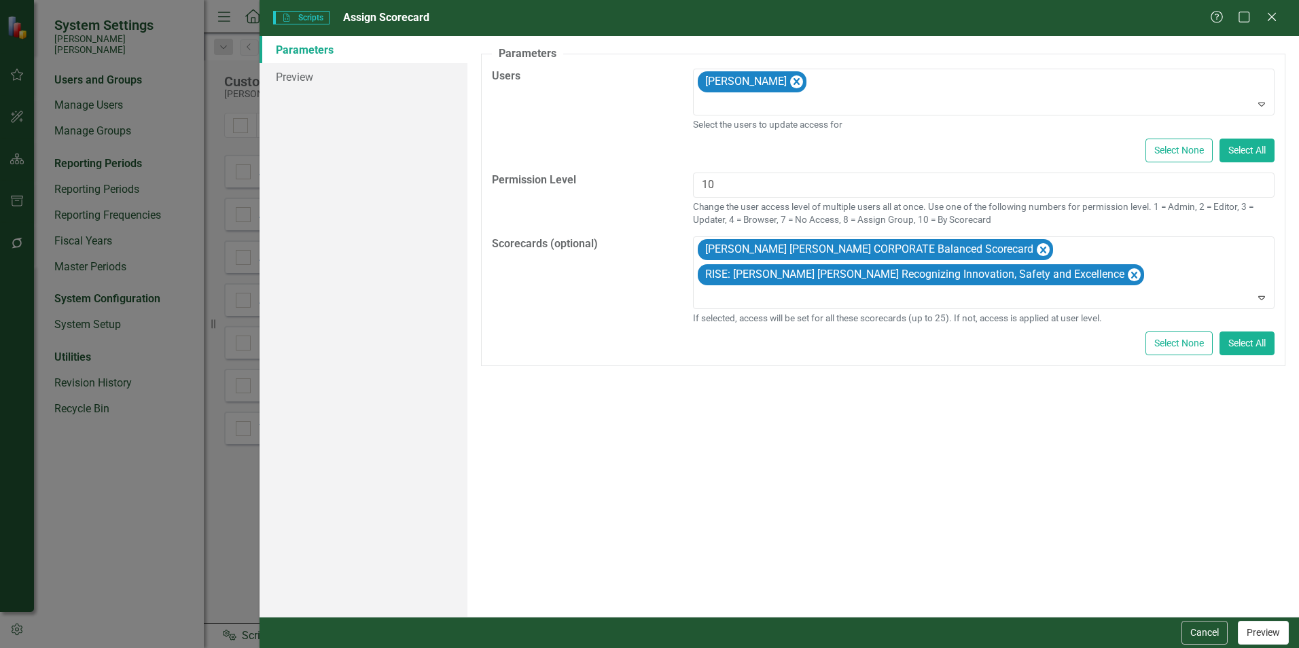
click at [1259, 644] on button "Preview" at bounding box center [1263, 633] width 51 height 24
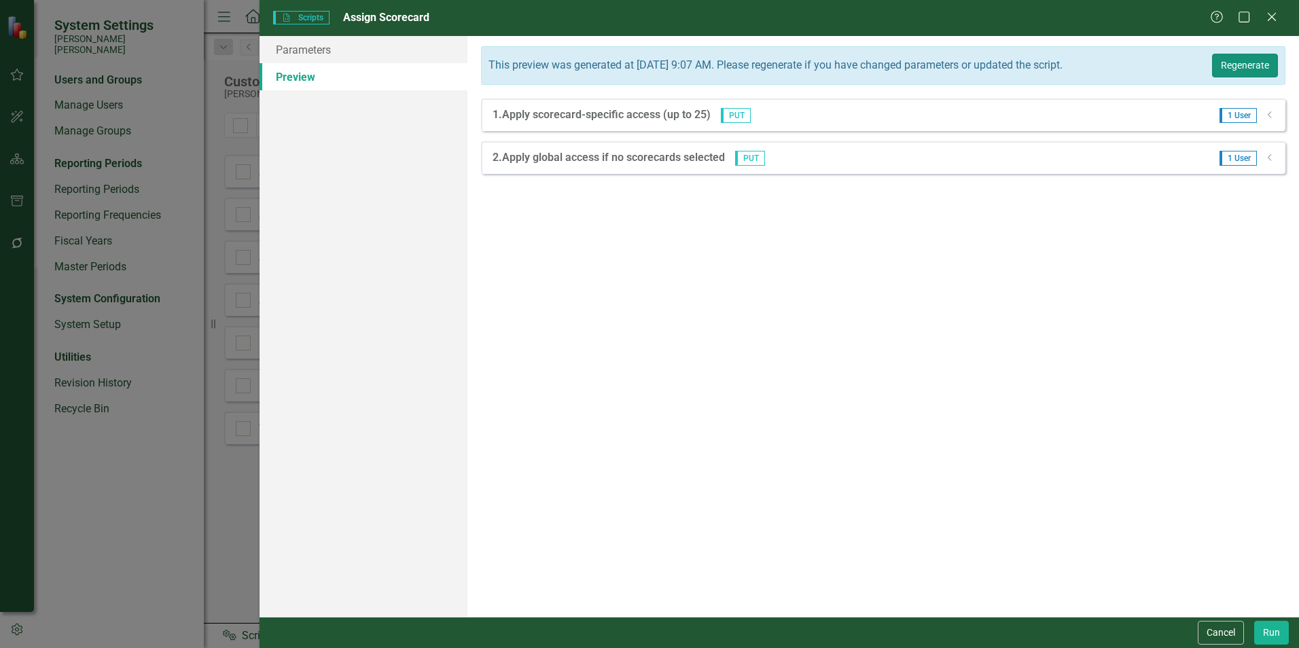
click at [1252, 66] on button "Regenerate" at bounding box center [1245, 66] width 66 height 24
click at [1269, 158] on icon at bounding box center [1269, 157] width 3 height 7
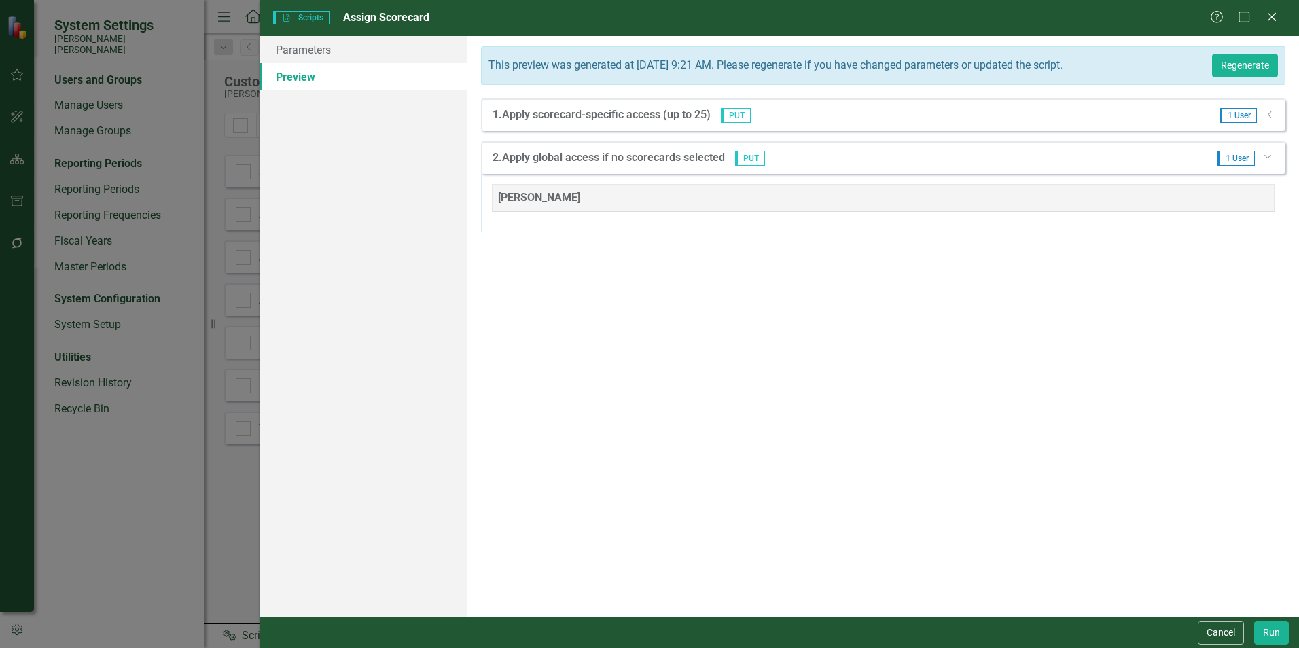
click at [1269, 158] on icon "Dropdown" at bounding box center [1267, 156] width 8 height 10
drag, startPoint x: 1263, startPoint y: 113, endPoint x: 1270, endPoint y: 118, distance: 7.9
click at [1270, 118] on div "1 User Dropdown" at bounding box center [1243, 115] width 66 height 15
click at [1270, 118] on icon "Dropdown" at bounding box center [1270, 115] width 10 height 8
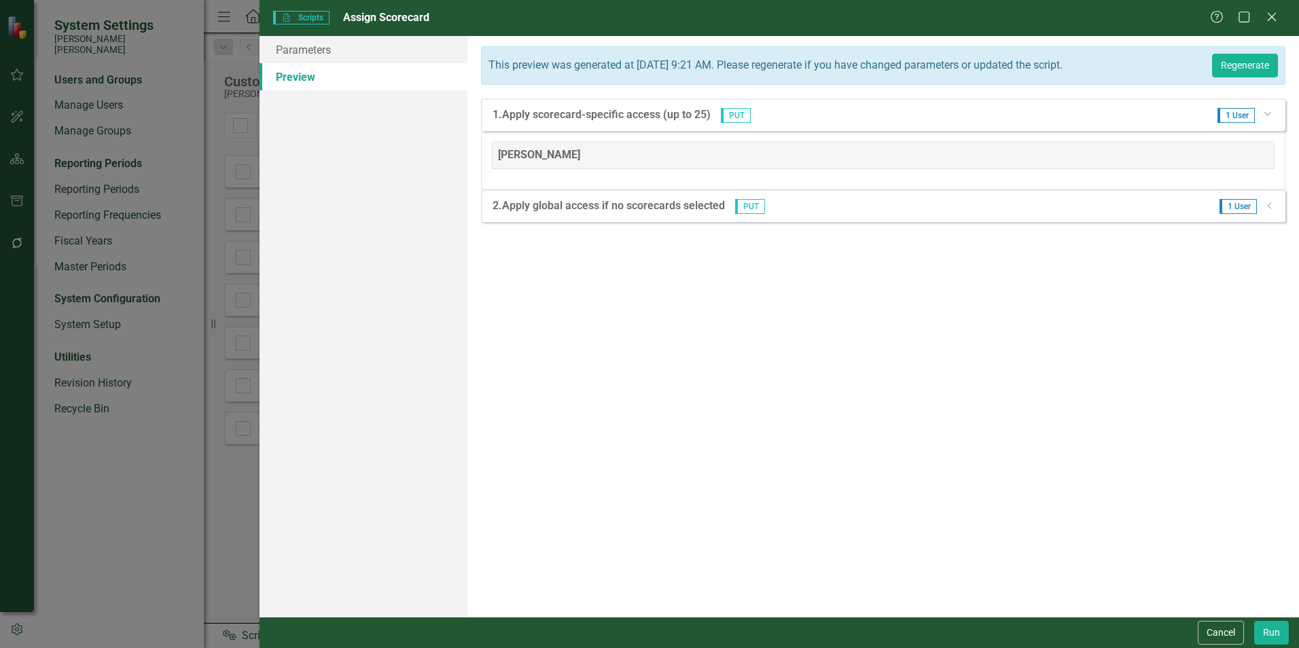
click at [1270, 118] on icon "Dropdown" at bounding box center [1267, 113] width 8 height 10
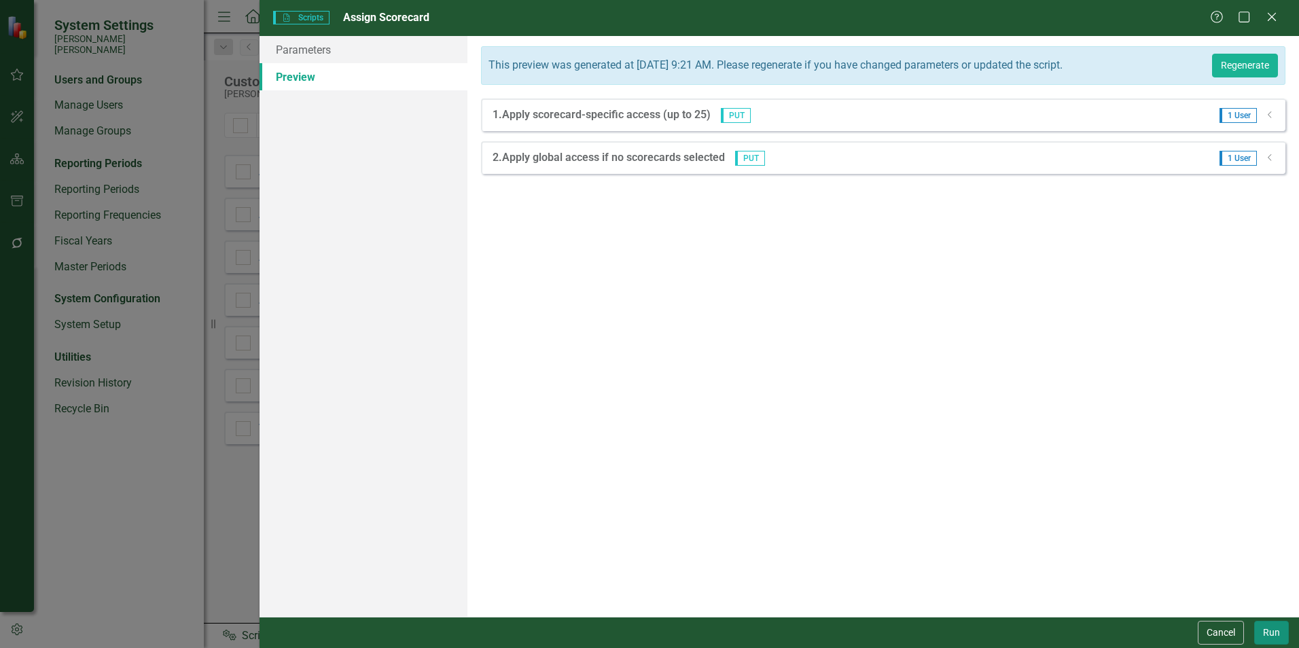
click at [1273, 635] on button "Run" at bounding box center [1271, 633] width 35 height 24
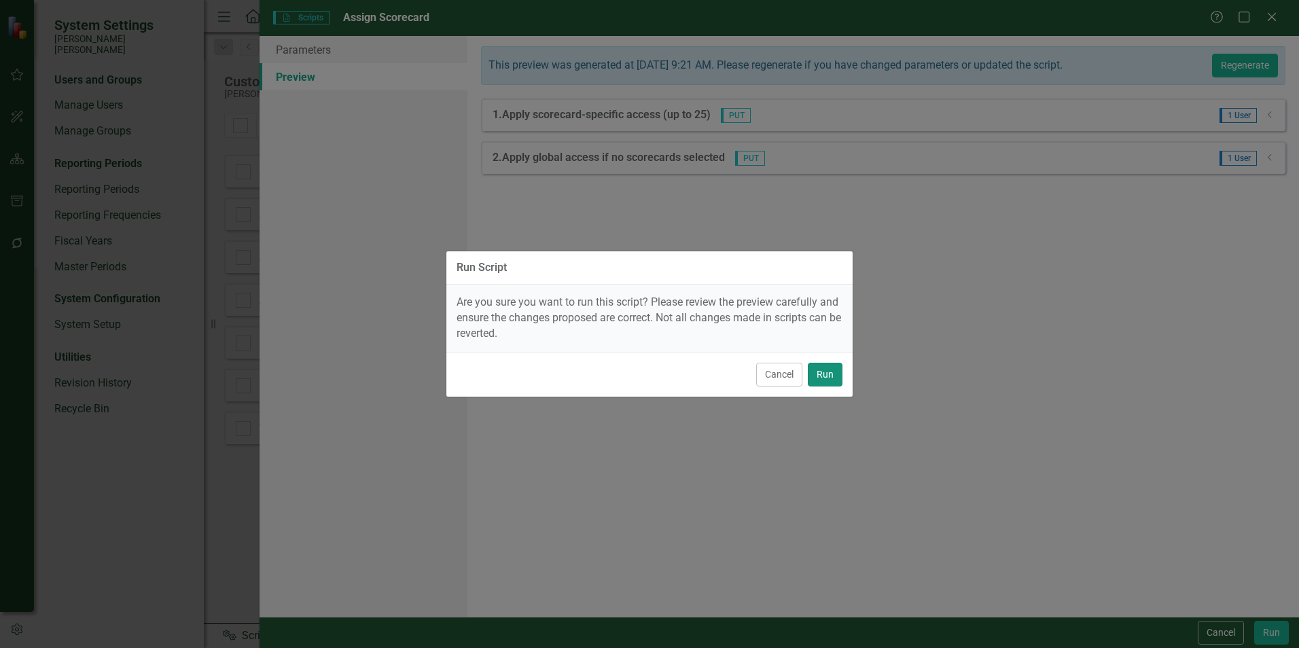
click at [822, 376] on button "Run" at bounding box center [825, 375] width 35 height 24
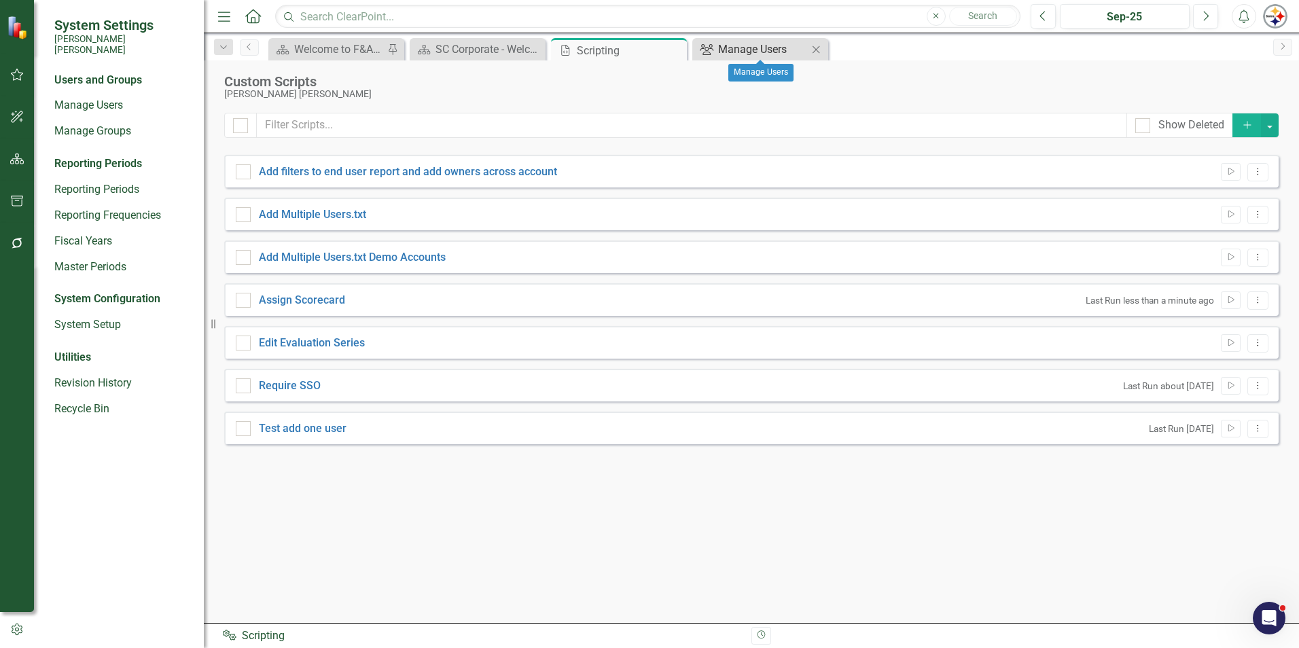
click at [761, 55] on div "Manage Users" at bounding box center [763, 49] width 90 height 17
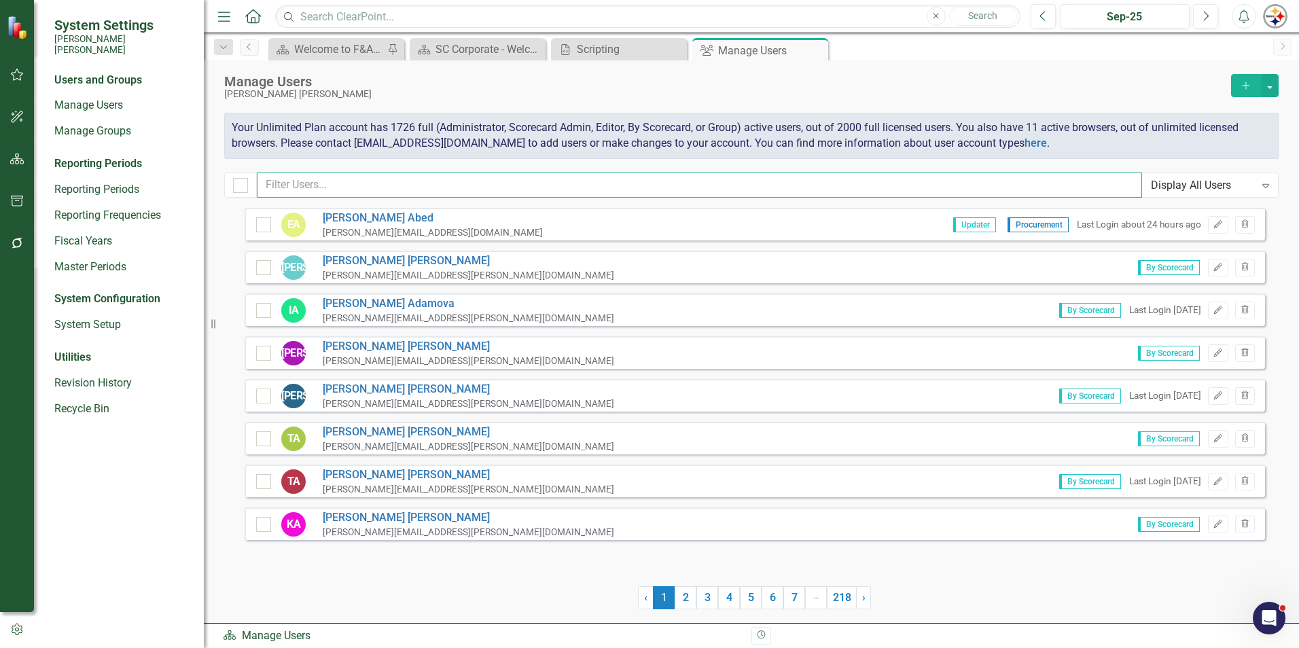
click at [331, 182] on input "text" at bounding box center [699, 185] width 885 height 25
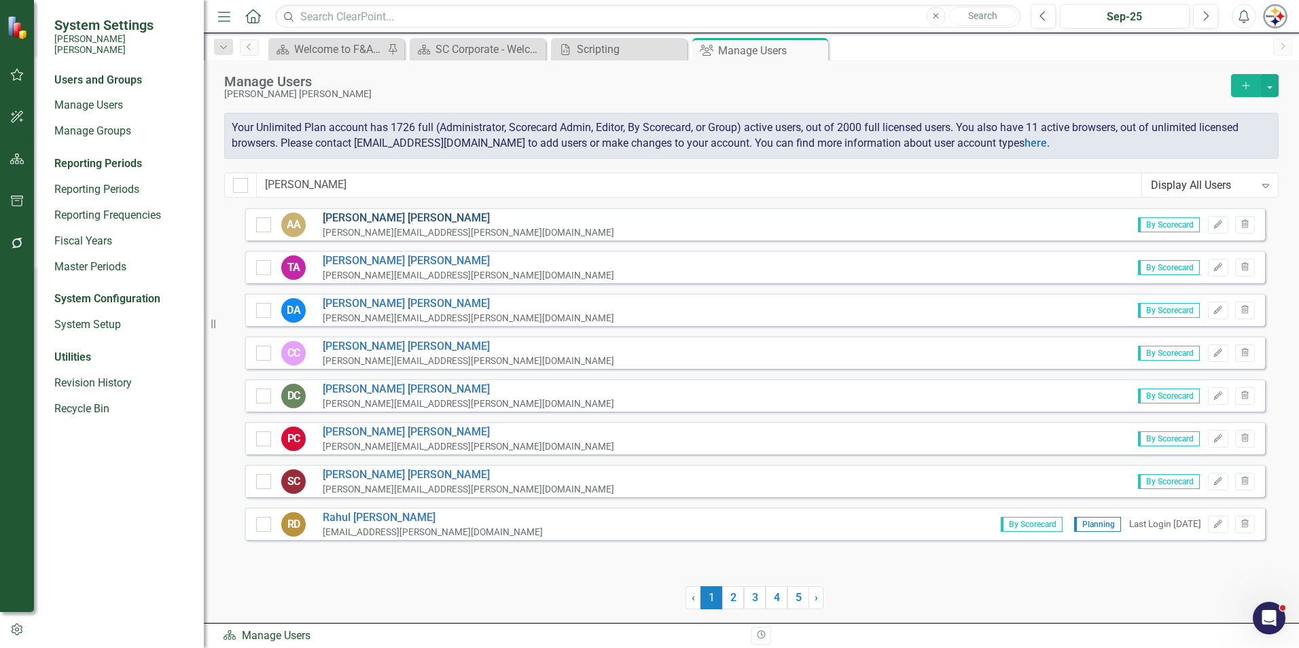
click at [350, 216] on link "[PERSON_NAME]" at bounding box center [469, 219] width 292 height 16
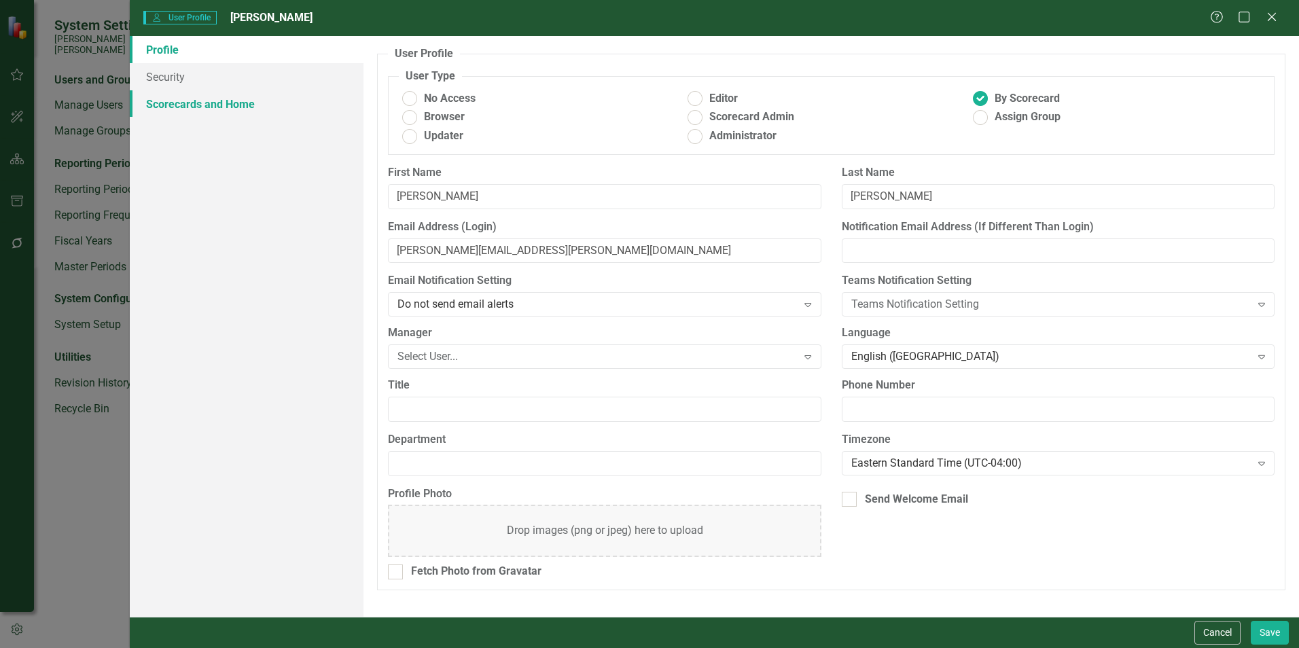
click at [216, 110] on link "Scorecards and Home" at bounding box center [247, 103] width 234 height 27
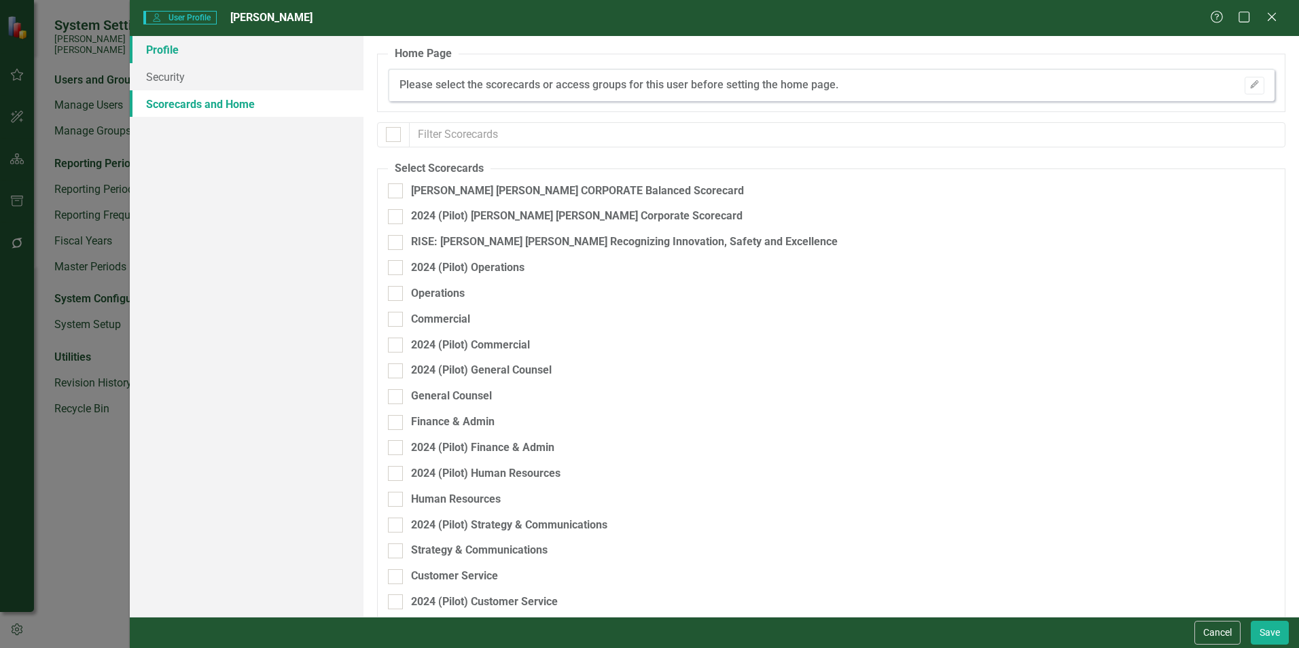
click at [172, 42] on link "Profile" at bounding box center [247, 49] width 234 height 27
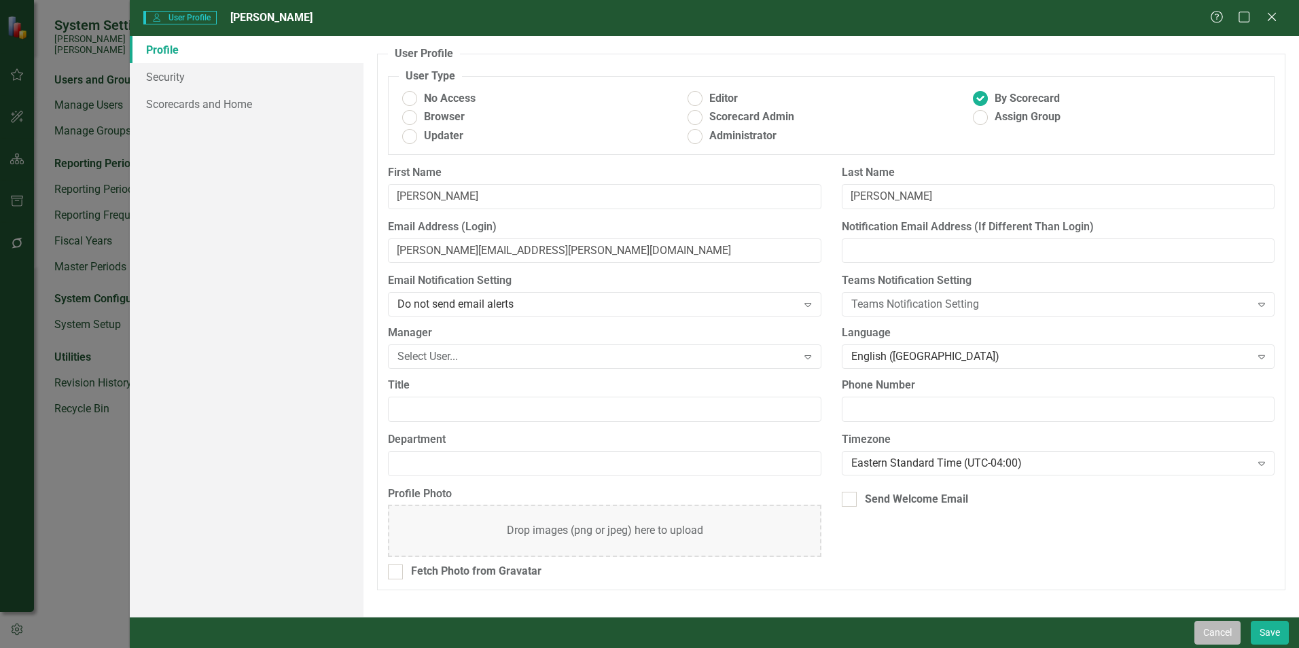
click at [1212, 629] on button "Cancel" at bounding box center [1218, 633] width 46 height 24
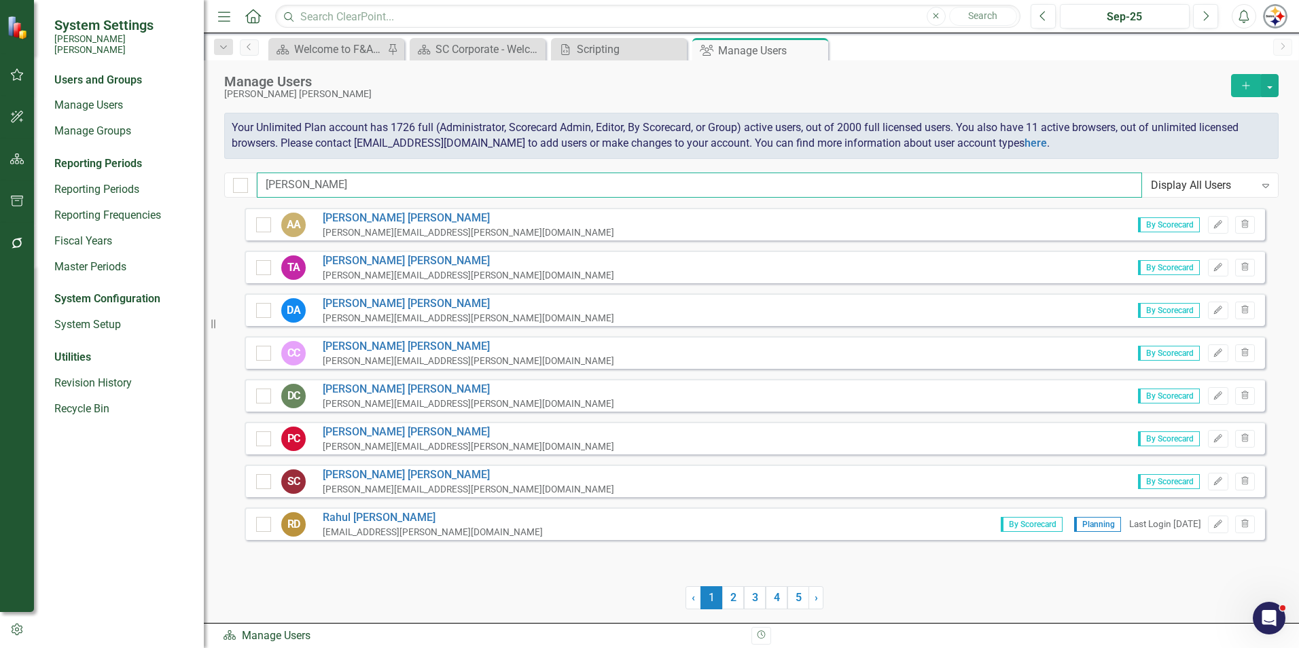
drag, startPoint x: 315, startPoint y: 186, endPoint x: 242, endPoint y: 171, distance: 74.2
click at [242, 171] on div "Manage Users [PERSON_NAME] [PERSON_NAME] Add Your Unlimited Plan account has 17…" at bounding box center [751, 133] width 1095 height 147
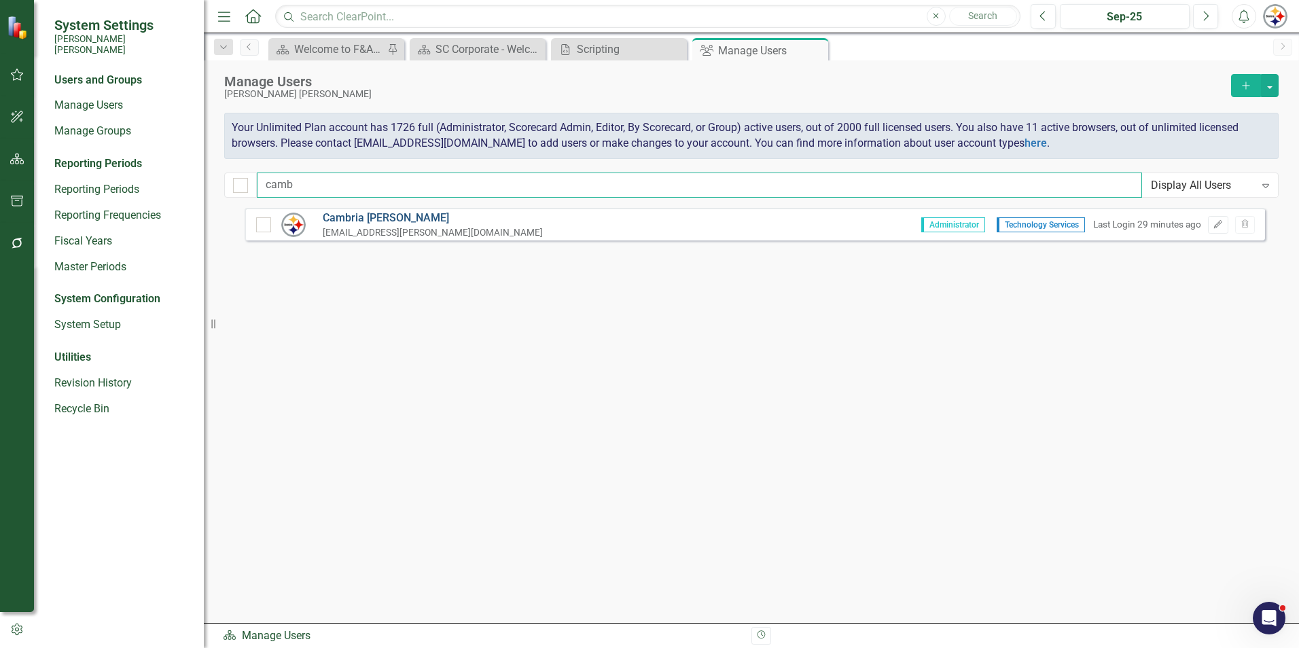
type input "camb"
click at [376, 217] on link "[PERSON_NAME]" at bounding box center [433, 219] width 220 height 16
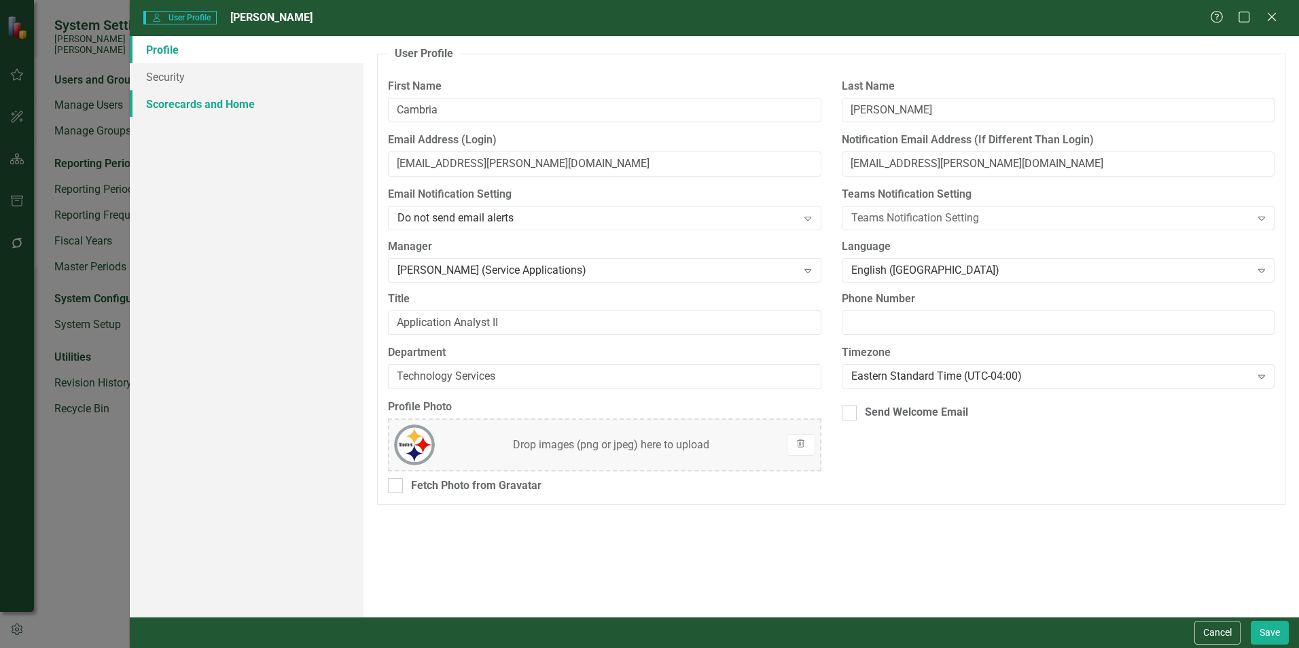
click at [167, 105] on link "Scorecards and Home" at bounding box center [247, 103] width 234 height 27
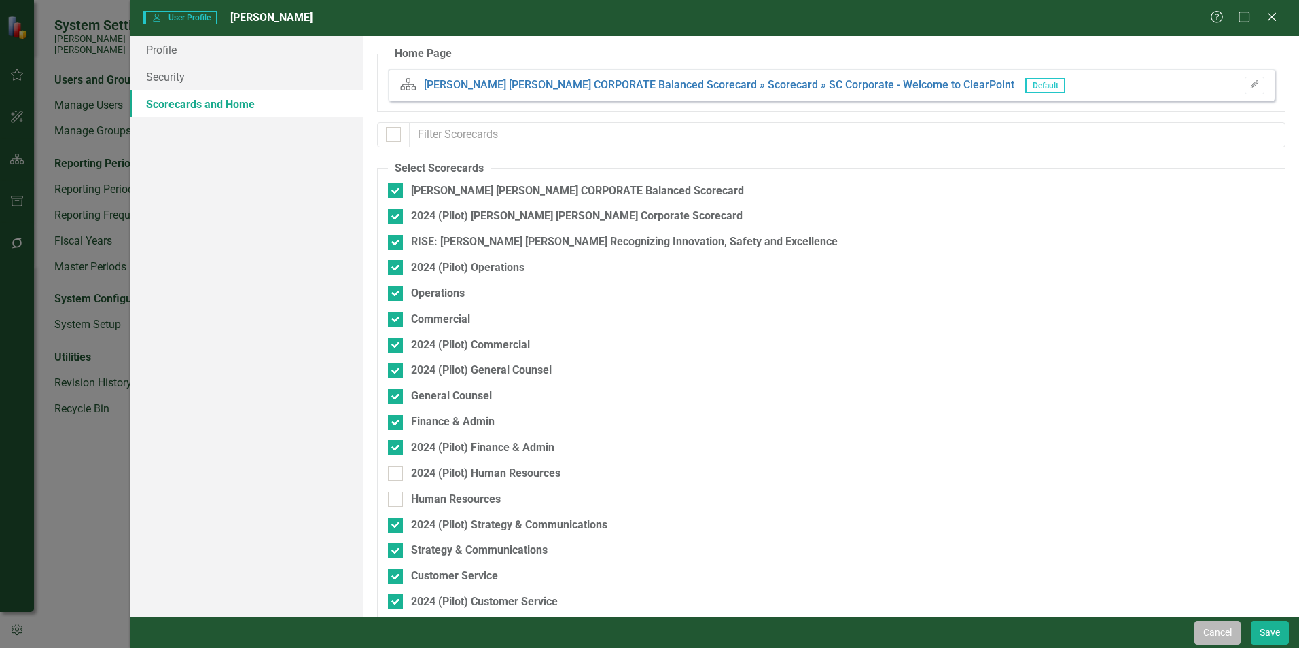
click at [1216, 633] on button "Cancel" at bounding box center [1218, 633] width 46 height 24
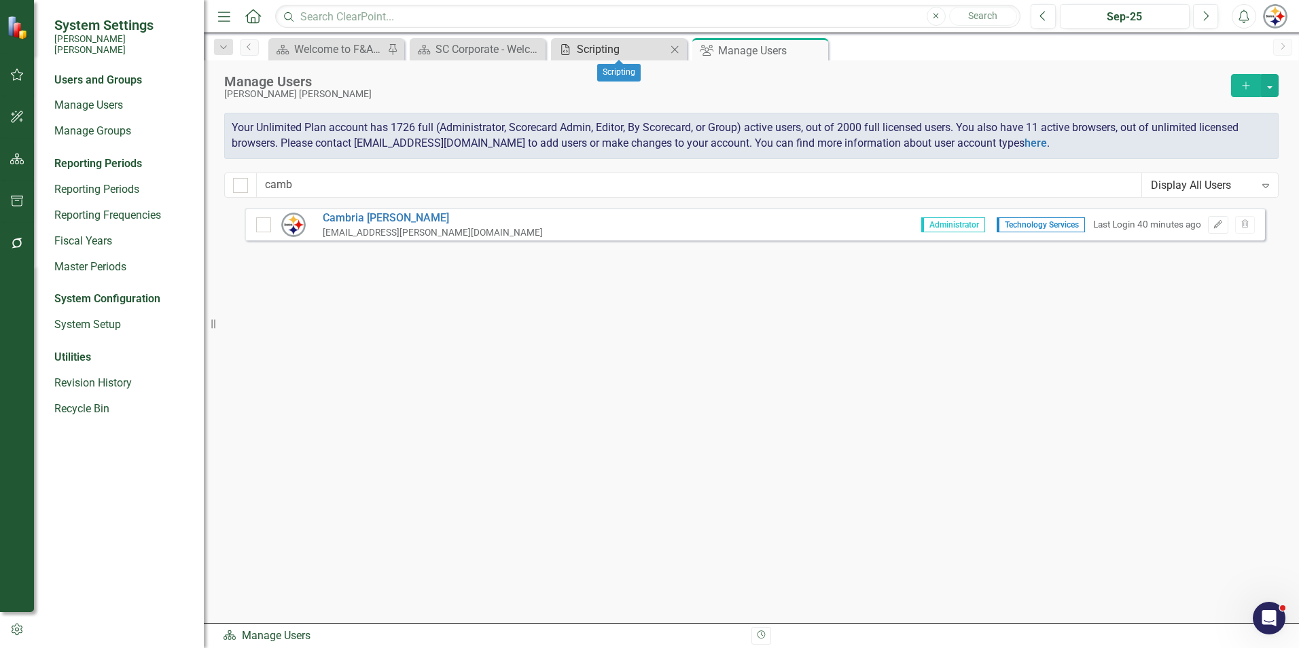
click at [566, 50] on icon "Scripting" at bounding box center [566, 49] width 14 height 11
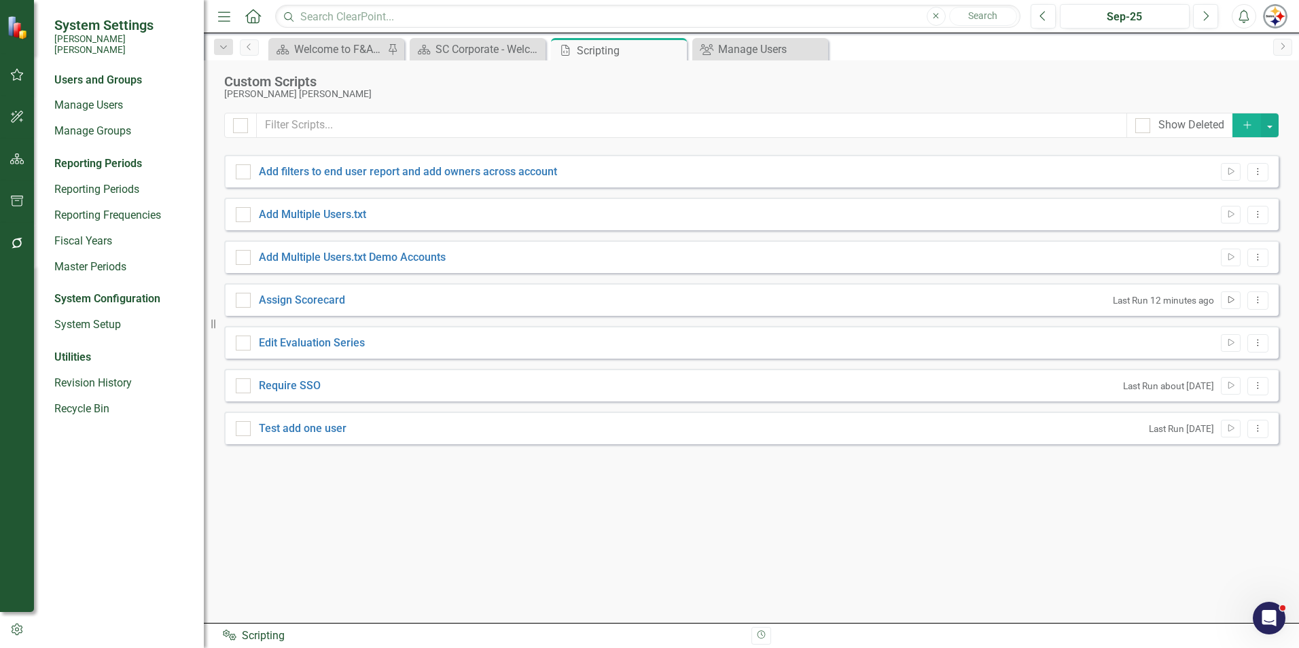
click at [1232, 297] on icon "Run Script" at bounding box center [1231, 300] width 10 height 8
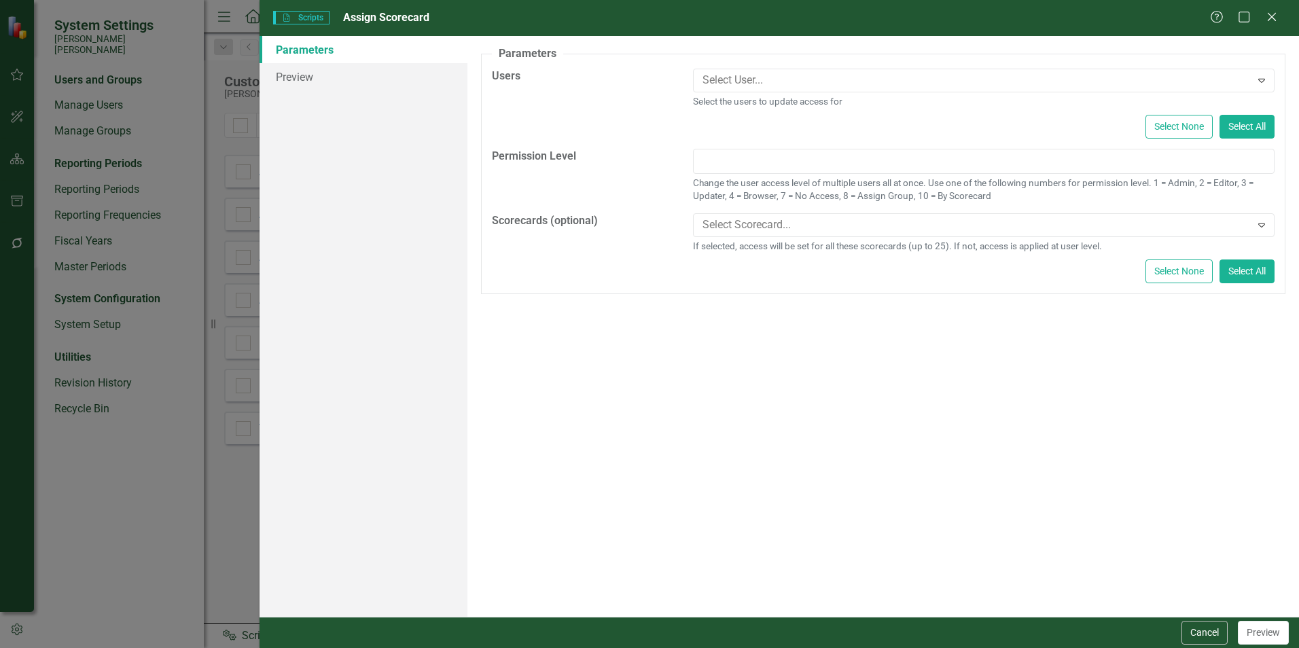
click at [831, 93] on div "Select User... Expand Select the users to update access for" at bounding box center [984, 88] width 582 height 39
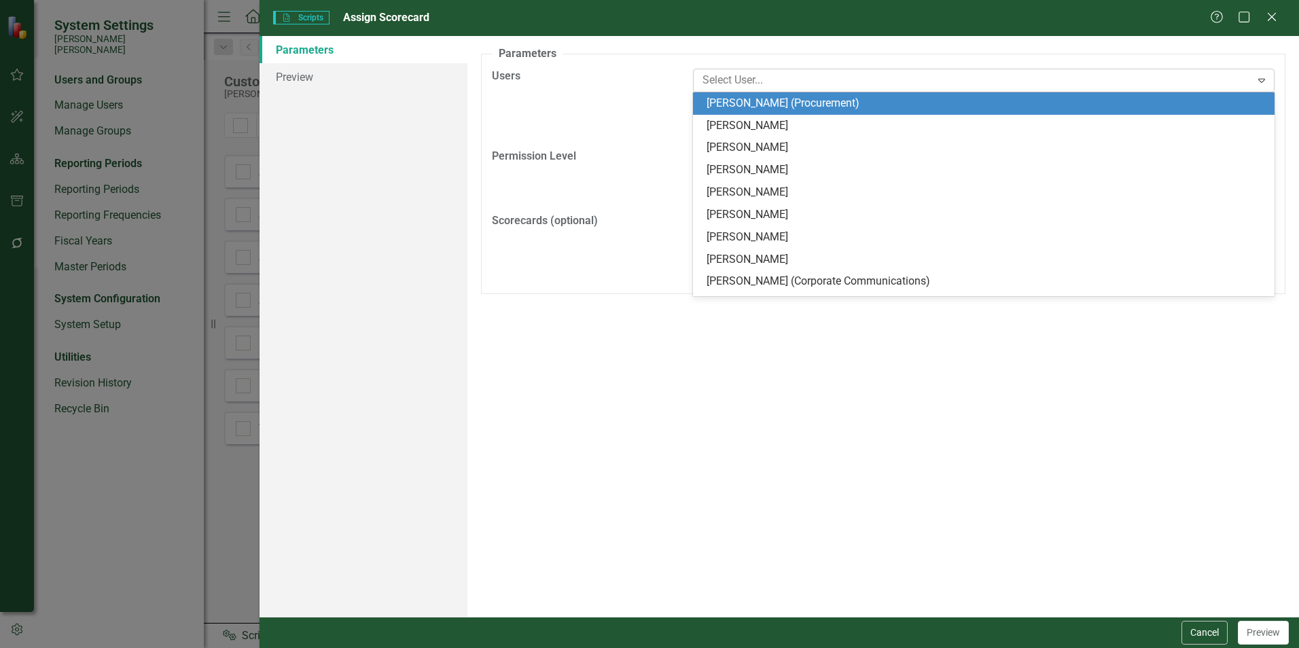
click at [830, 85] on div at bounding box center [974, 80] width 554 height 18
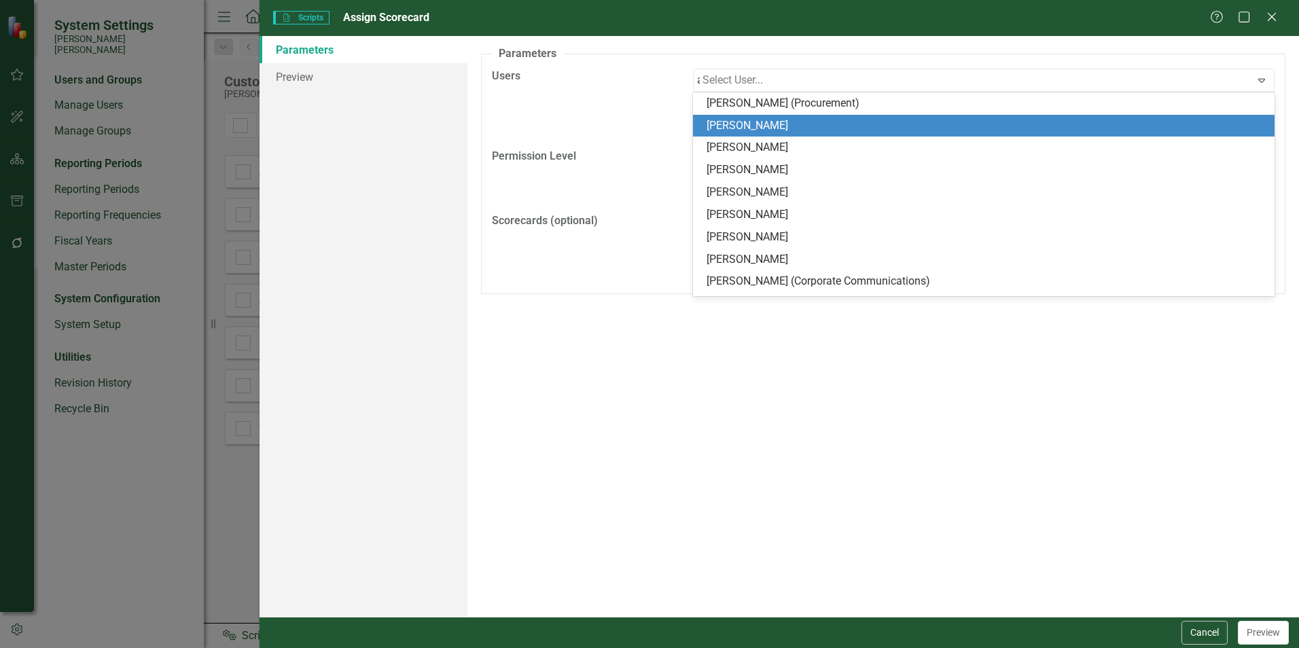
type input "[PERSON_NAME]"
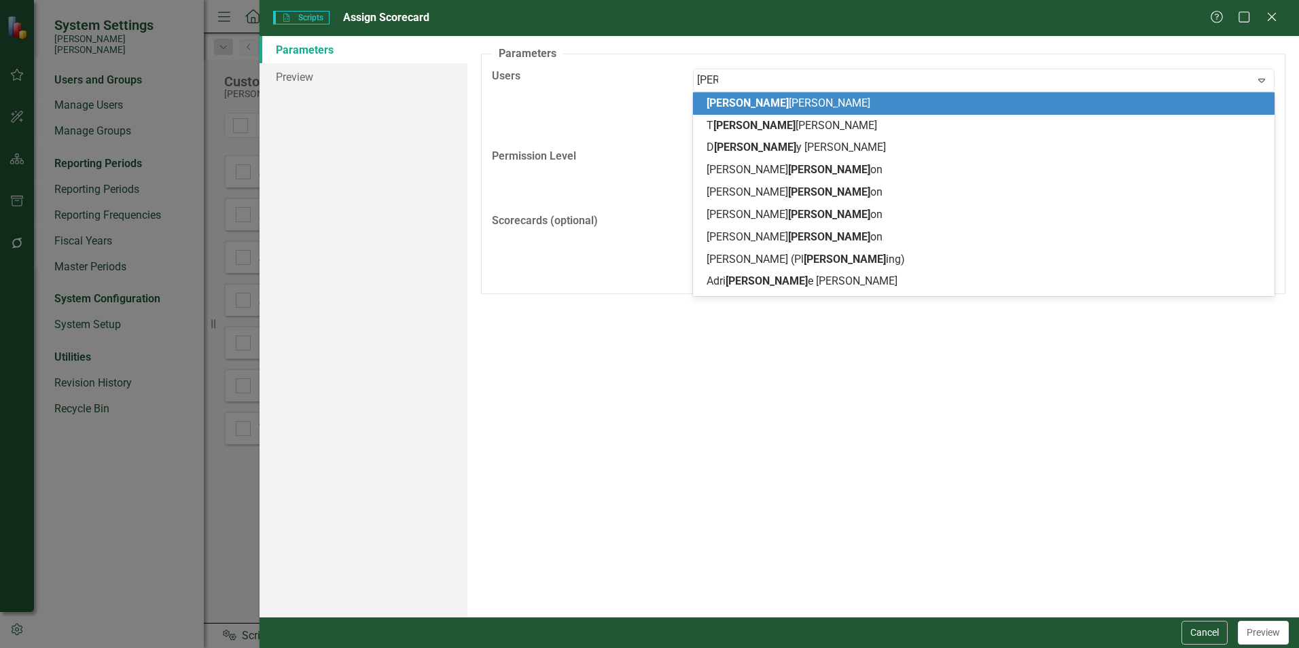
click at [750, 109] on div "[PERSON_NAME]" at bounding box center [987, 104] width 560 height 16
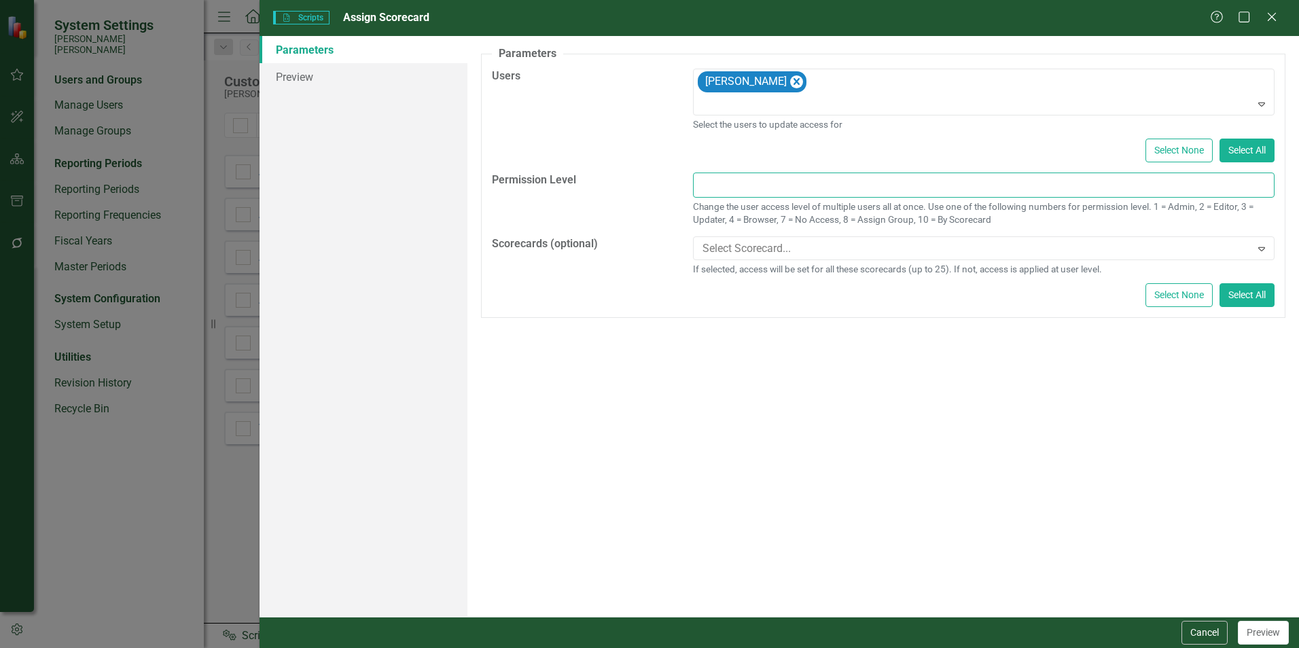
click at [981, 193] on input "text" at bounding box center [984, 185] width 582 height 25
type input "10"
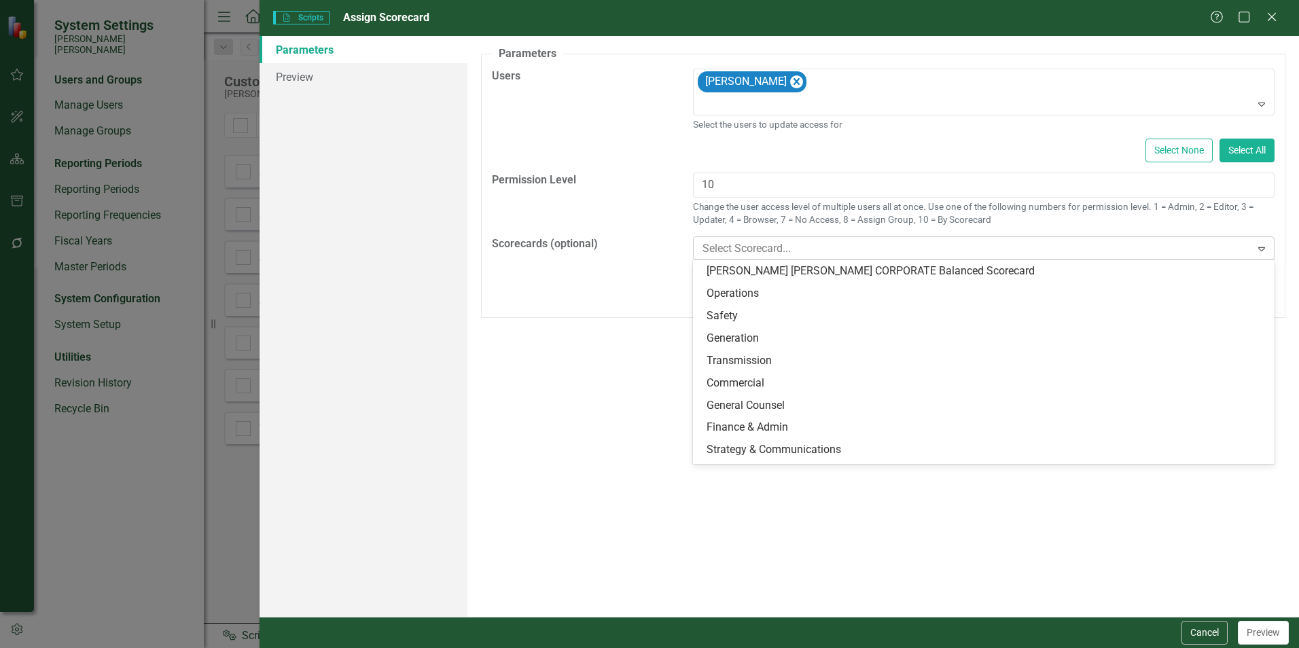
click at [940, 249] on div at bounding box center [974, 249] width 554 height 18
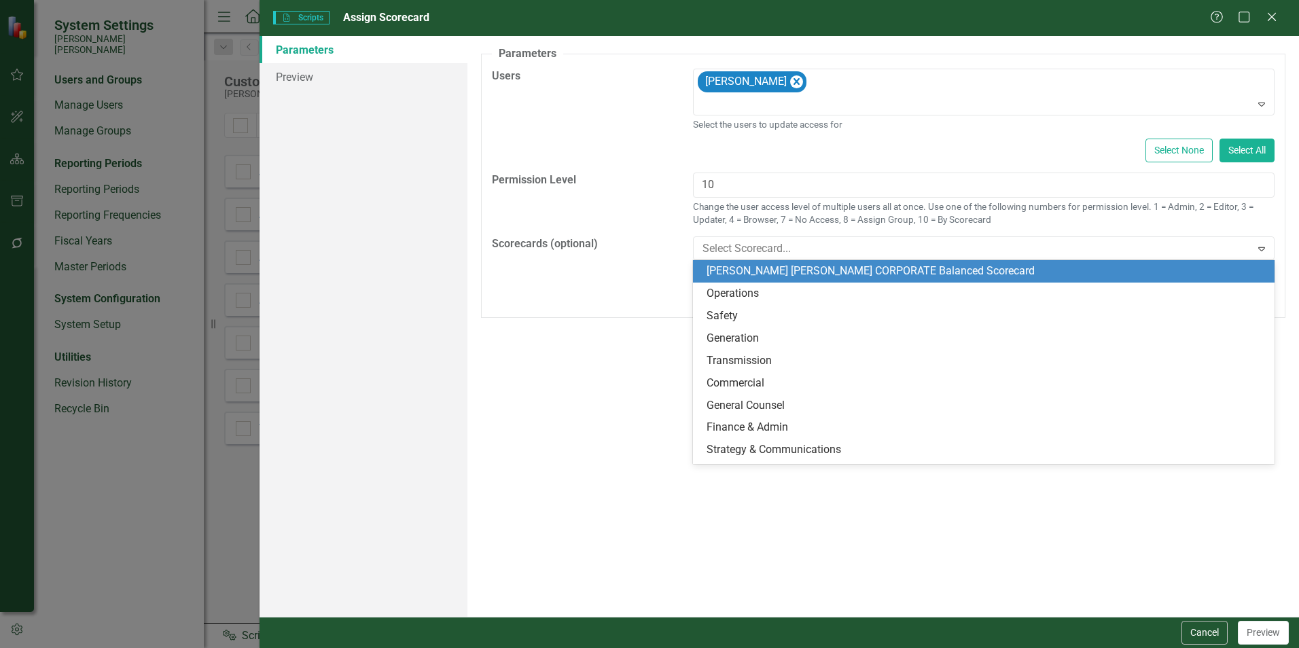
click at [918, 273] on div "[PERSON_NAME] [PERSON_NAME] CORPORATE Balanced Scorecard" at bounding box center [987, 272] width 560 height 16
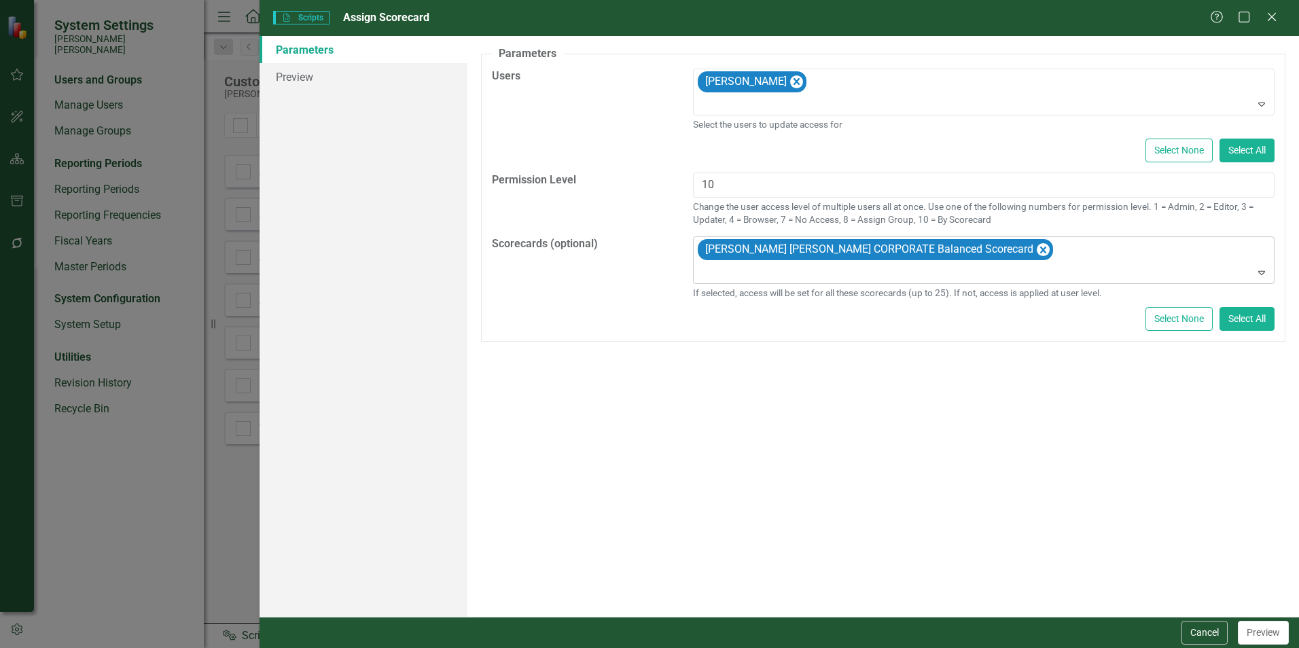
type input "s"
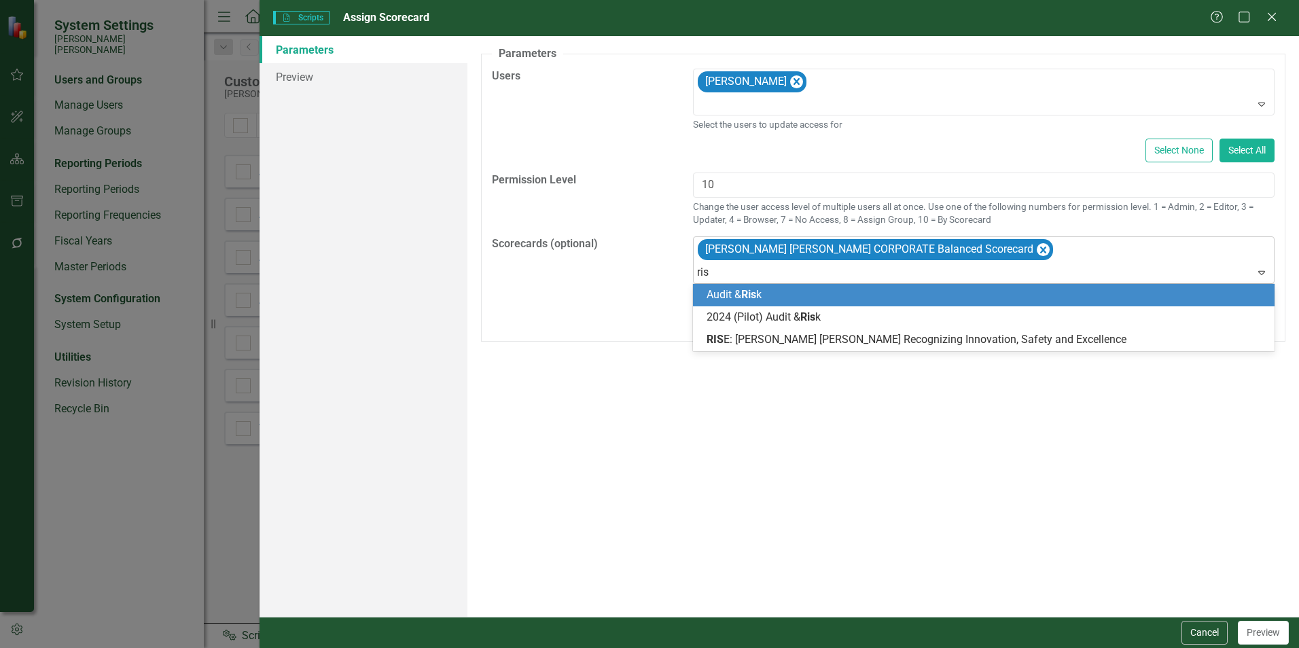
type input "rise"
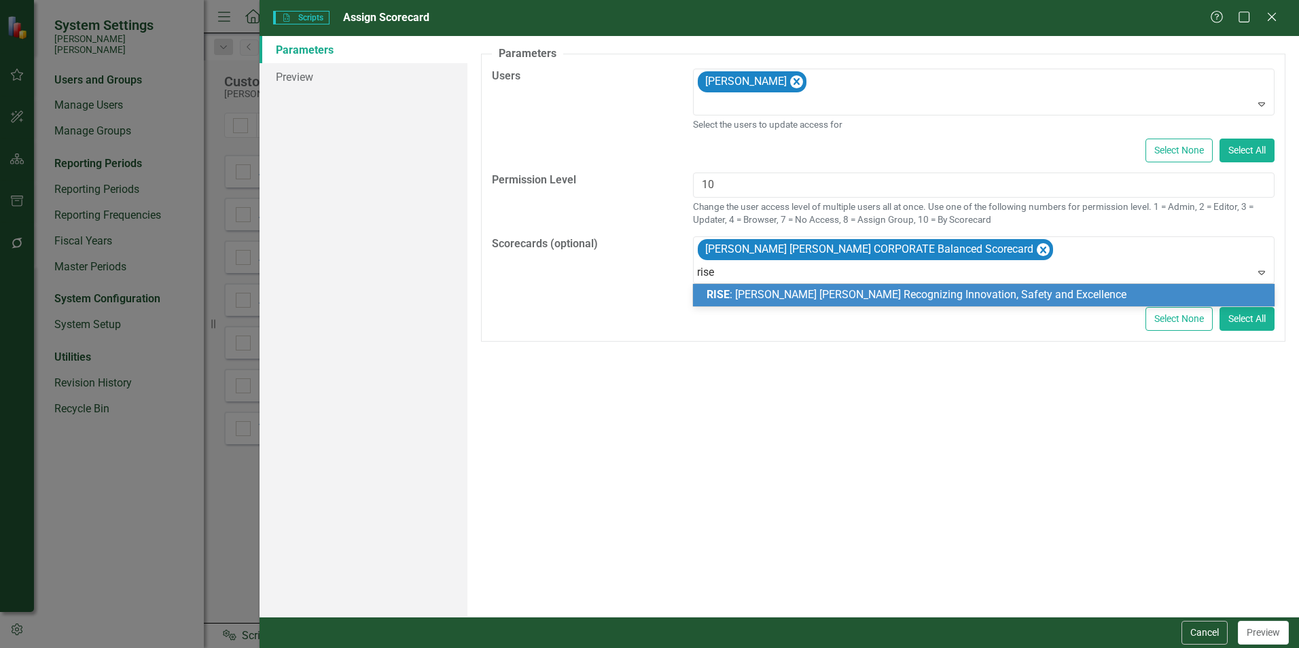
click at [921, 297] on span "RISE : [PERSON_NAME] [PERSON_NAME] Recognizing Innovation, Safety and Excellence" at bounding box center [917, 294] width 420 height 13
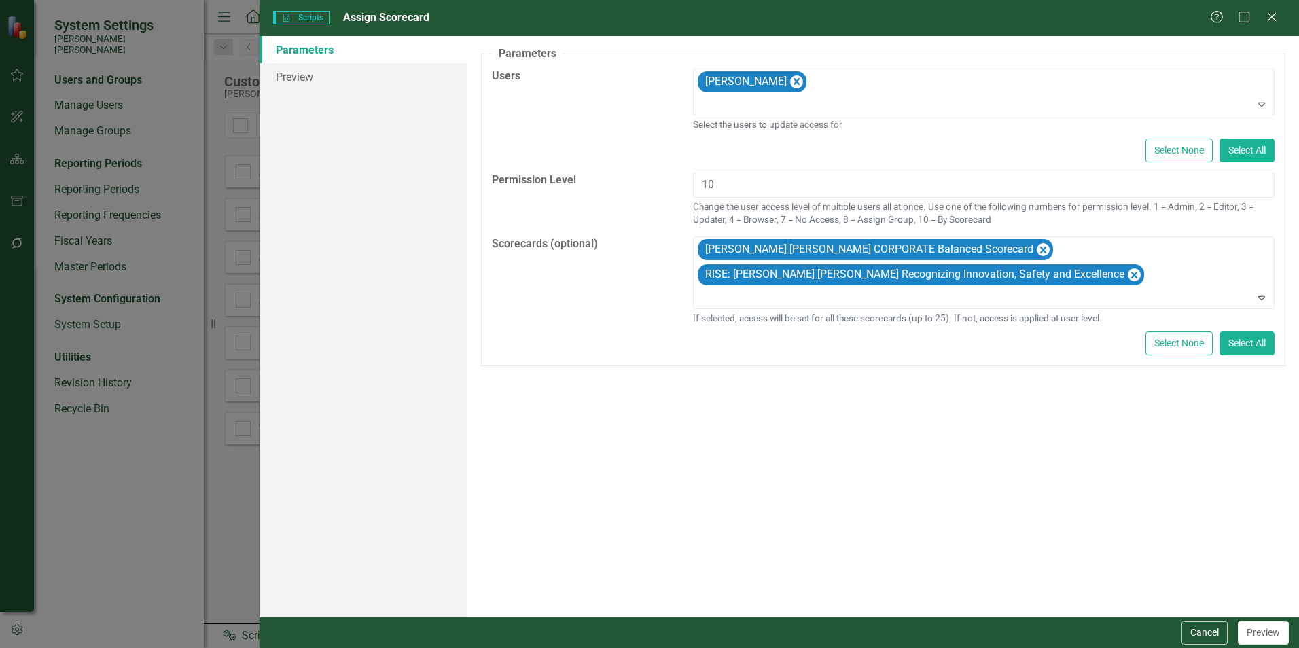
click at [994, 407] on div "A preview of the parameters (i.e., the changes you can make at runtime) for thi…" at bounding box center [884, 326] width 832 height 581
